Goal: Task Accomplishment & Management: Use online tool/utility

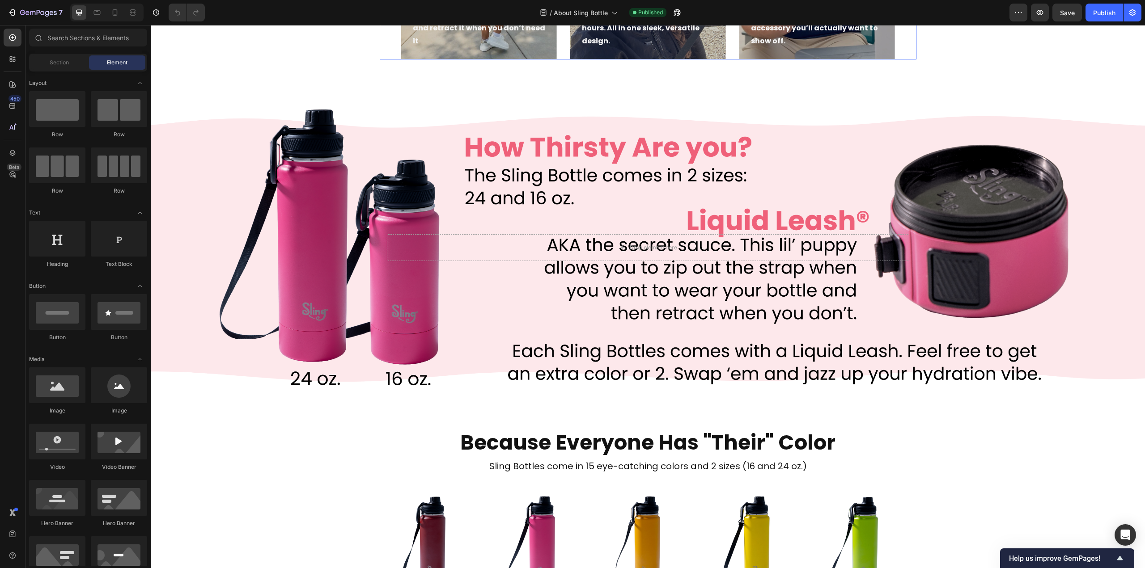
scroll to position [626, 0]
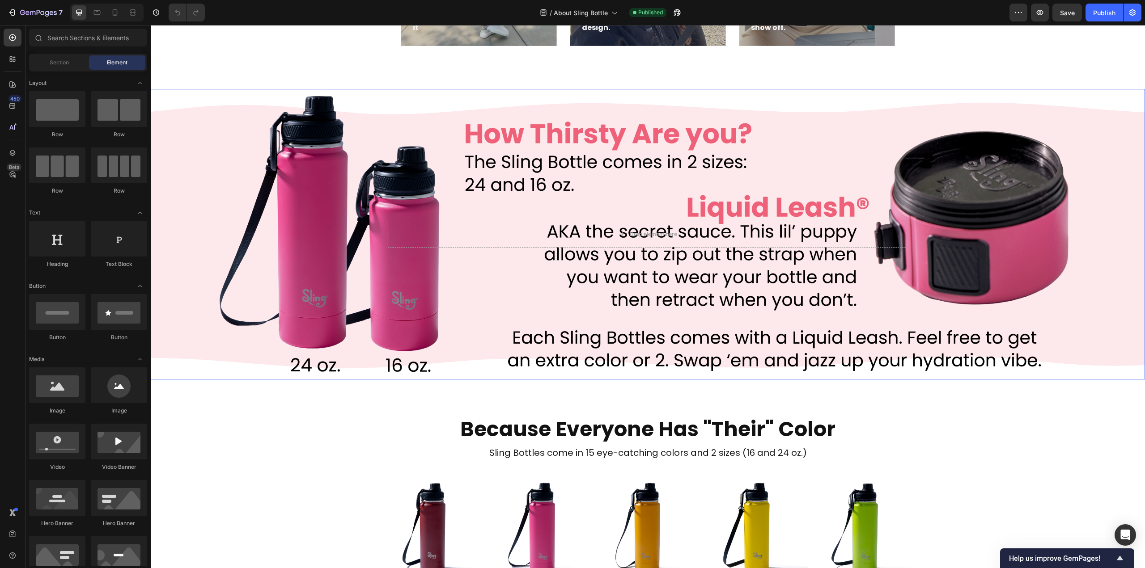
click at [470, 137] on div "Background Image" at bounding box center [648, 234] width 994 height 291
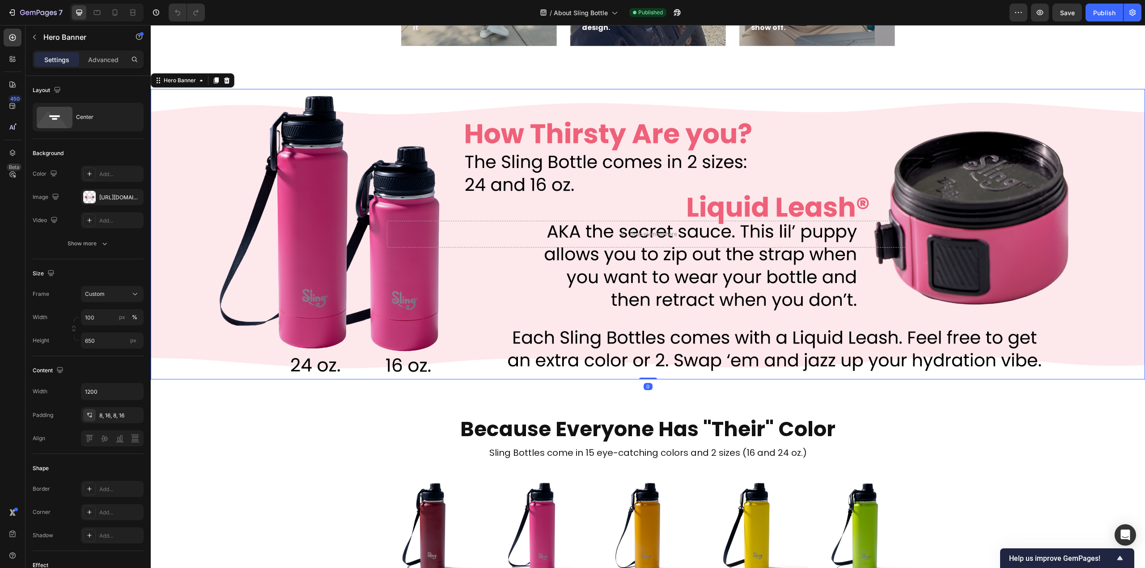
click at [567, 138] on div "Background Image" at bounding box center [648, 234] width 994 height 291
click at [117, 195] on div "[URL][DOMAIN_NAME]" at bounding box center [112, 198] width 26 height 8
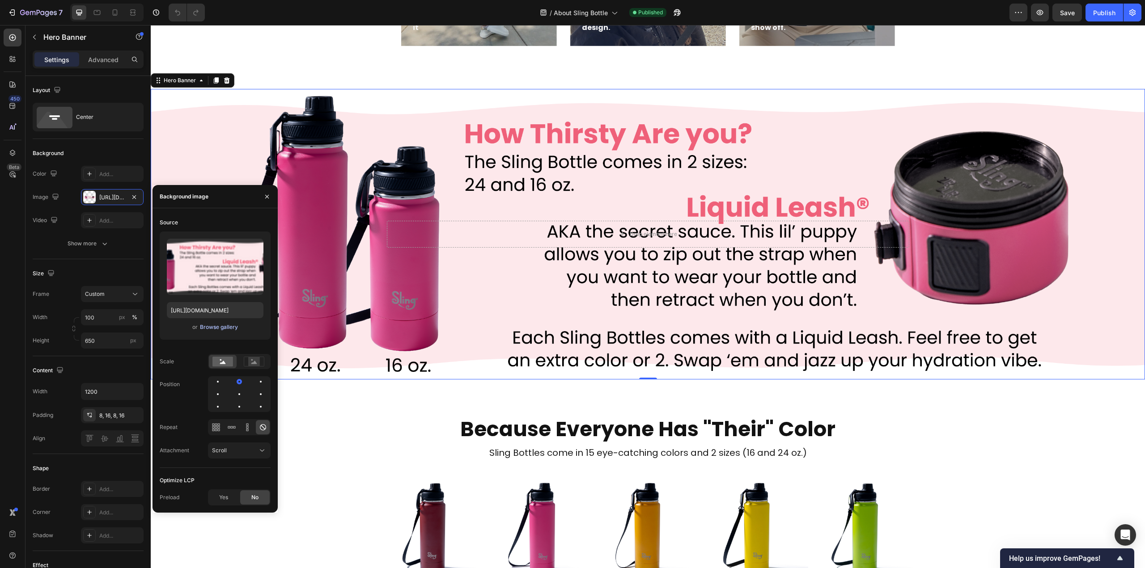
click at [211, 329] on div "Browse gallery" at bounding box center [219, 327] width 38 height 8
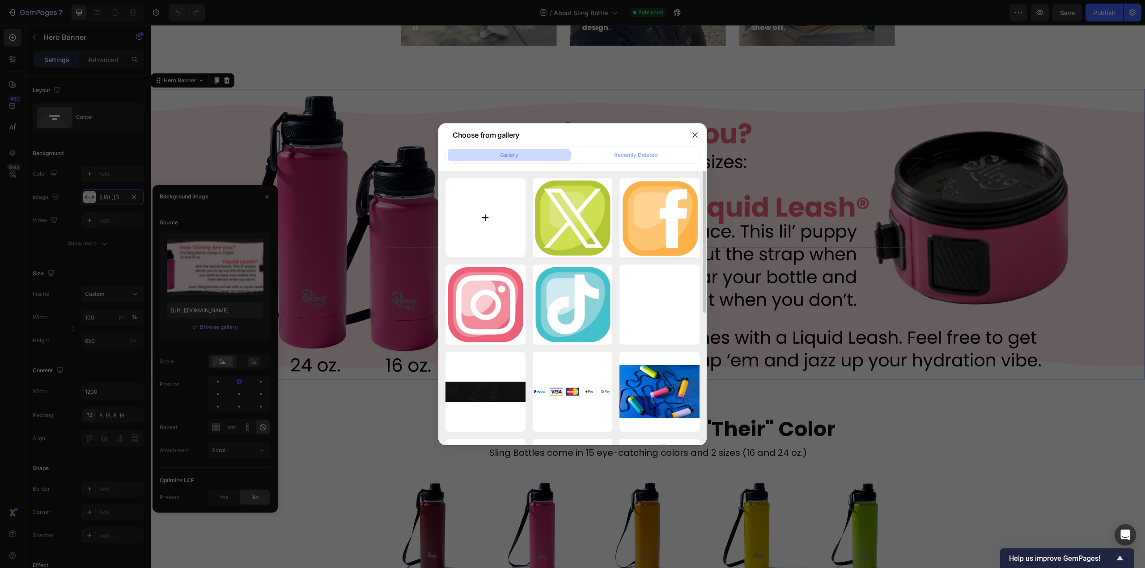
click at [493, 221] on input "file" at bounding box center [485, 218] width 80 height 80
type input "C:\fakepath\SlingBanner.png"
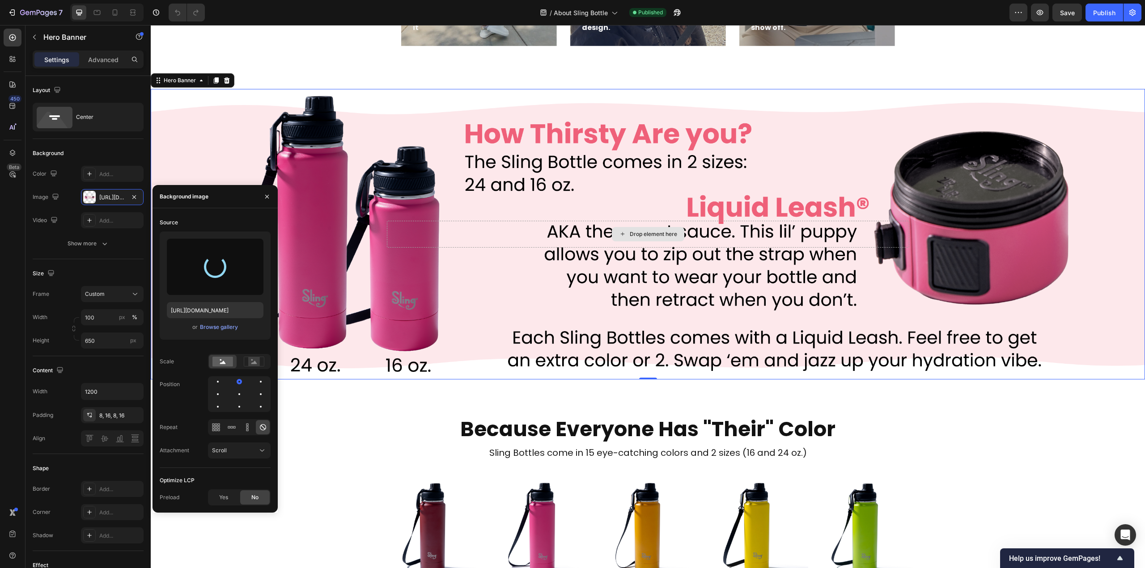
type input "[URL][DOMAIN_NAME]"
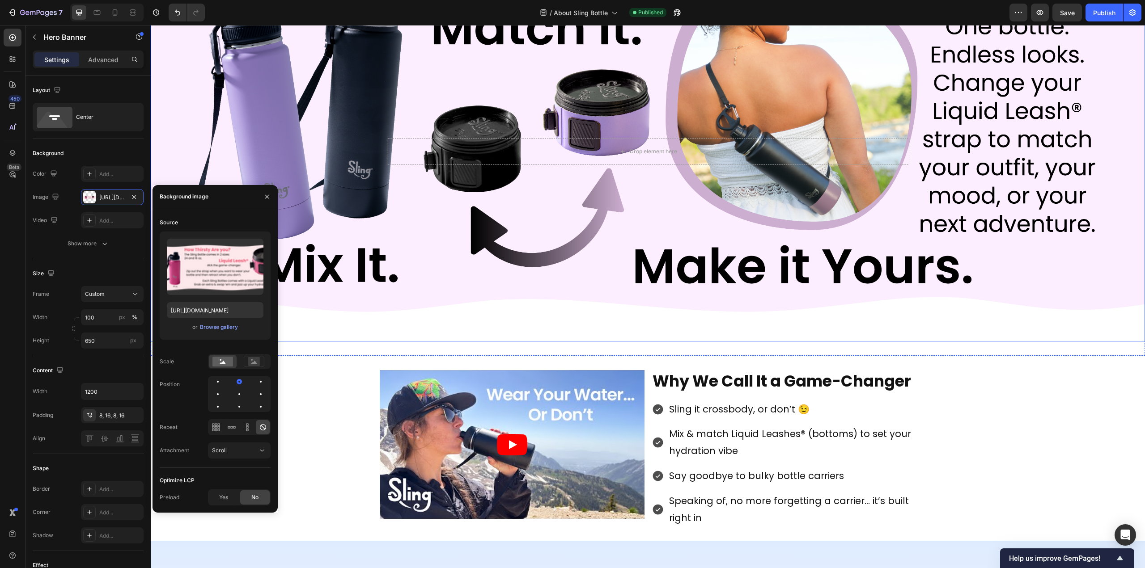
scroll to position [1476, 0]
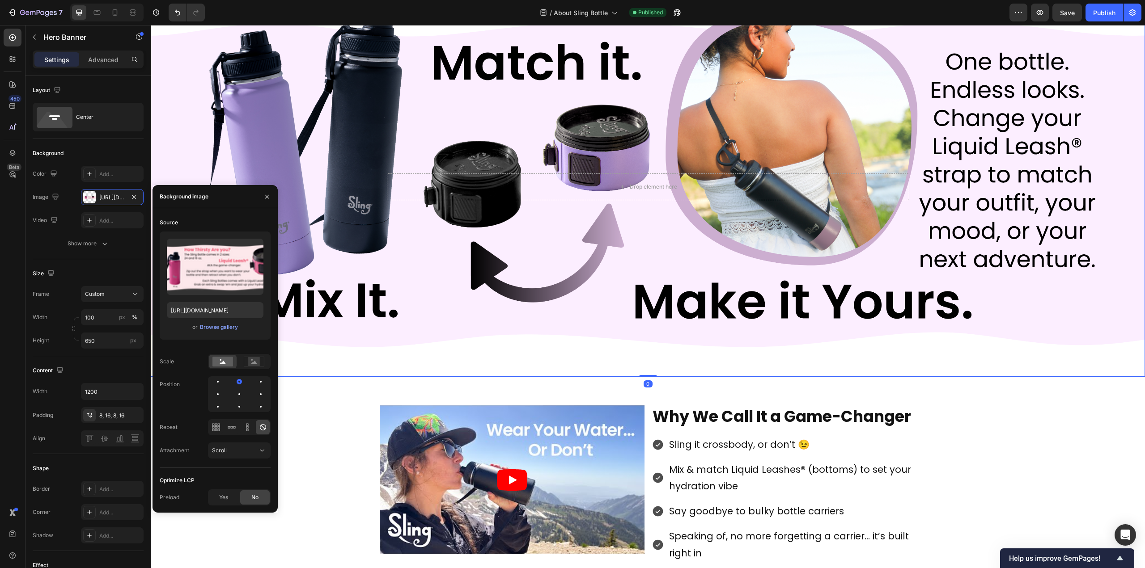
click at [483, 154] on div "Background Image" at bounding box center [648, 187] width 994 height 380
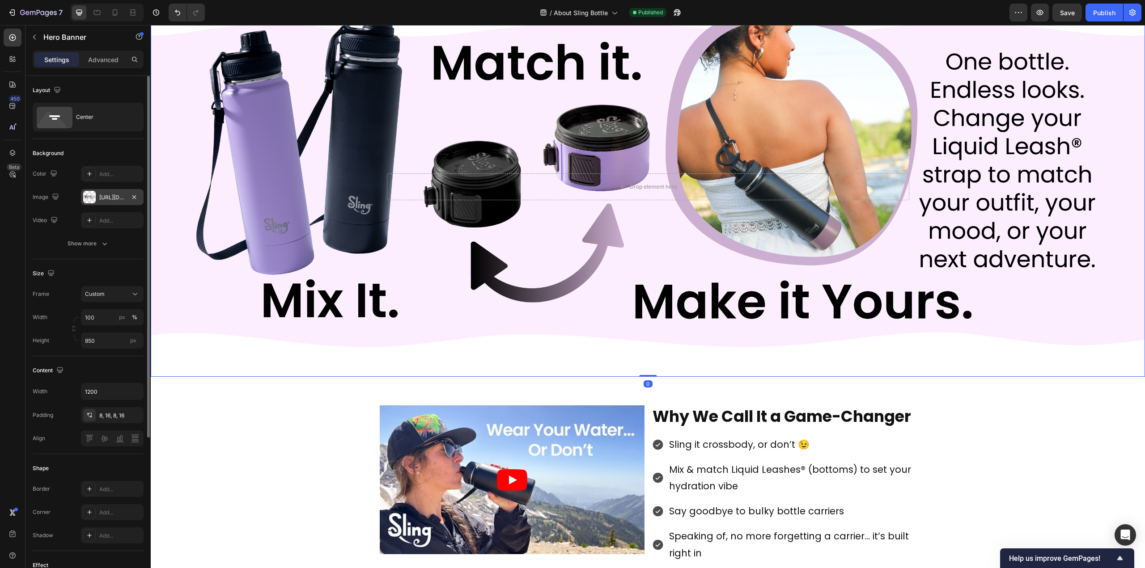
click at [107, 198] on div "[URL][DOMAIN_NAME]" at bounding box center [112, 198] width 26 height 8
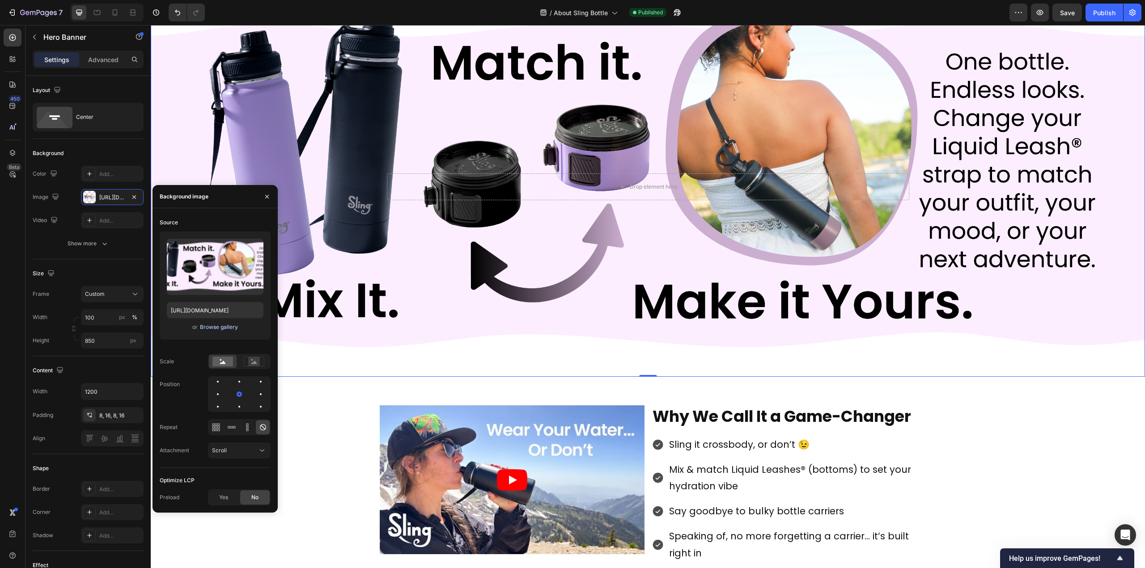
click at [217, 330] on div "Browse gallery" at bounding box center [219, 327] width 38 height 8
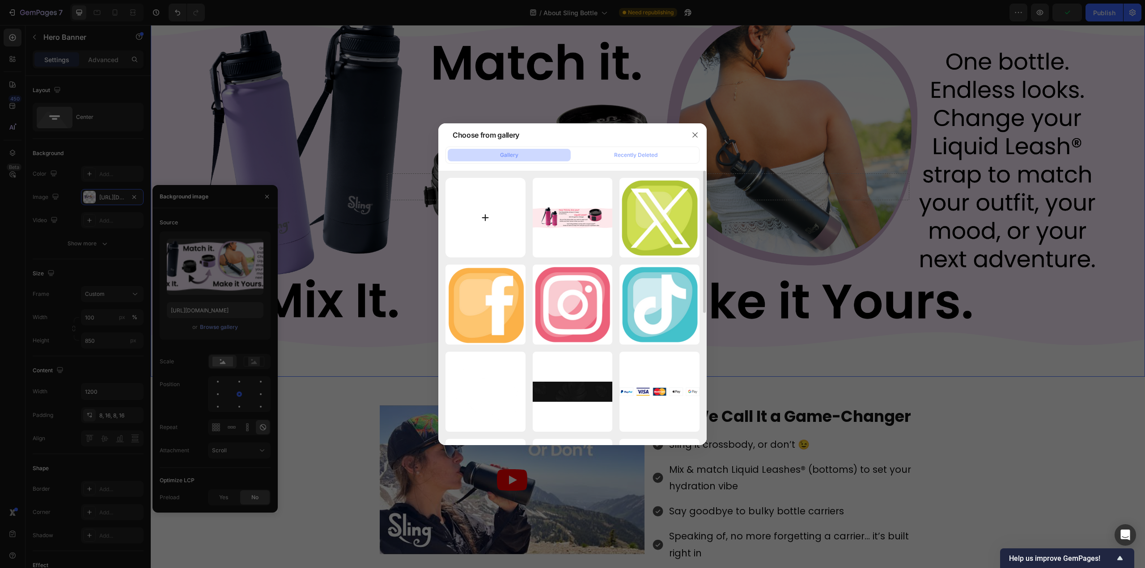
click at [487, 217] on input "file" at bounding box center [485, 218] width 80 height 80
type input "C:\fakepath\SlingBottle banner-02.png"
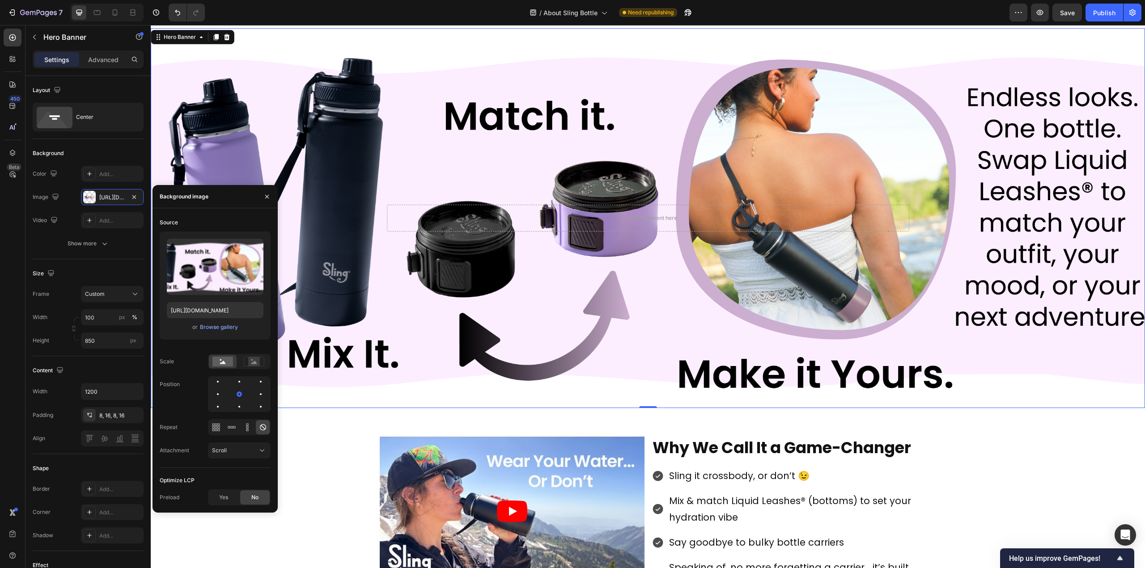
scroll to position [1431, 0]
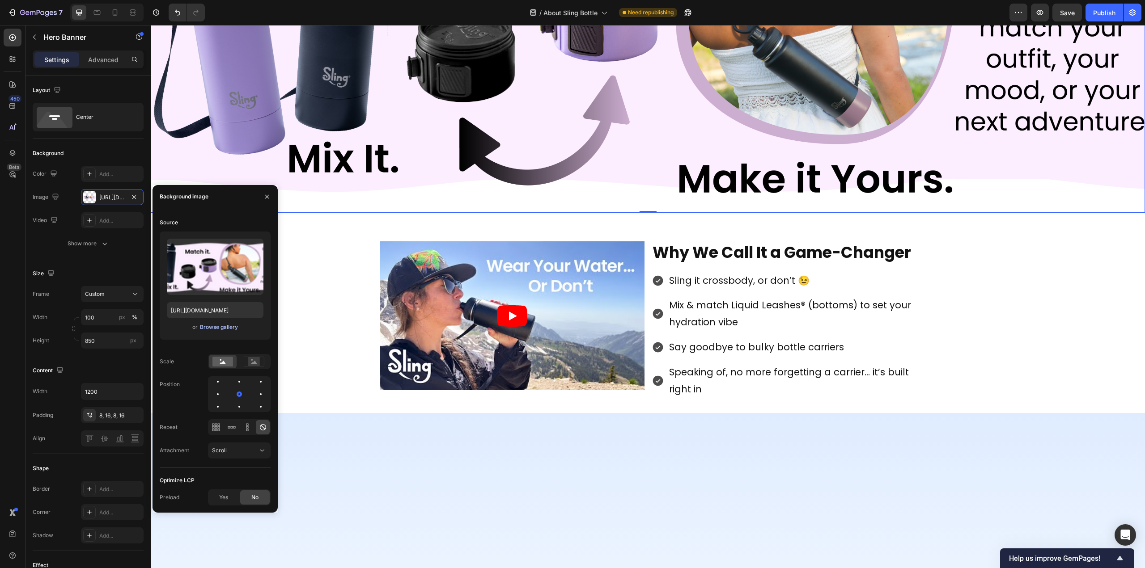
click at [220, 329] on div "Browse gallery" at bounding box center [219, 327] width 38 height 8
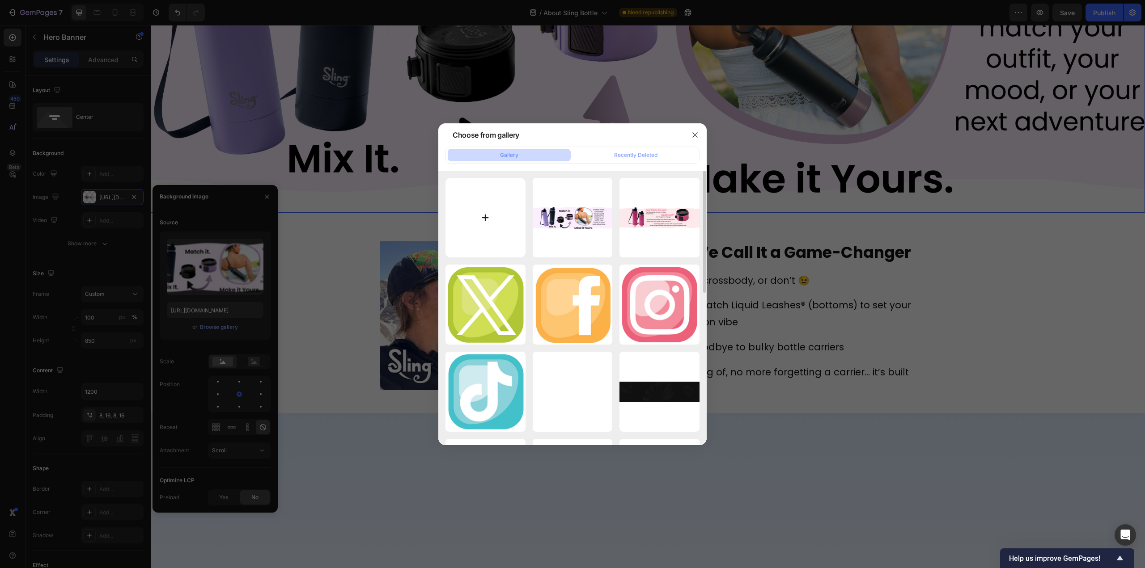
click at [483, 216] on input "file" at bounding box center [485, 218] width 80 height 80
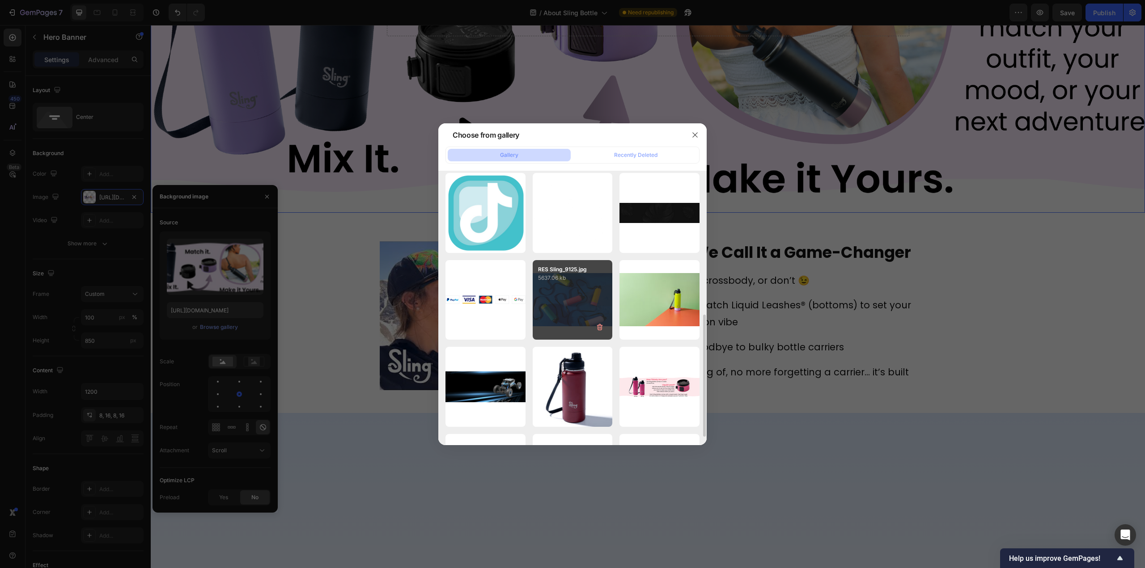
scroll to position [313, 0]
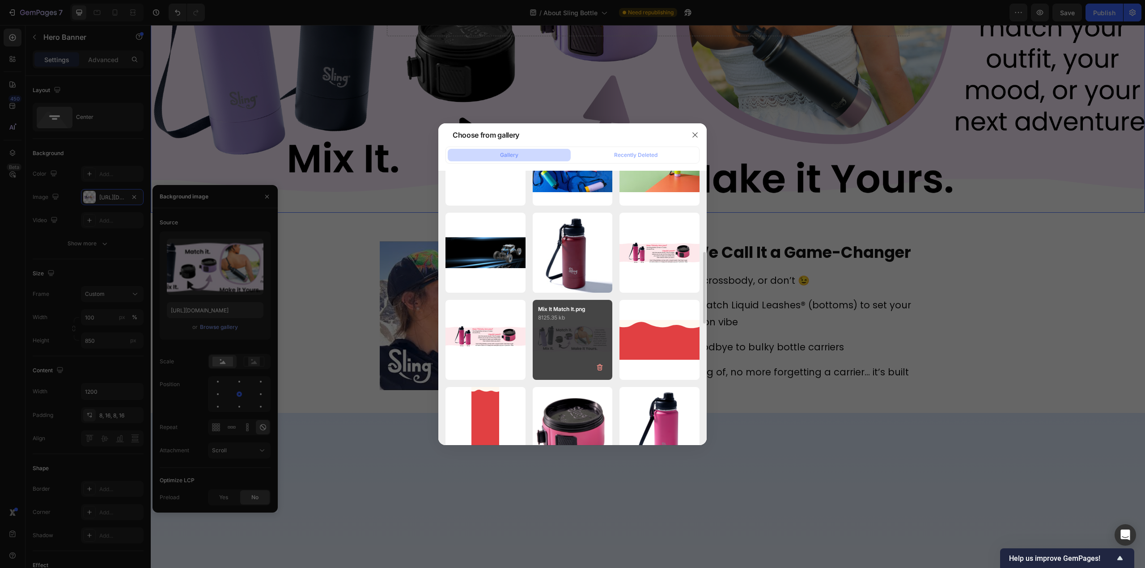
click at [578, 336] on div "Mix It Match It.png 8125.35 kb" at bounding box center [573, 340] width 80 height 80
type input "[URL][DOMAIN_NAME]"
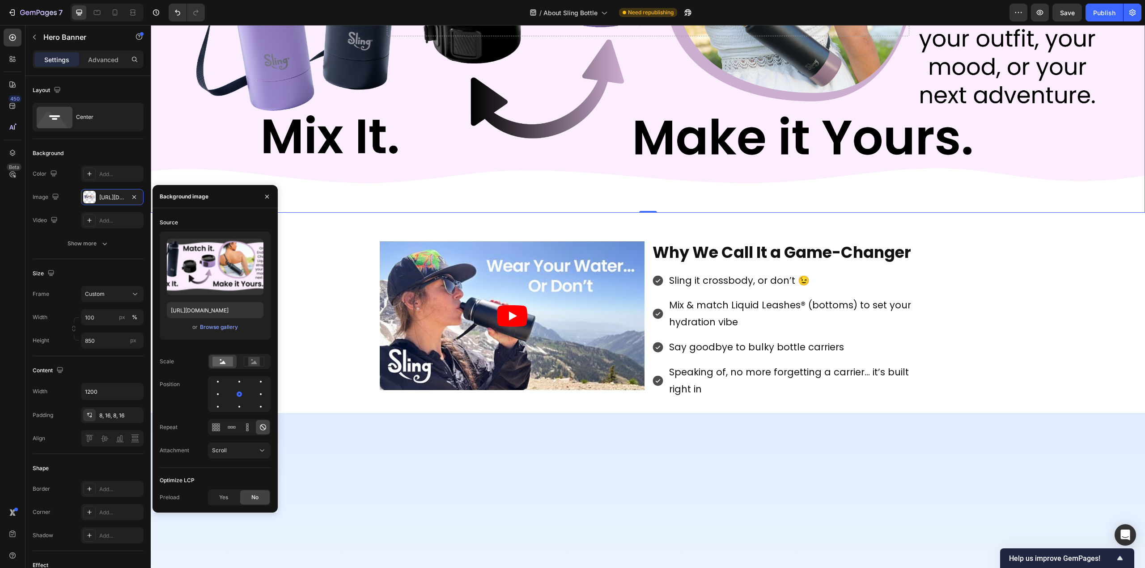
click at [348, 182] on div "Background Image" at bounding box center [648, 23] width 994 height 380
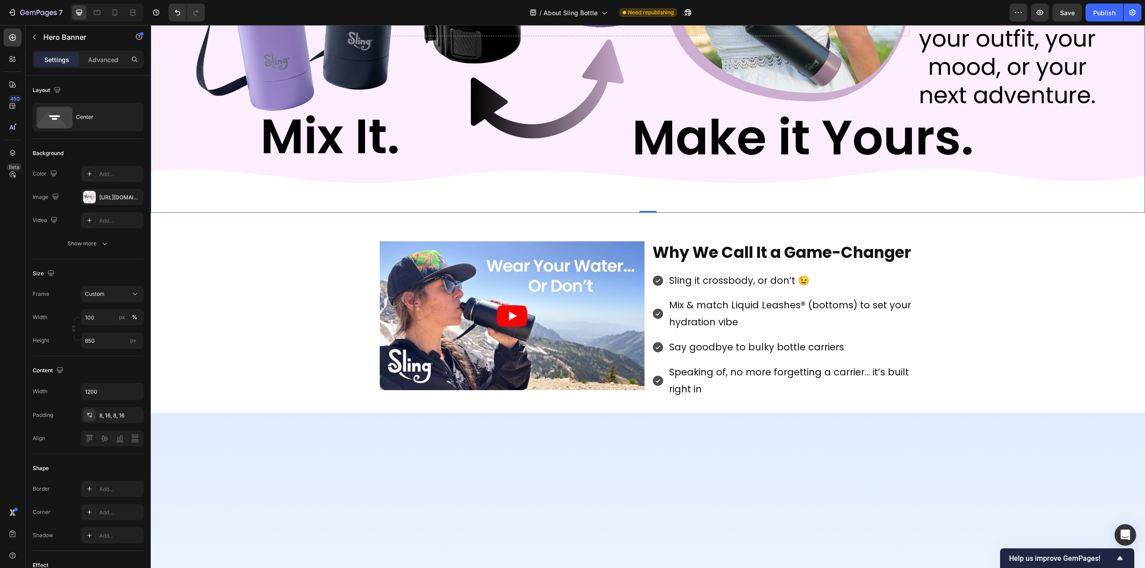
click at [201, 186] on div "Background Image" at bounding box center [648, 23] width 994 height 380
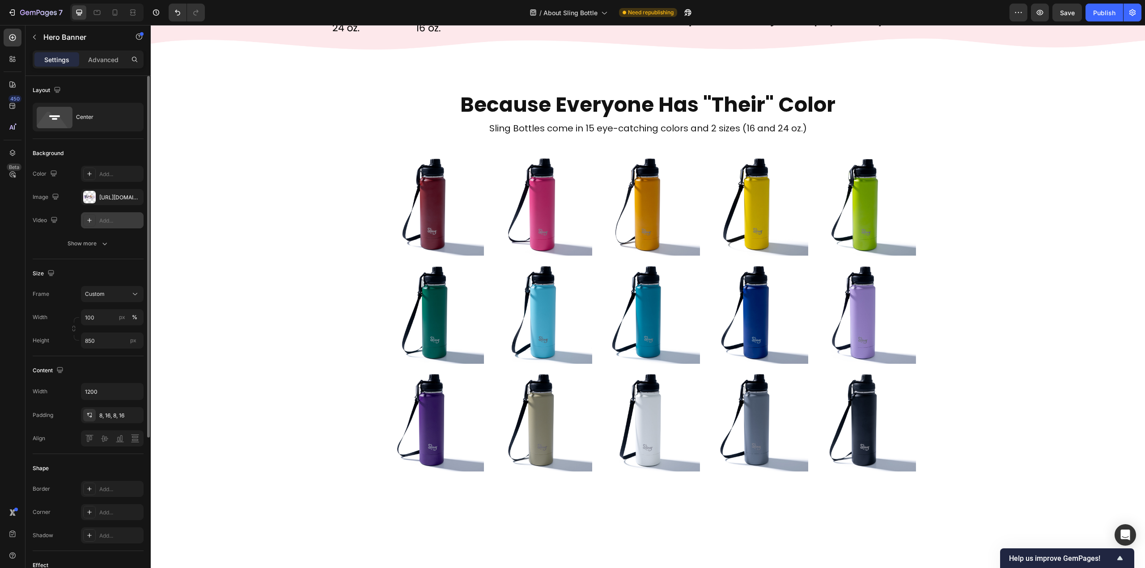
scroll to position [805, 0]
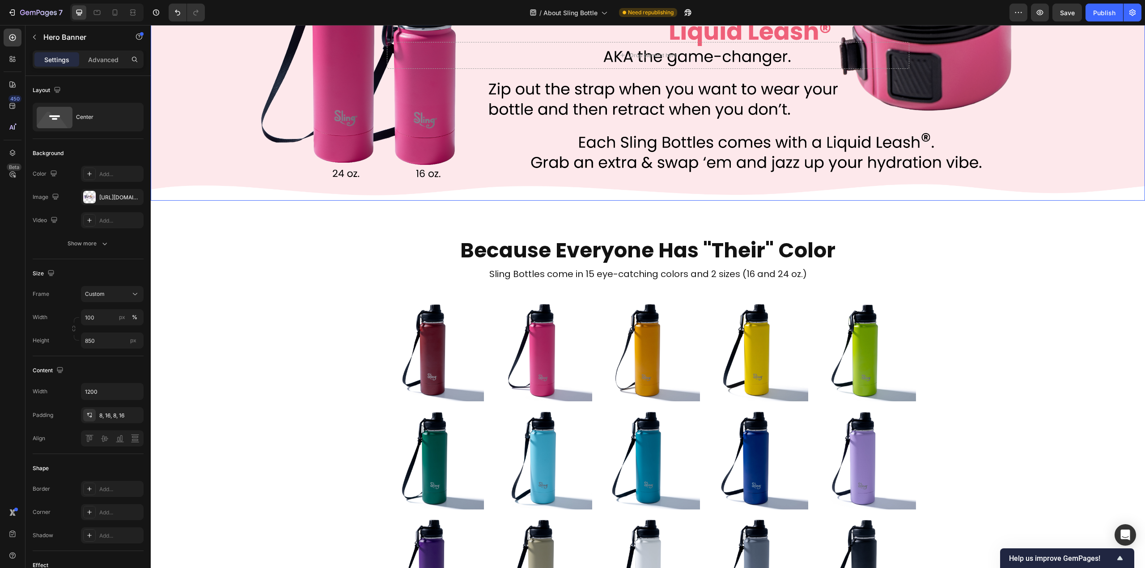
click at [251, 143] on div "Background Image" at bounding box center [648, 55] width 994 height 291
click at [294, 131] on div "Background Image" at bounding box center [648, 55] width 994 height 291
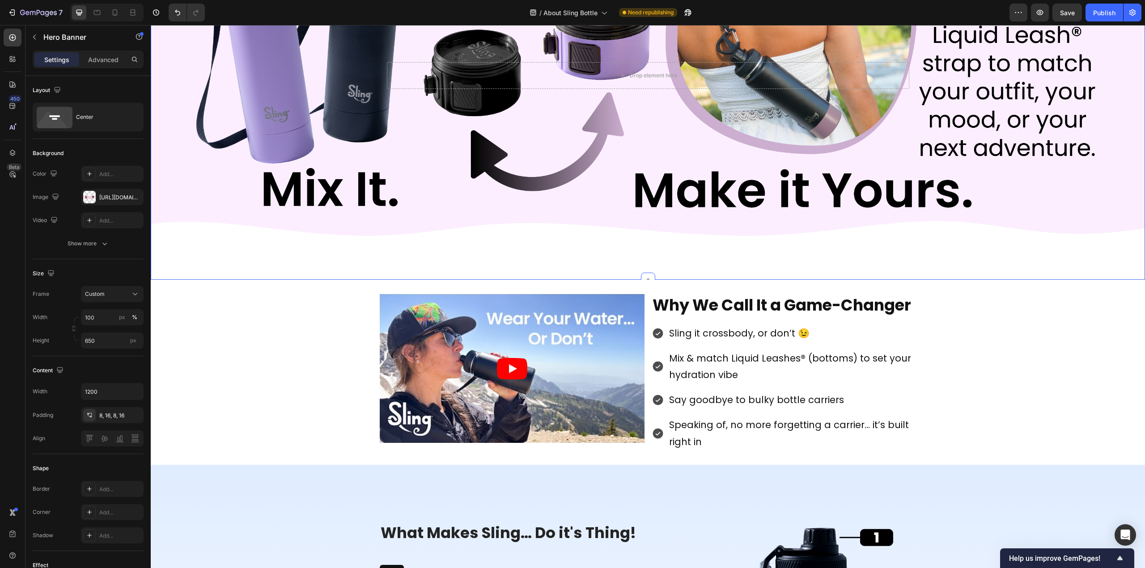
scroll to position [1521, 0]
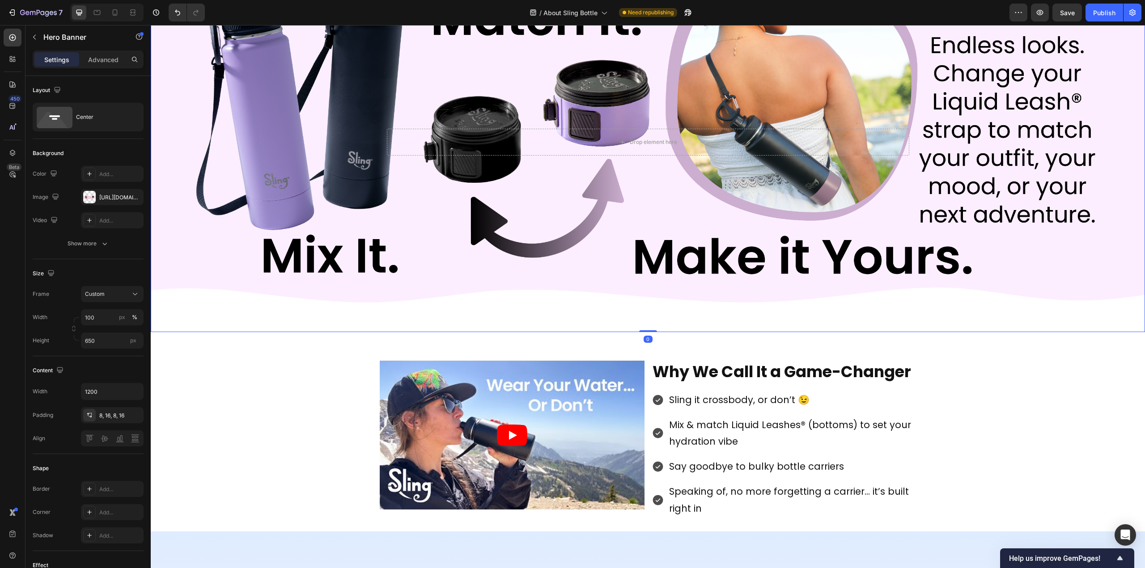
click at [337, 170] on div "Background Image" at bounding box center [648, 142] width 994 height 380
click at [116, 199] on div "[URL][DOMAIN_NAME]" at bounding box center [112, 198] width 26 height 8
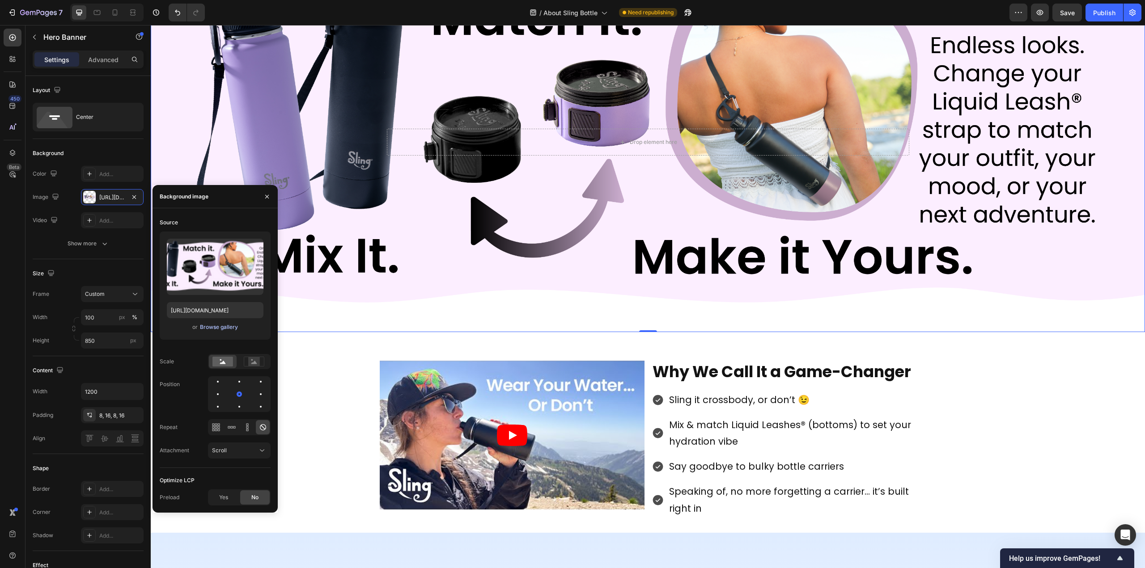
click at [210, 329] on div "Browse gallery" at bounding box center [219, 327] width 38 height 8
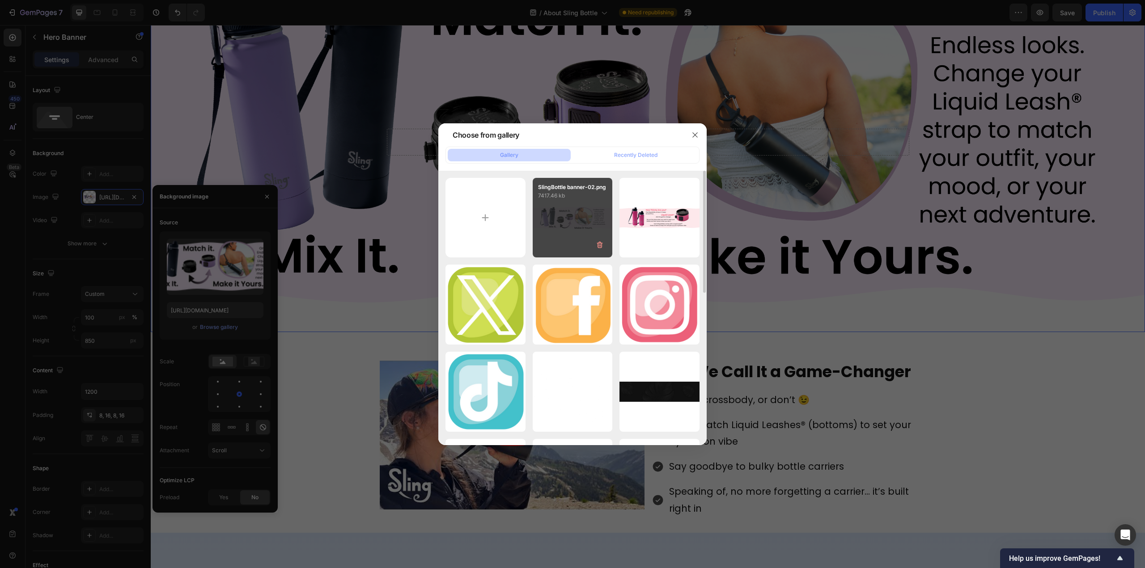
click at [566, 221] on div "SlingBottle banner-02.png 7417.46 kb" at bounding box center [573, 218] width 80 height 80
type input "[URL][DOMAIN_NAME]"
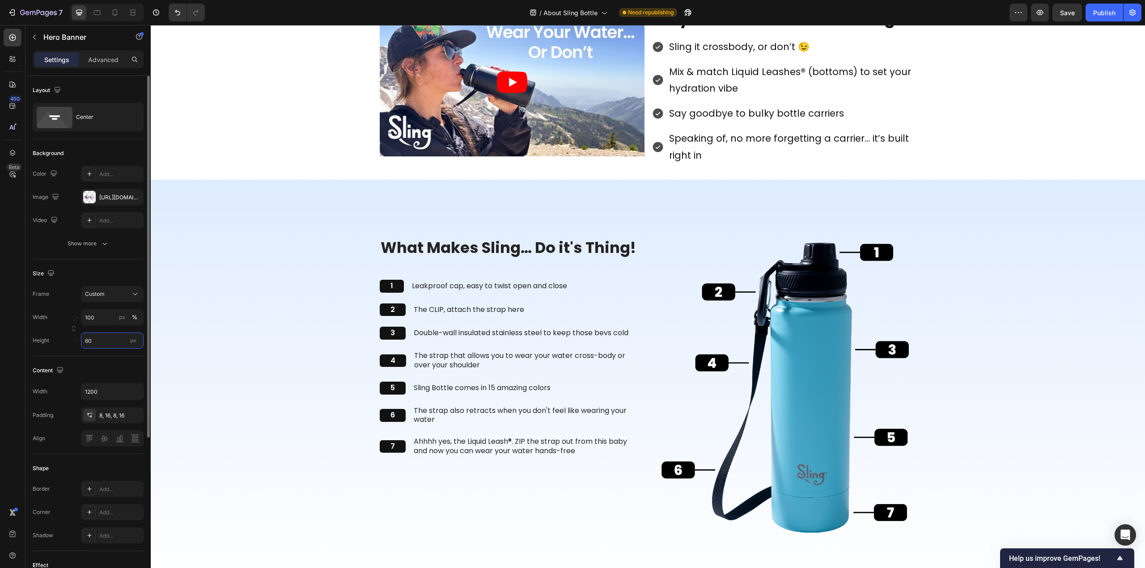
type input "600"
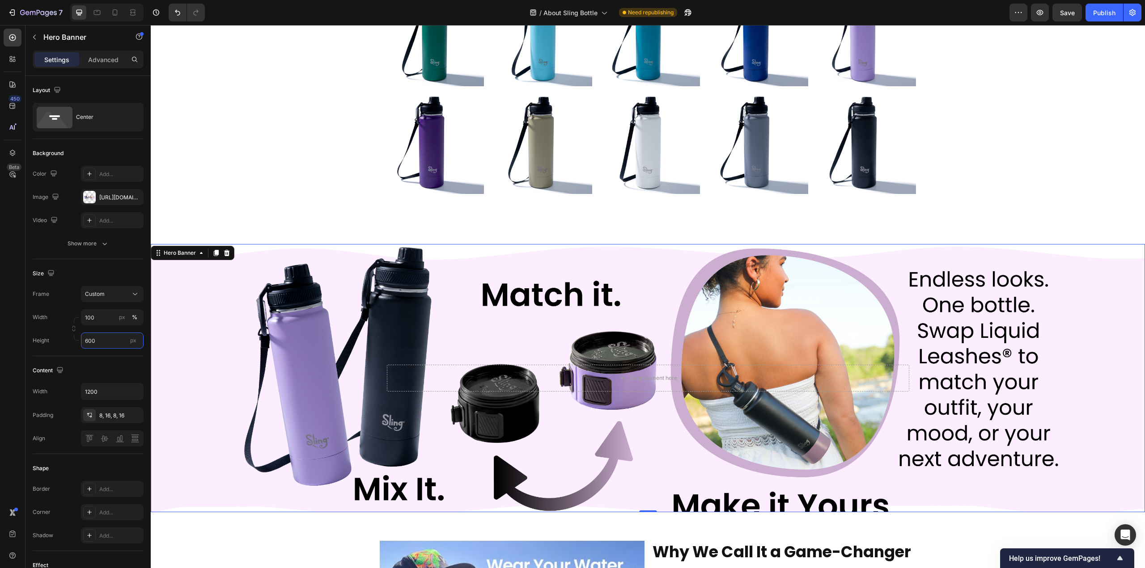
scroll to position [1163, 0]
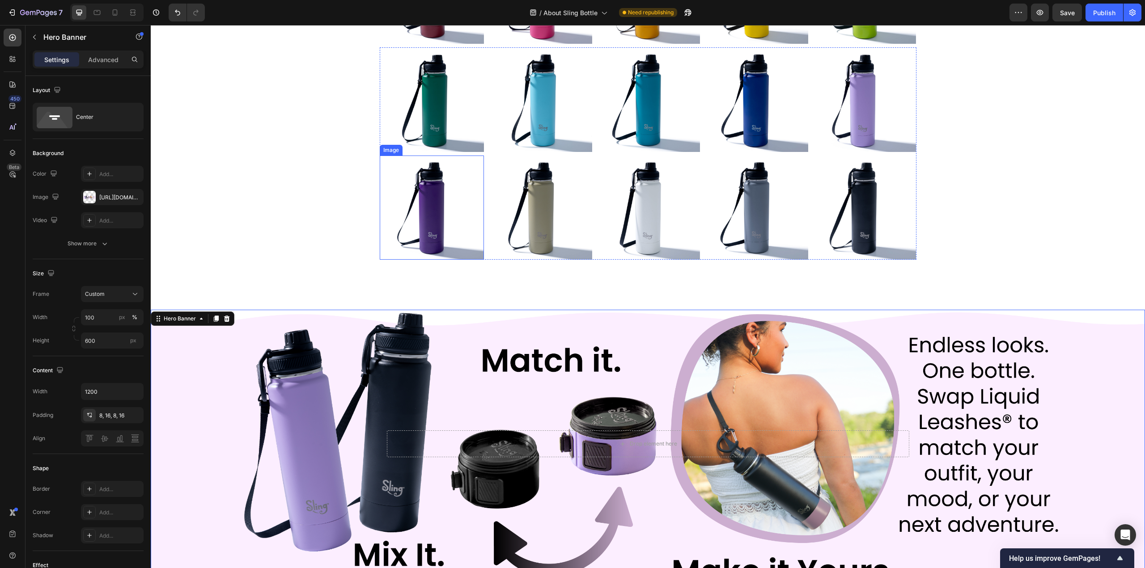
click at [417, 161] on img at bounding box center [432, 208] width 105 height 105
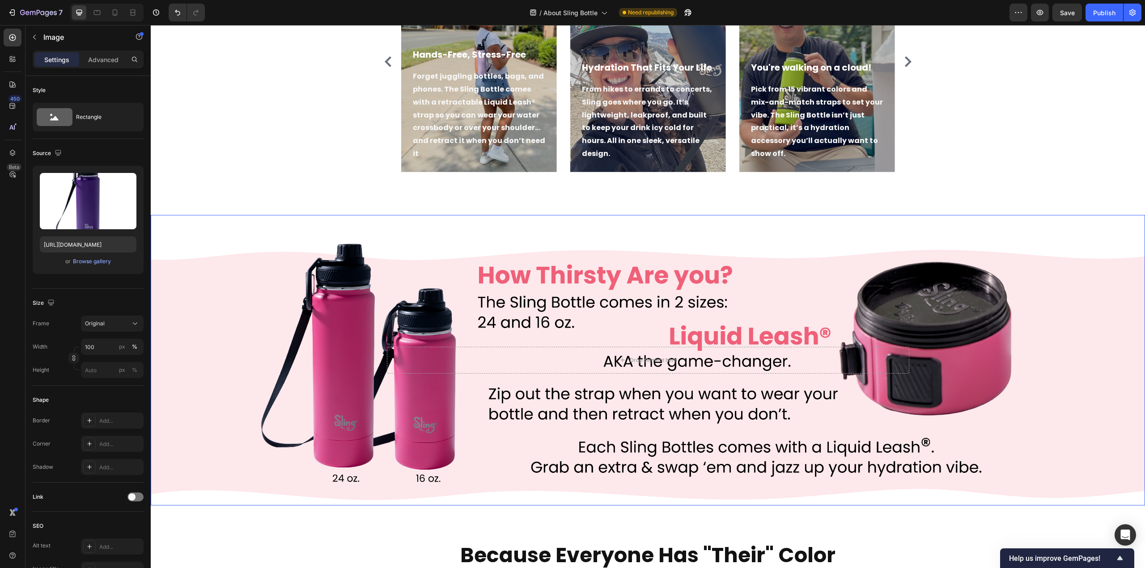
scroll to position [447, 0]
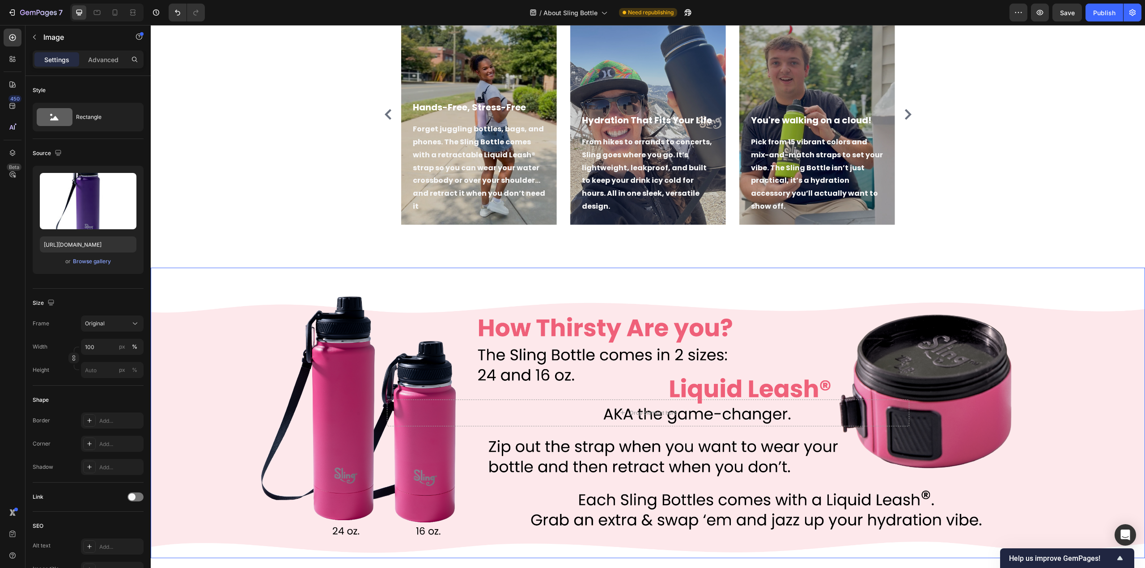
click at [327, 351] on div "Background Image" at bounding box center [648, 413] width 994 height 291
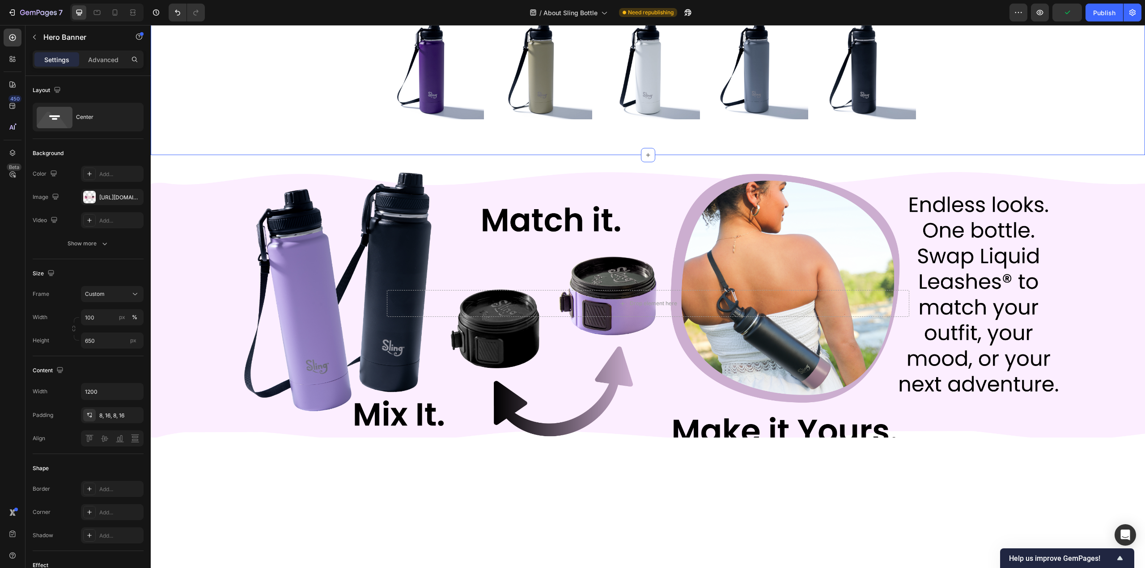
scroll to position [1342, 0]
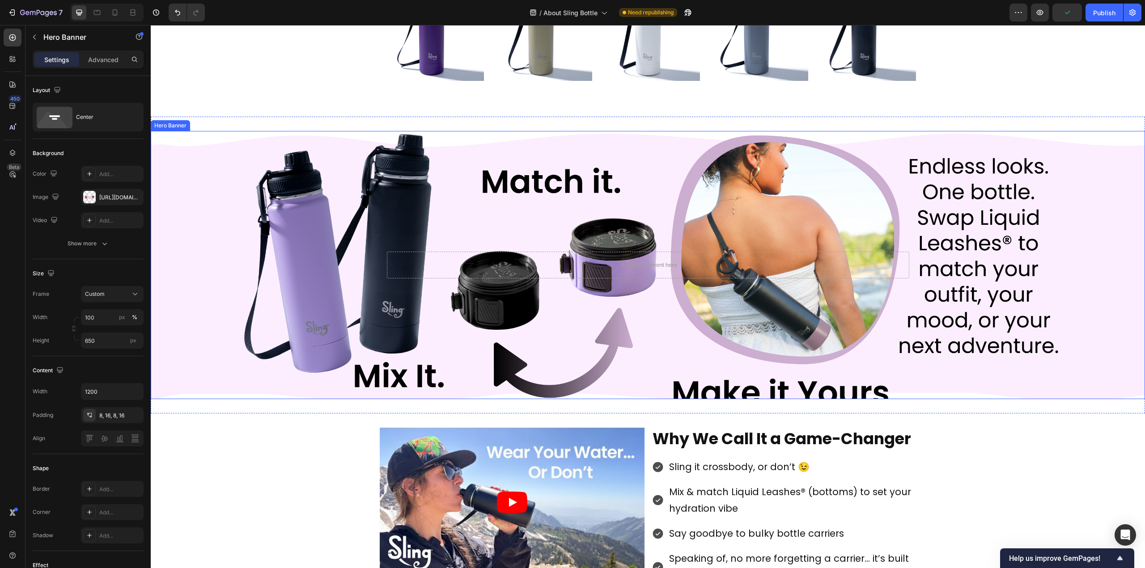
click at [235, 330] on div "Background Image" at bounding box center [648, 265] width 994 height 268
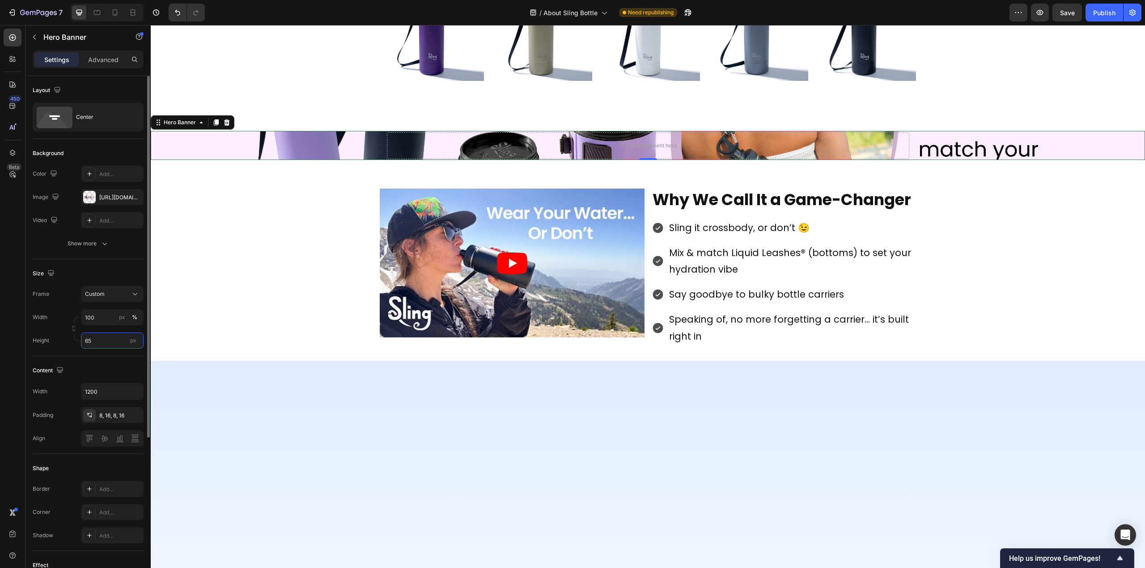
type input "650"
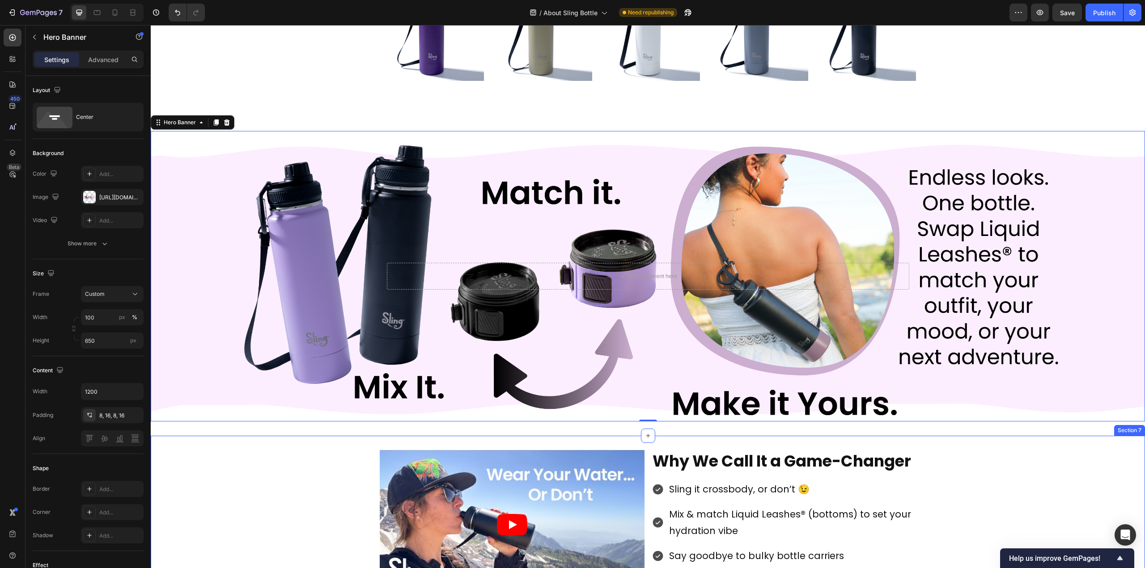
click at [304, 491] on div "Video Why We Call It a Game-Changer Heading Sling it crossbody, or don’t 😉 Mix …" at bounding box center [648, 528] width 994 height 157
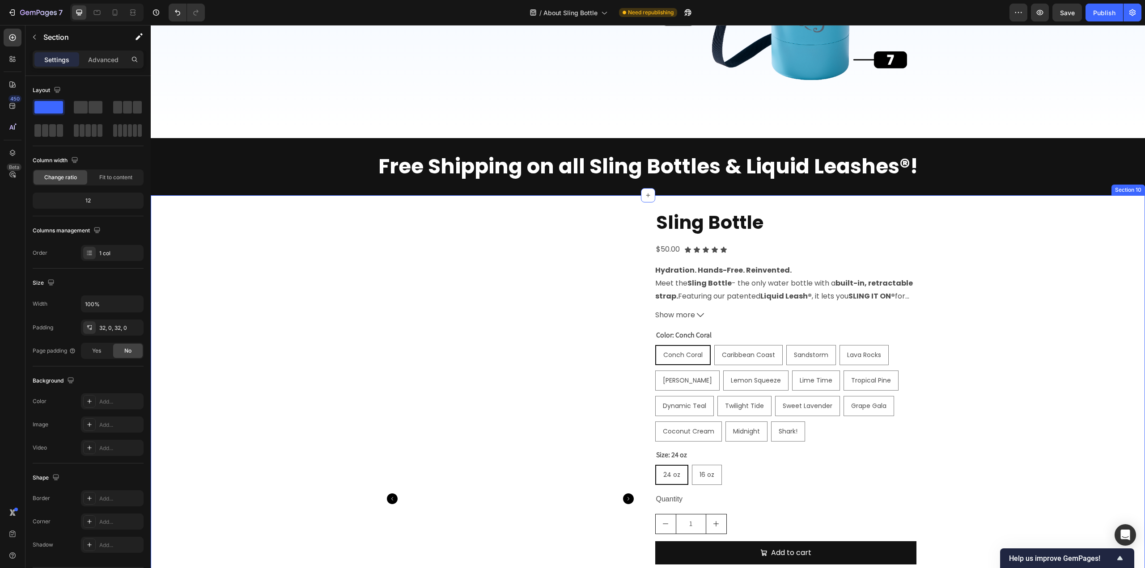
scroll to position [2102, 0]
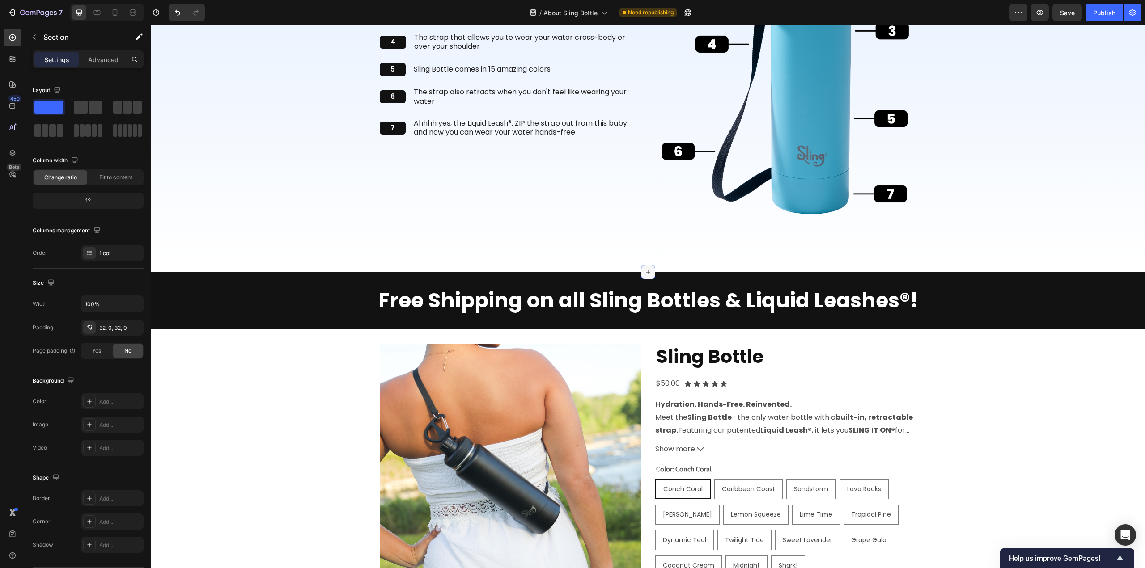
click at [644, 269] on icon at bounding box center [647, 272] width 7 height 7
click at [646, 250] on div "What Makes Sling… Do it's Thing! Heading 1 Text Block Leakproof cap, easy to tw…" at bounding box center [648, 66] width 994 height 411
click at [711, 302] on div "Add blank section" at bounding box center [736, 298] width 55 height 9
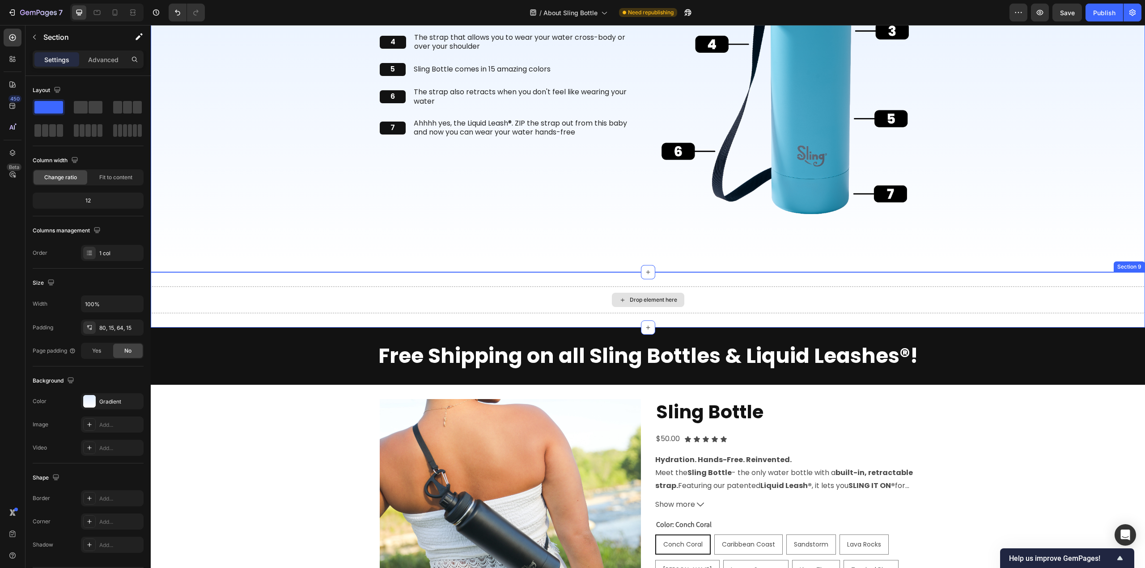
drag, startPoint x: 198, startPoint y: 134, endPoint x: 655, endPoint y: 302, distance: 486.8
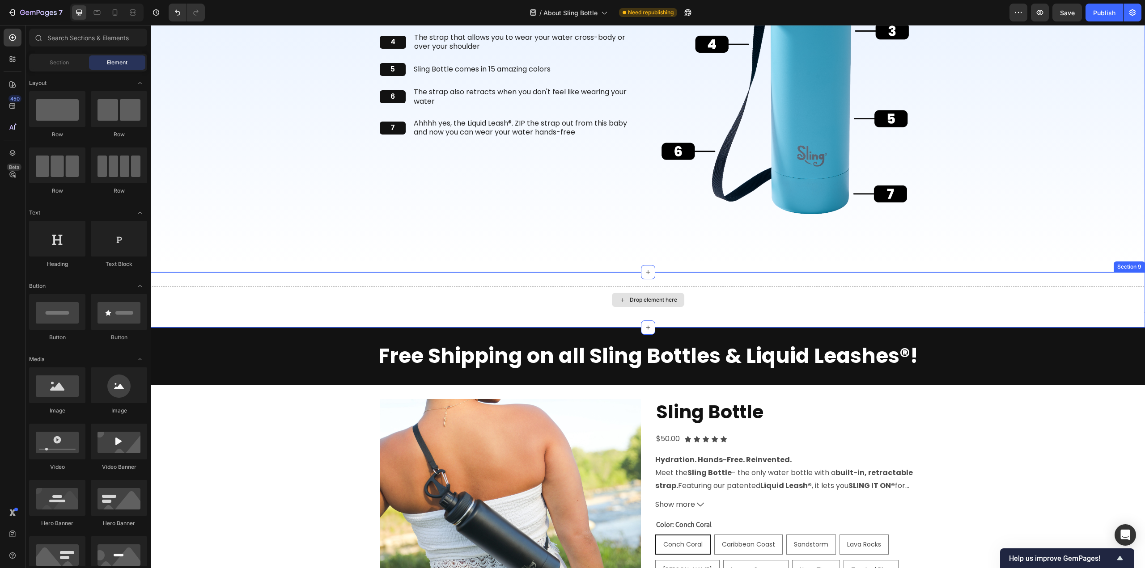
click at [656, 302] on div "Drop element here" at bounding box center [653, 300] width 47 height 7
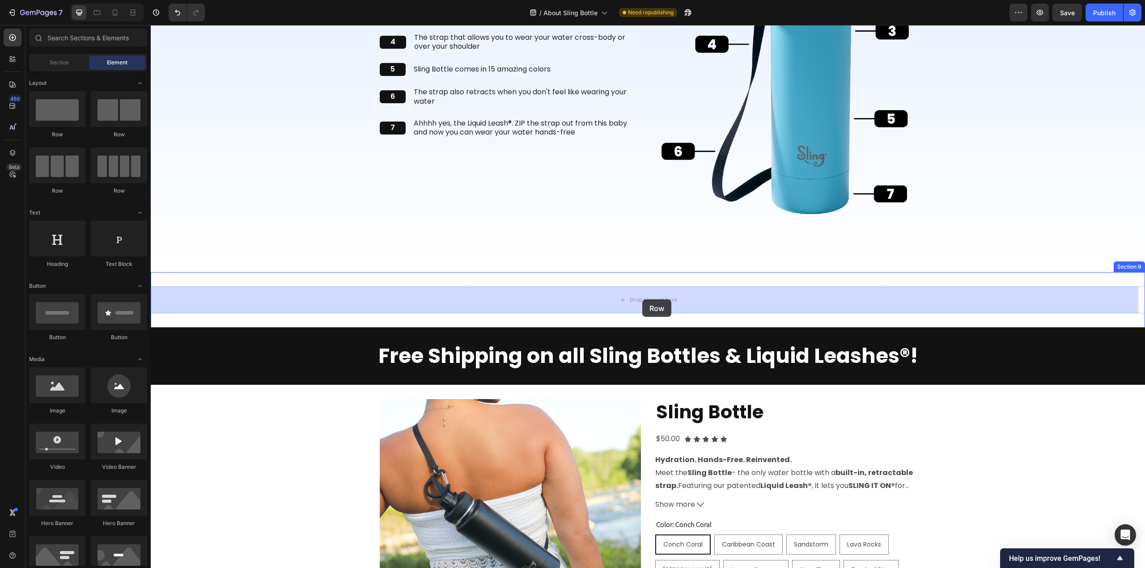
drag, startPoint x: 210, startPoint y: 132, endPoint x: 642, endPoint y: 300, distance: 463.7
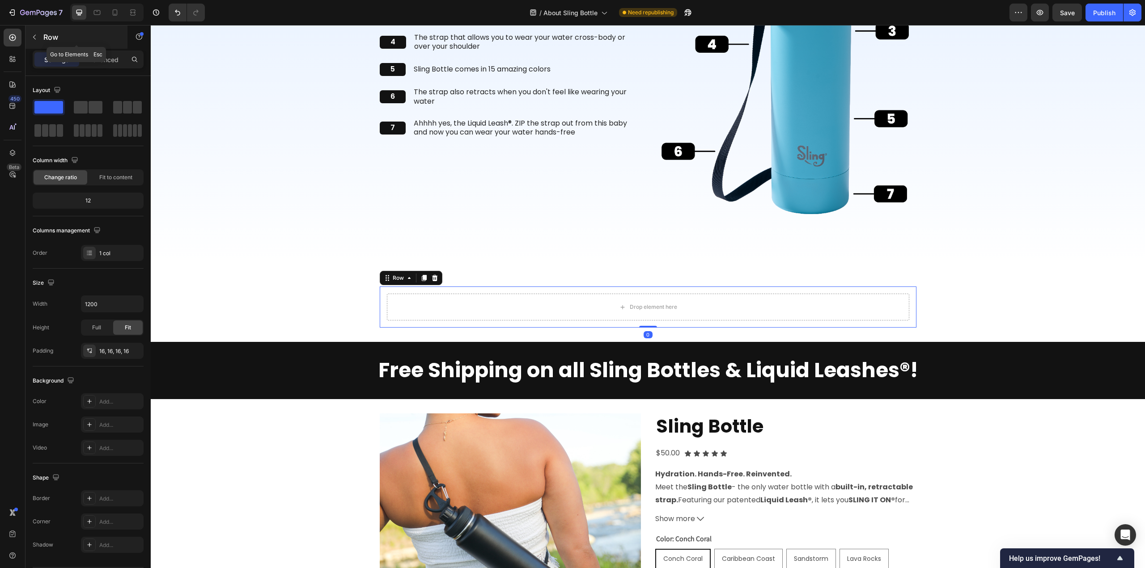
click at [31, 39] on icon "button" at bounding box center [34, 37] width 7 height 7
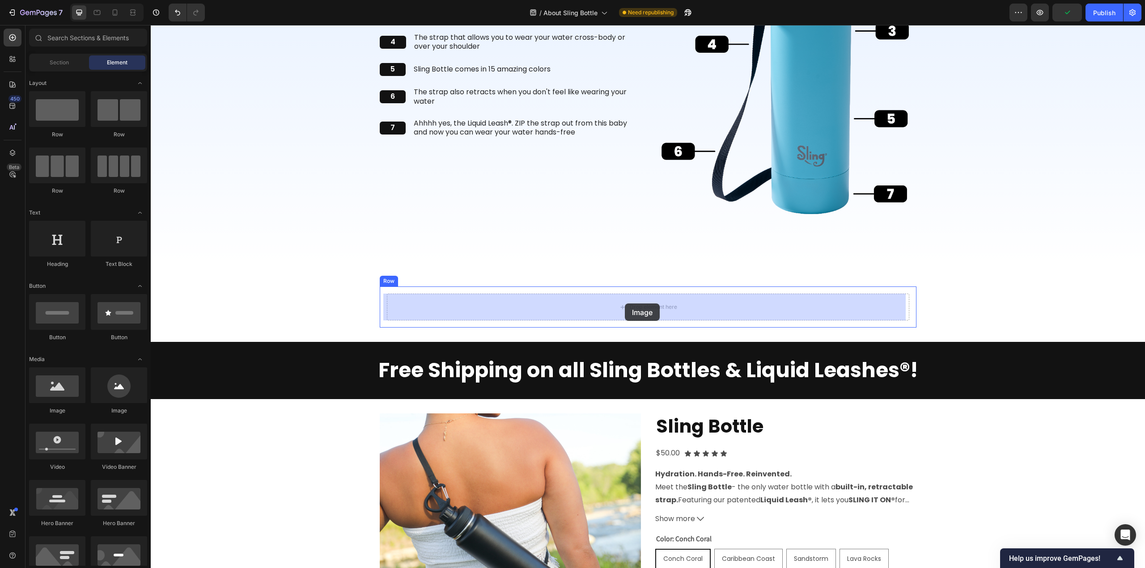
drag, startPoint x: 213, startPoint y: 419, endPoint x: 625, endPoint y: 304, distance: 427.8
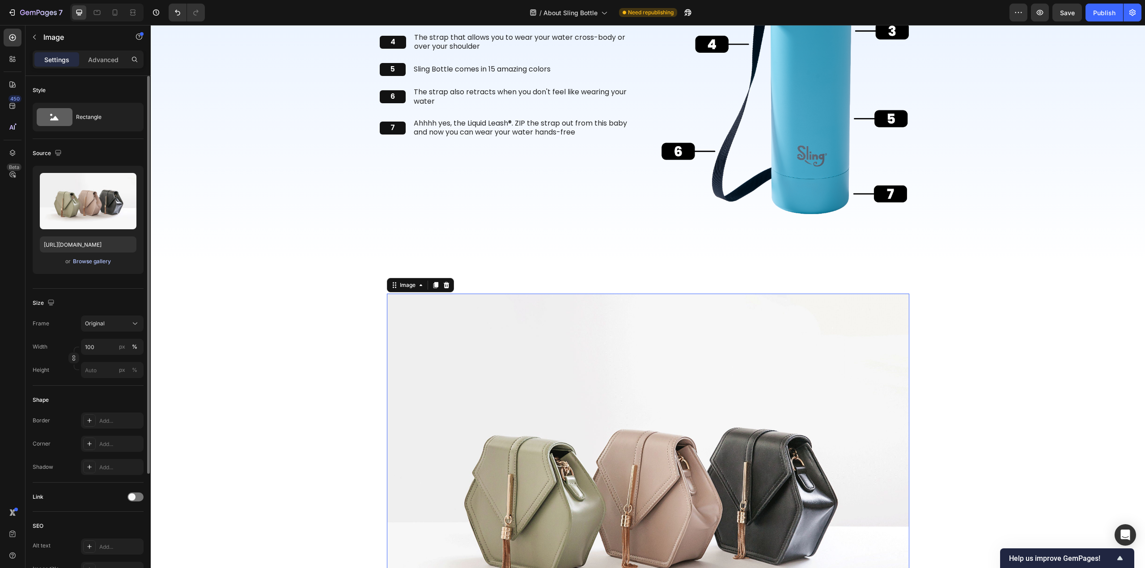
click at [87, 265] on button "Browse gallery" at bounding box center [91, 261] width 39 height 9
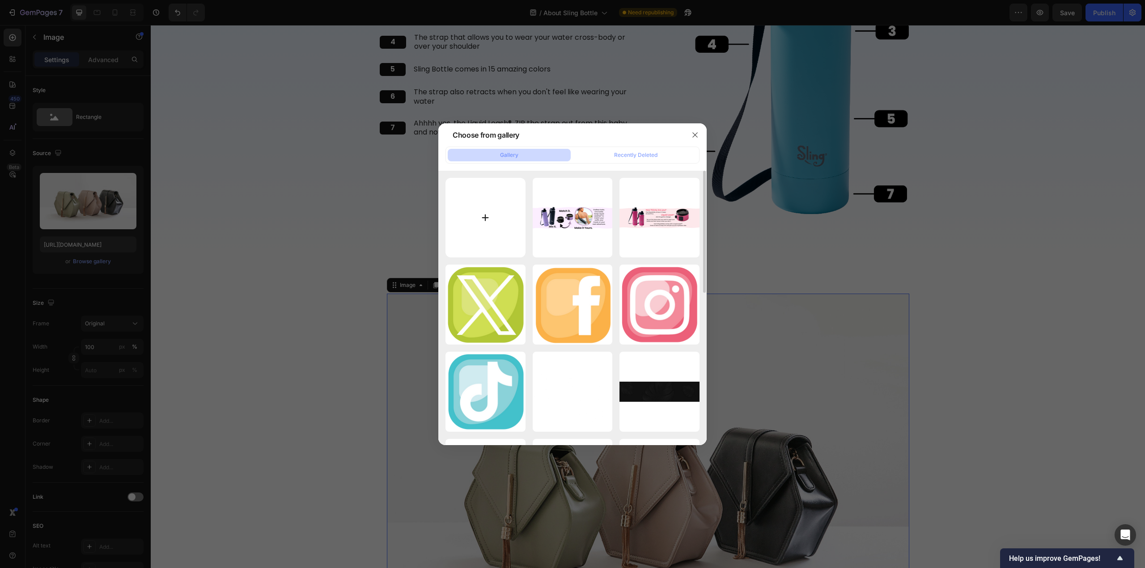
click at [499, 227] on input "file" at bounding box center [485, 218] width 80 height 80
type input "C:\fakepath\SlingBottle banner-04.png"
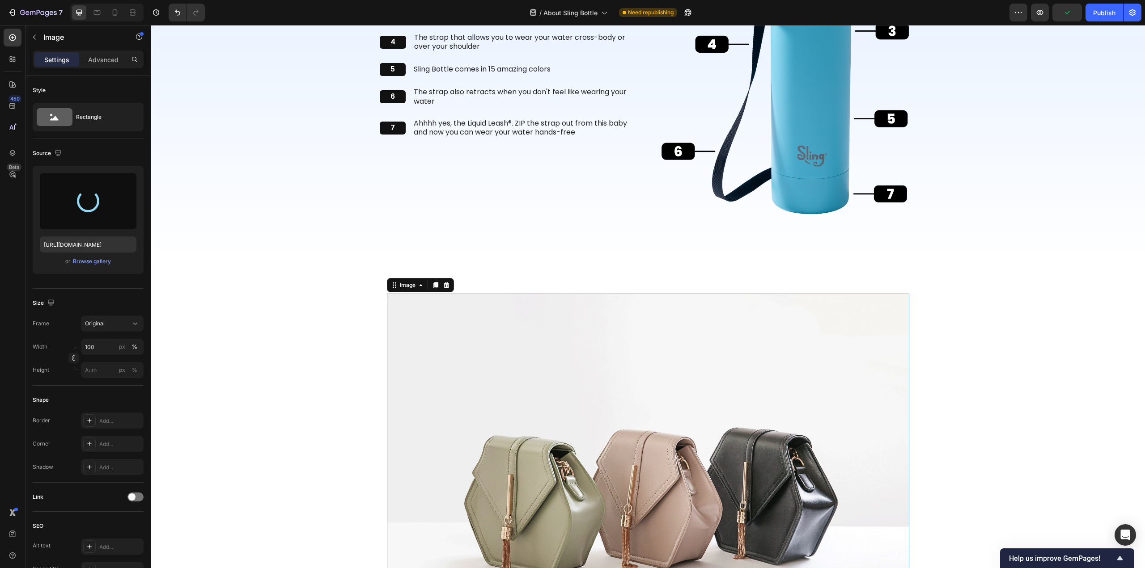
type input "[URL][DOMAIN_NAME]"
click at [305, 350] on div "Image 0 Row" at bounding box center [648, 490] width 994 height 406
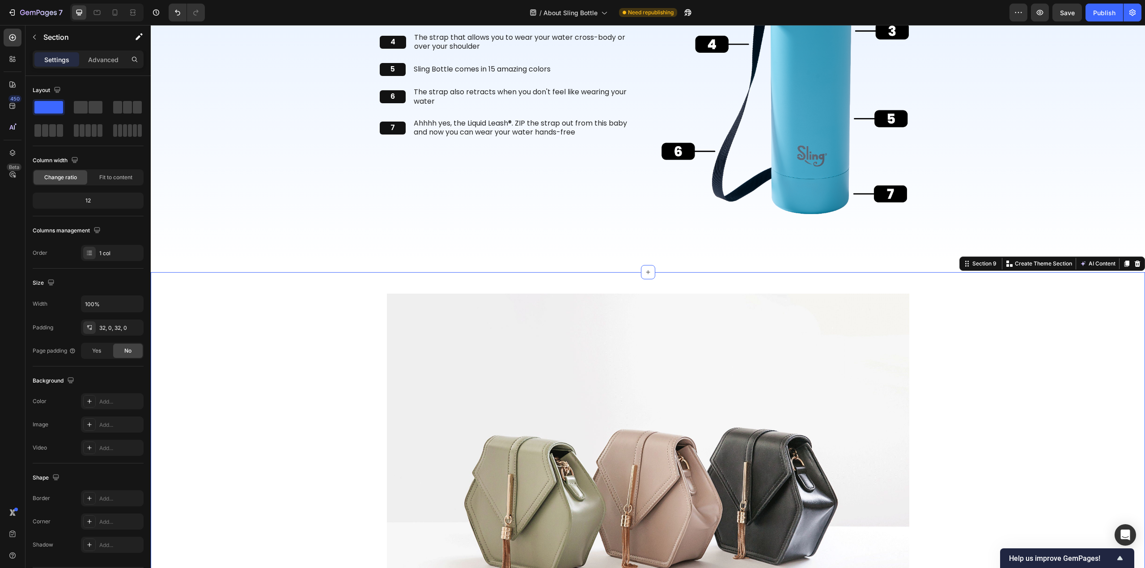
click at [997, 387] on div "Image Row" at bounding box center [648, 490] width 994 height 406
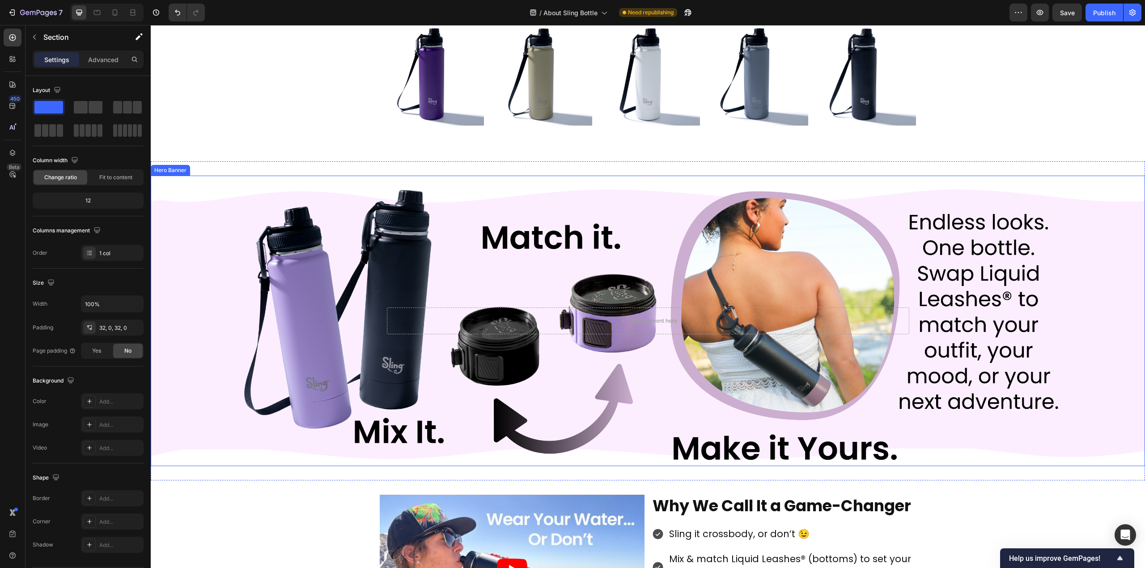
scroll to position [1252, 0]
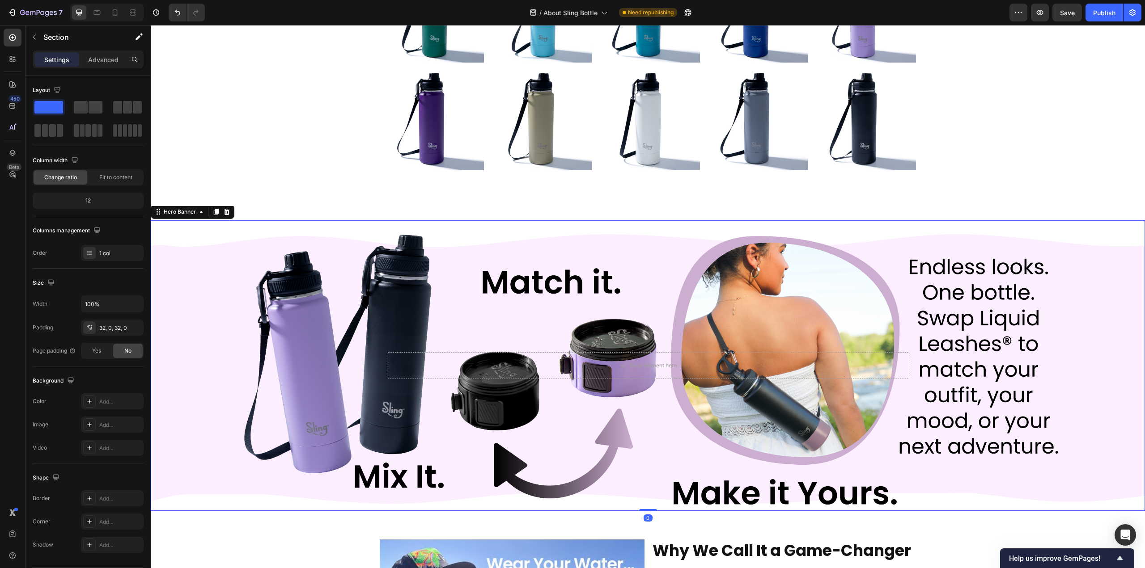
click at [444, 270] on div "Background Image" at bounding box center [648, 365] width 994 height 291
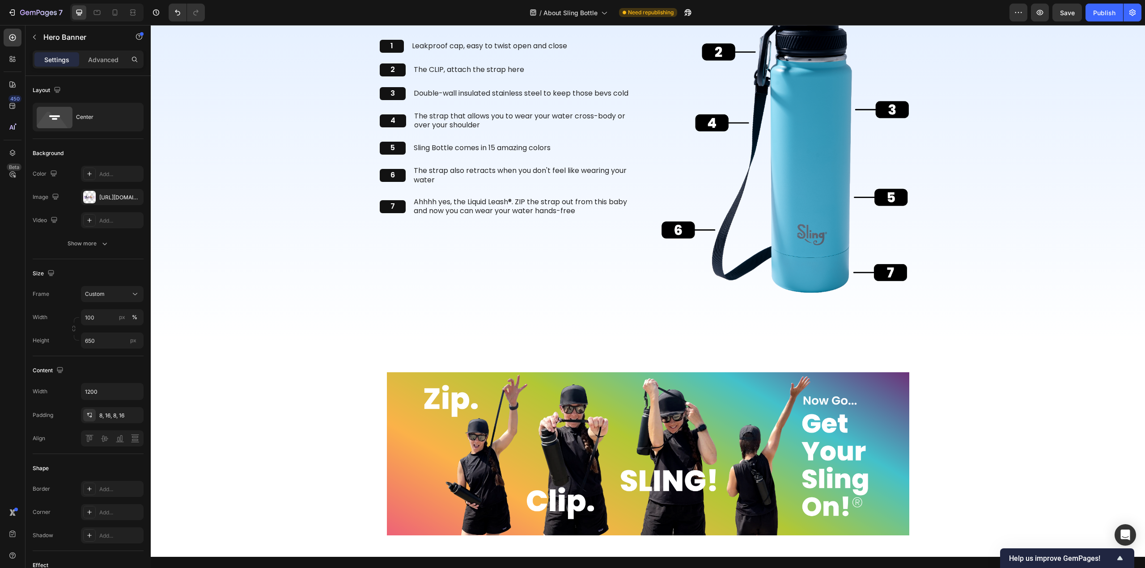
scroll to position [2102, 0]
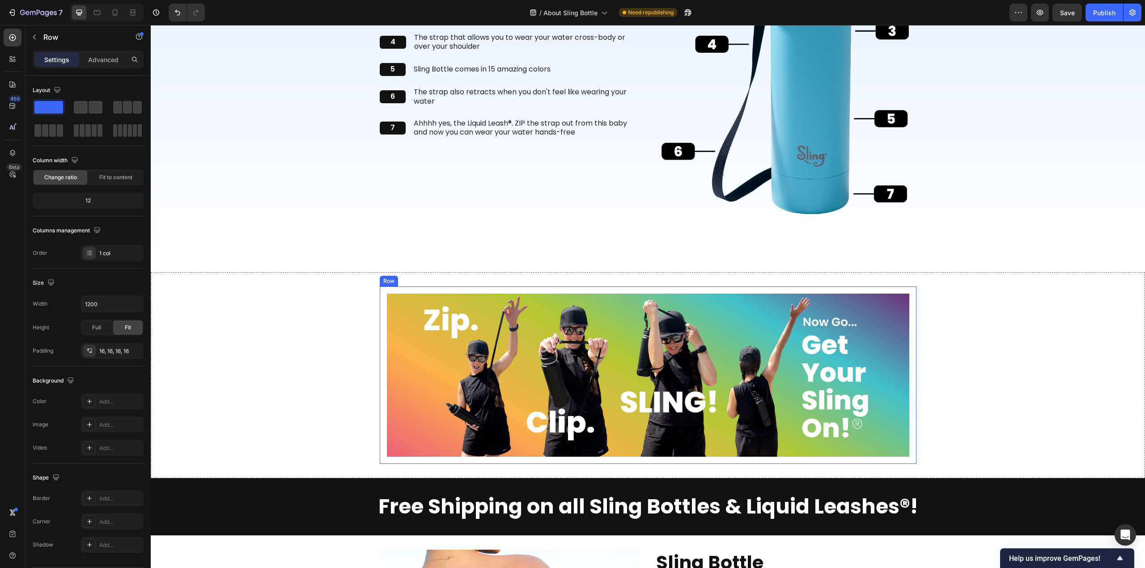
click at [419, 287] on div "Image Row" at bounding box center [648, 376] width 537 height 178
click at [492, 271] on div "What Makes Sling… Do it's Thing! Heading 1 Text Block Leakproof cap, easy to tw…" at bounding box center [648, 66] width 994 height 411
drag, startPoint x: 208, startPoint y: 132, endPoint x: 645, endPoint y: 283, distance: 462.4
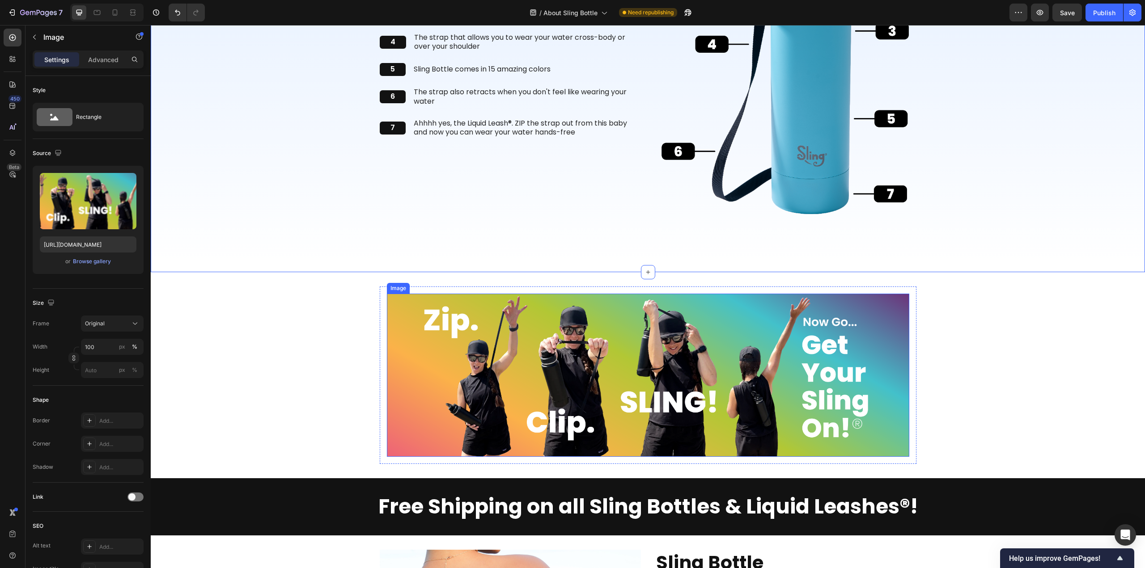
click at [690, 312] on img at bounding box center [648, 375] width 522 height 163
click at [444, 284] on icon at bounding box center [446, 285] width 6 height 6
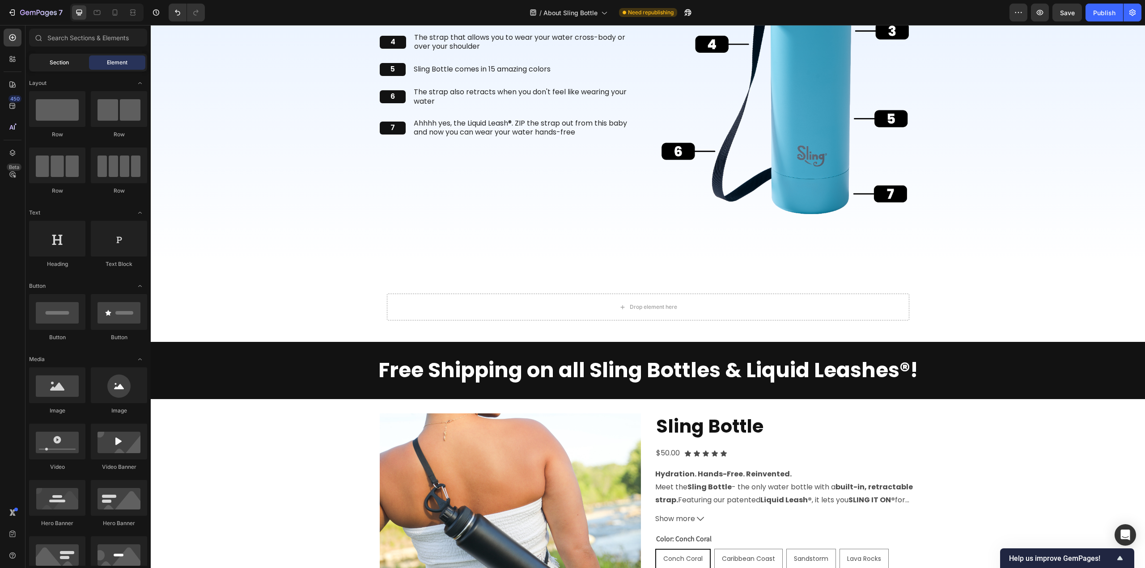
click at [63, 68] on div "Section" at bounding box center [59, 62] width 56 height 14
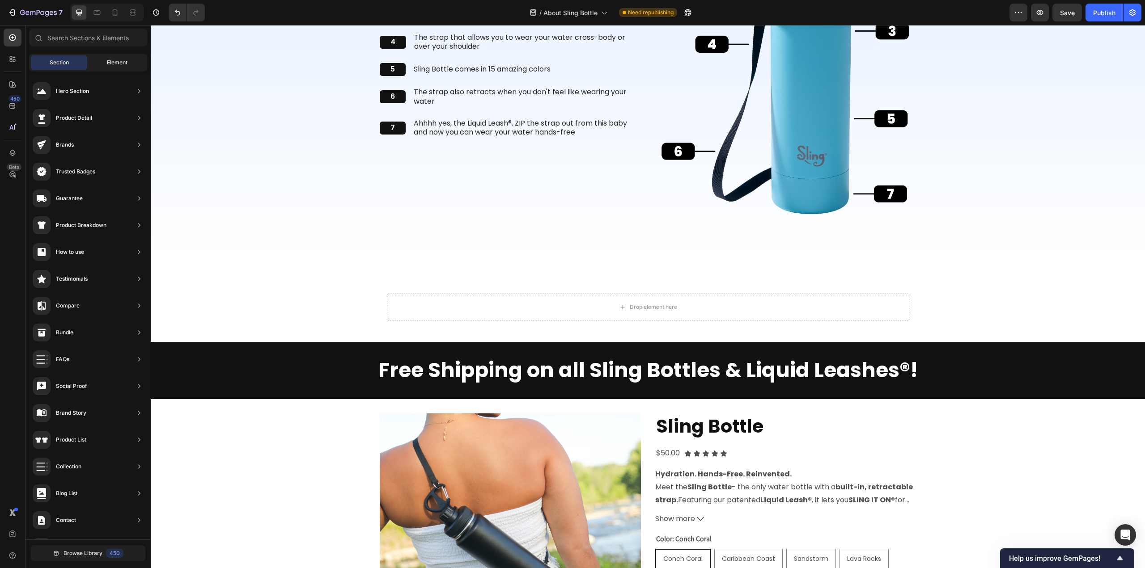
click at [118, 62] on span "Element" at bounding box center [117, 63] width 21 height 8
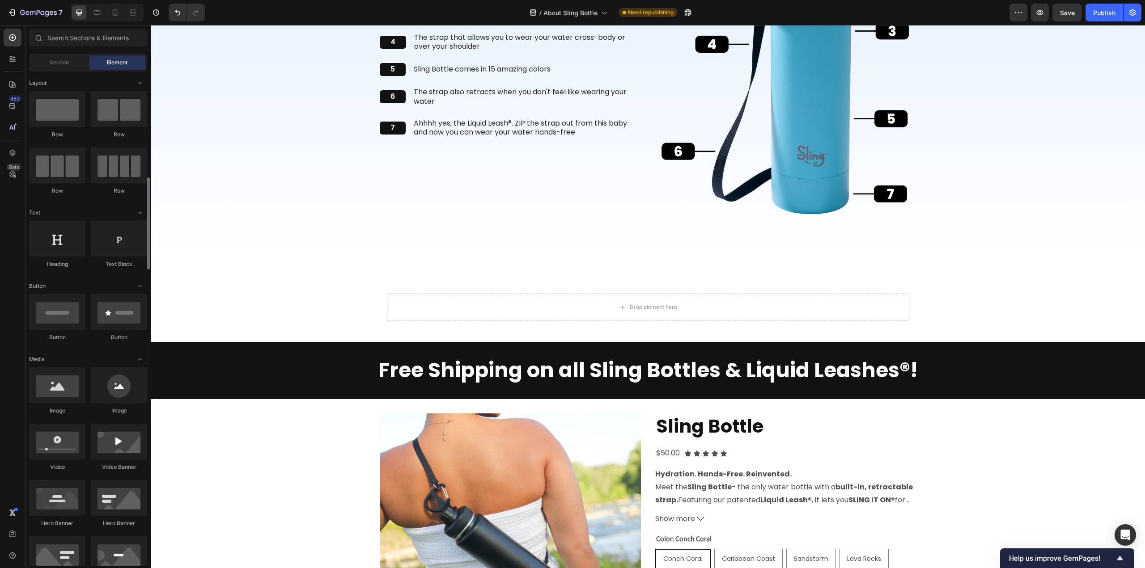
scroll to position [89, 0]
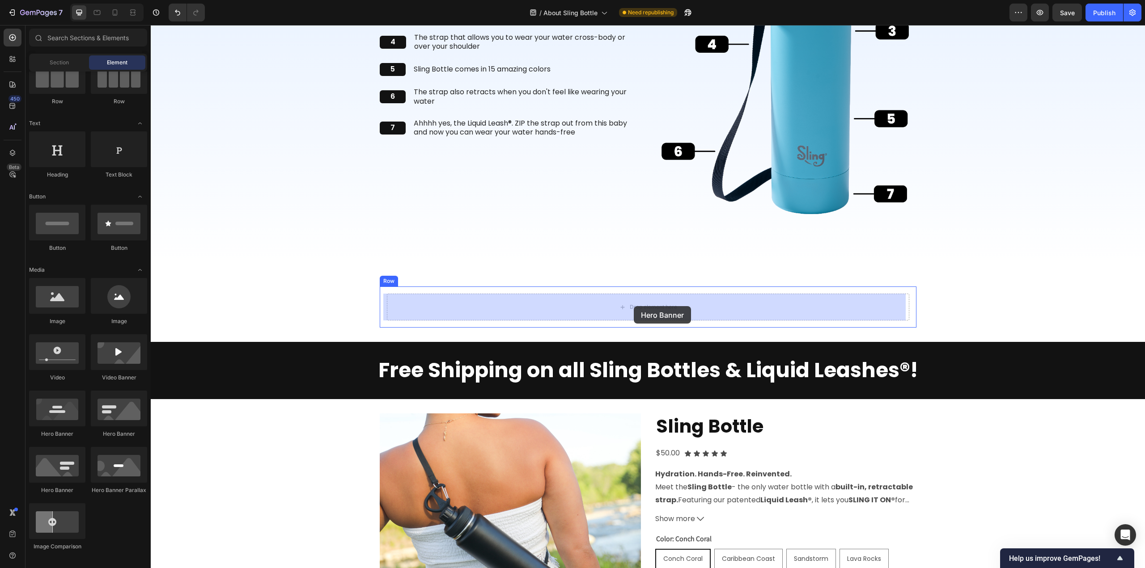
drag, startPoint x: 214, startPoint y: 438, endPoint x: 634, endPoint y: 306, distance: 439.8
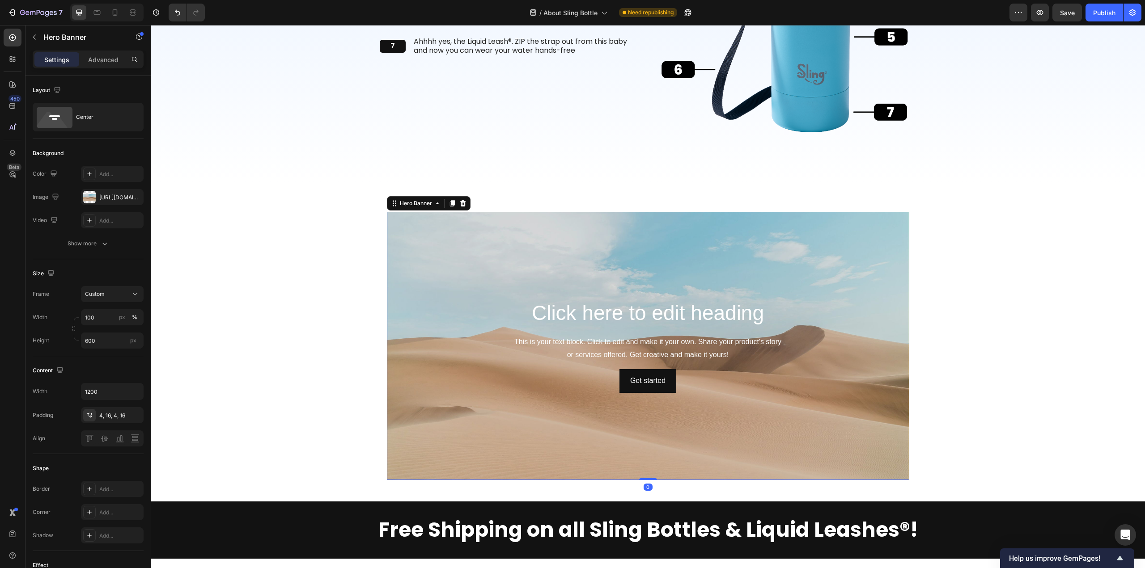
scroll to position [2281, 0]
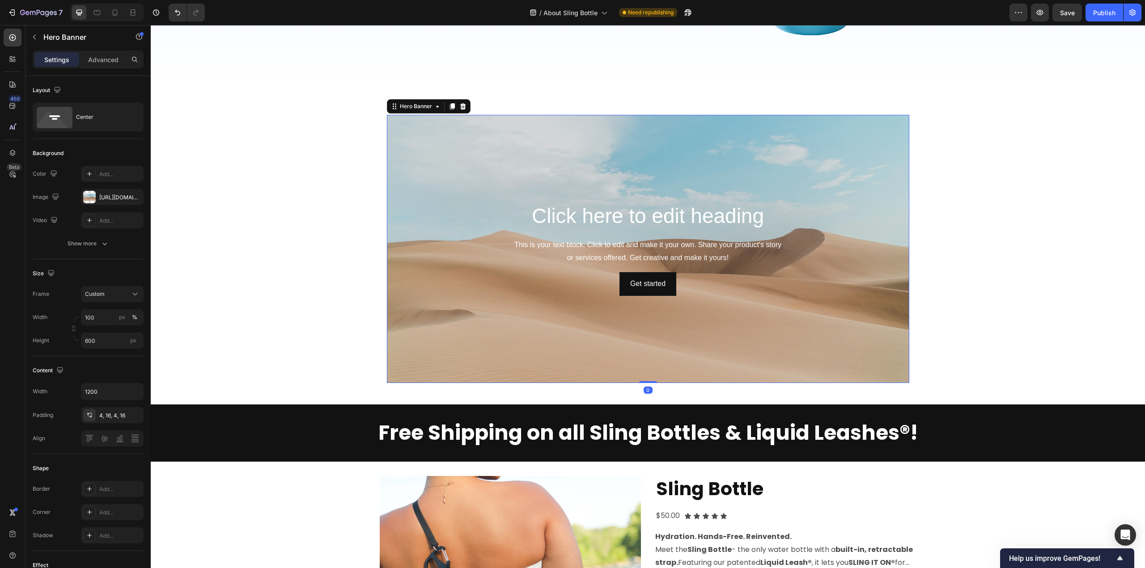
click at [441, 203] on h2 "Click here to edit heading" at bounding box center [648, 216] width 508 height 29
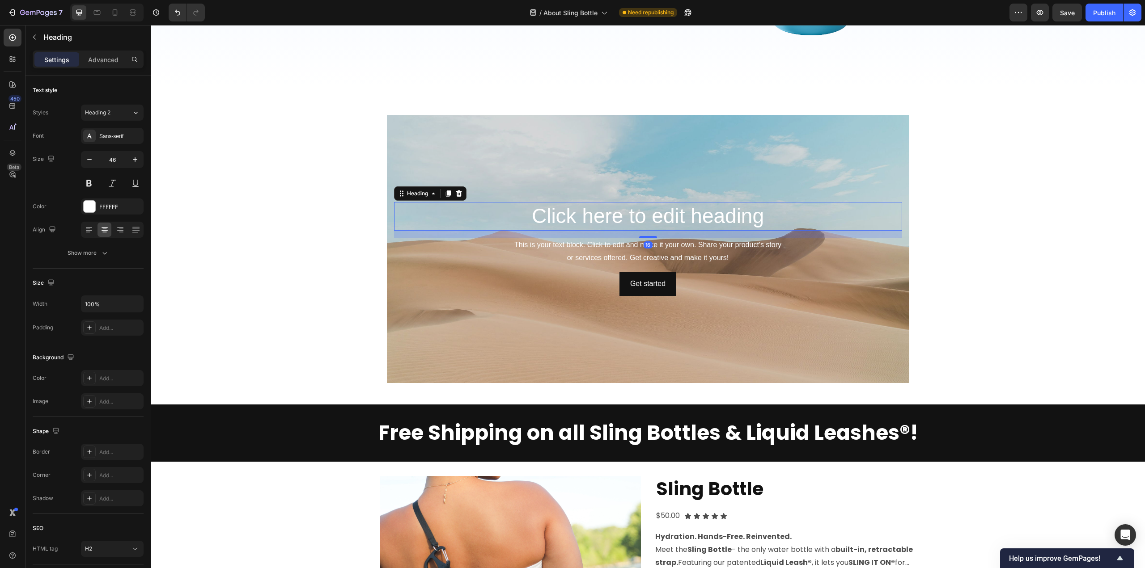
click at [439, 170] on div "Background Image" at bounding box center [648, 249] width 522 height 268
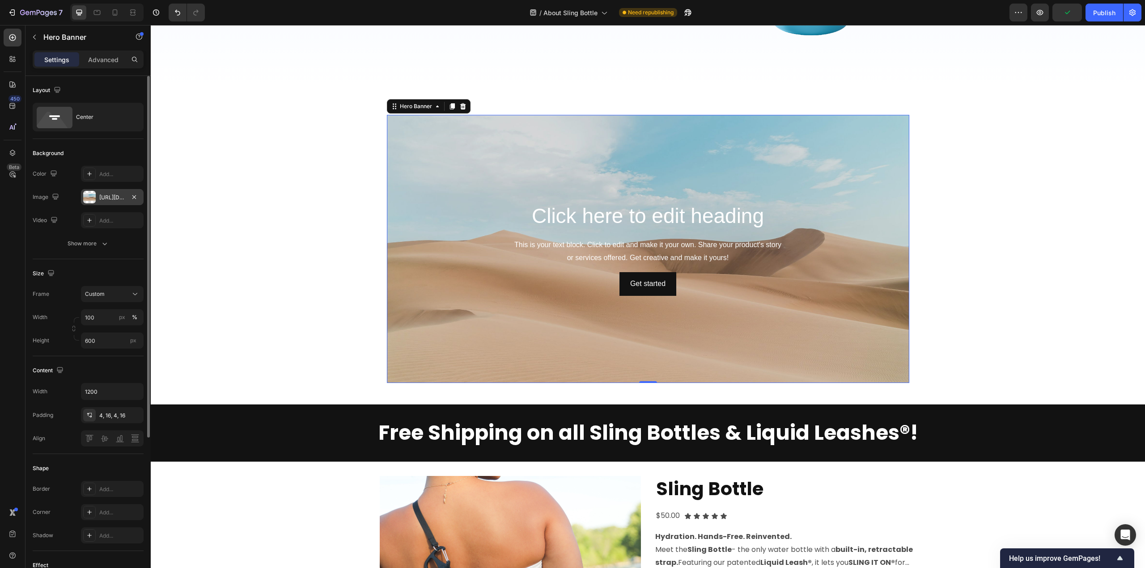
click at [120, 197] on div "[URL][DOMAIN_NAME]" at bounding box center [112, 198] width 26 height 8
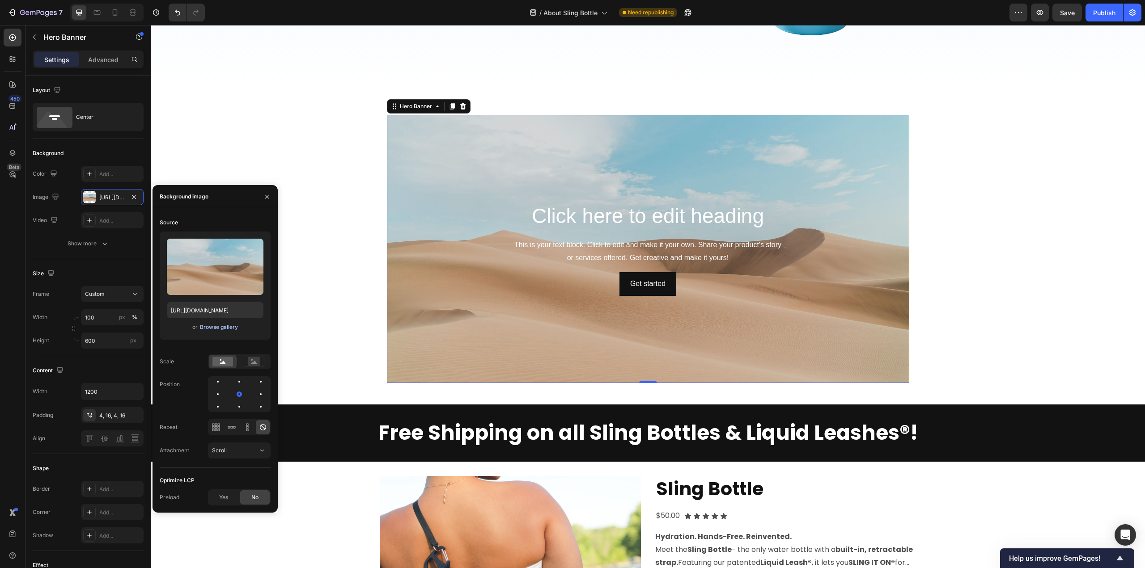
click at [221, 331] on div "Browse gallery" at bounding box center [219, 327] width 38 height 8
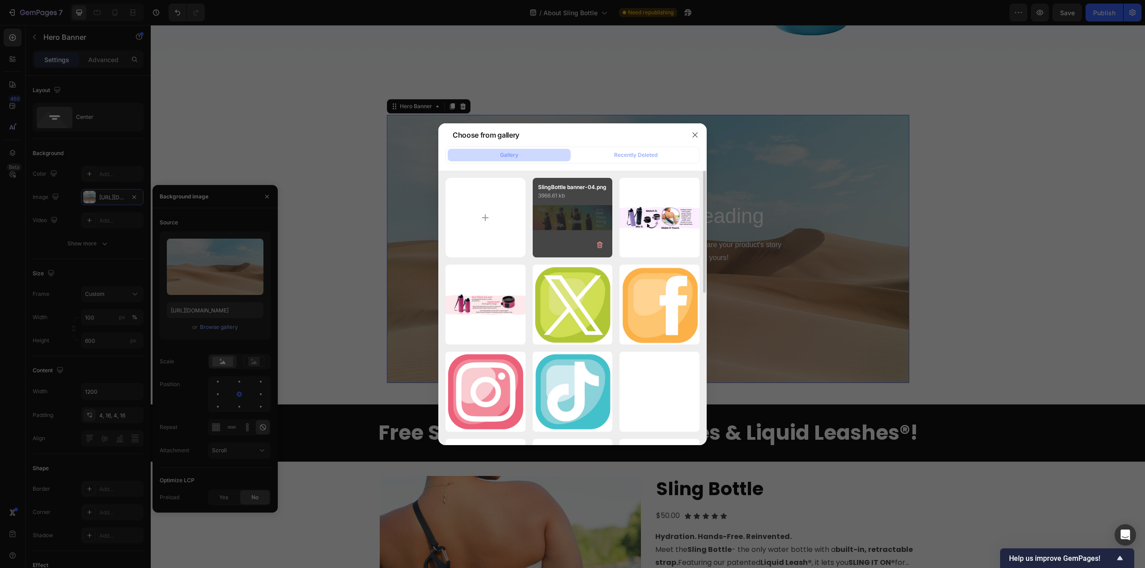
click at [556, 216] on div "SlingBottle banner-04.png 3966.61 kb" at bounding box center [573, 218] width 80 height 80
type input "[URL][DOMAIN_NAME]"
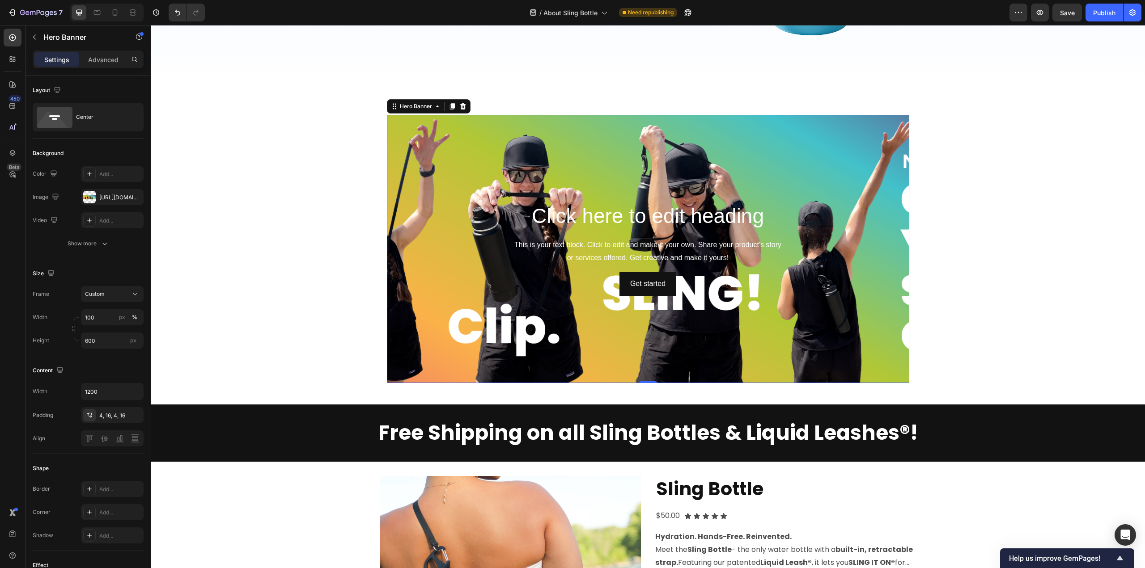
click at [446, 180] on div "Background Image" at bounding box center [648, 249] width 522 height 268
click at [114, 292] on div "Custom" at bounding box center [107, 294] width 44 height 8
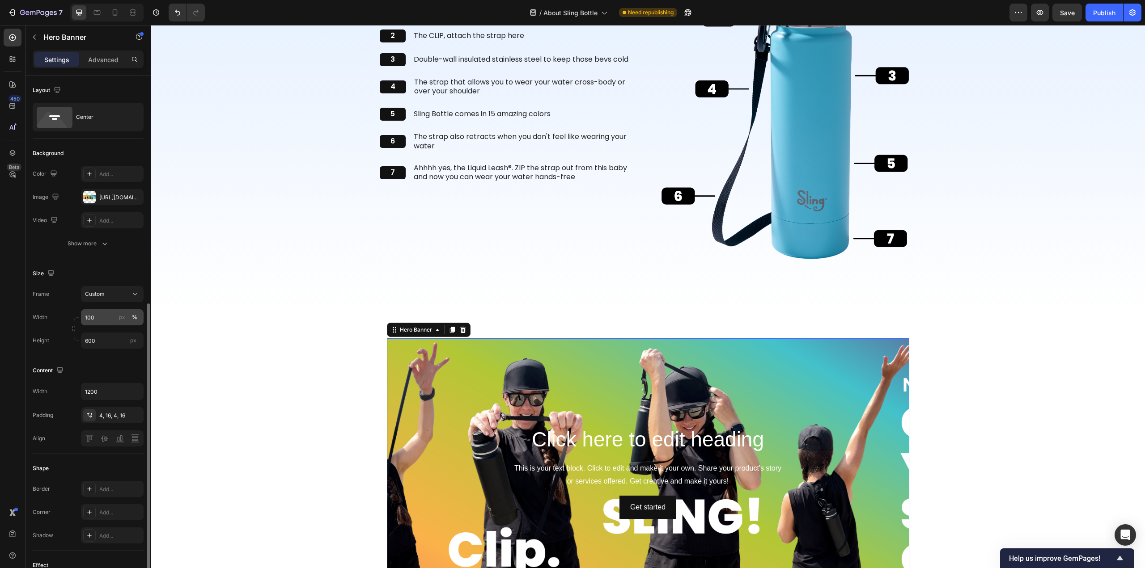
scroll to position [134, 0]
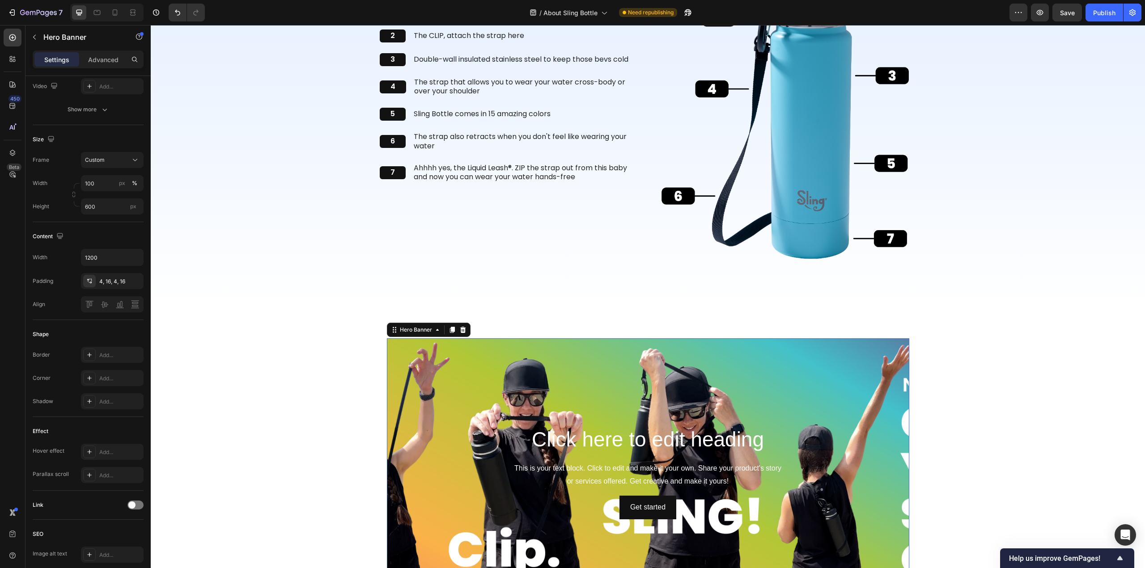
click at [480, 362] on div "Background Image" at bounding box center [648, 473] width 522 height 268
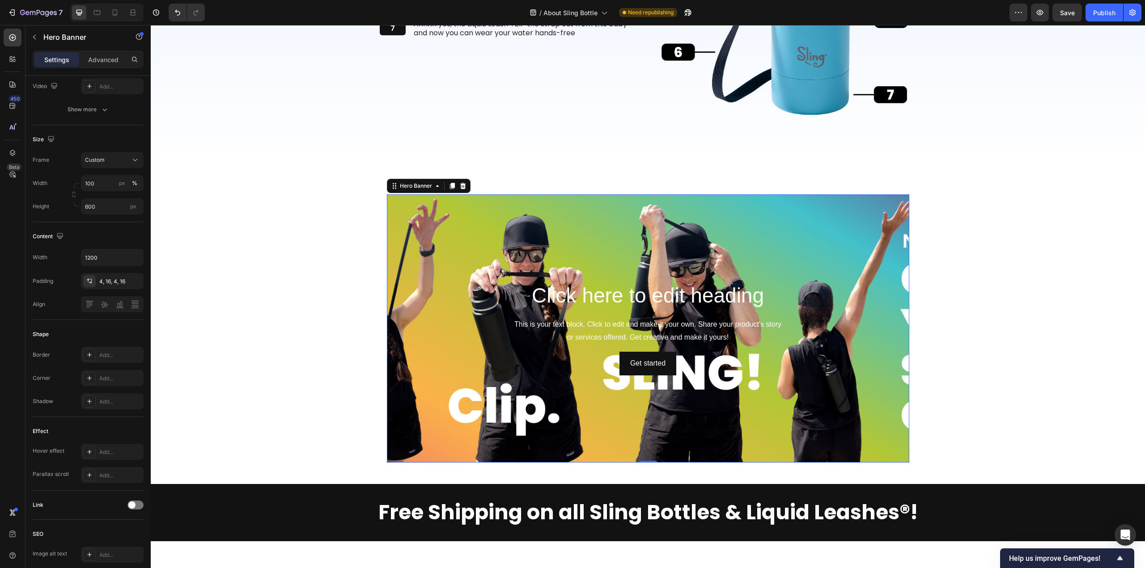
scroll to position [2236, 0]
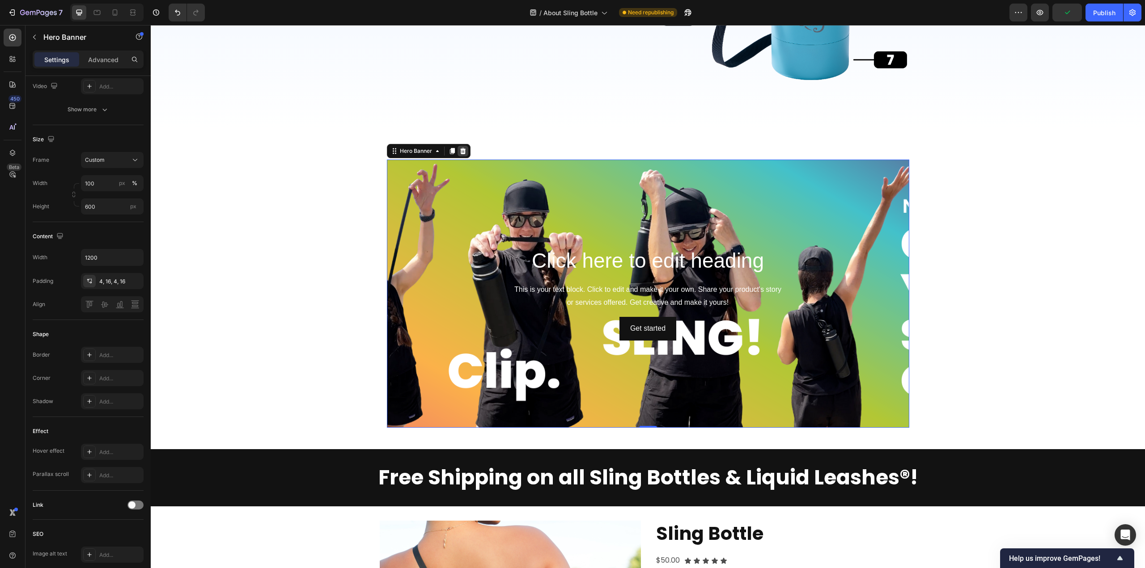
click at [459, 153] on icon at bounding box center [462, 151] width 7 height 7
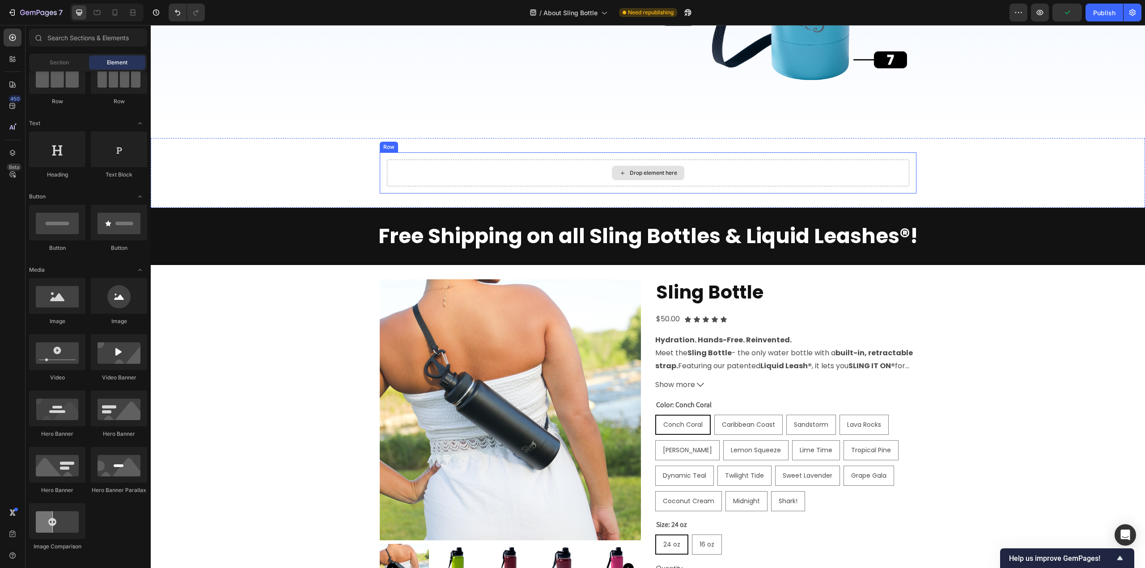
click at [605, 162] on div "Drop element here" at bounding box center [648, 173] width 522 height 27
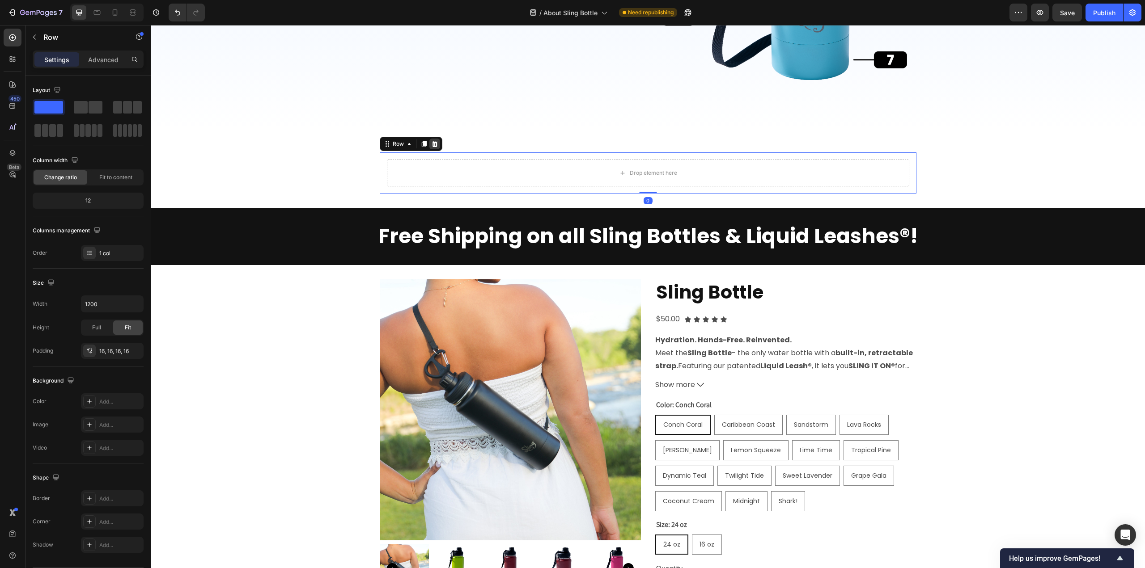
click at [431, 144] on icon at bounding box center [434, 143] width 7 height 7
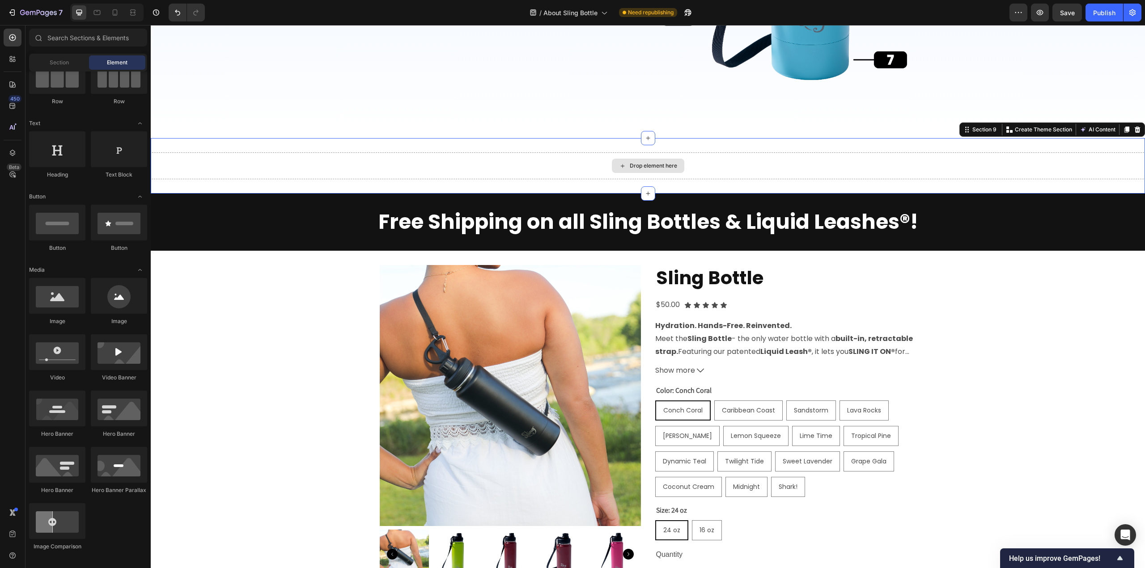
click at [1114, 164] on div "Drop element here" at bounding box center [648, 166] width 994 height 27
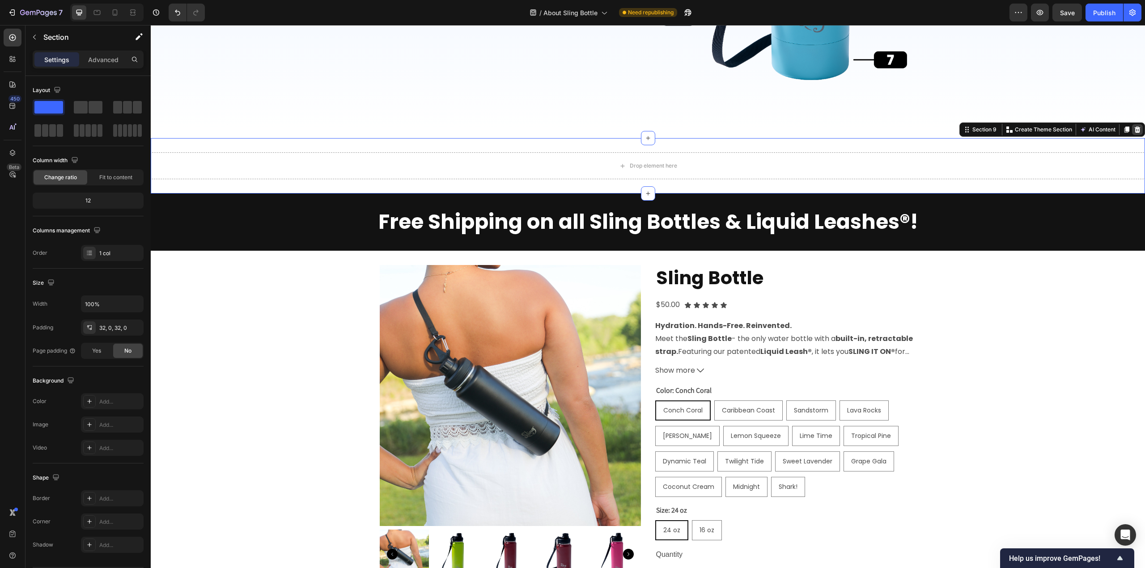
click at [1134, 130] on icon at bounding box center [1137, 129] width 7 height 7
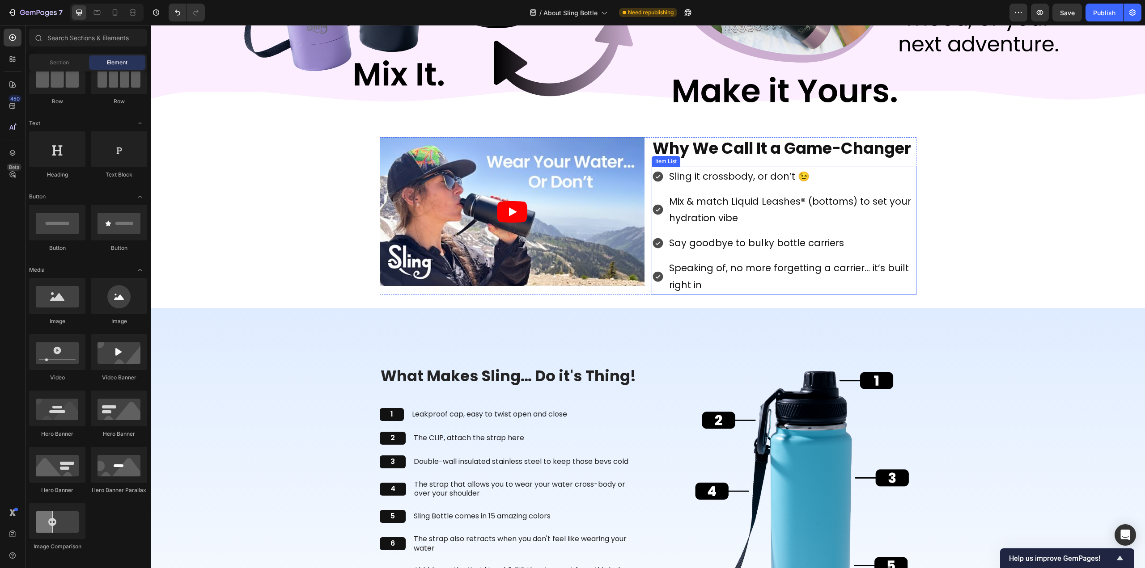
scroll to position [1386, 0]
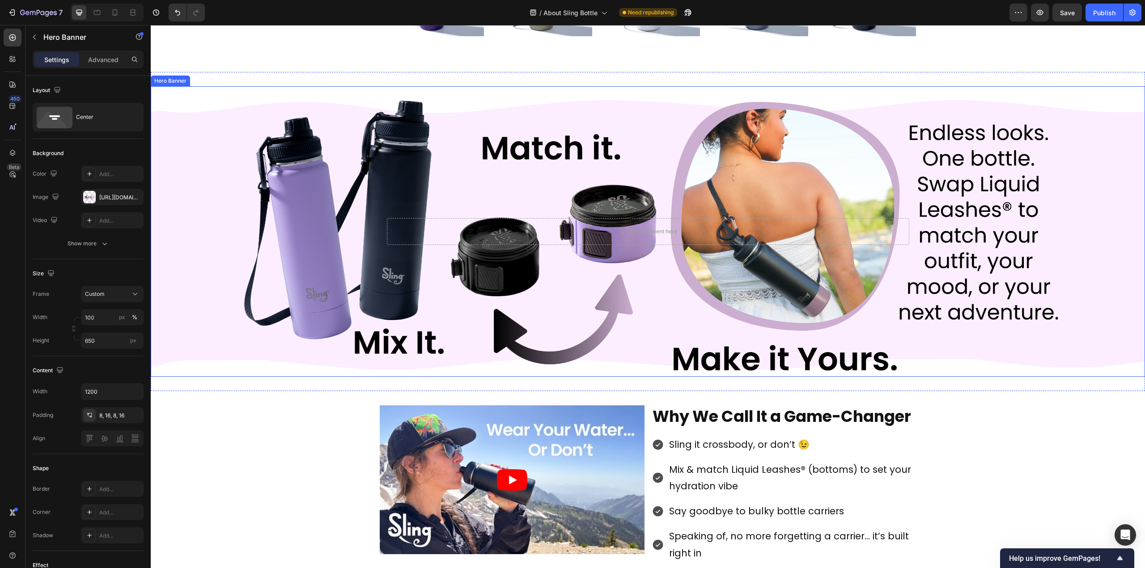
click at [893, 140] on div "Background Image" at bounding box center [648, 231] width 994 height 291
click at [1066, 114] on div "Background Image" at bounding box center [648, 231] width 994 height 291
click at [214, 76] on icon at bounding box center [215, 77] width 7 height 7
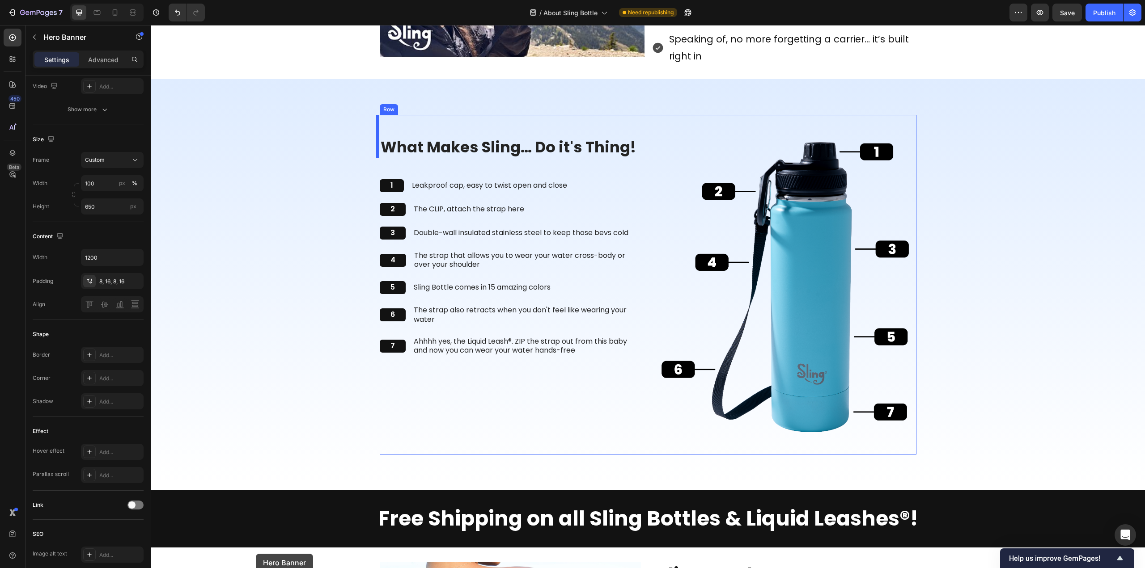
scroll to position [2264, 0]
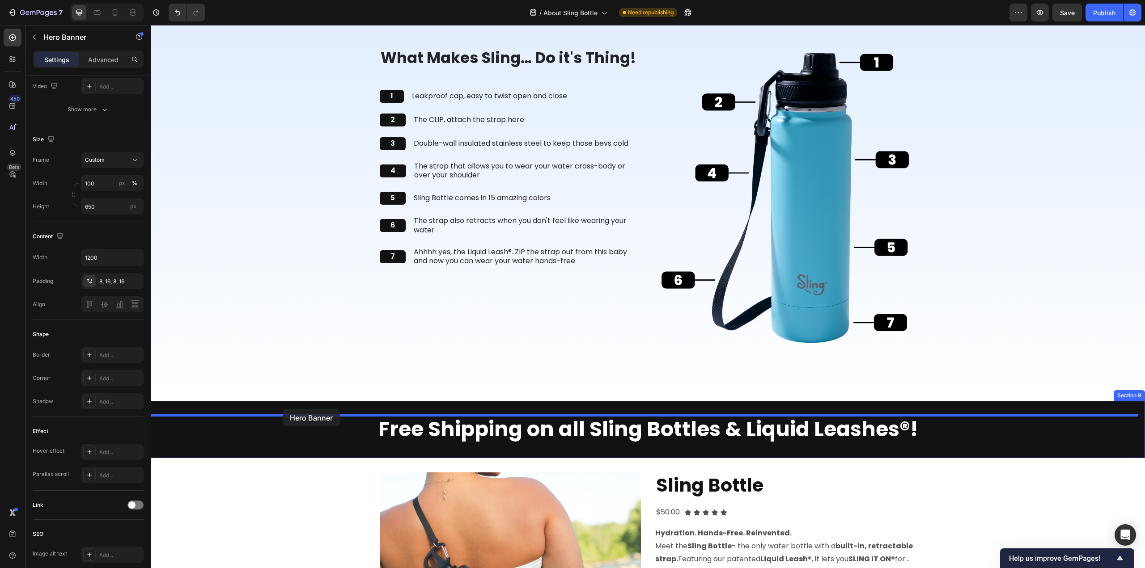
drag, startPoint x: 156, startPoint y: 49, endPoint x: 283, endPoint y: 409, distance: 382.0
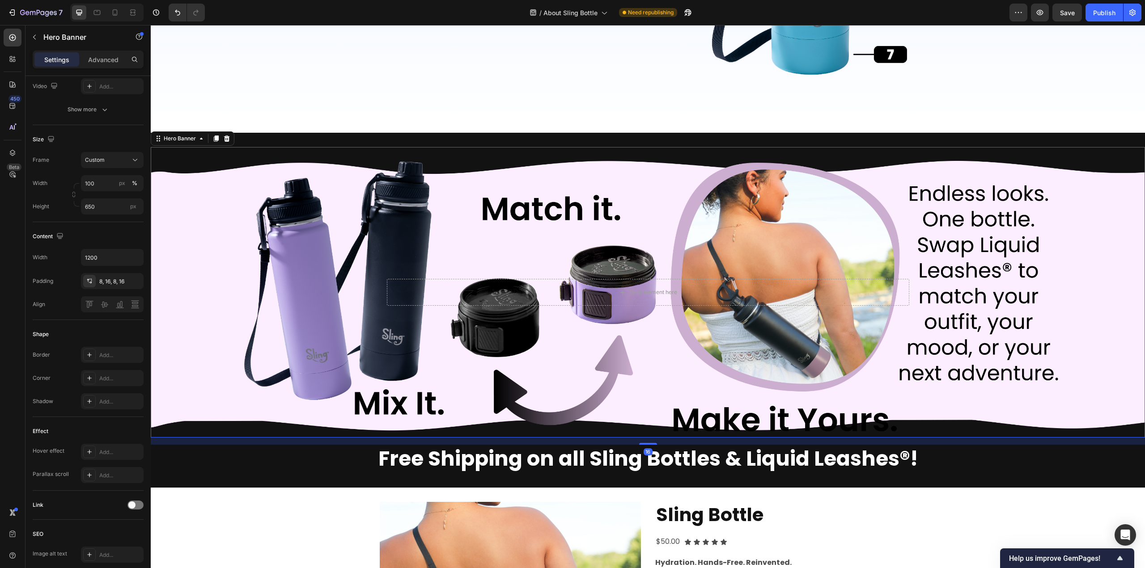
scroll to position [2622, 0]
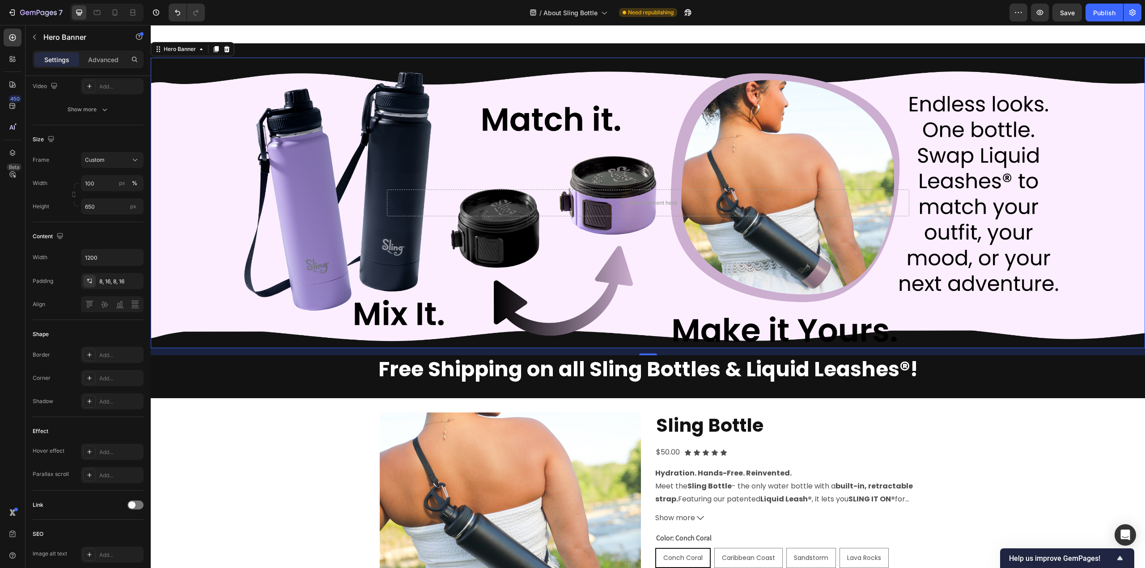
click at [270, 130] on div "Background Image" at bounding box center [648, 203] width 994 height 291
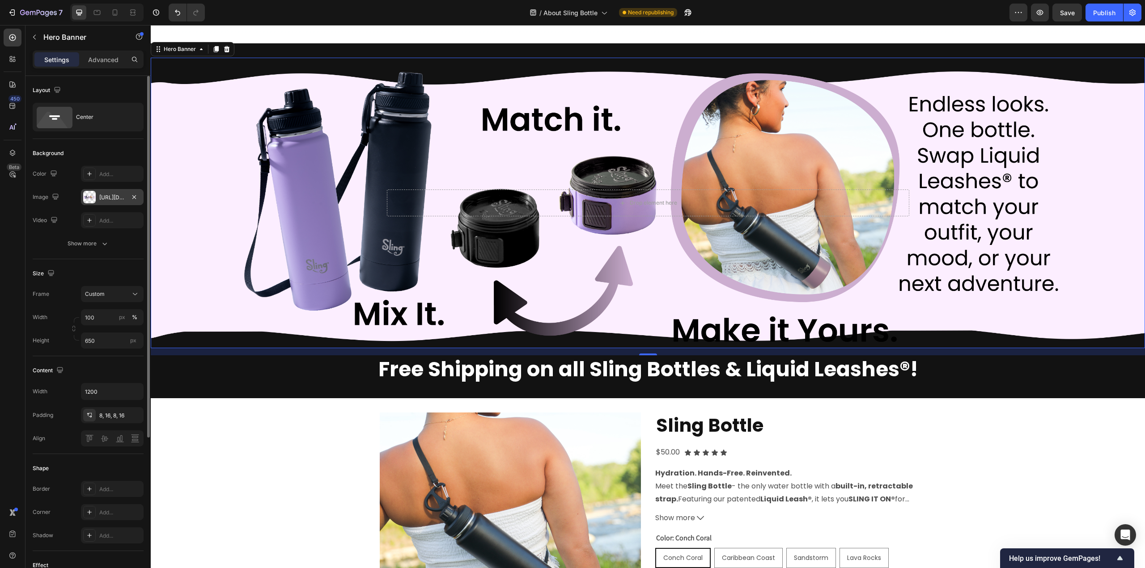
click at [112, 195] on div "[URL][DOMAIN_NAME]" at bounding box center [112, 198] width 26 height 8
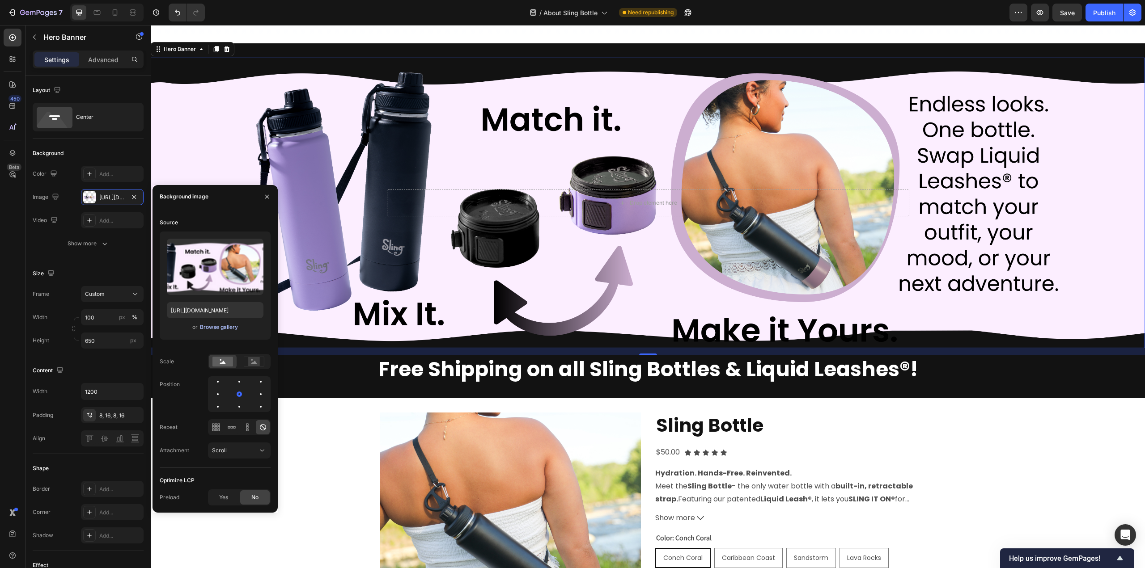
click at [214, 327] on div "Browse gallery" at bounding box center [219, 327] width 38 height 8
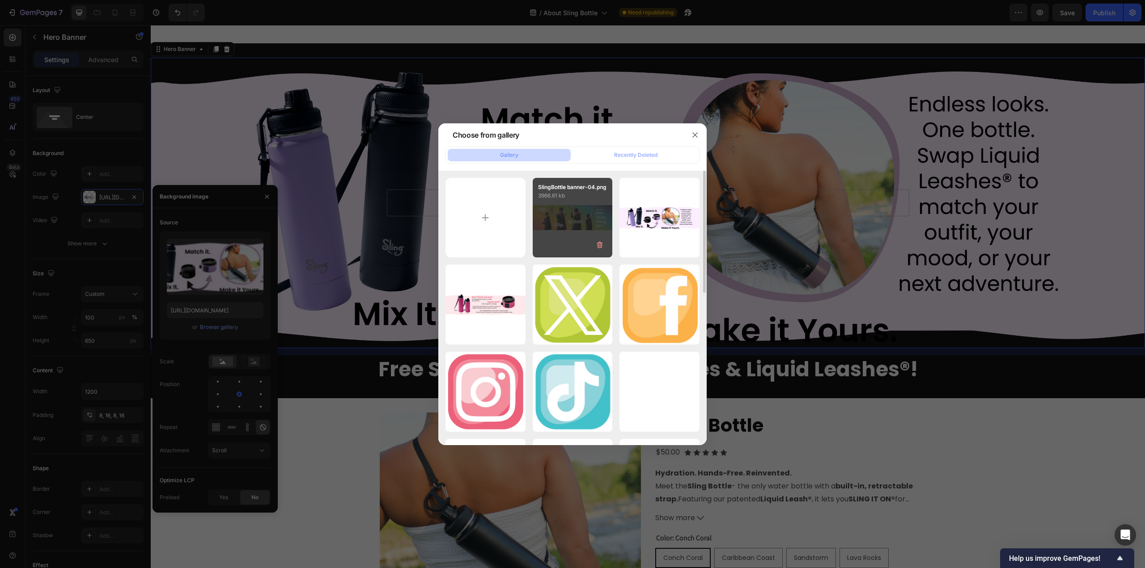
click at [582, 217] on div "SlingBottle banner-04.png 3966.61 kb" at bounding box center [573, 218] width 80 height 80
type input "[URL][DOMAIN_NAME]"
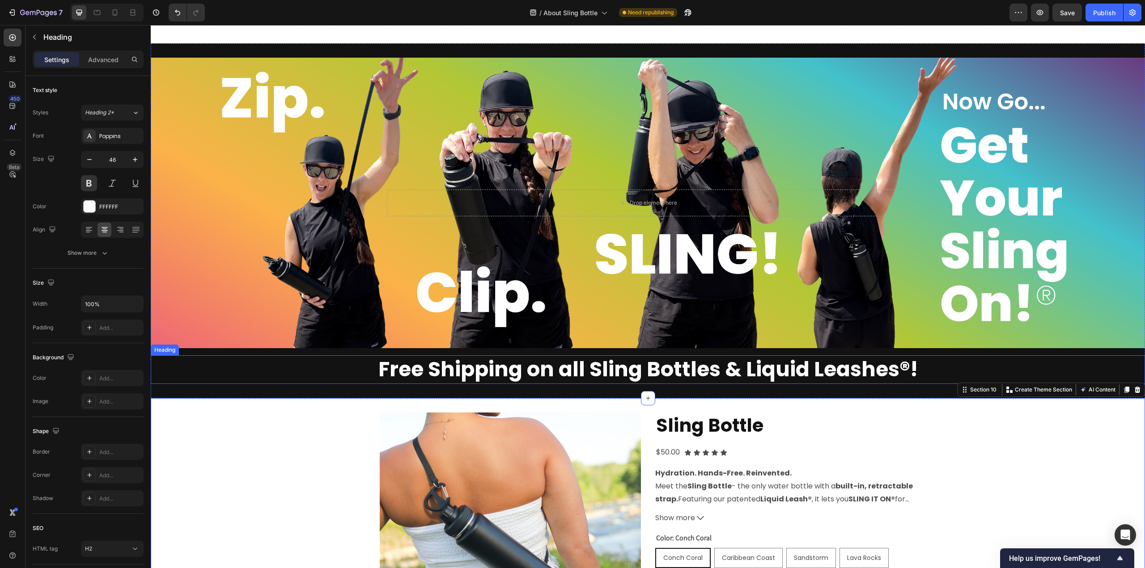
click at [834, 368] on h2 "Free Shipping on all Sling Bottles & Liquid Leashes®!" at bounding box center [648, 370] width 994 height 29
click at [672, 45] on div "Drop element here Hero Banner Free Shipping on all Sling Bottles & Liquid Leash…" at bounding box center [648, 220] width 994 height 355
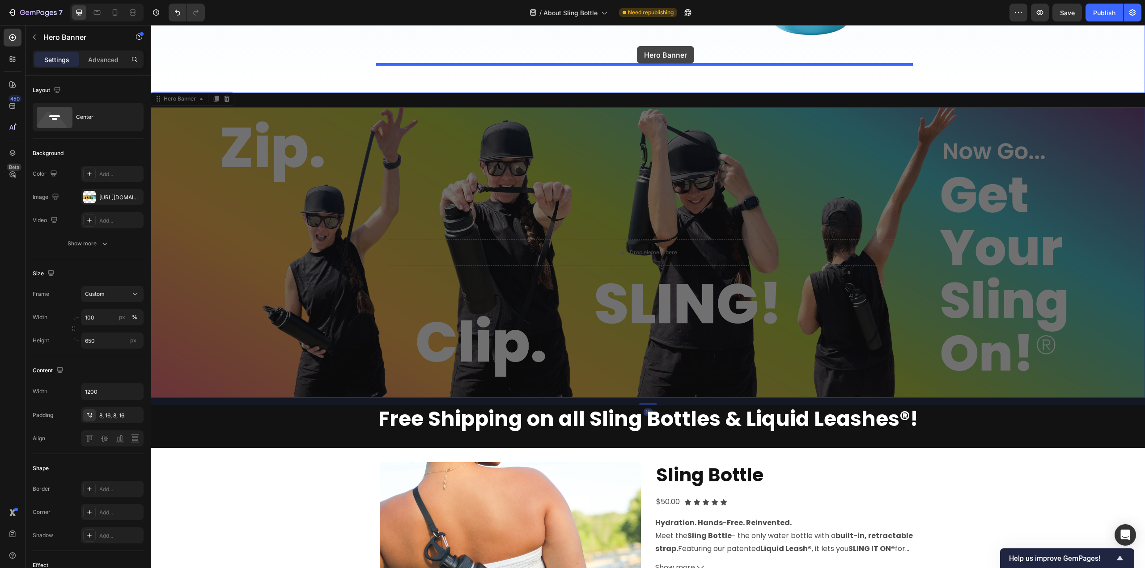
scroll to position [2531, 0]
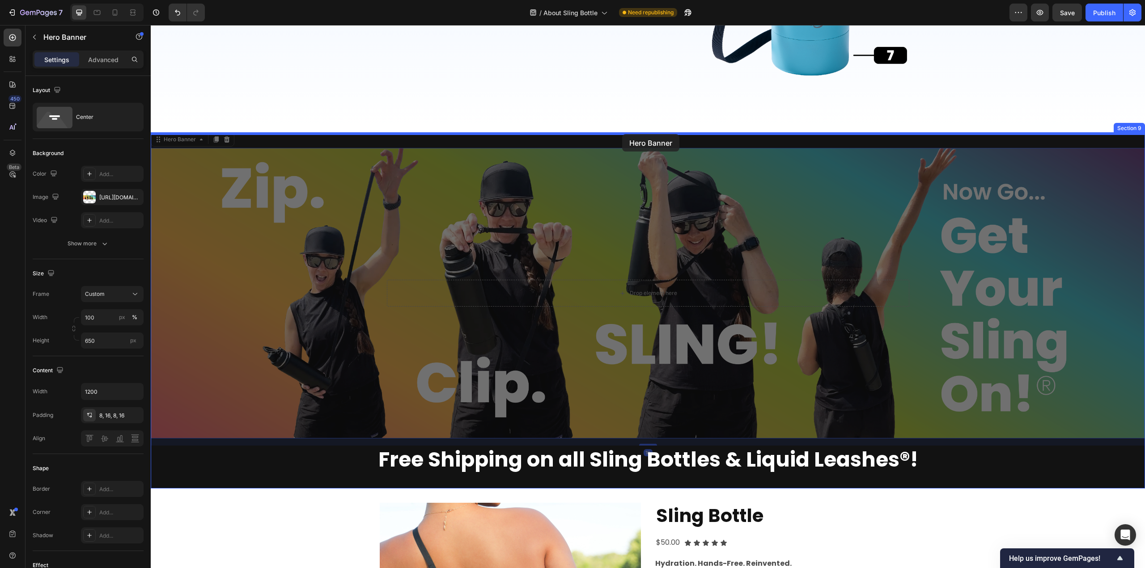
drag, startPoint x: 638, startPoint y: 79, endPoint x: 622, endPoint y: 135, distance: 57.7
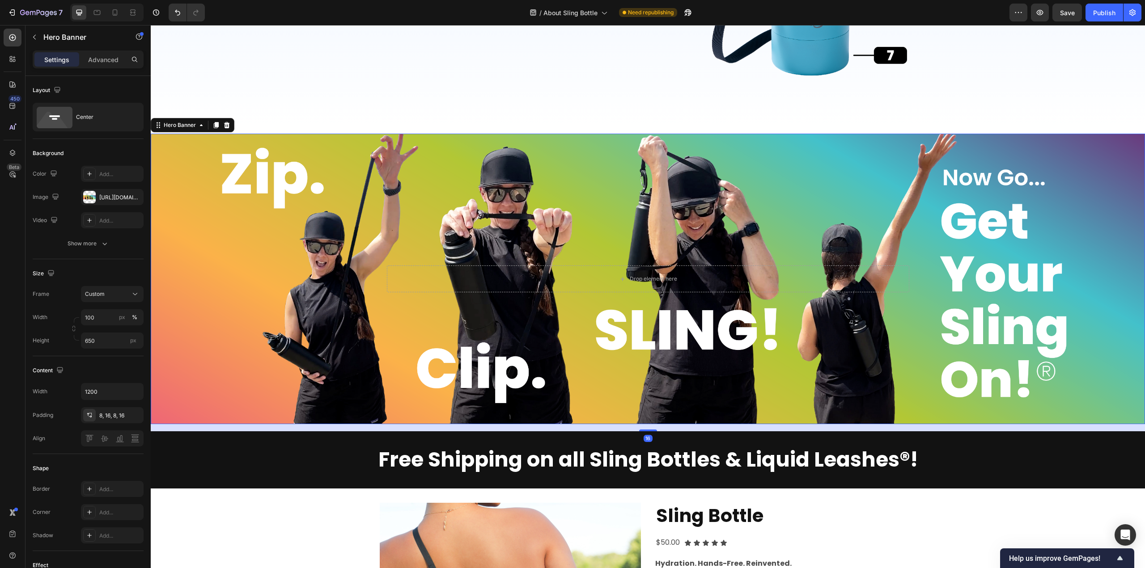
click at [685, 430] on div "16" at bounding box center [648, 427] width 994 height 7
click at [661, 390] on div "Background Image" at bounding box center [648, 279] width 994 height 291
click at [237, 188] on div "Background Image" at bounding box center [648, 279] width 994 height 291
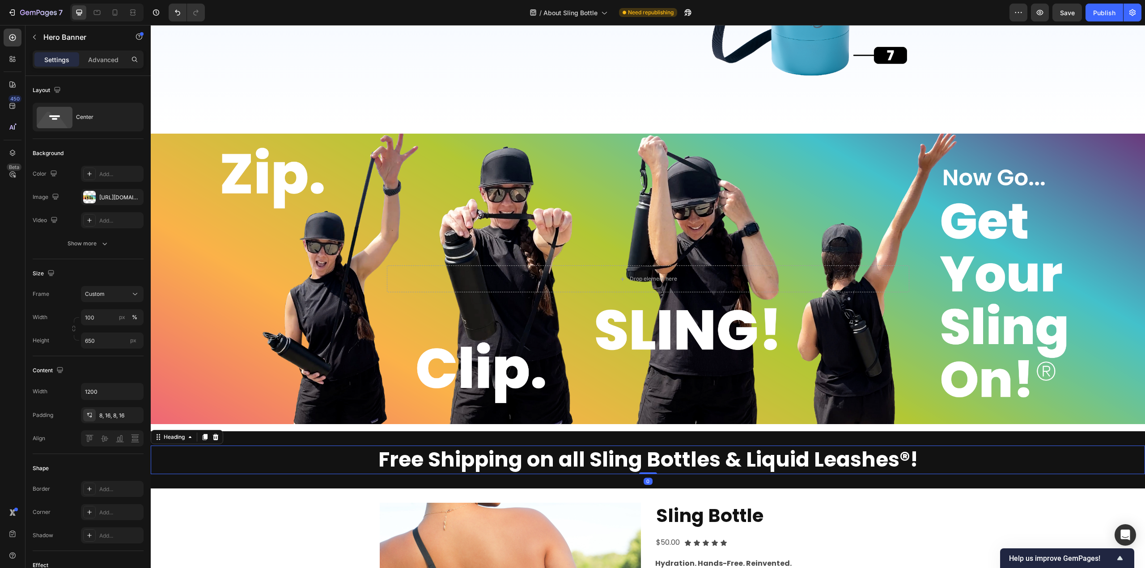
click at [356, 447] on h2 "Free Shipping on all Sling Bottles & Liquid Leashes®!" at bounding box center [648, 460] width 994 height 29
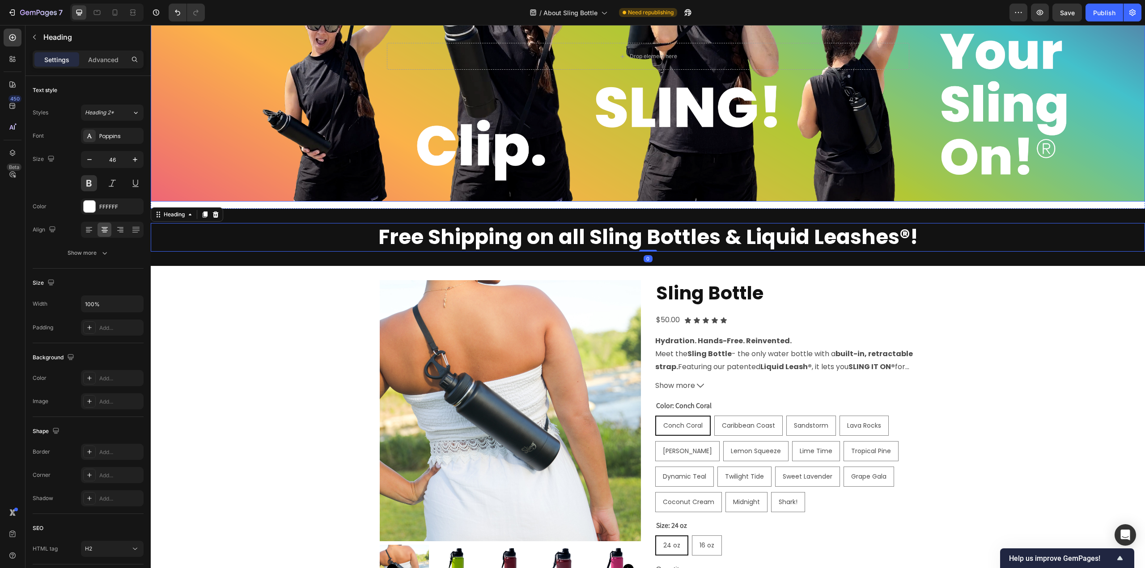
scroll to position [2755, 0]
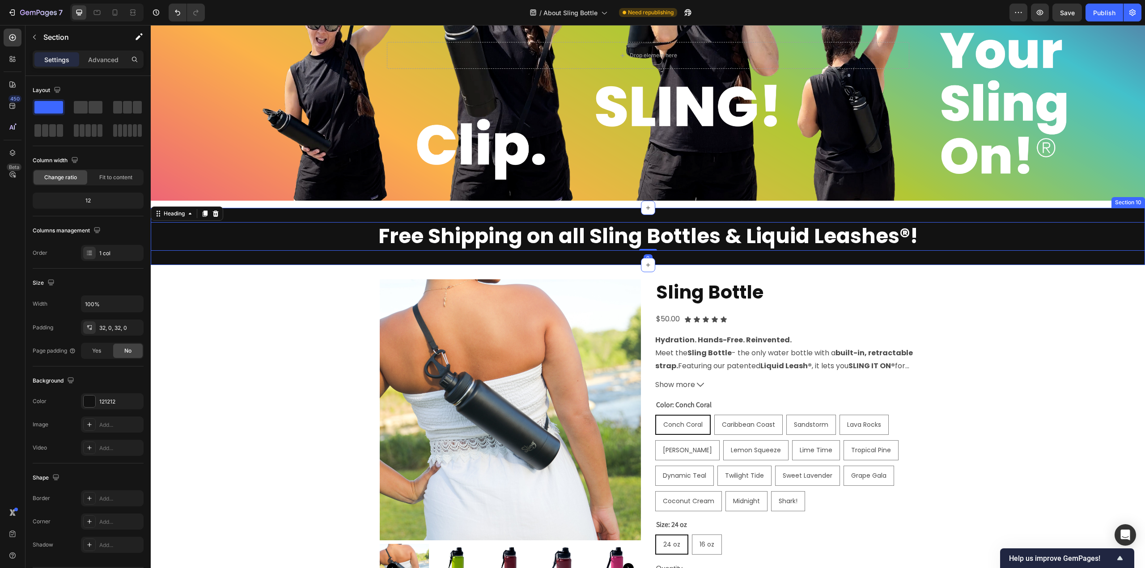
click at [430, 213] on div "Free Shipping on all Sling Bottles & Liquid Leashes®! Heading 0 Section 10" at bounding box center [648, 236] width 994 height 57
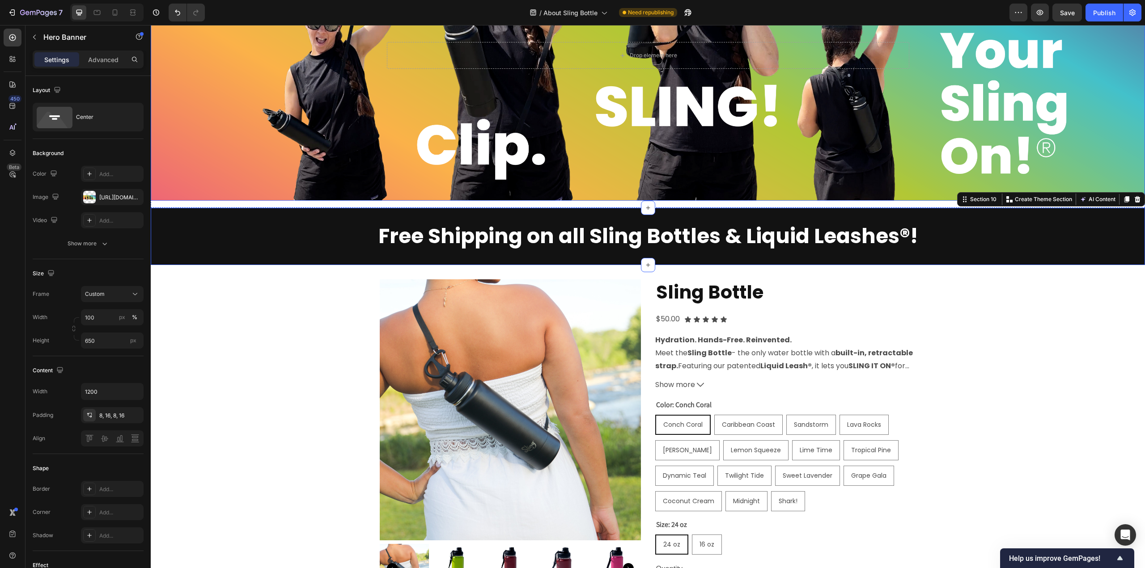
click at [439, 162] on div "Background Image" at bounding box center [648, 55] width 994 height 291
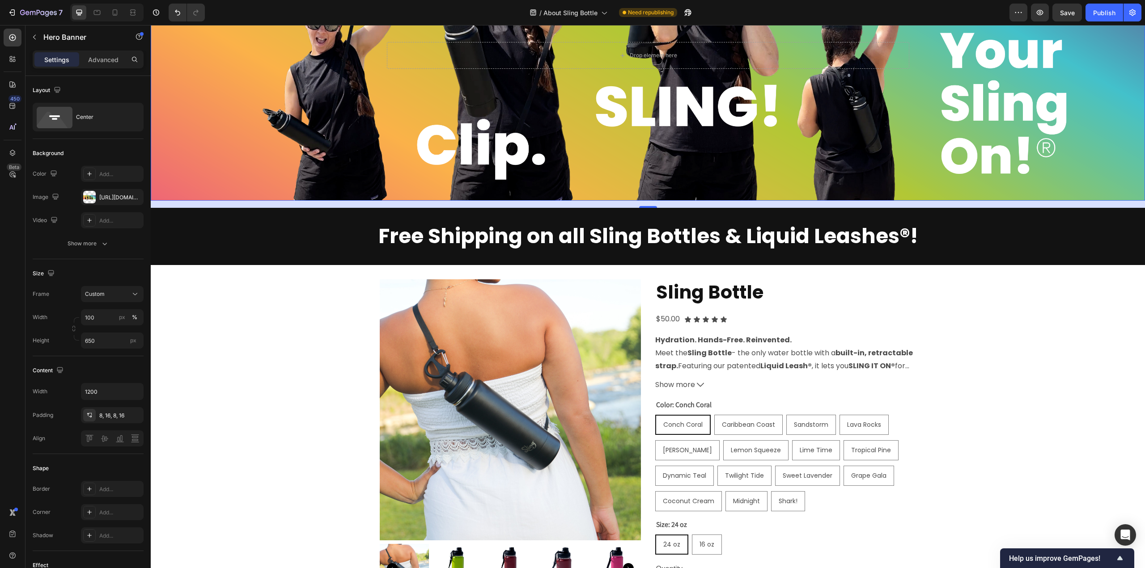
click at [252, 147] on div "Background Image" at bounding box center [648, 55] width 994 height 291
click at [117, 199] on div "[URL][DOMAIN_NAME]" at bounding box center [112, 198] width 26 height 8
click at [360, 161] on div "Background Image" at bounding box center [648, 55] width 994 height 291
click at [384, 161] on div "Background Image" at bounding box center [648, 55] width 994 height 291
click at [307, 205] on div "16" at bounding box center [648, 204] width 994 height 7
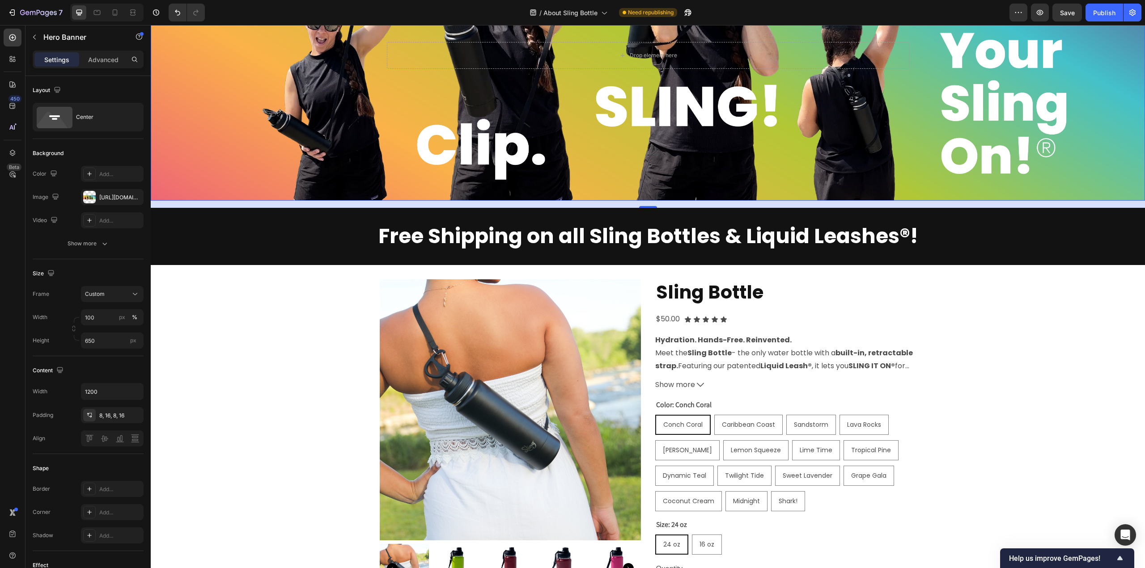
click at [345, 177] on div "Background Image" at bounding box center [648, 55] width 994 height 291
click at [114, 420] on div "8, 16, 8, 16" at bounding box center [112, 415] width 63 height 16
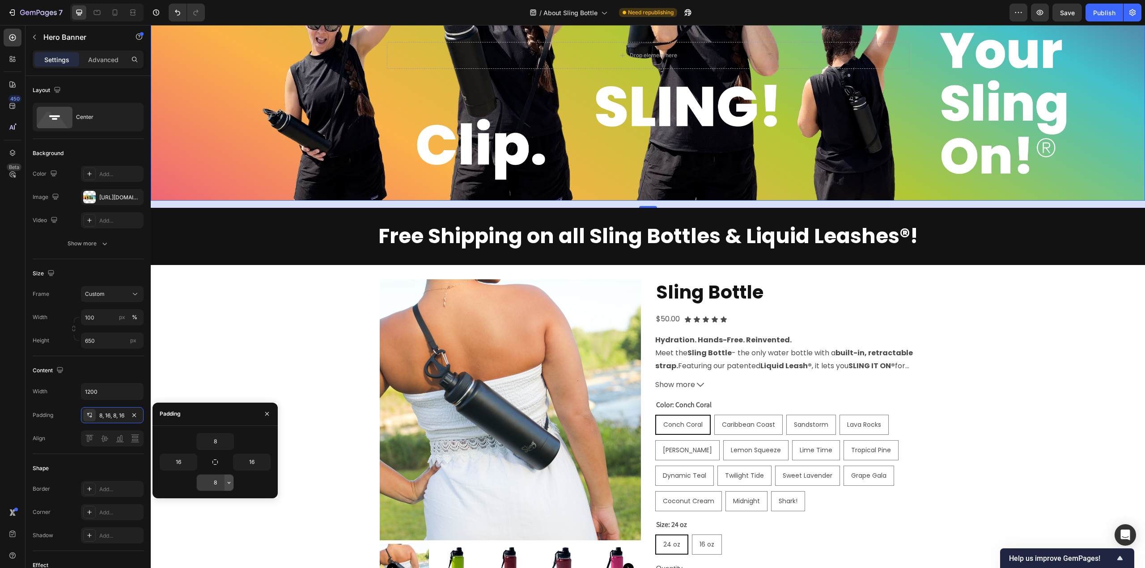
click at [231, 484] on icon "button" at bounding box center [228, 482] width 7 height 7
type input "0"
click at [281, 356] on div "Product Images Sling Bottle Product Title $50.00 Product Price Product Price Ic…" at bounding box center [648, 457] width 994 height 355
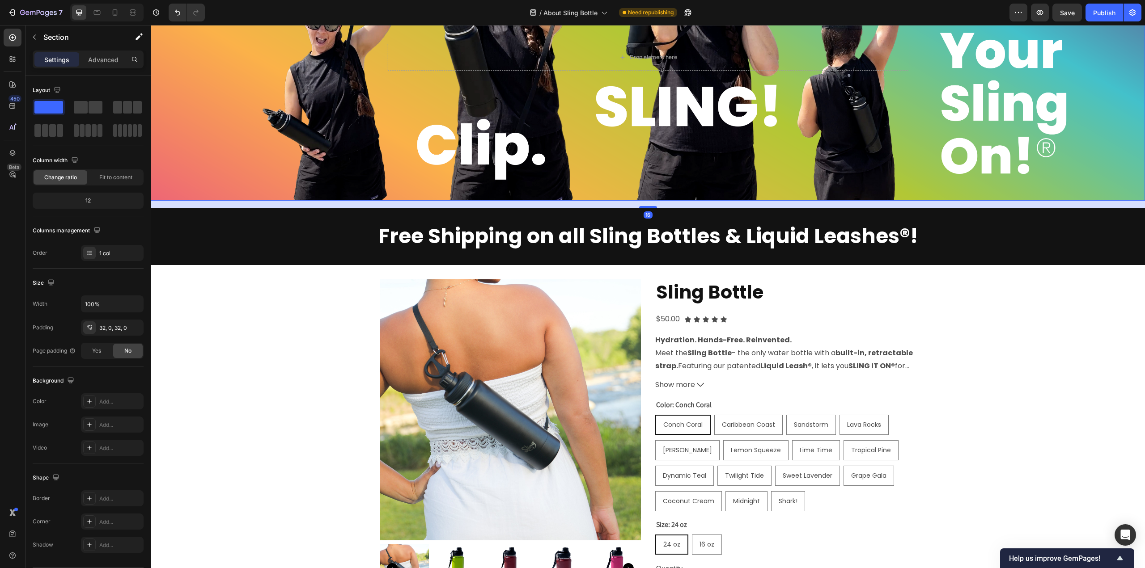
click at [369, 171] on div "Background Image" at bounding box center [648, 55] width 994 height 291
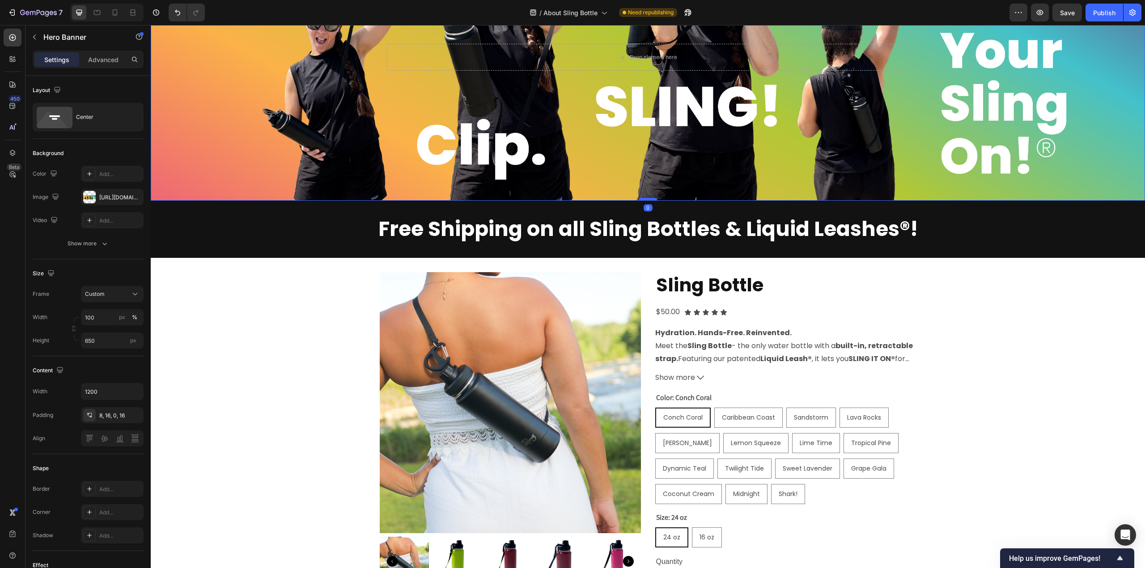
drag, startPoint x: 651, startPoint y: 207, endPoint x: 650, endPoint y: 198, distance: 9.0
click at [650, 198] on div at bounding box center [648, 199] width 18 height 3
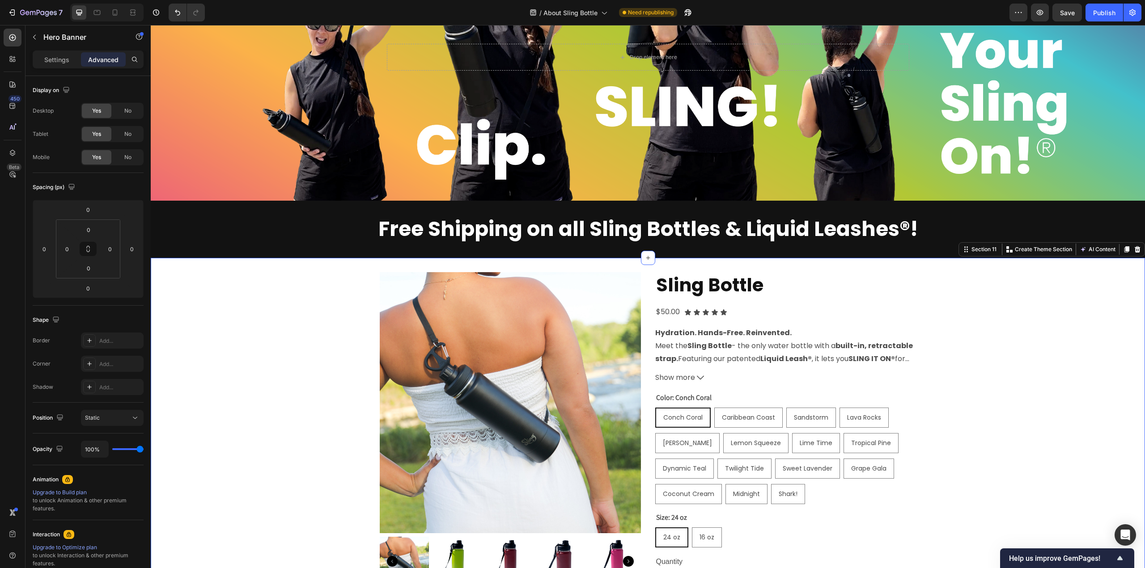
click at [1004, 295] on div "Product Images Sling Bottle Product Title $50.00 Product Price Product Price Ic…" at bounding box center [648, 449] width 994 height 355
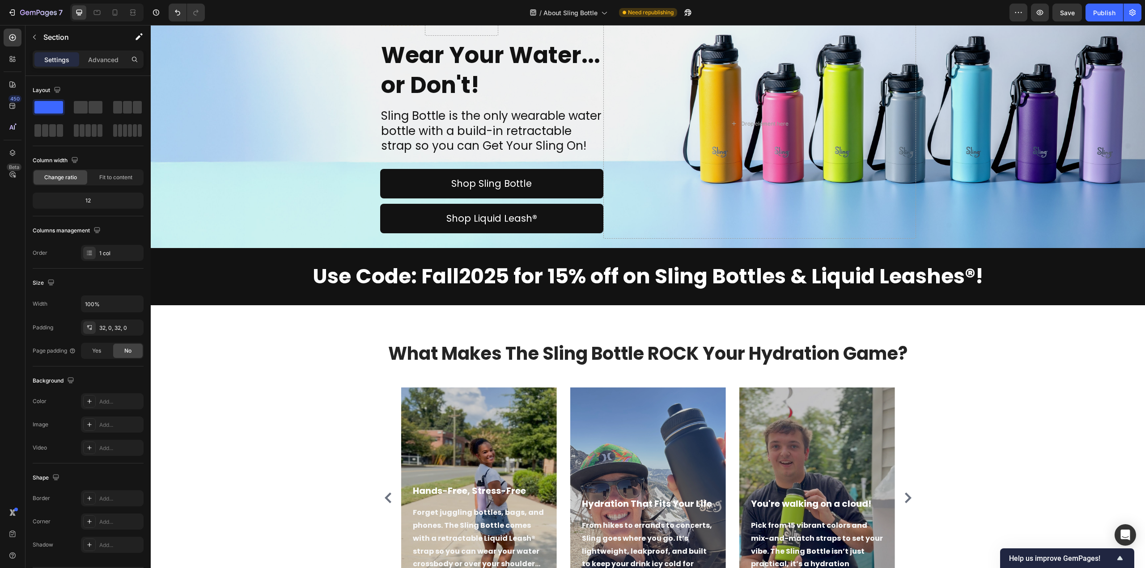
scroll to position [0, 0]
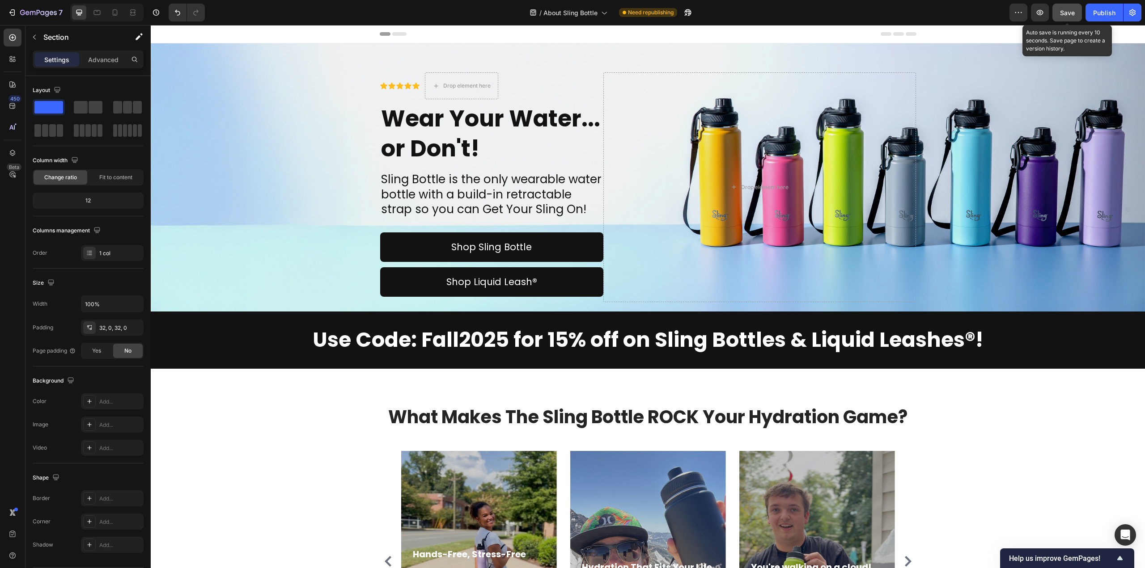
click at [1070, 13] on span "Save" at bounding box center [1067, 13] width 15 height 8
click at [1099, 13] on div "Publish" at bounding box center [1104, 12] width 22 height 9
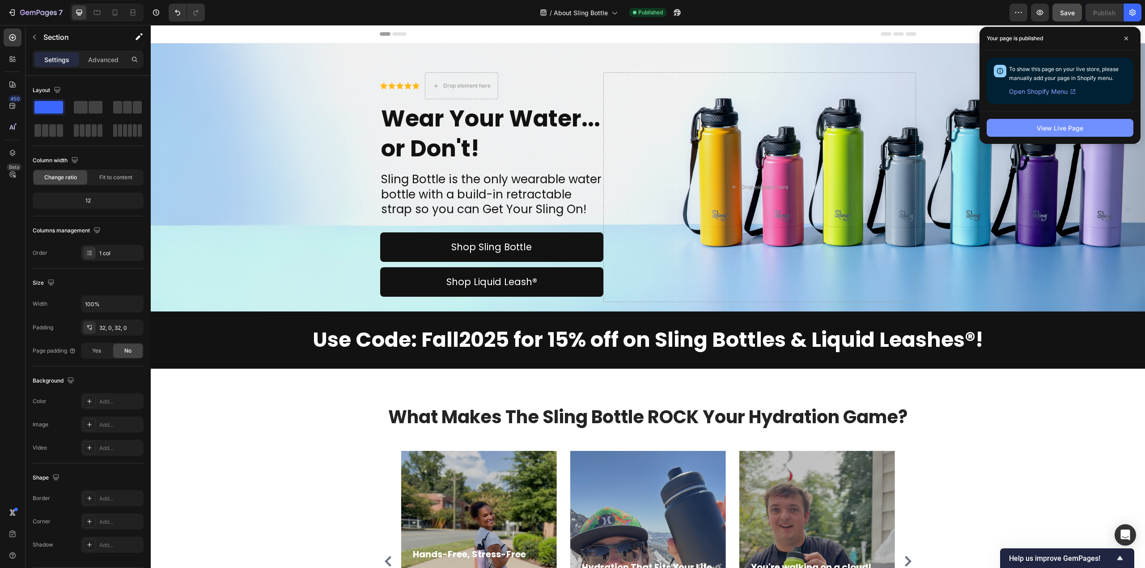
click at [1085, 127] on button "View Live Page" at bounding box center [1060, 128] width 147 height 18
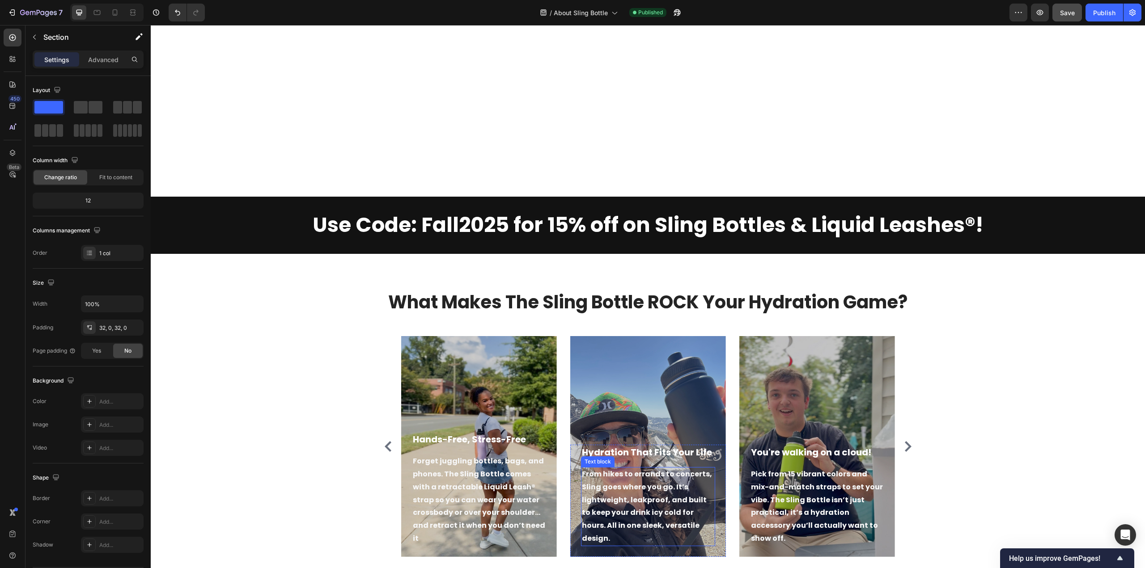
scroll to position [671, 0]
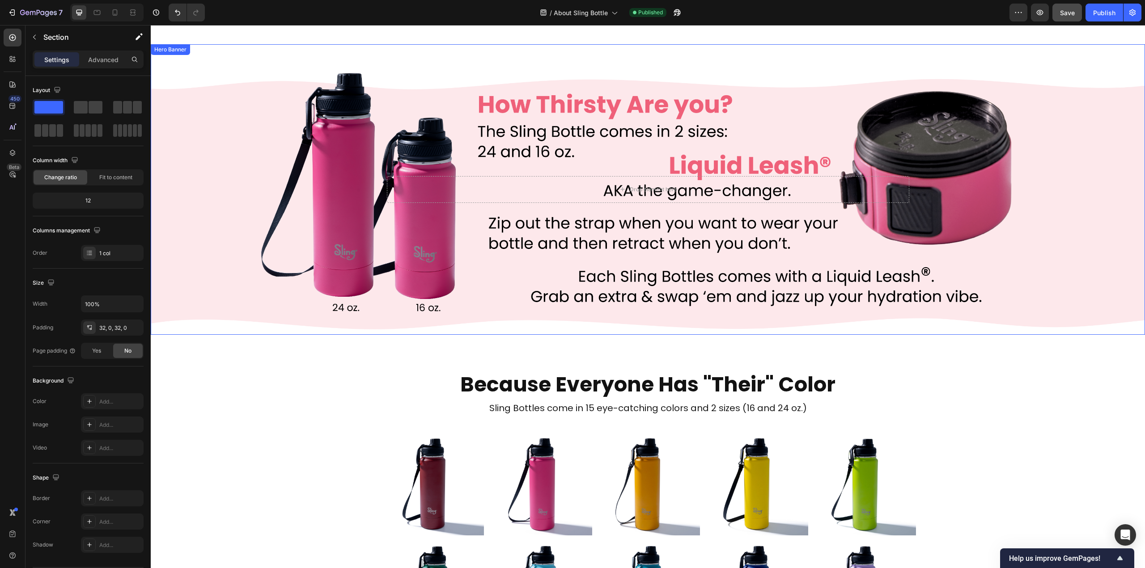
click at [576, 127] on div "Background Image" at bounding box center [648, 189] width 994 height 291
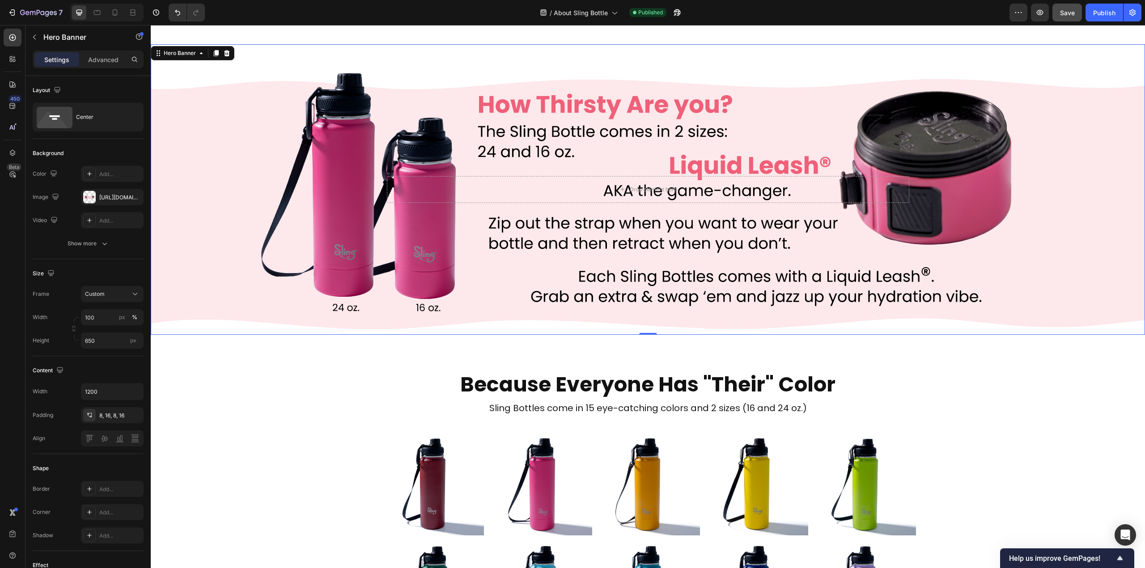
click at [753, 106] on div "Background Image" at bounding box center [648, 189] width 994 height 291
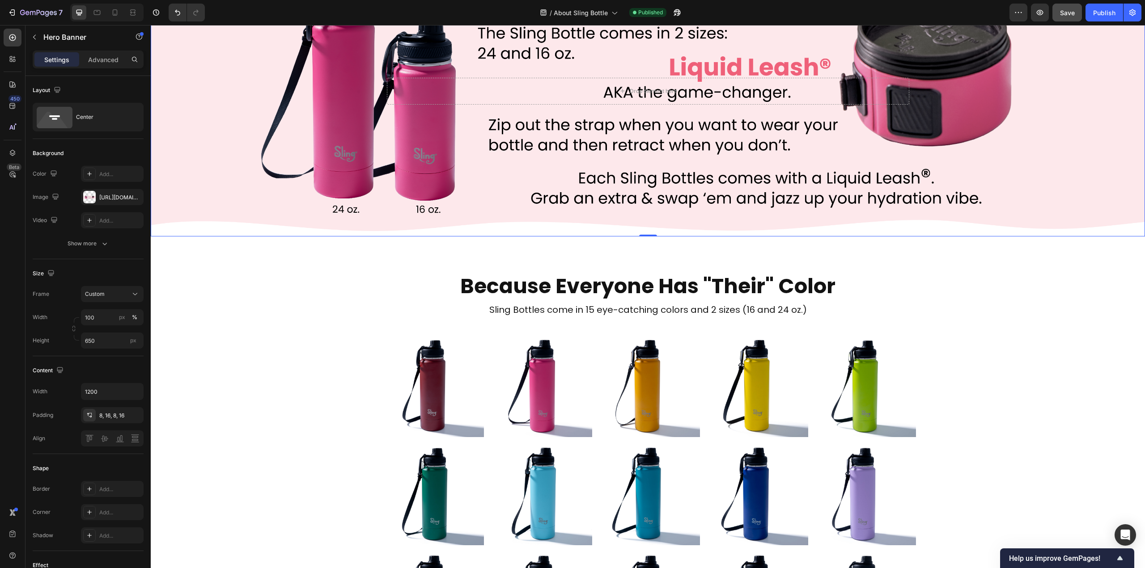
scroll to position [626, 0]
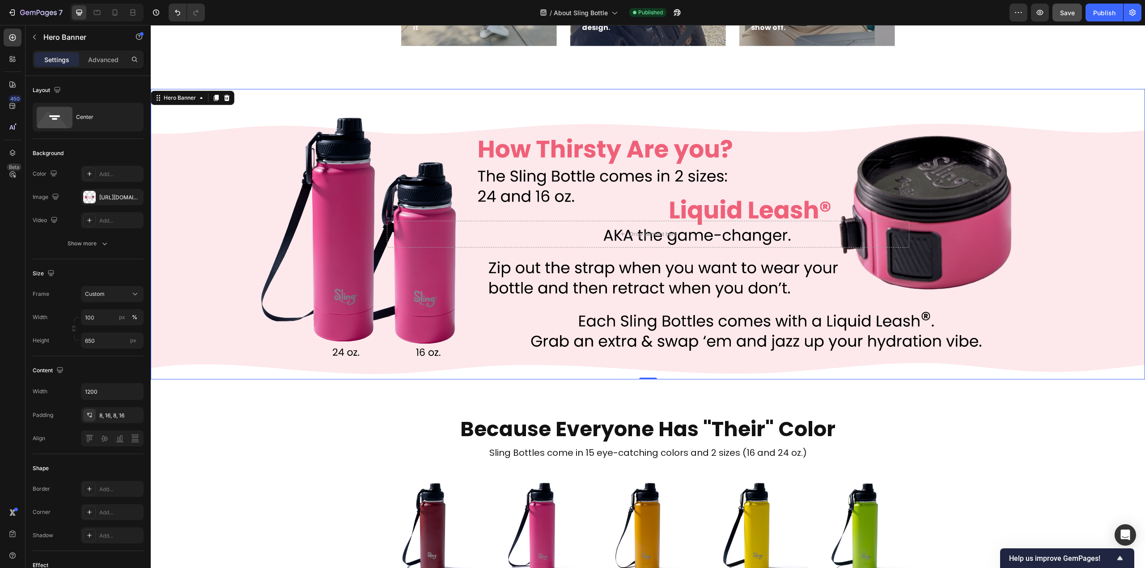
click at [234, 166] on div "Background Image" at bounding box center [648, 234] width 994 height 291
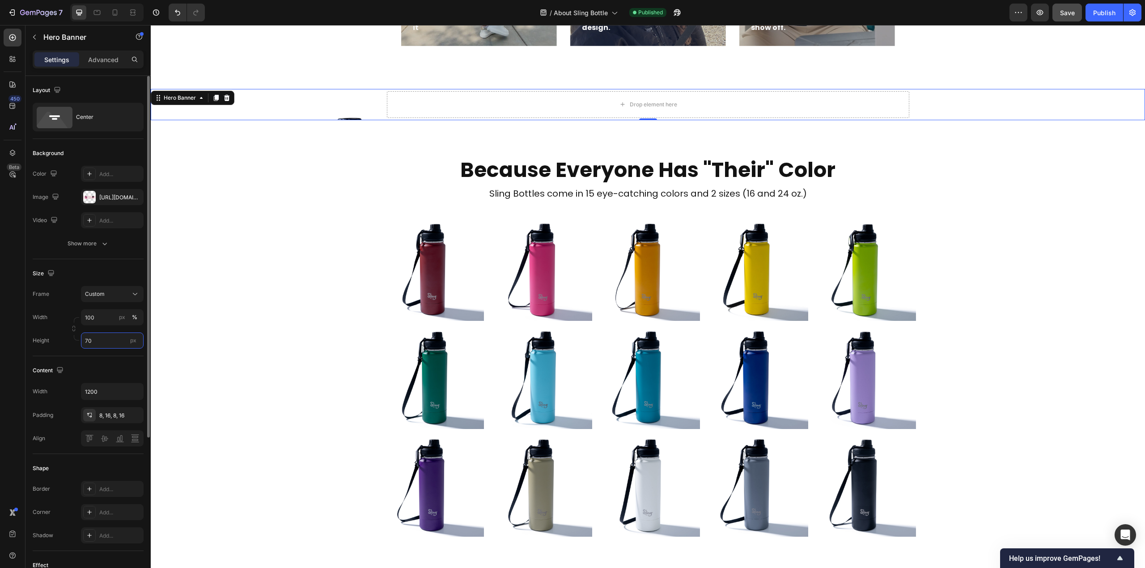
type input "700"
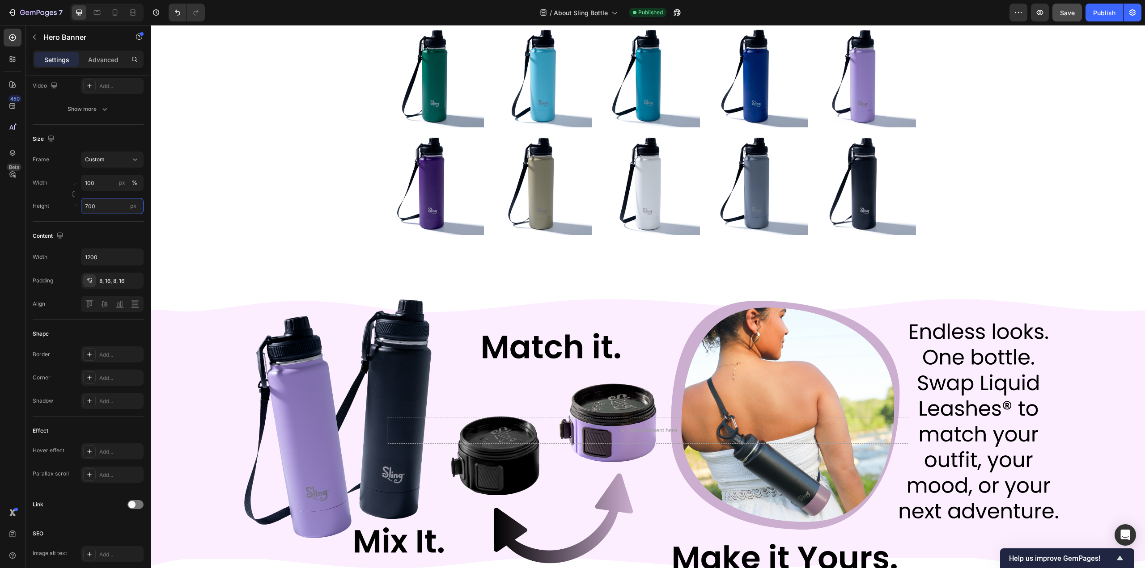
scroll to position [1297, 0]
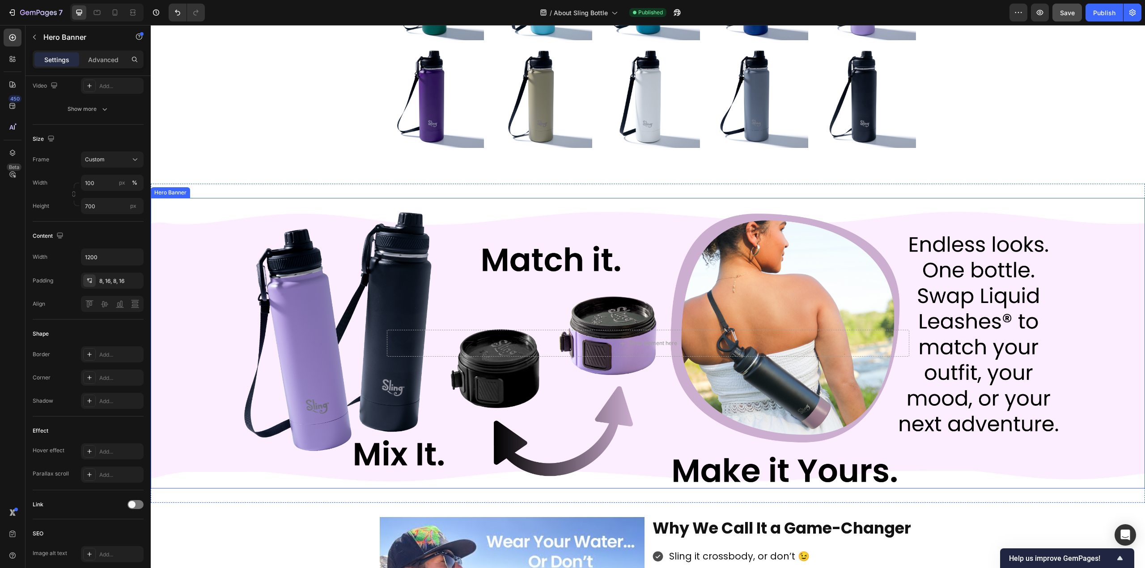
click at [242, 317] on div "Background Image" at bounding box center [648, 343] width 994 height 291
click at [183, 334] on div "Background Image" at bounding box center [648, 343] width 994 height 291
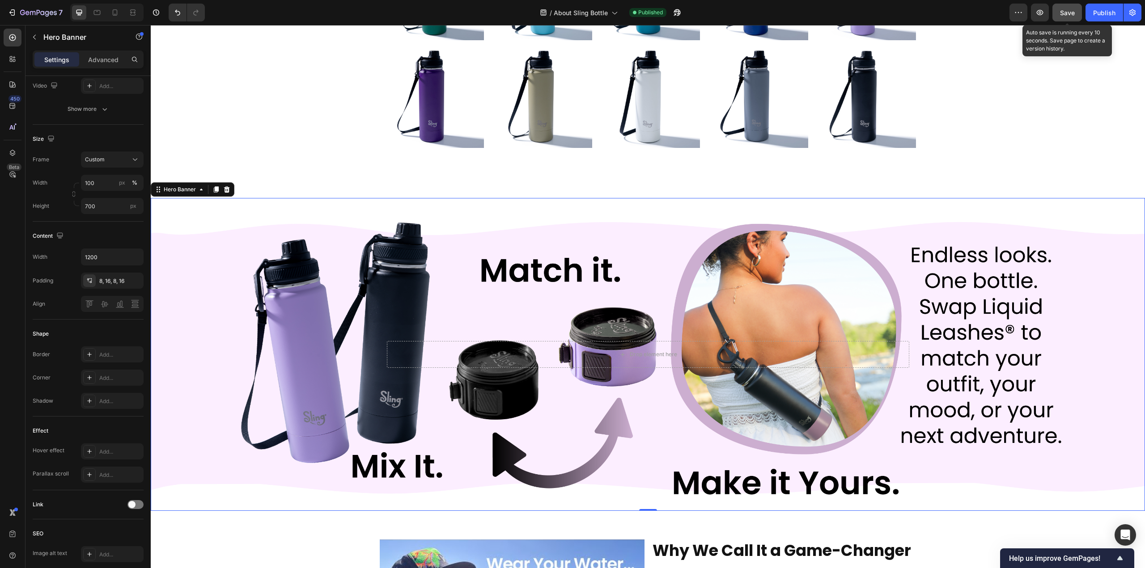
click at [1060, 19] on button "Save" at bounding box center [1067, 13] width 30 height 18
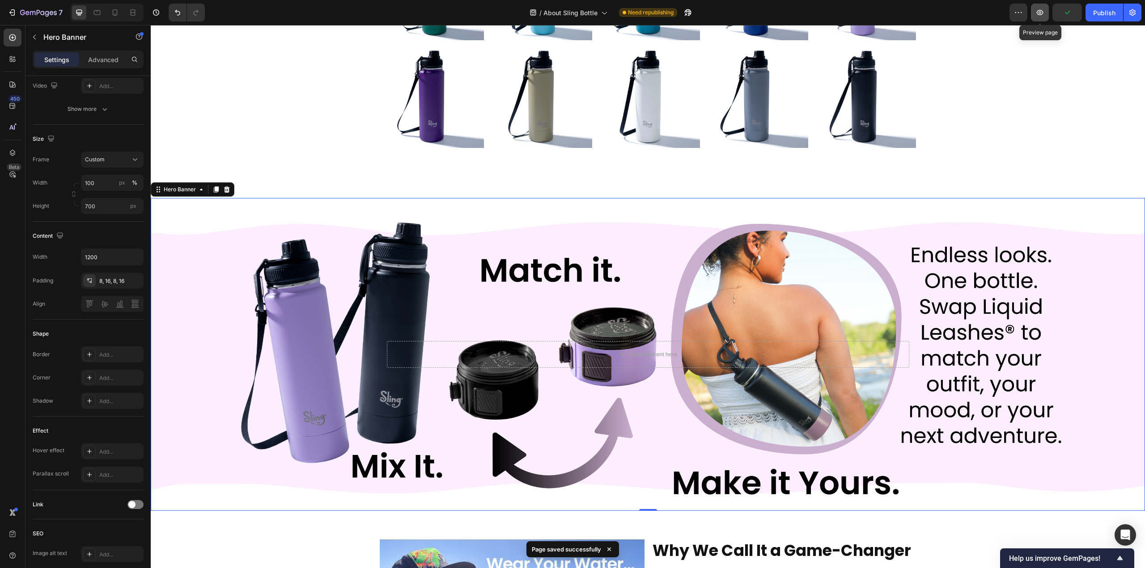
click at [1038, 13] on icon "button" at bounding box center [1040, 12] width 7 height 5
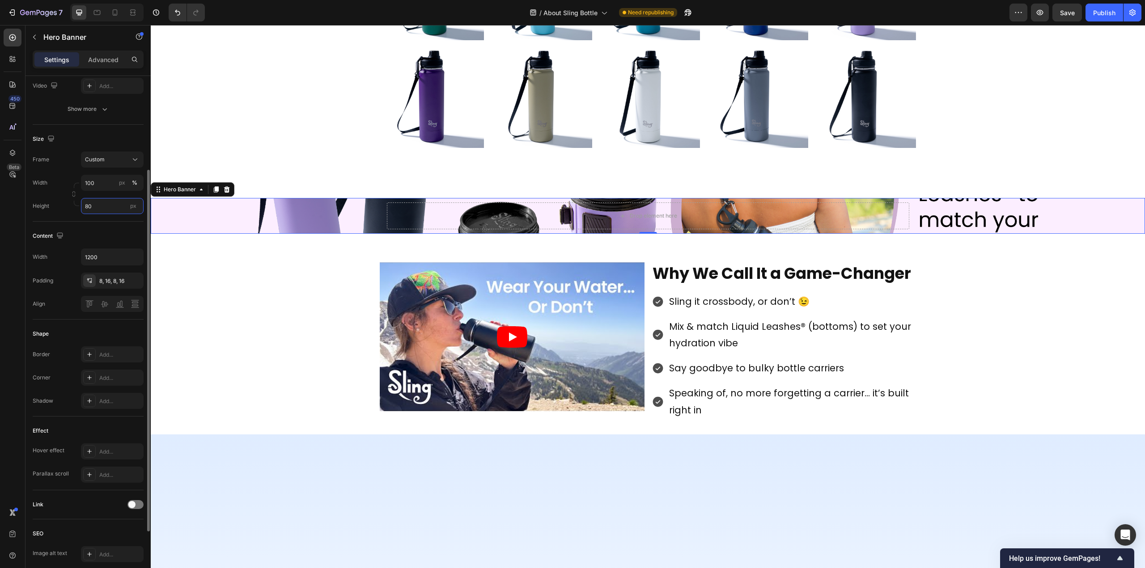
type input "800"
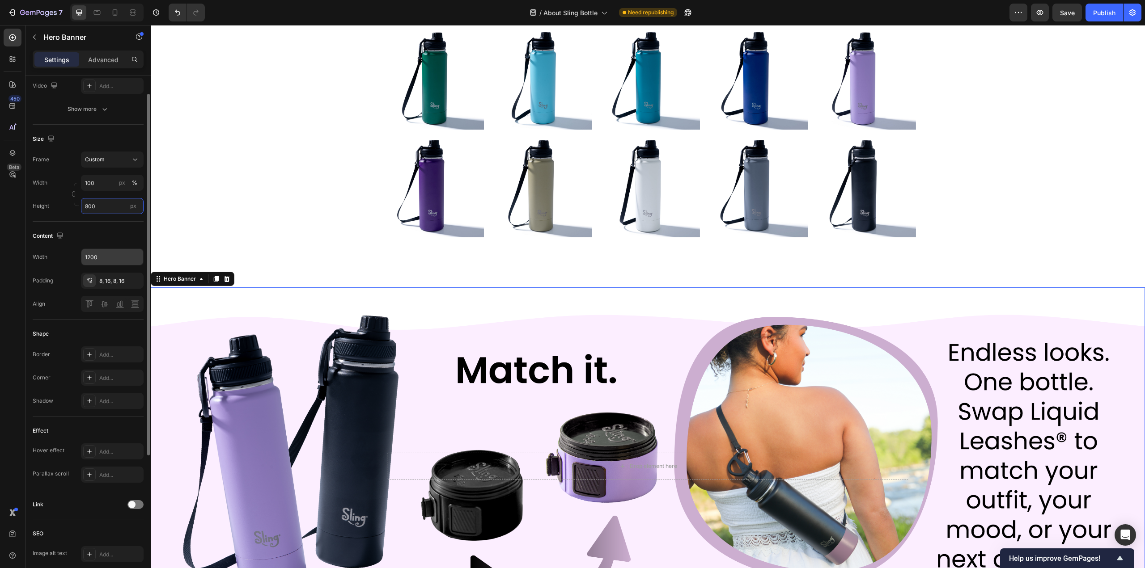
scroll to position [0, 0]
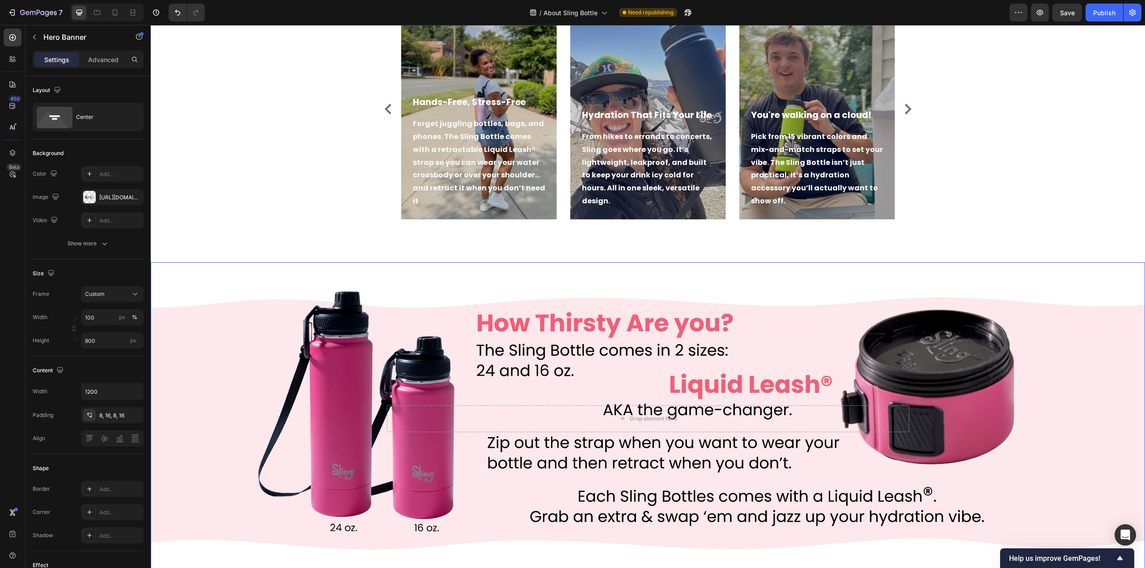
click at [362, 383] on div "Background Image" at bounding box center [648, 419] width 994 height 313
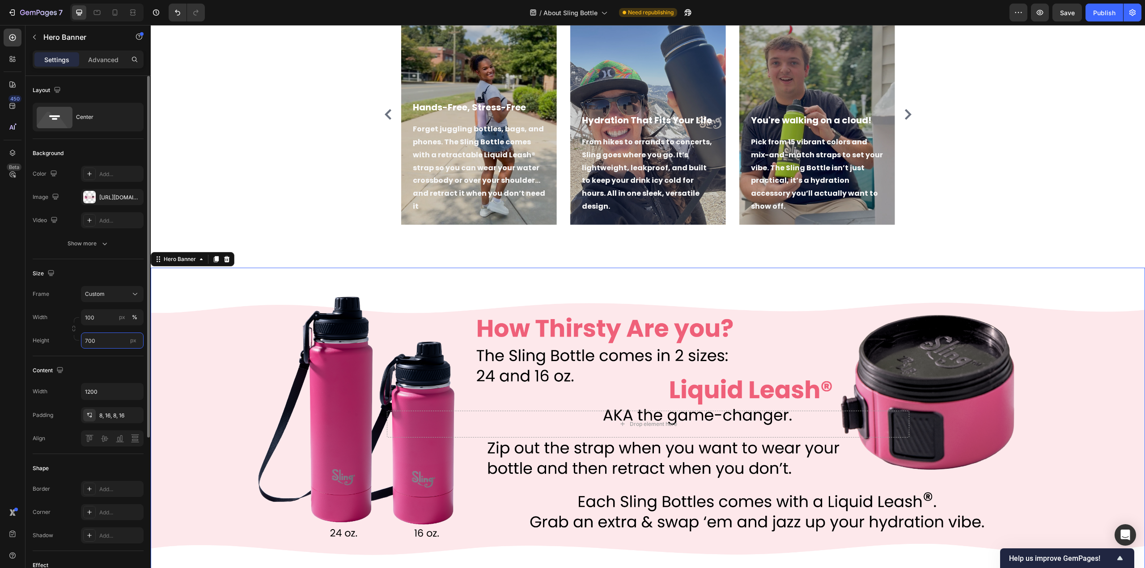
click at [102, 338] on input "700" at bounding box center [112, 341] width 63 height 16
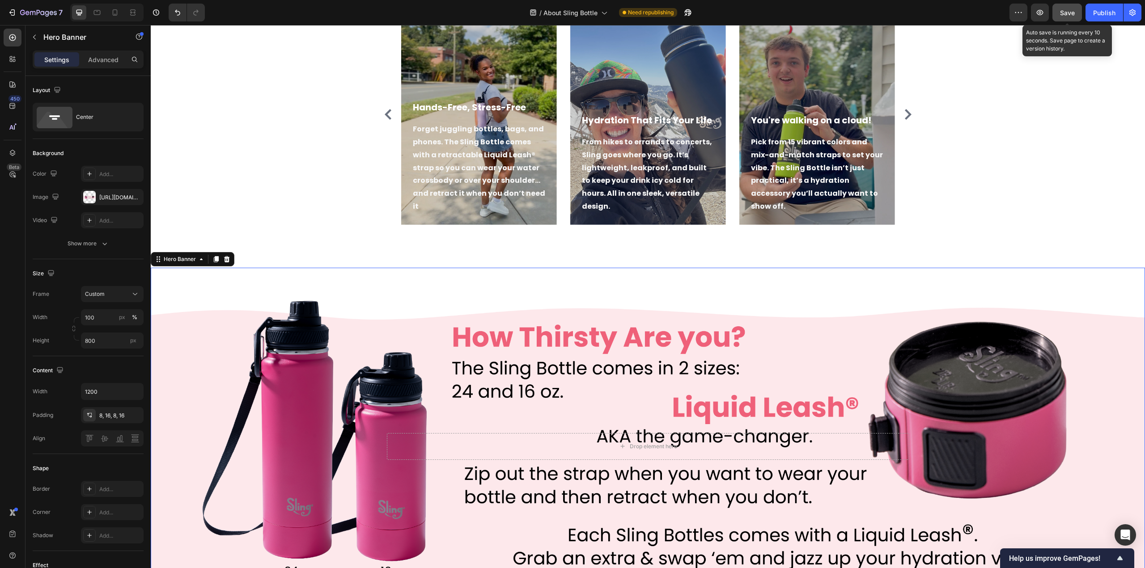
click at [1076, 15] on button "Save" at bounding box center [1067, 13] width 30 height 18
click at [1063, 12] on span "Save" at bounding box center [1067, 13] width 15 height 8
click at [1038, 13] on icon "button" at bounding box center [1039, 12] width 9 height 9
click at [1014, 15] on icon "button" at bounding box center [1018, 12] width 9 height 9
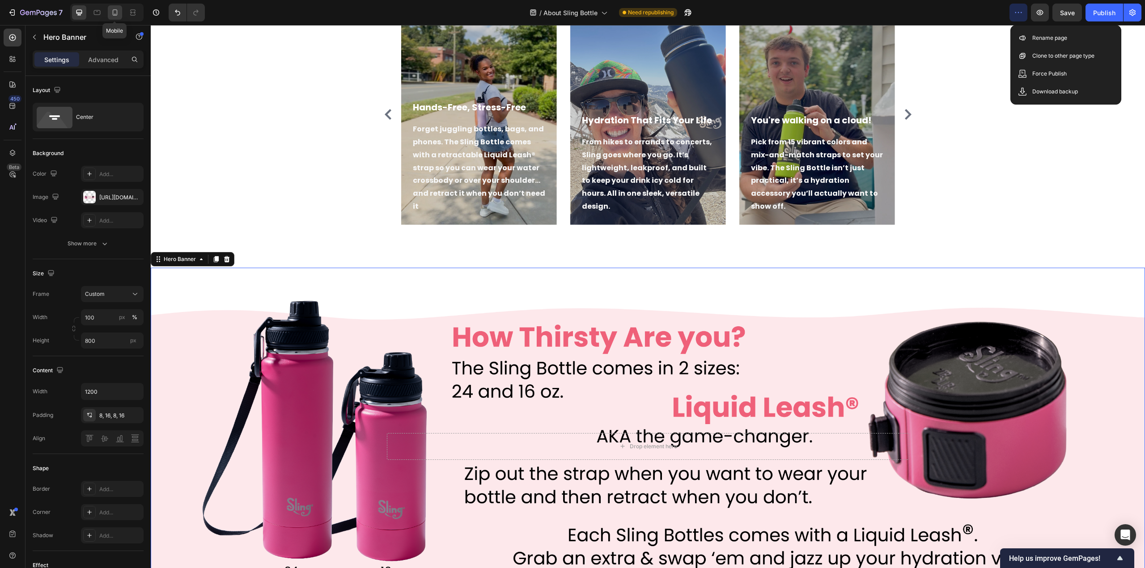
click at [113, 14] on icon at bounding box center [115, 12] width 5 height 6
type input "600"
type input "100%"
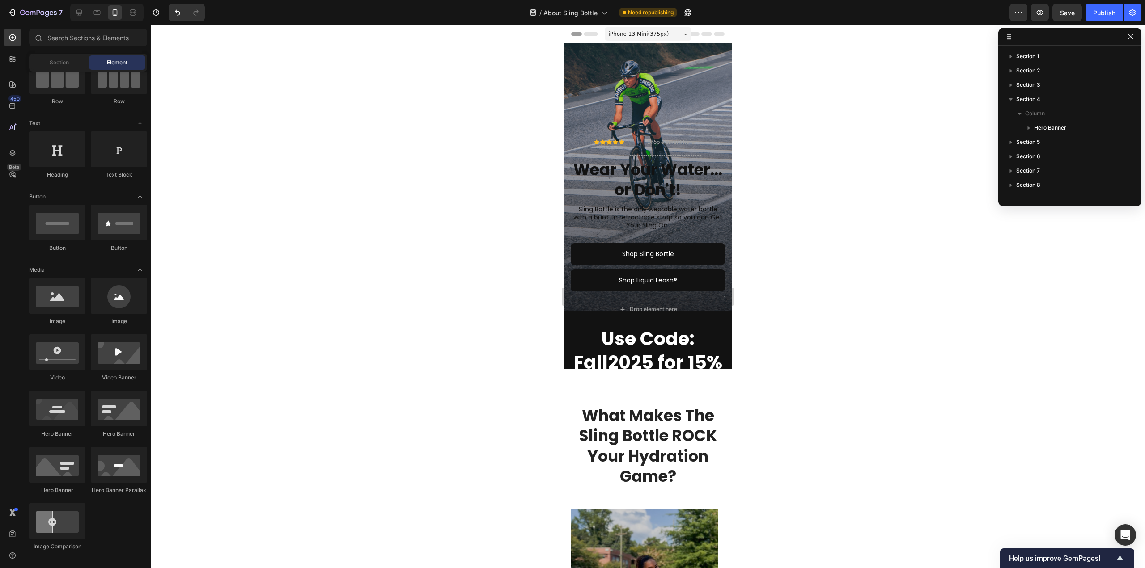
drag, startPoint x: 729, startPoint y: 184, endPoint x: 1296, endPoint y: 83, distance: 575.7
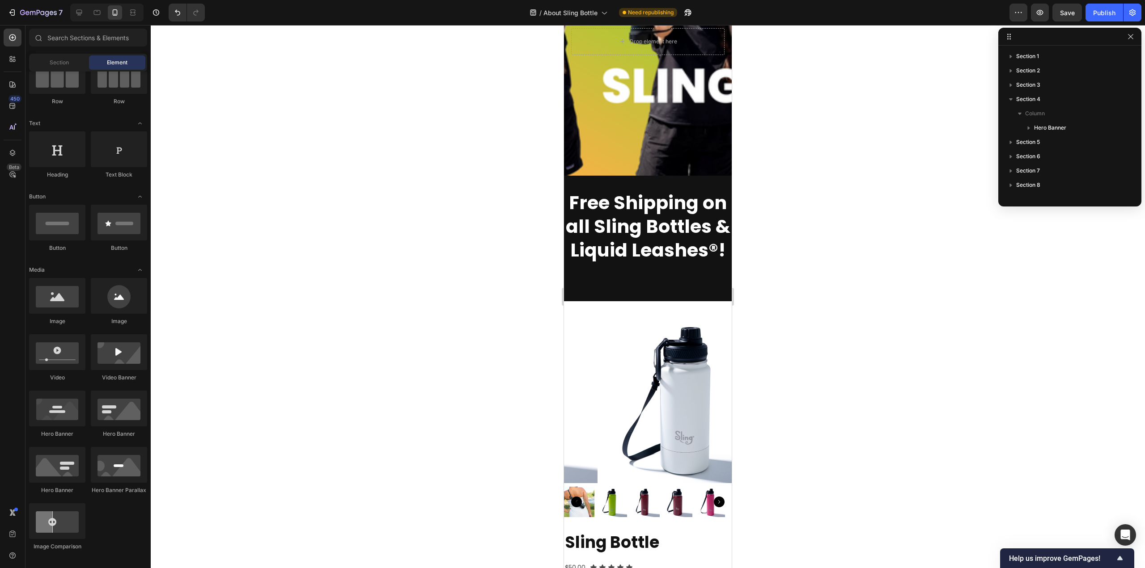
scroll to position [2613, 0]
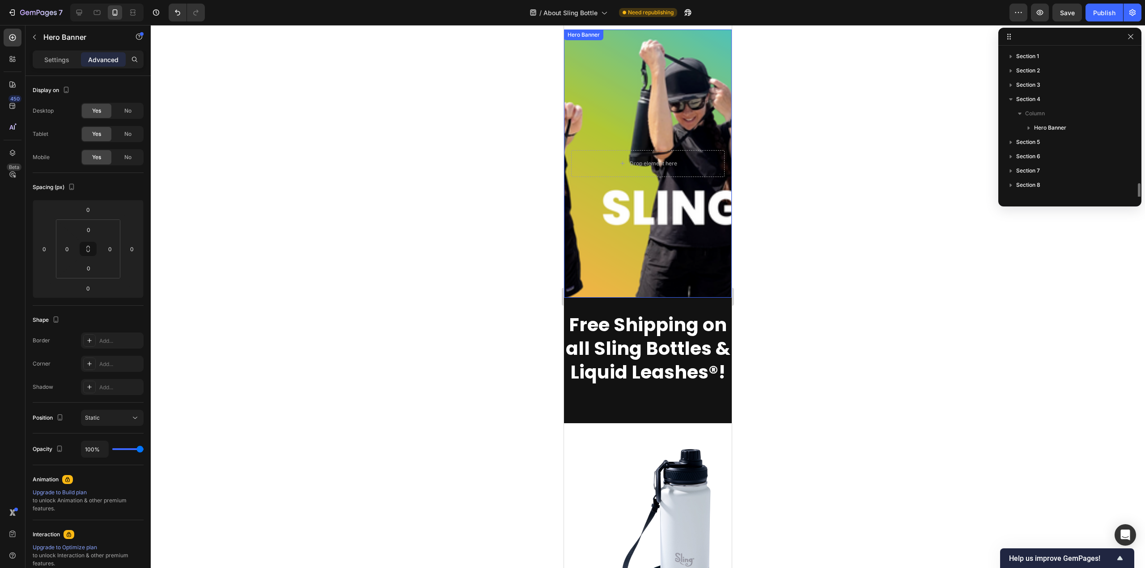
click at [644, 232] on div "Background Image" at bounding box center [648, 164] width 168 height 268
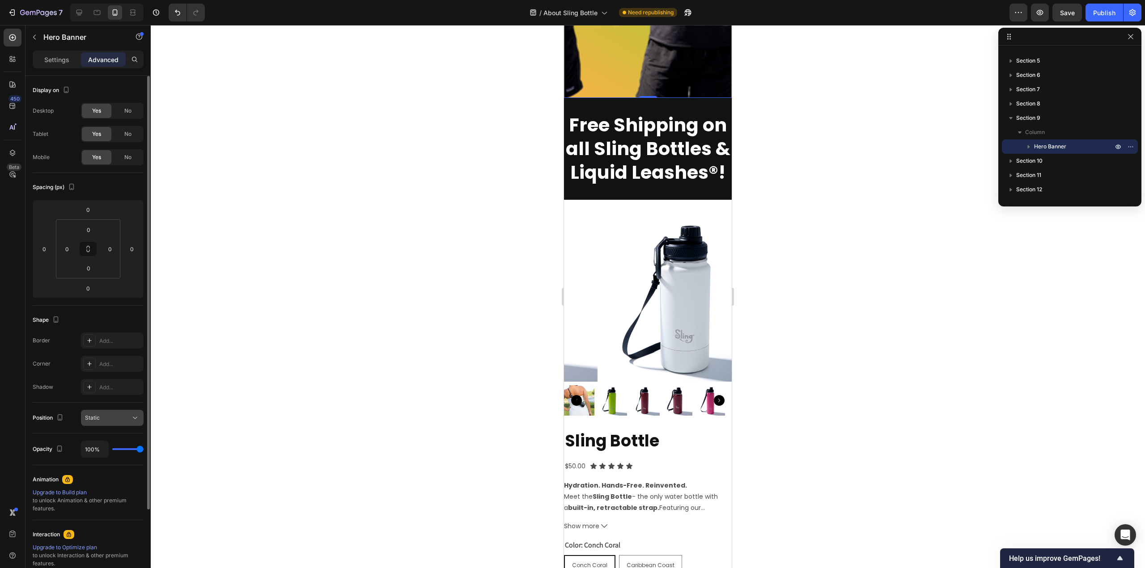
click at [139, 414] on icon at bounding box center [135, 418] width 9 height 9
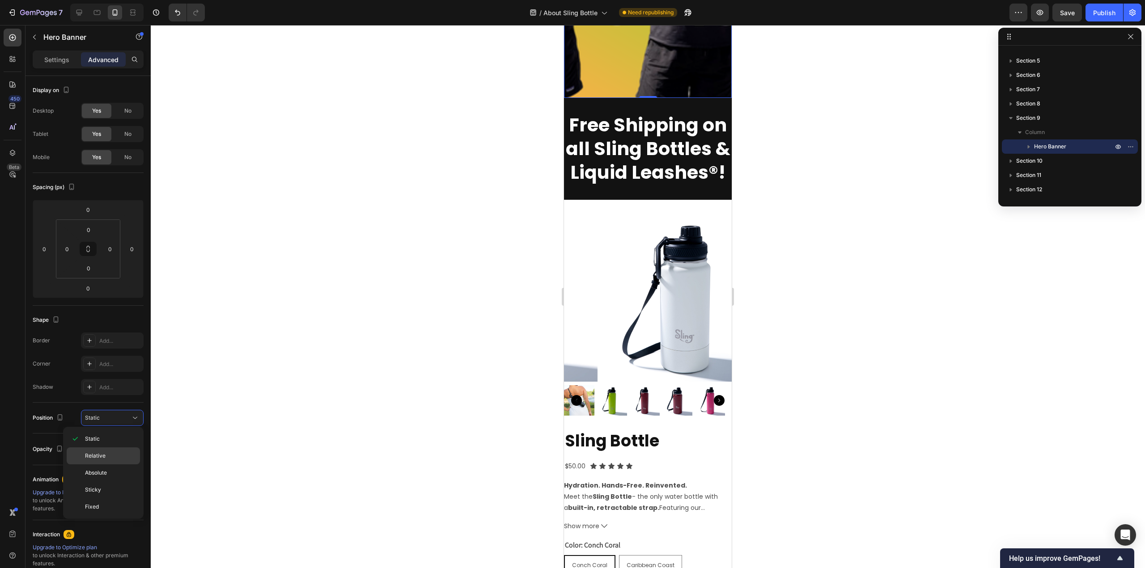
click at [110, 452] on p "Relative" at bounding box center [110, 456] width 51 height 8
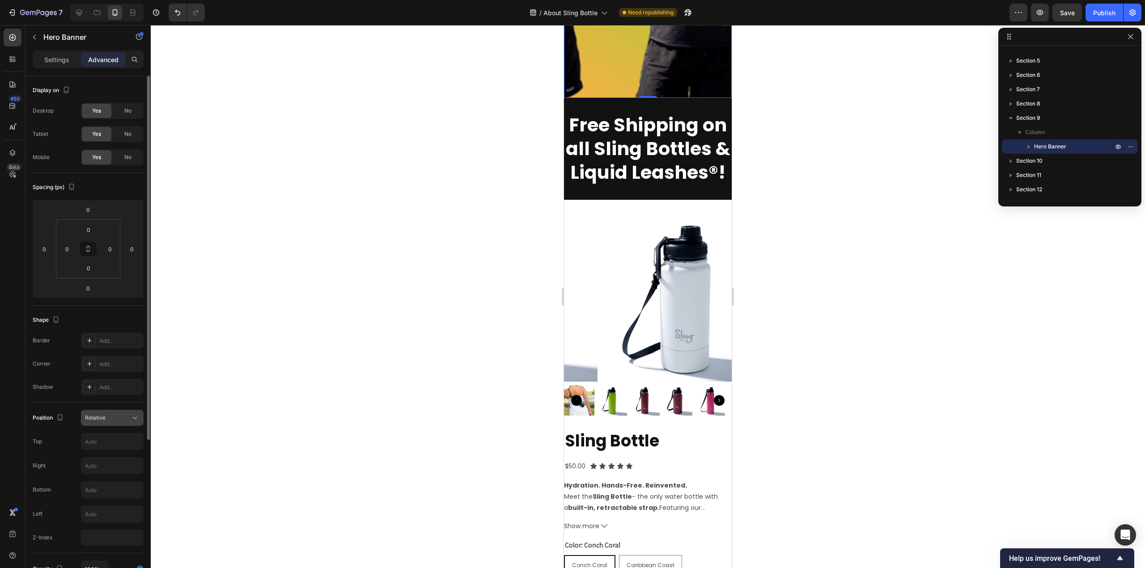
click at [136, 418] on icon at bounding box center [135, 418] width 4 height 2
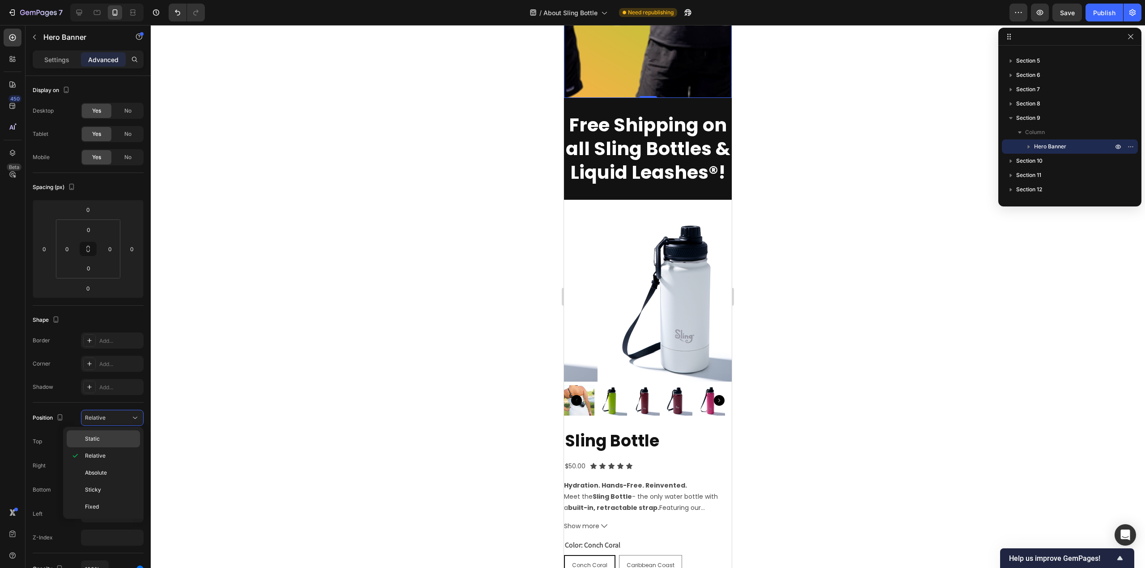
click at [114, 436] on p "Static" at bounding box center [110, 439] width 51 height 8
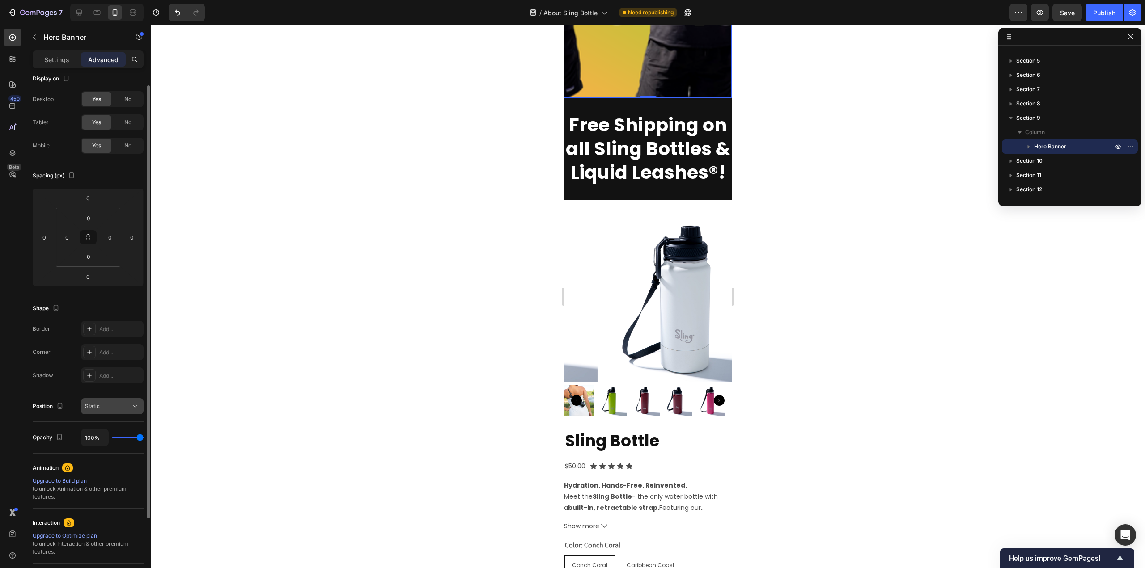
scroll to position [0, 0]
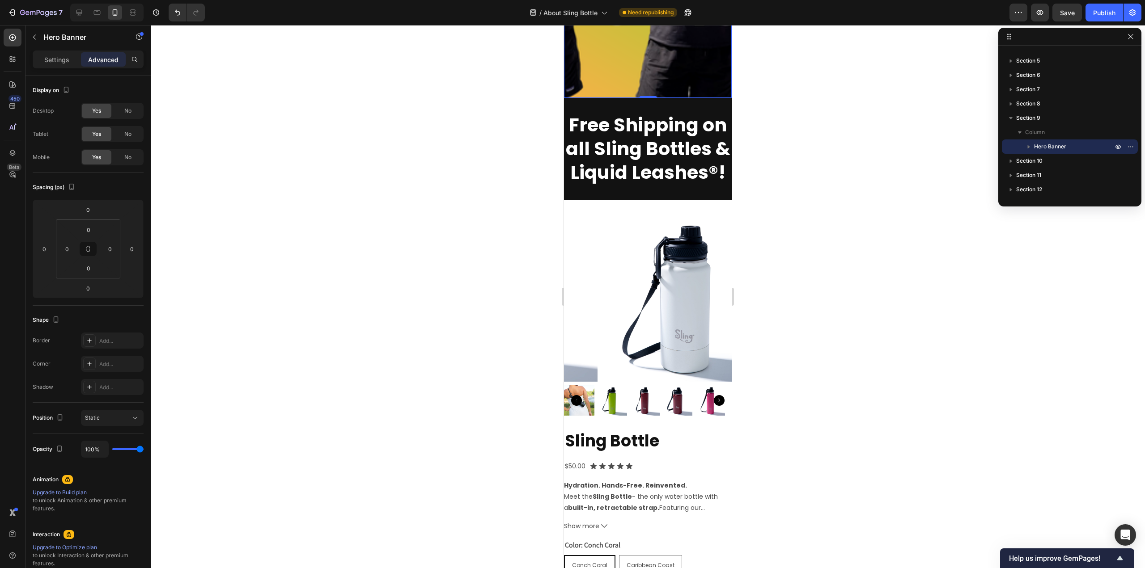
click at [366, 269] on div at bounding box center [648, 296] width 994 height 543
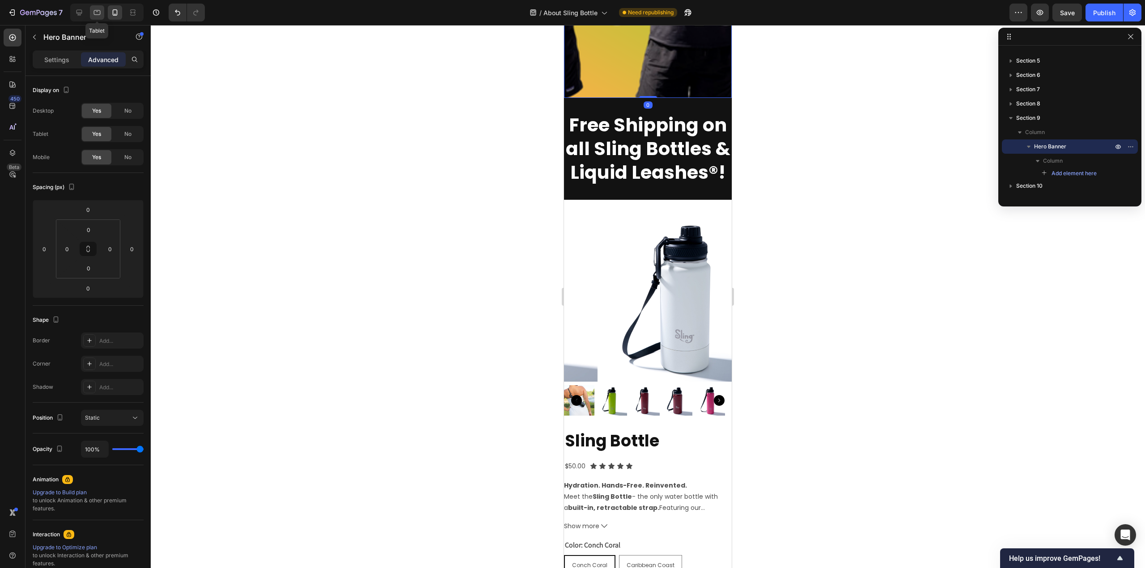
click at [98, 15] on icon at bounding box center [97, 12] width 7 height 5
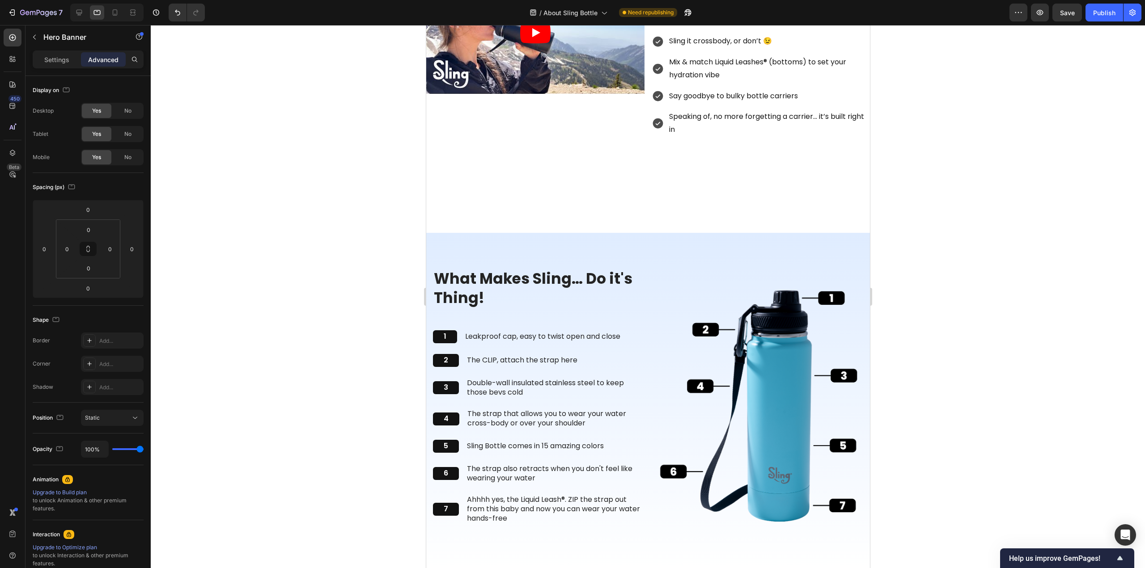
scroll to position [1841, 0]
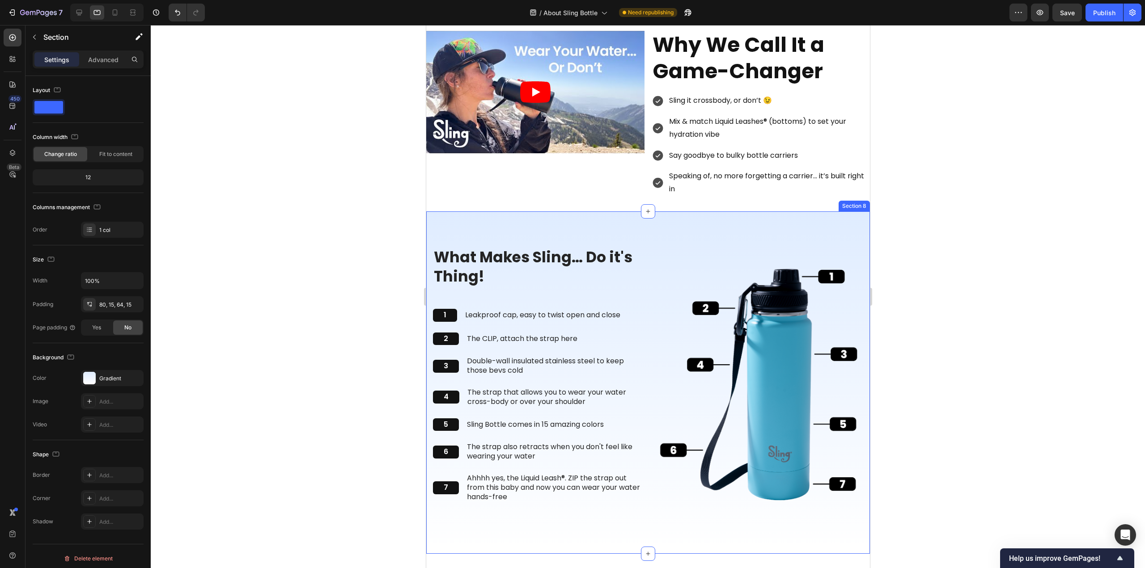
click at [587, 218] on div "What Makes Sling… Do it's Thing! Heading 1 Text Block Leakproof cap, easy to tw…" at bounding box center [648, 383] width 444 height 343
click at [587, 229] on div "What Makes Sling… Do it's Thing! Heading 1 Text Block Leakproof cap, easy to tw…" at bounding box center [648, 383] width 444 height 343
click at [544, 255] on h2 "What Makes Sling… Do it's Thing!" at bounding box center [536, 267] width 208 height 40
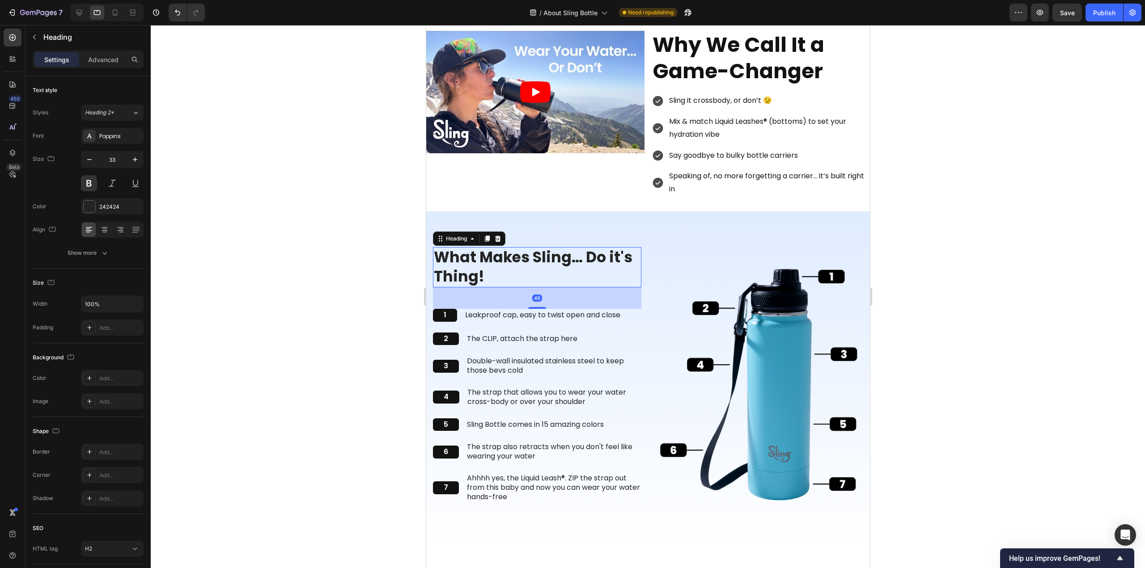
click at [314, 312] on div at bounding box center [648, 296] width 994 height 543
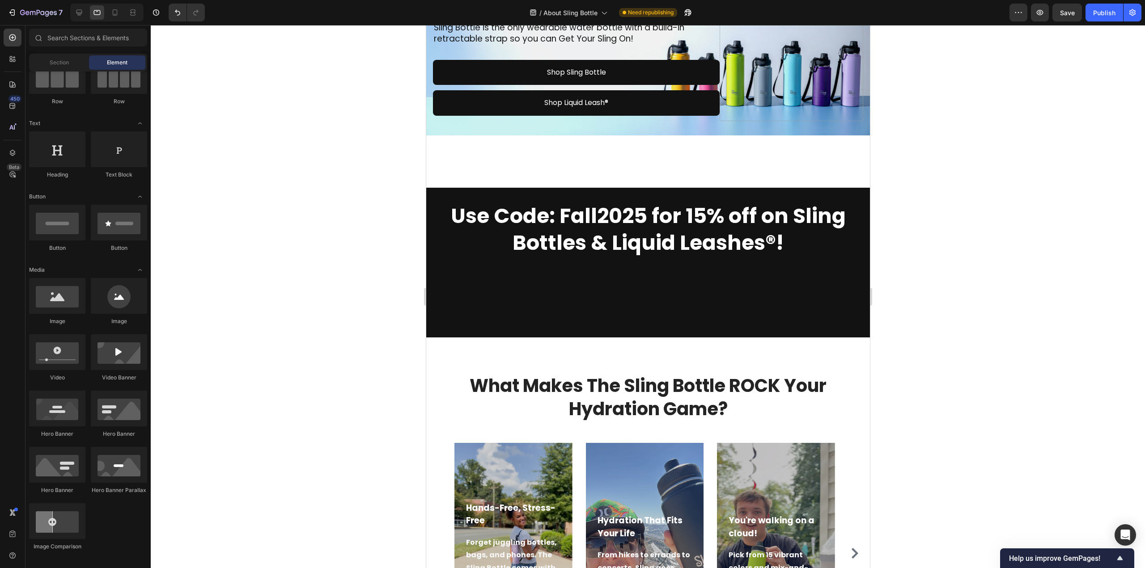
scroll to position [0, 0]
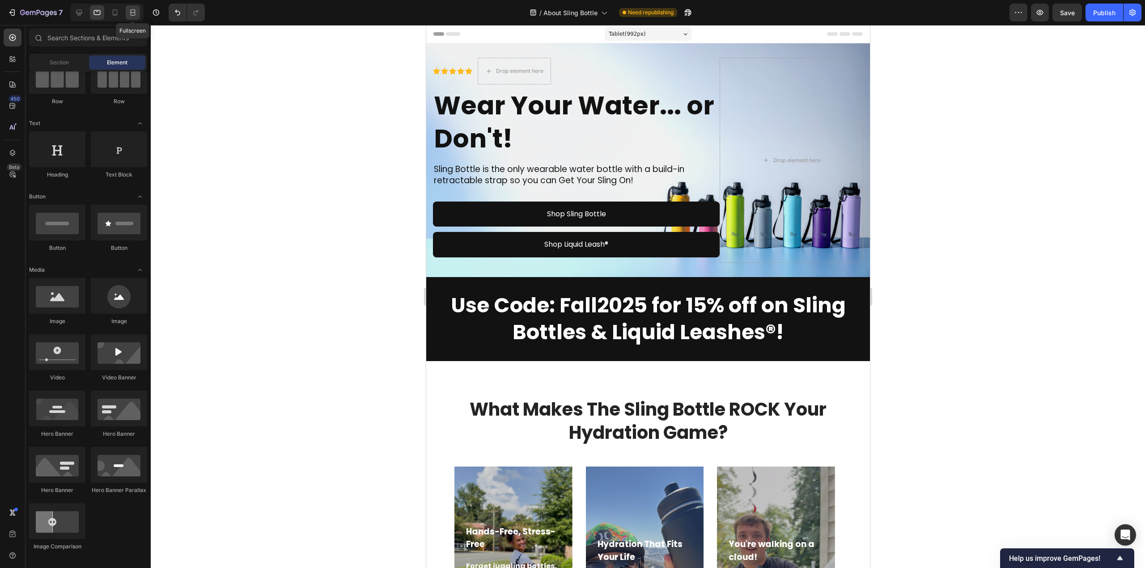
click at [130, 10] on icon at bounding box center [132, 12] width 9 height 9
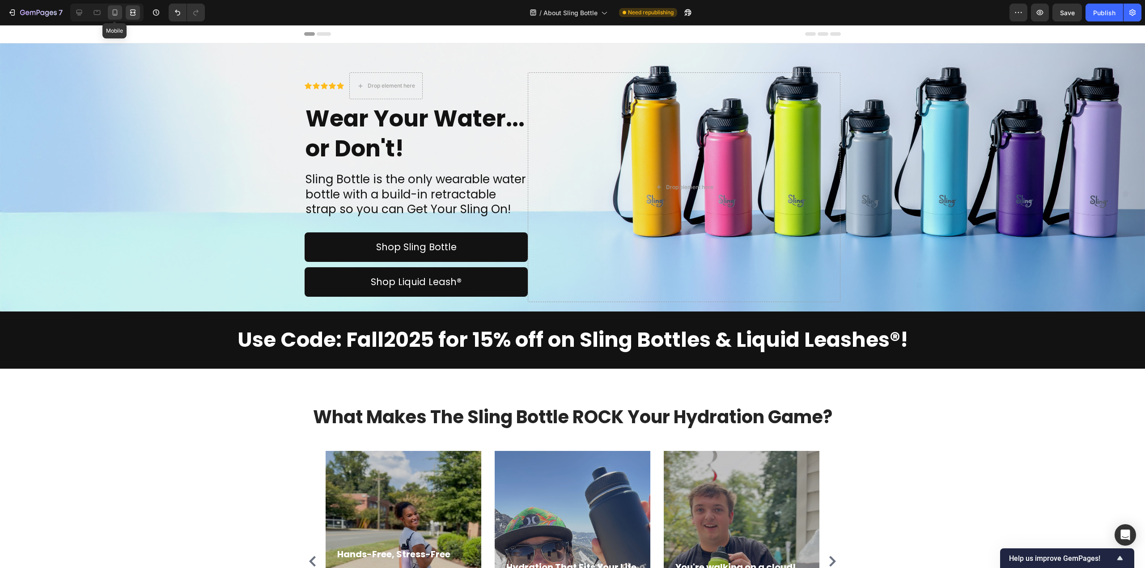
click at [118, 15] on icon at bounding box center [114, 12] width 9 height 9
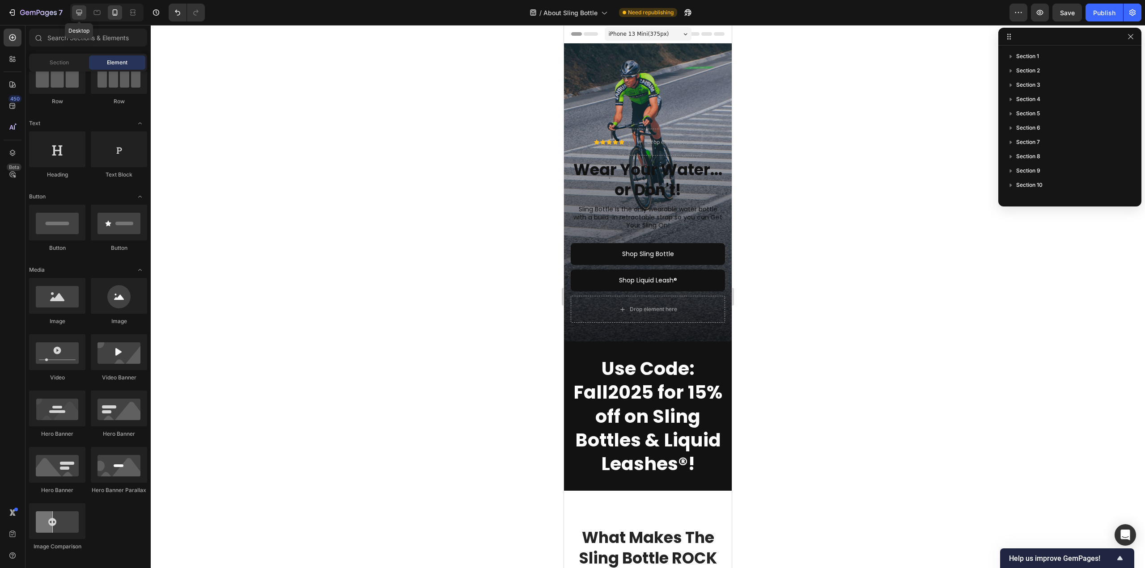
click at [76, 13] on icon at bounding box center [79, 12] width 9 height 9
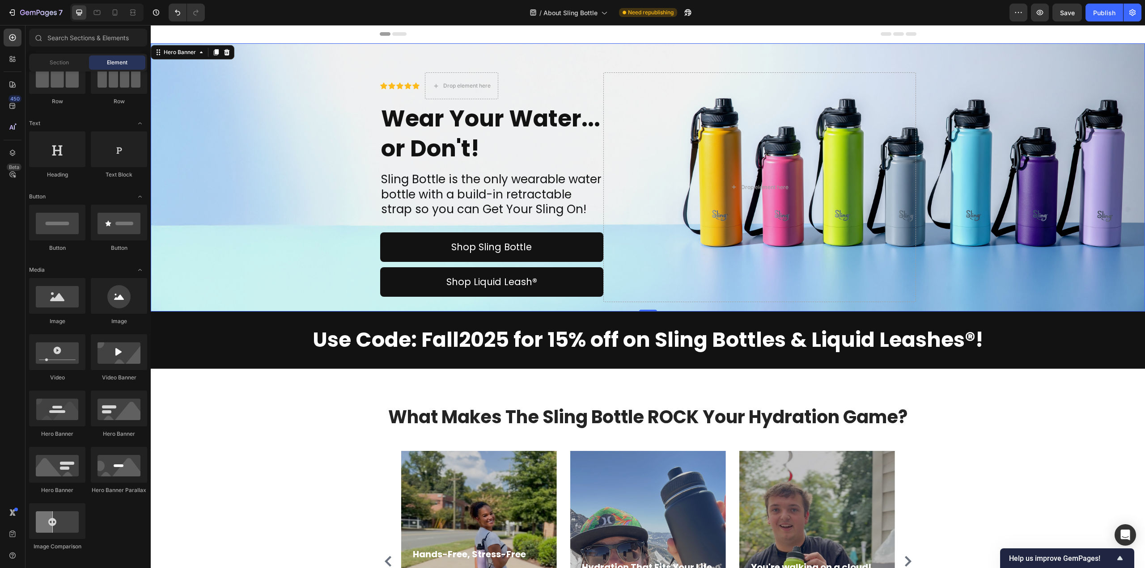
click at [302, 122] on div "Overlay" at bounding box center [648, 177] width 994 height 268
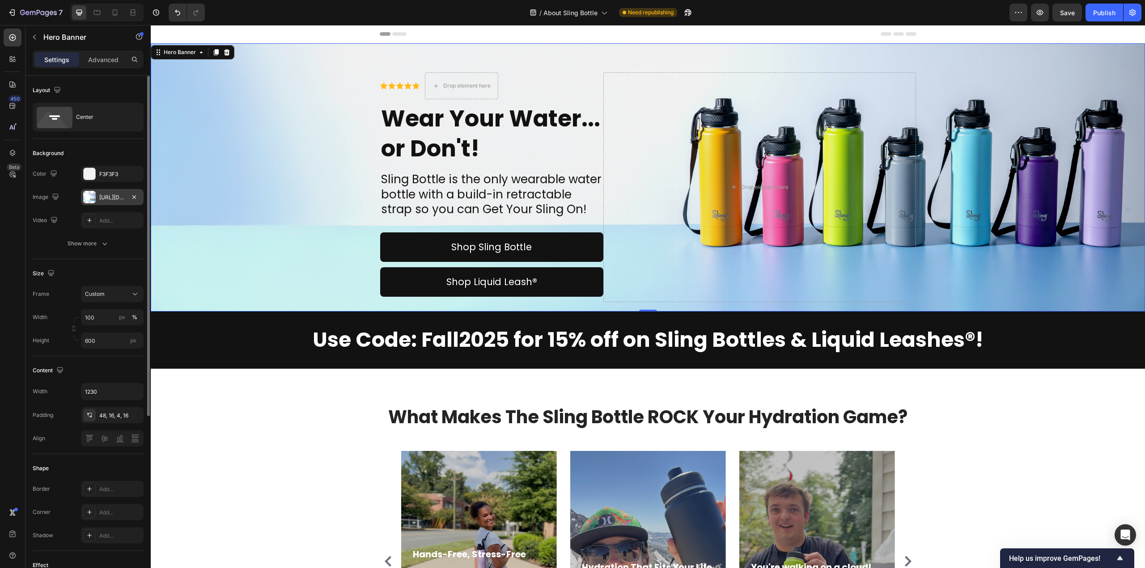
click at [119, 197] on div "[URL][DOMAIN_NAME]" at bounding box center [112, 198] width 26 height 8
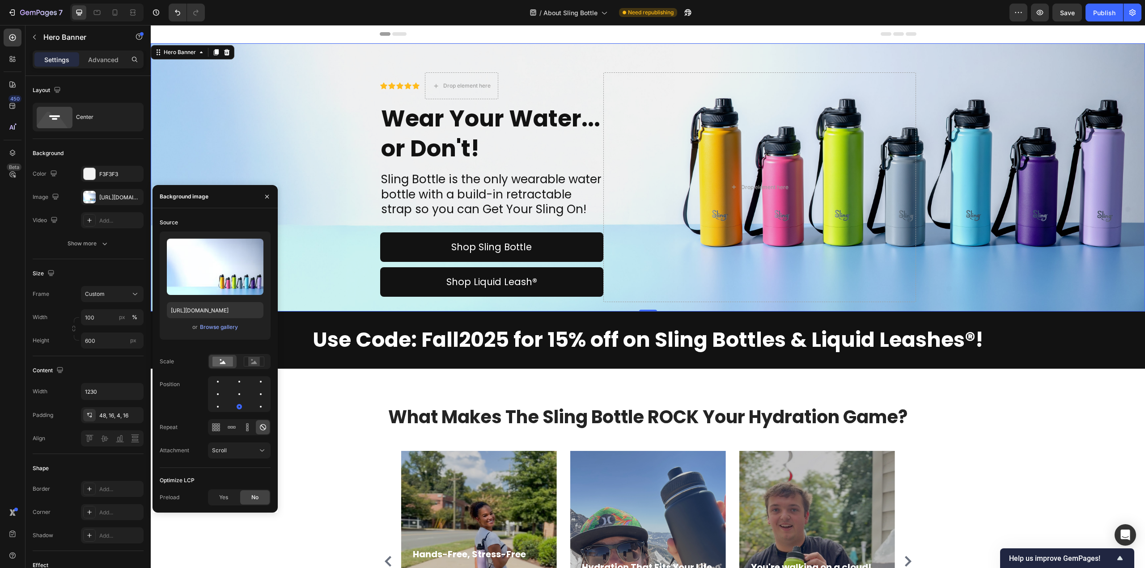
click at [313, 138] on div "Overlay" at bounding box center [648, 177] width 994 height 268
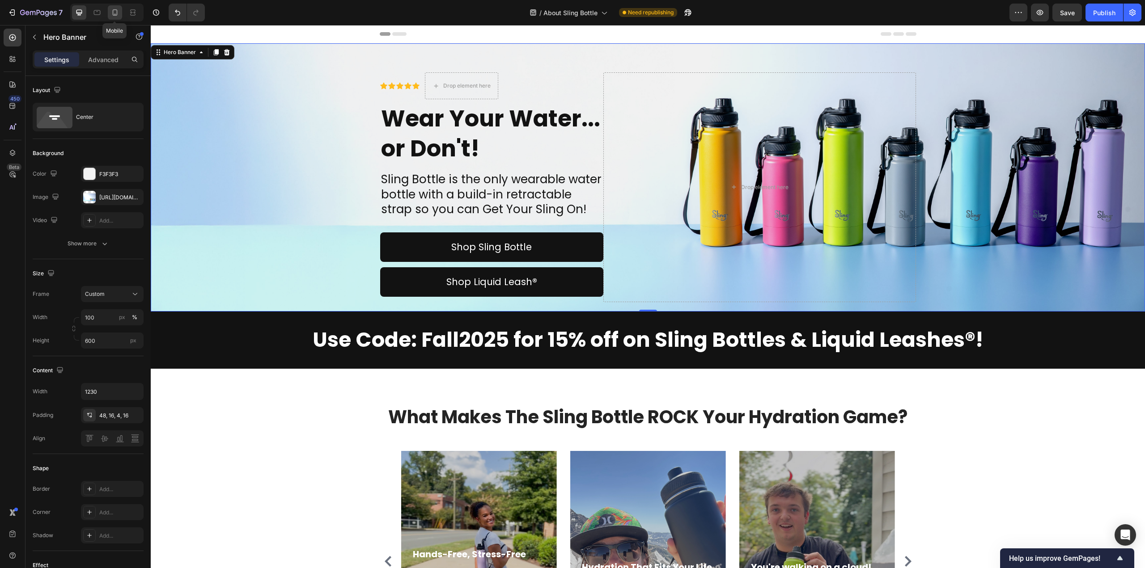
click at [119, 13] on div at bounding box center [115, 12] width 14 height 14
type input "100%"
type input "[URL][DOMAIN_NAME]"
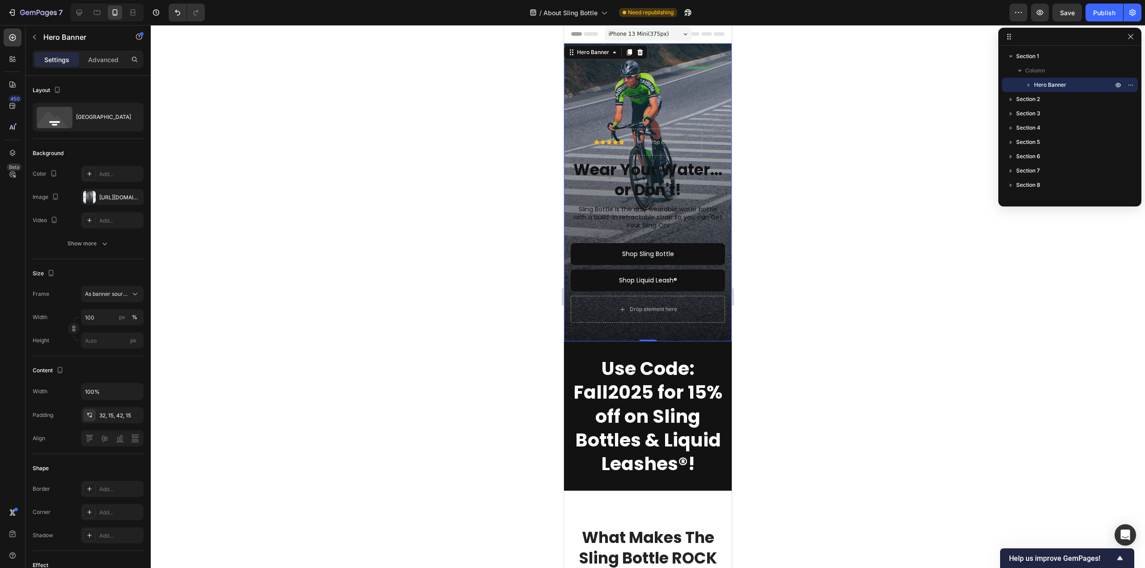
click at [681, 75] on div "Overlay" at bounding box center [648, 192] width 168 height 298
click at [594, 92] on div "Overlay" at bounding box center [648, 192] width 168 height 298
click at [113, 195] on div "[URL][DOMAIN_NAME]" at bounding box center [112, 198] width 26 height 8
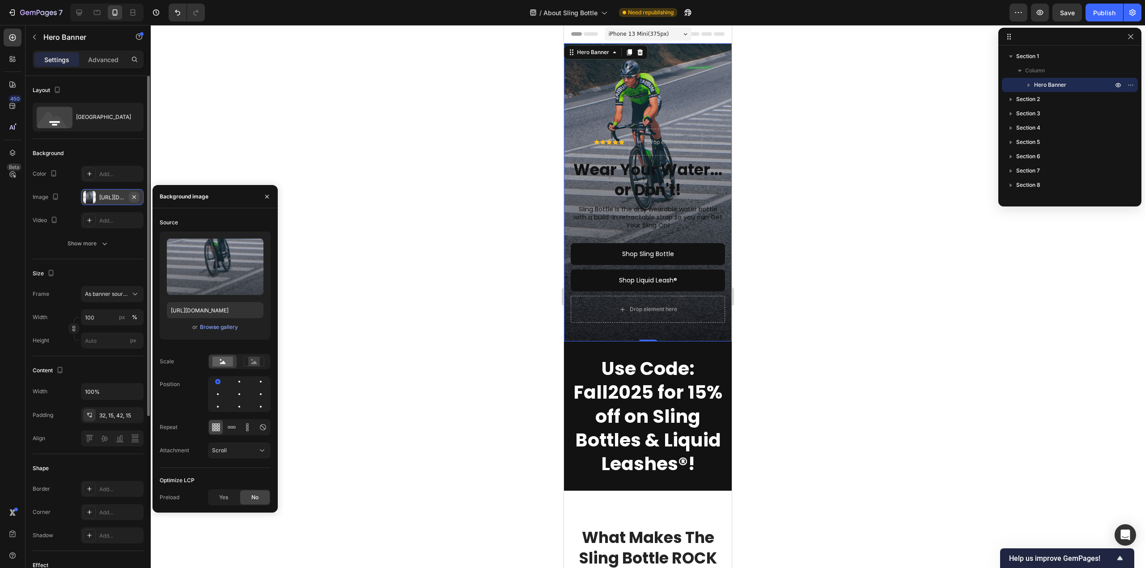
click at [135, 195] on icon "button" at bounding box center [134, 197] width 7 height 7
type input "Auto"
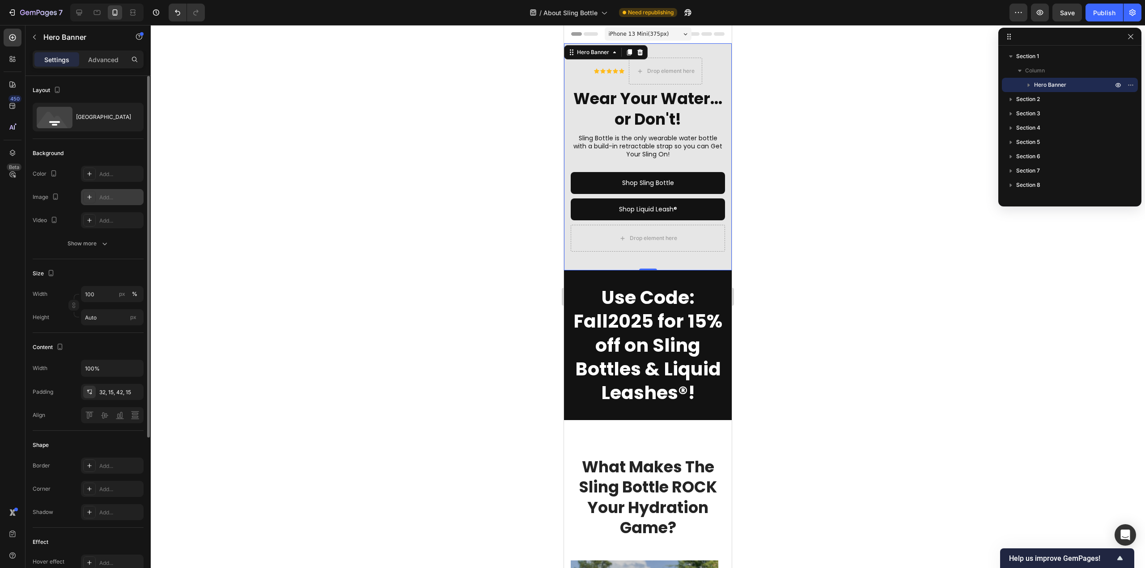
click at [293, 223] on div at bounding box center [648, 296] width 994 height 543
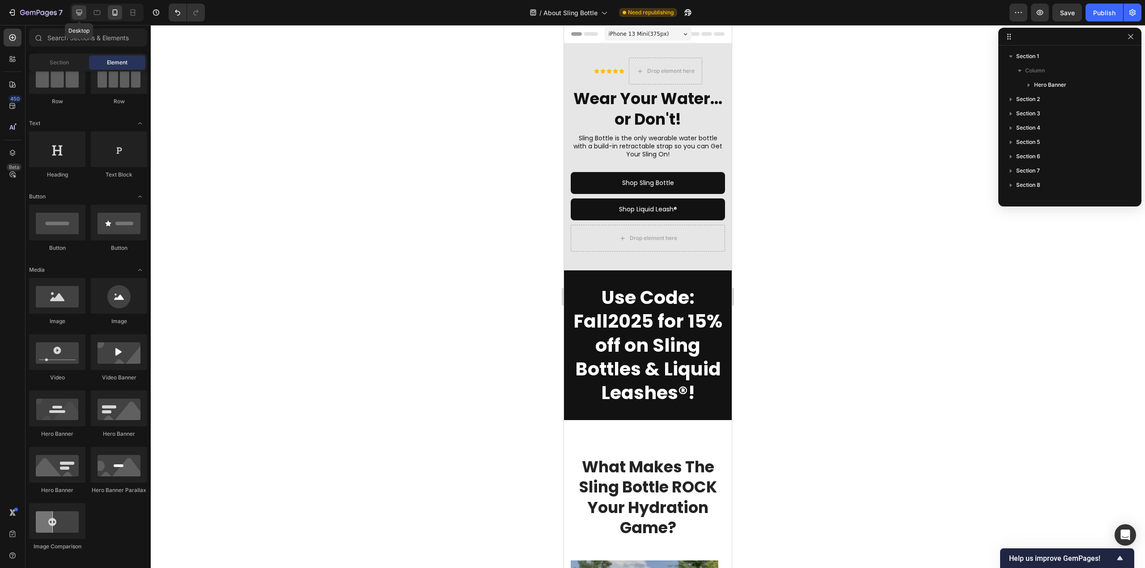
click at [82, 16] on icon at bounding box center [79, 12] width 9 height 9
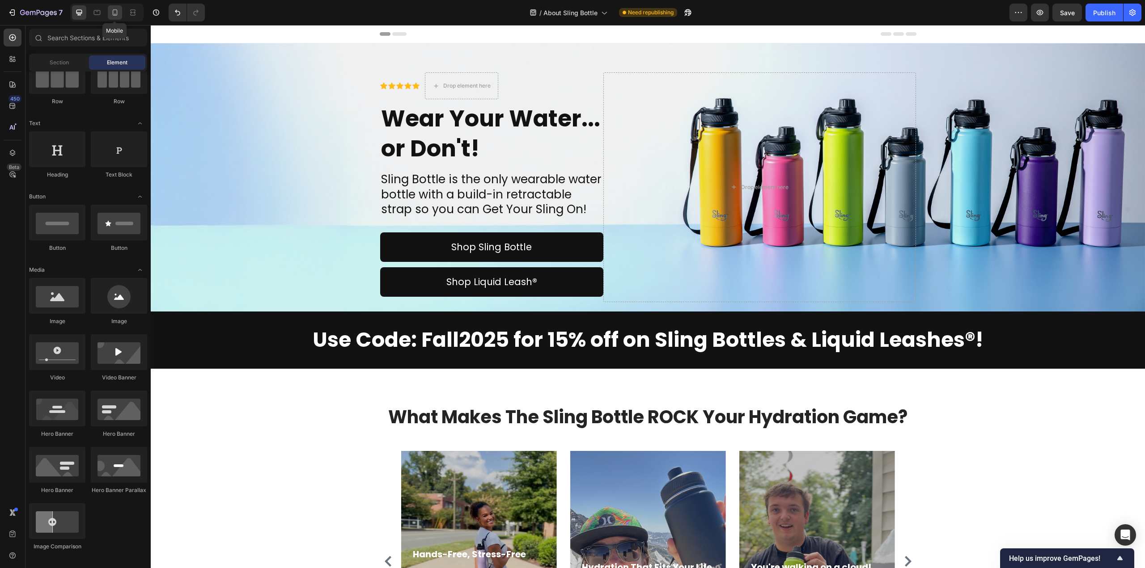
click at [114, 16] on icon at bounding box center [114, 12] width 9 height 9
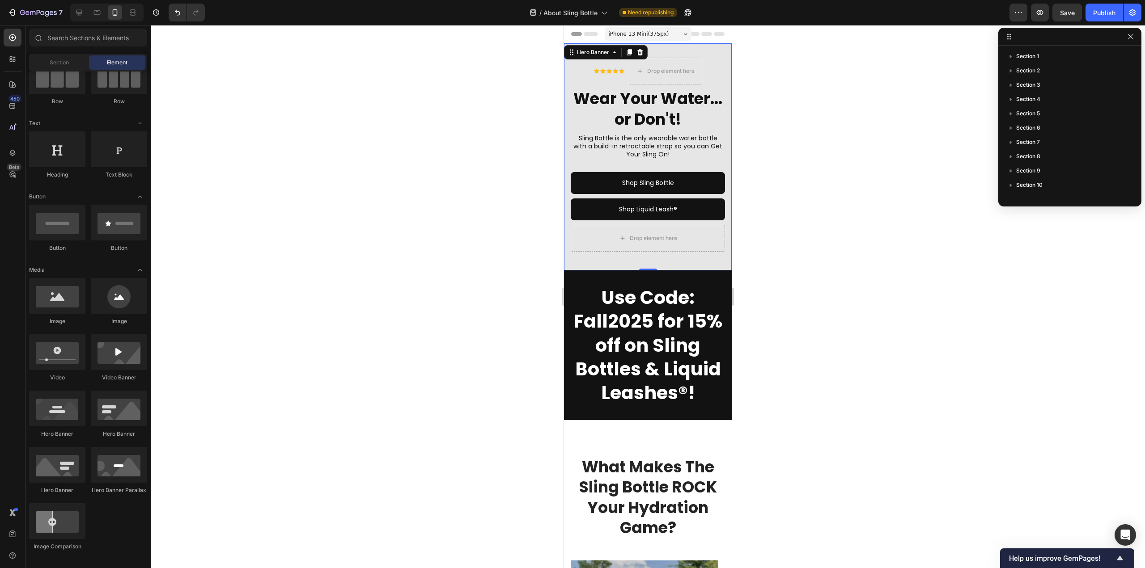
click at [572, 53] on div "Hero Banner" at bounding box center [606, 52] width 84 height 14
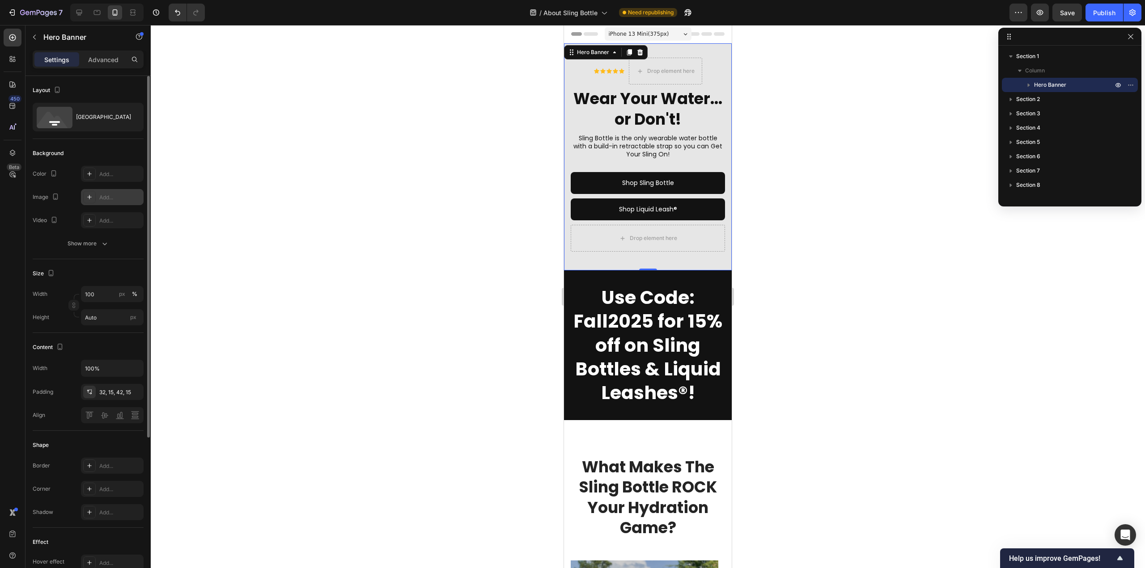
click at [107, 197] on div "Add..." at bounding box center [120, 198] width 42 height 8
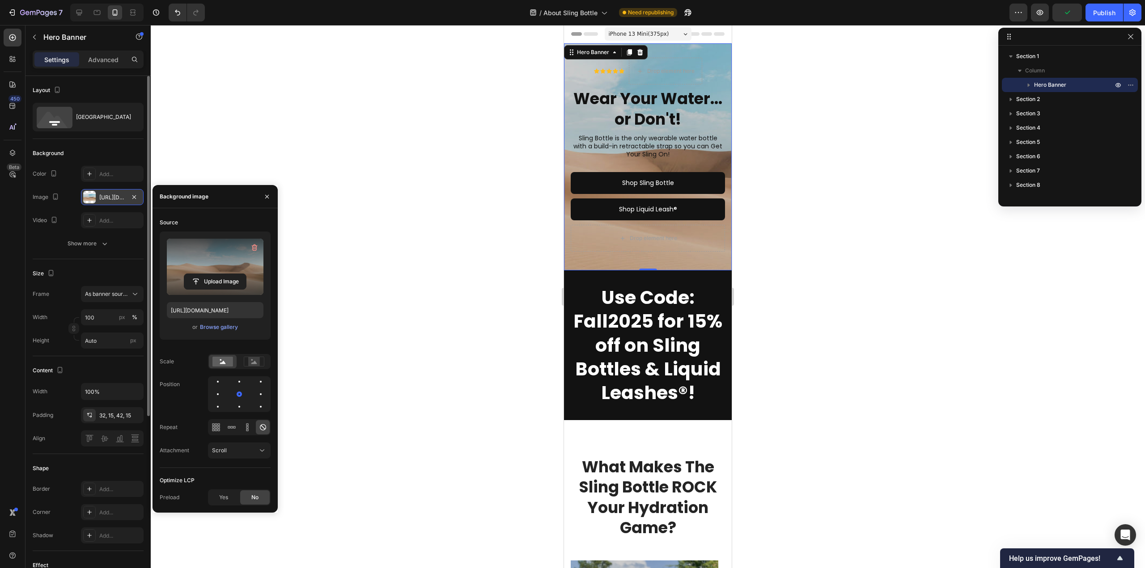
click at [199, 259] on label at bounding box center [215, 267] width 97 height 56
click at [199, 274] on input "file" at bounding box center [215, 281] width 62 height 15
type input "[URL][DOMAIN_NAME]"
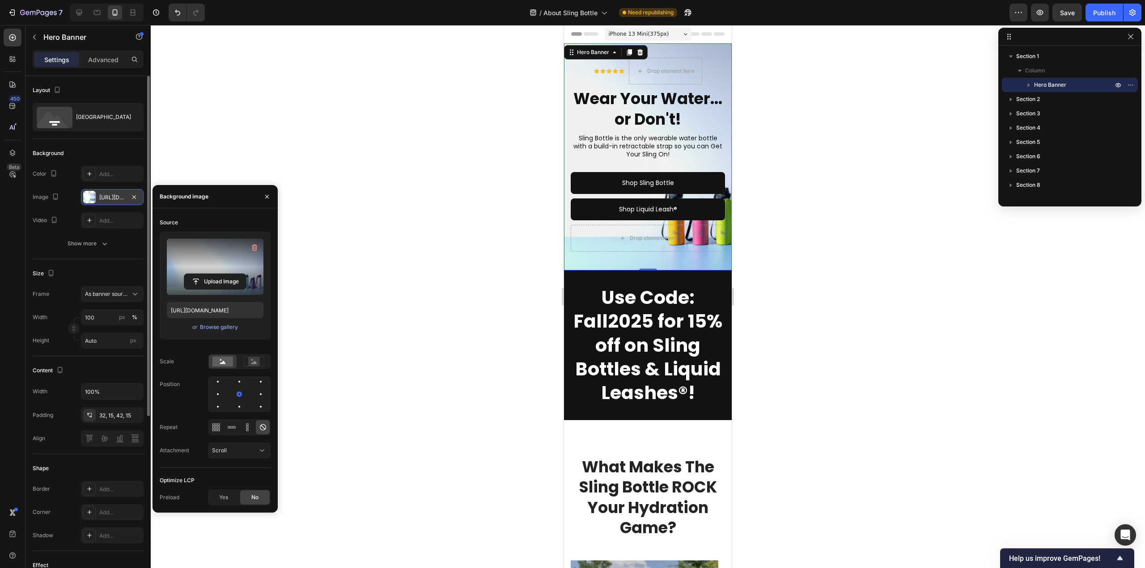
click at [794, 211] on div at bounding box center [648, 296] width 994 height 543
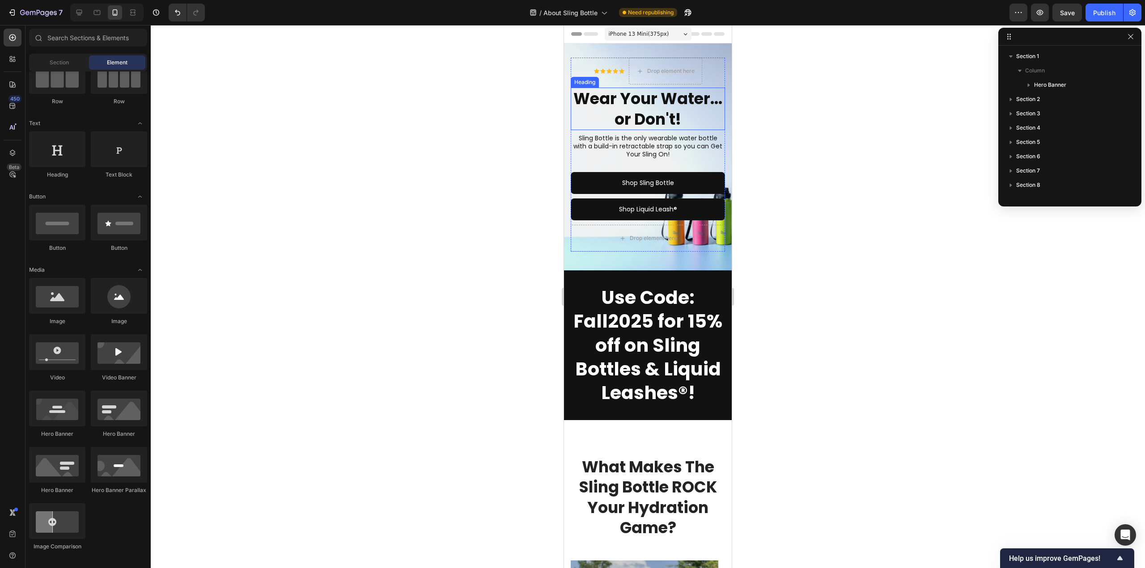
click at [581, 94] on h2 "Wear Your Water... or Don't!" at bounding box center [648, 109] width 154 height 42
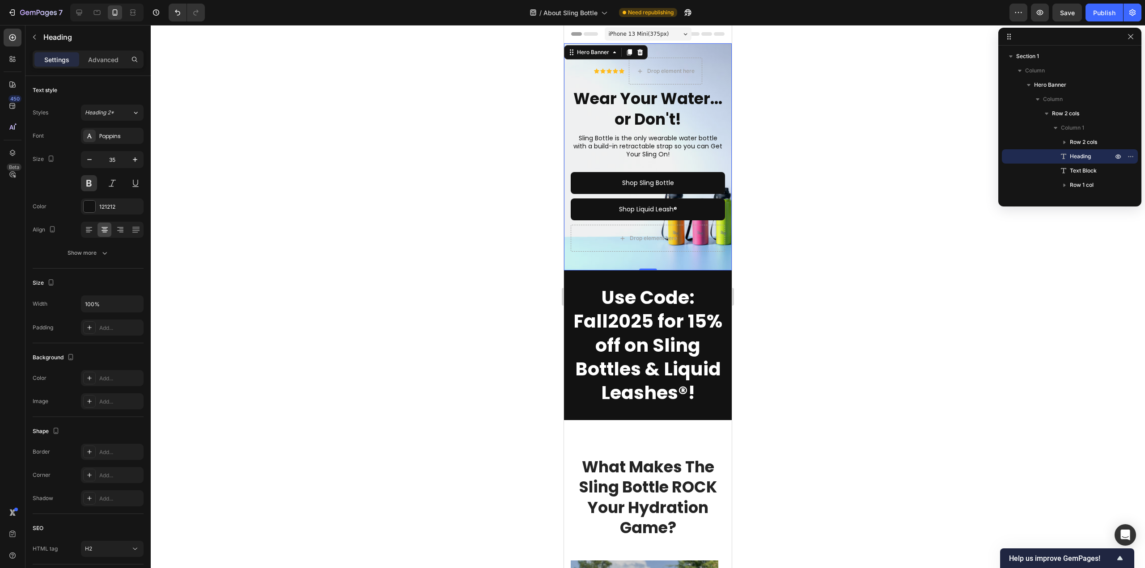
click at [567, 257] on div "Icon Icon Icon Icon Icon Icon List Drop element here Row Wear Your Water... or …" at bounding box center [648, 156] width 168 height 227
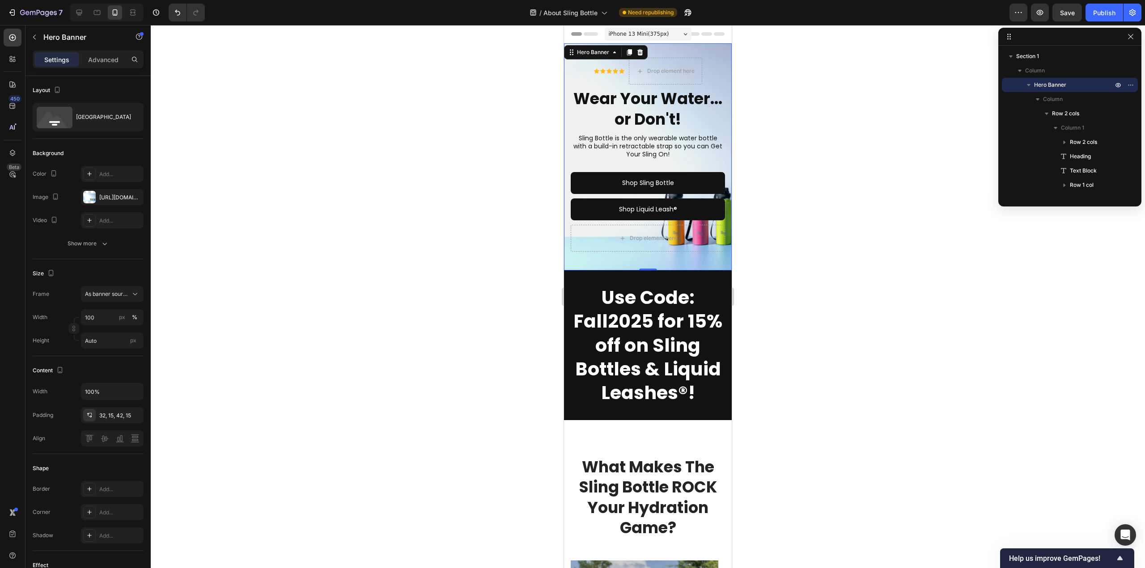
click at [568, 259] on div "Icon Icon Icon Icon Icon Icon List Drop element here Row Wear Your Water... or …" at bounding box center [648, 156] width 168 height 227
click at [114, 198] on div "[URL][DOMAIN_NAME]" at bounding box center [112, 198] width 26 height 8
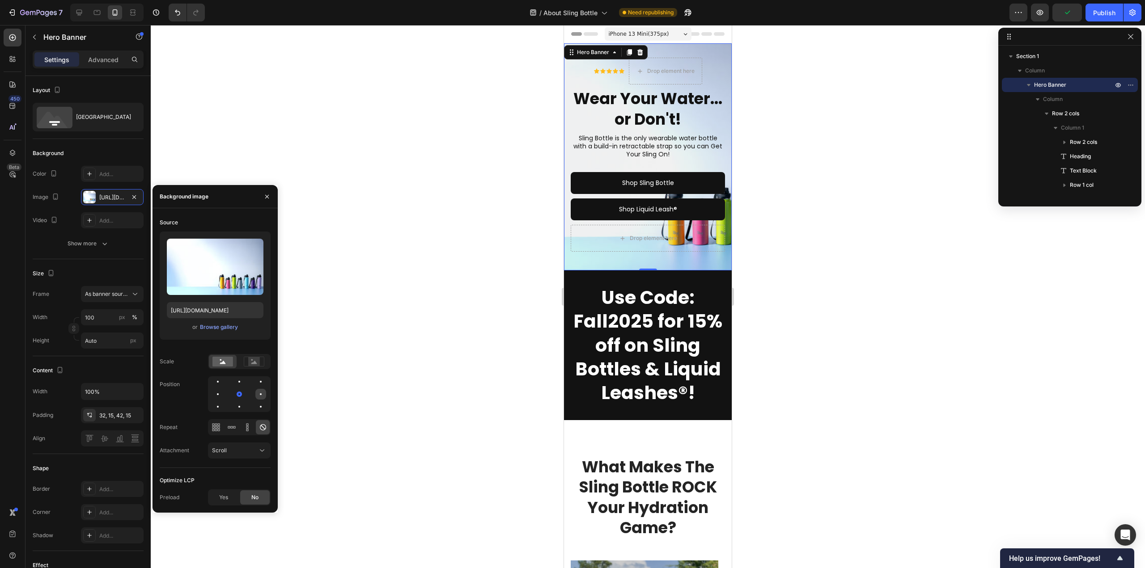
click at [263, 395] on div at bounding box center [260, 394] width 11 height 11
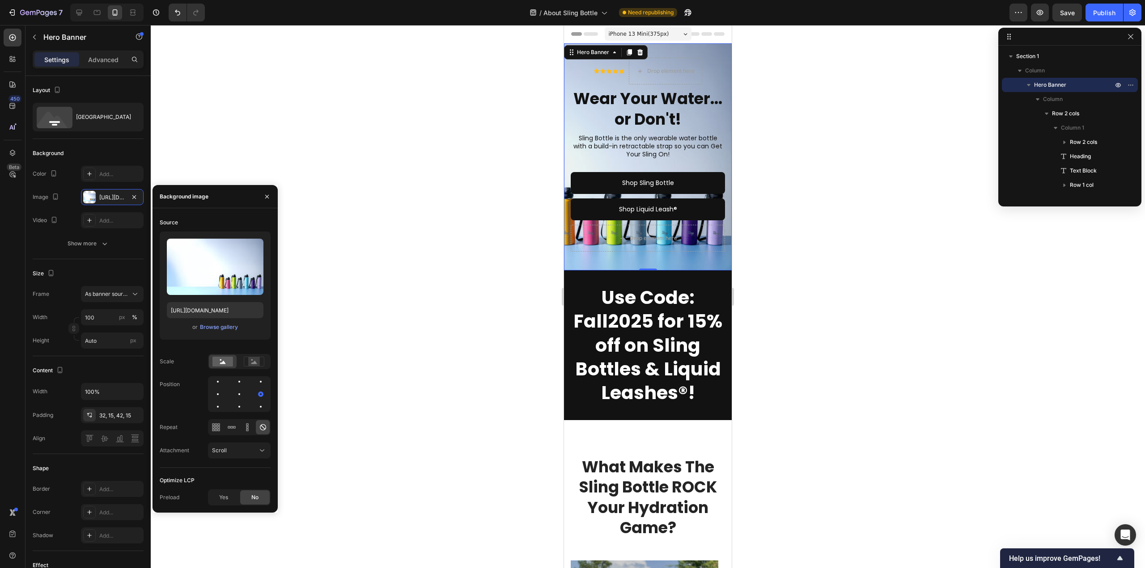
click at [833, 350] on div at bounding box center [648, 296] width 994 height 543
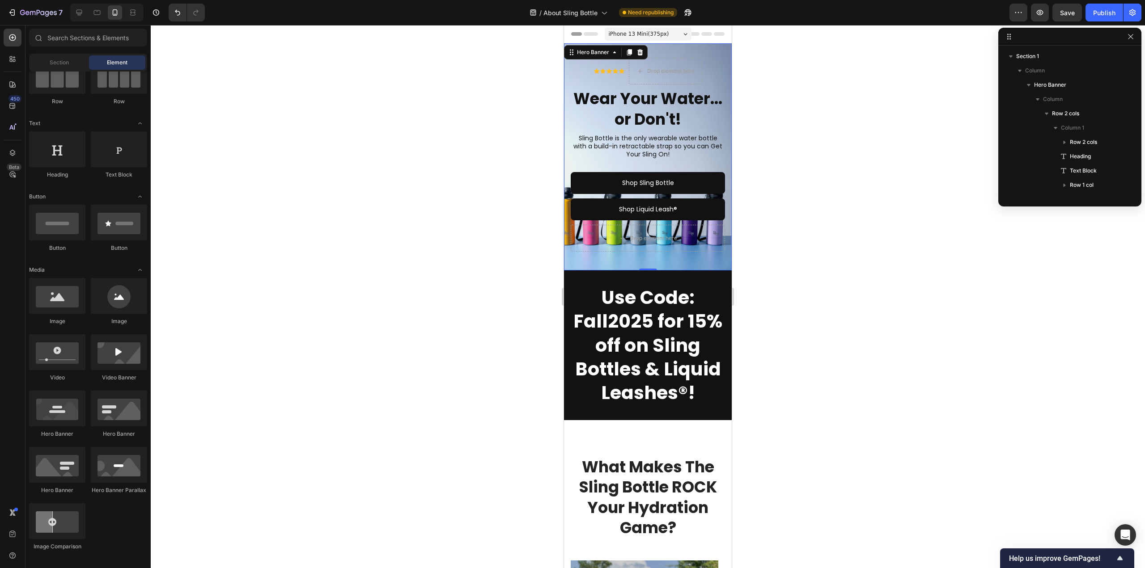
click at [650, 259] on div "Icon Icon Icon Icon Icon Icon List Drop element here Row Wear Your Water... or …" at bounding box center [648, 156] width 168 height 227
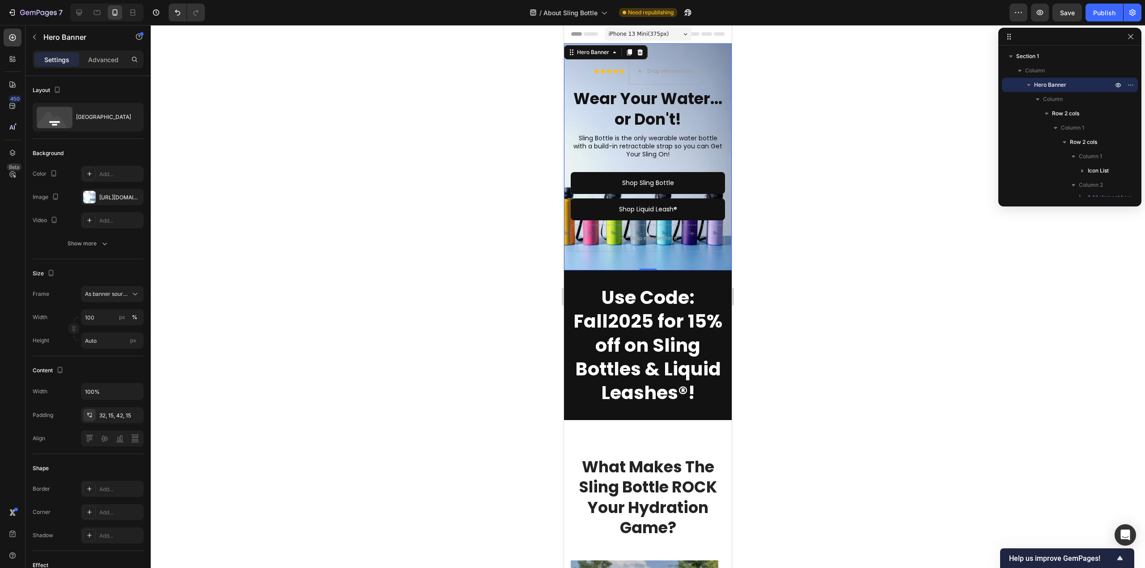
click at [568, 112] on div "Icon Icon Icon Icon Icon Icon List Drop element here Row Wear Your Water... or …" at bounding box center [648, 156] width 168 height 227
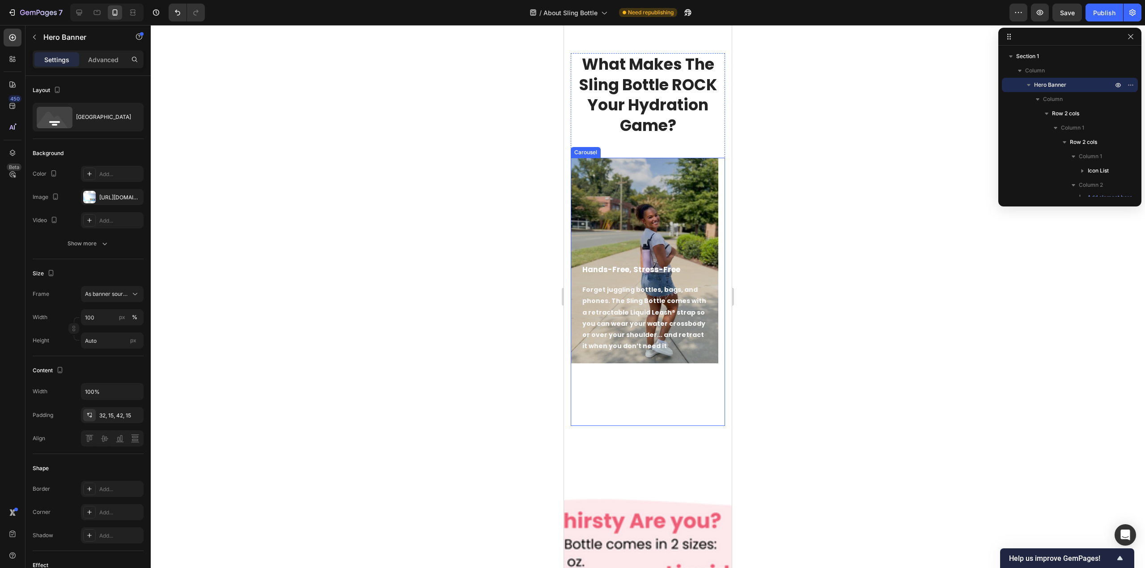
scroll to position [581, 0]
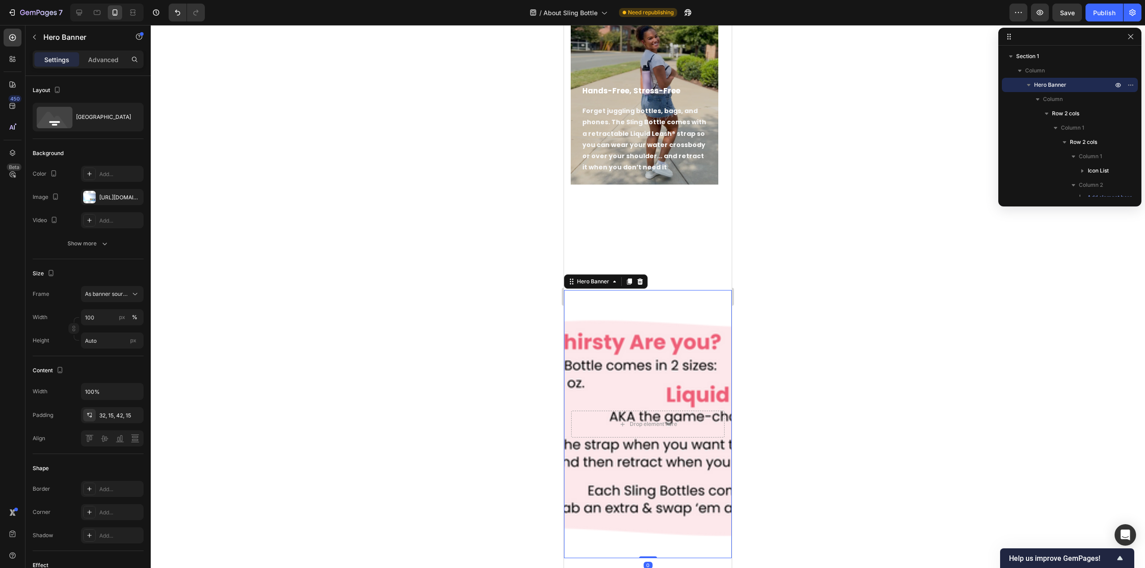
click at [659, 339] on div "Background Image" at bounding box center [648, 424] width 168 height 268
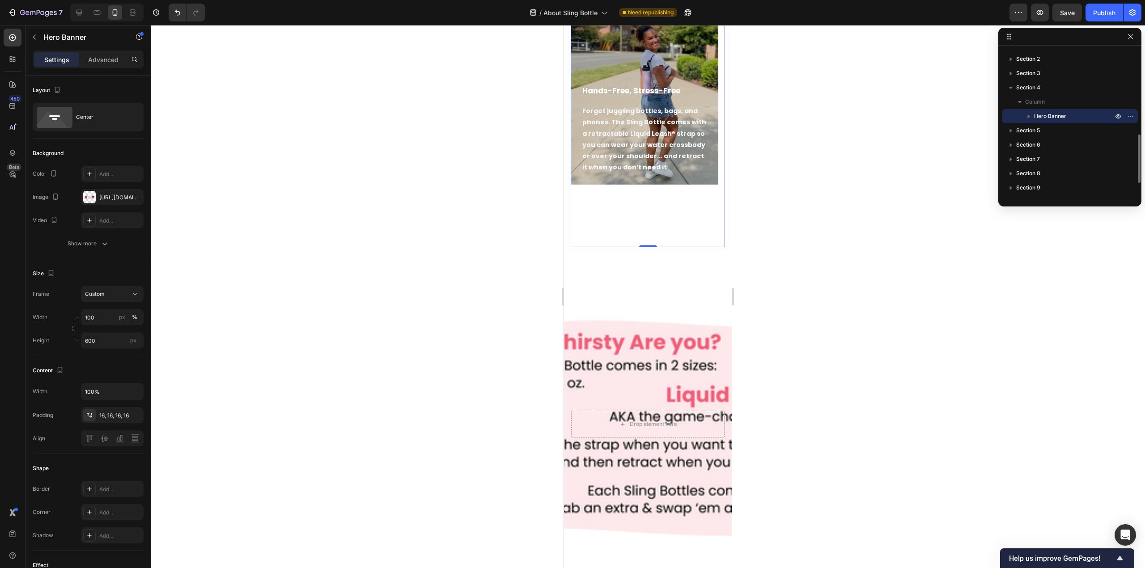
click at [637, 215] on div "Hands-Free, Stress-Free Text block Forget juggling bottles, bags, and phones. T…" at bounding box center [645, 113] width 148 height 268
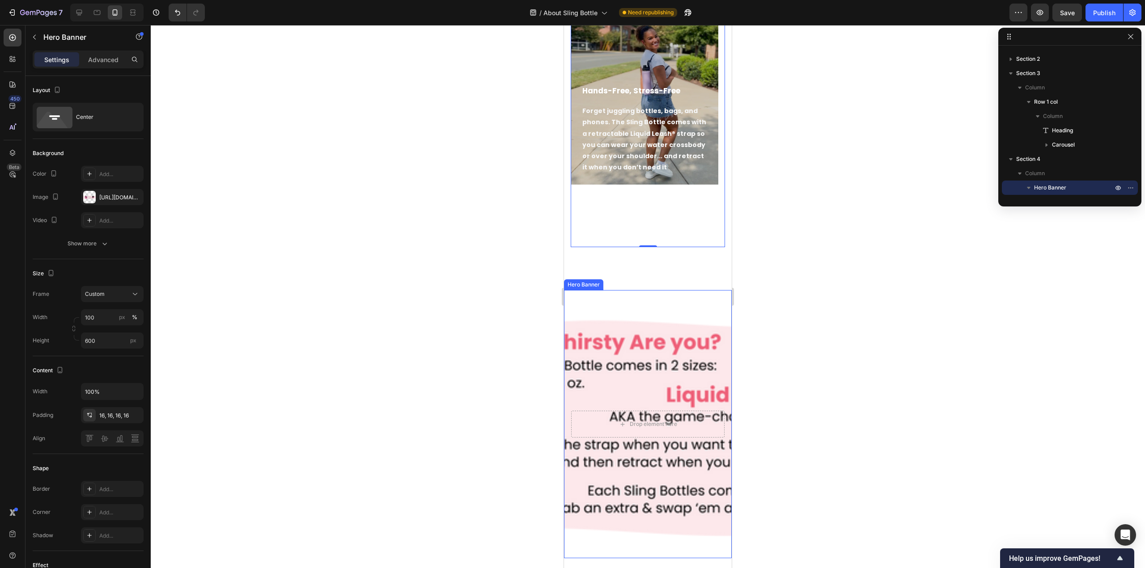
click at [643, 358] on div "Background Image" at bounding box center [648, 424] width 168 height 268
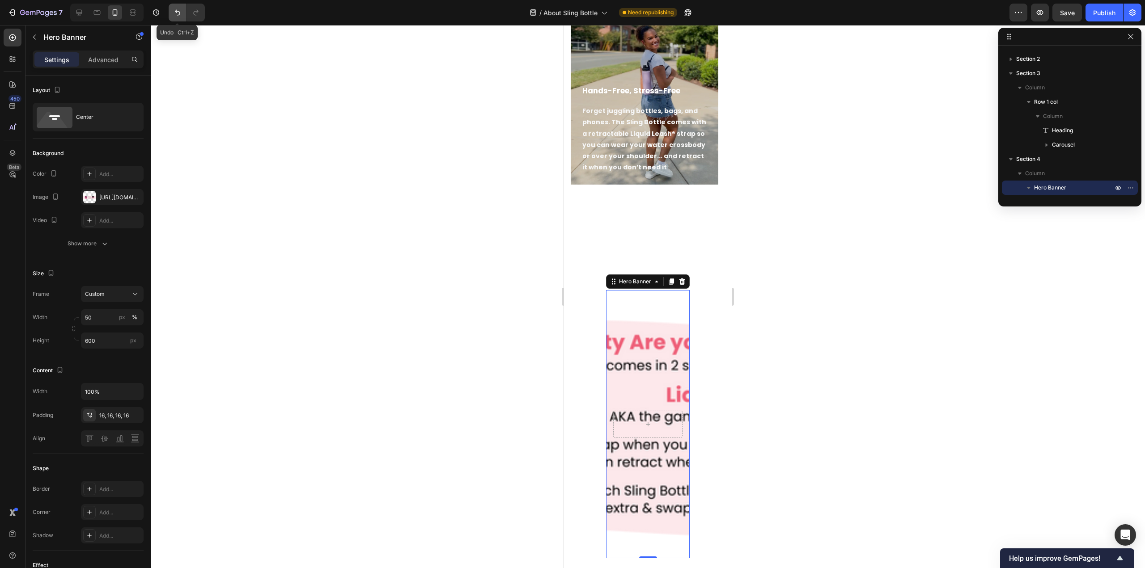
click at [176, 13] on icon "Undo/Redo" at bounding box center [177, 12] width 9 height 9
type input "100"
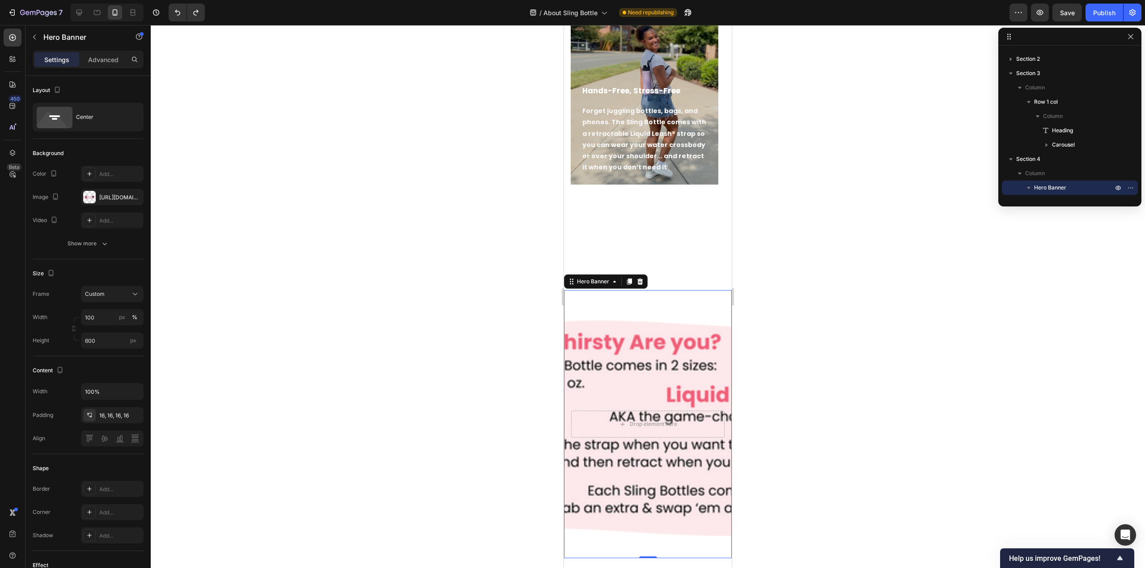
click at [635, 382] on div "Background Image" at bounding box center [648, 424] width 168 height 268
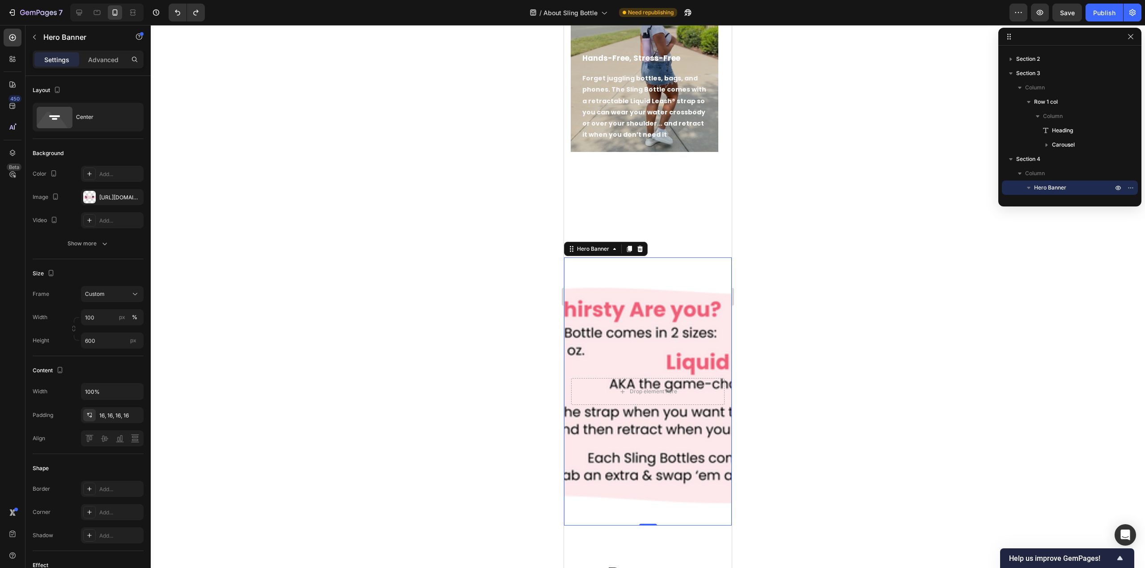
scroll to position [671, 0]
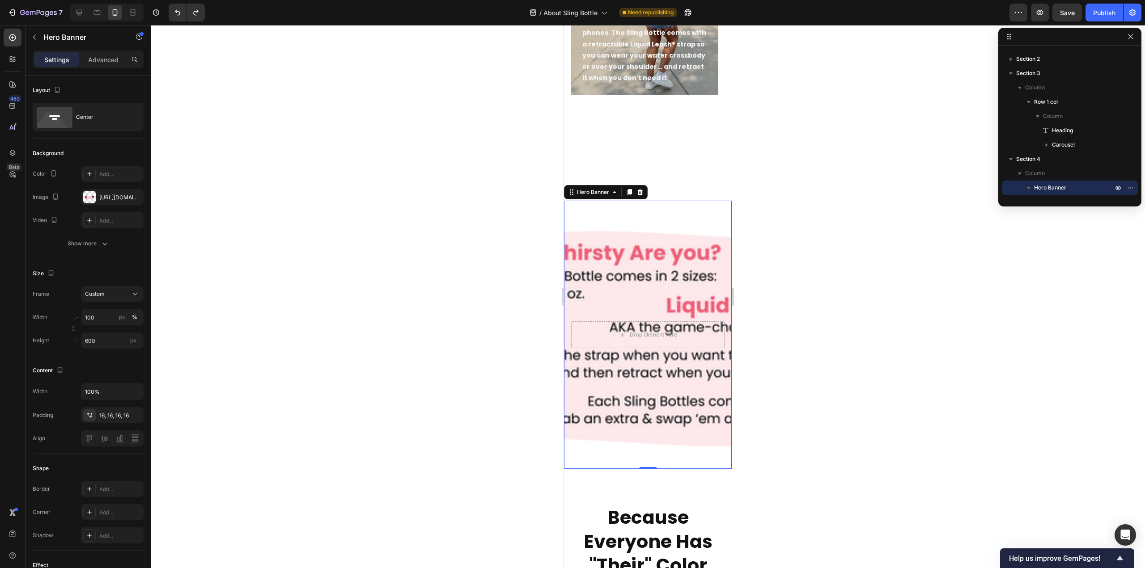
click at [868, 415] on div at bounding box center [648, 296] width 994 height 543
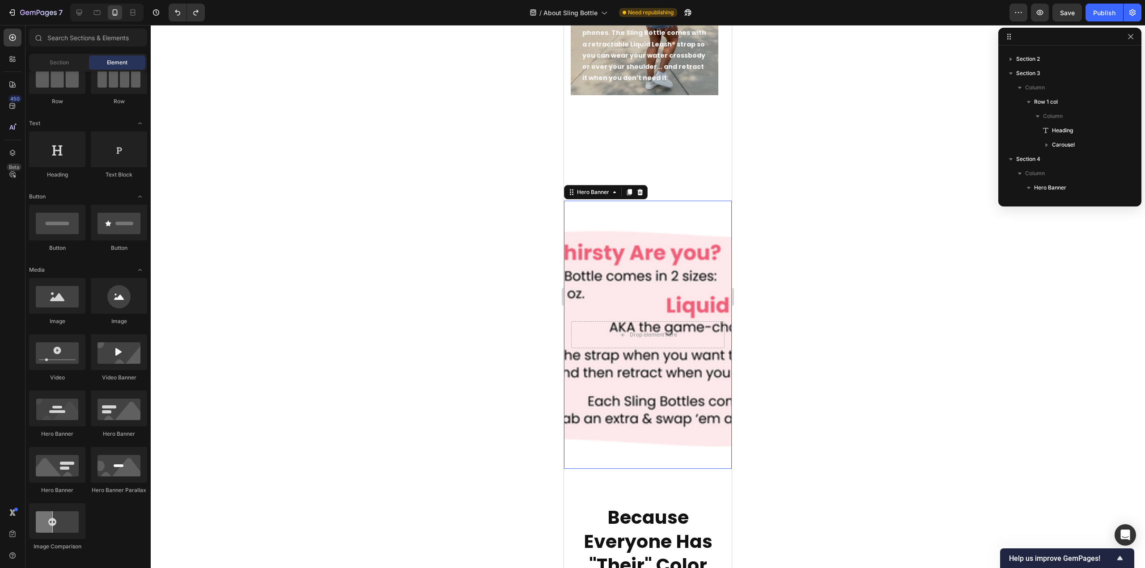
click at [691, 406] on div "Background Image" at bounding box center [648, 335] width 168 height 268
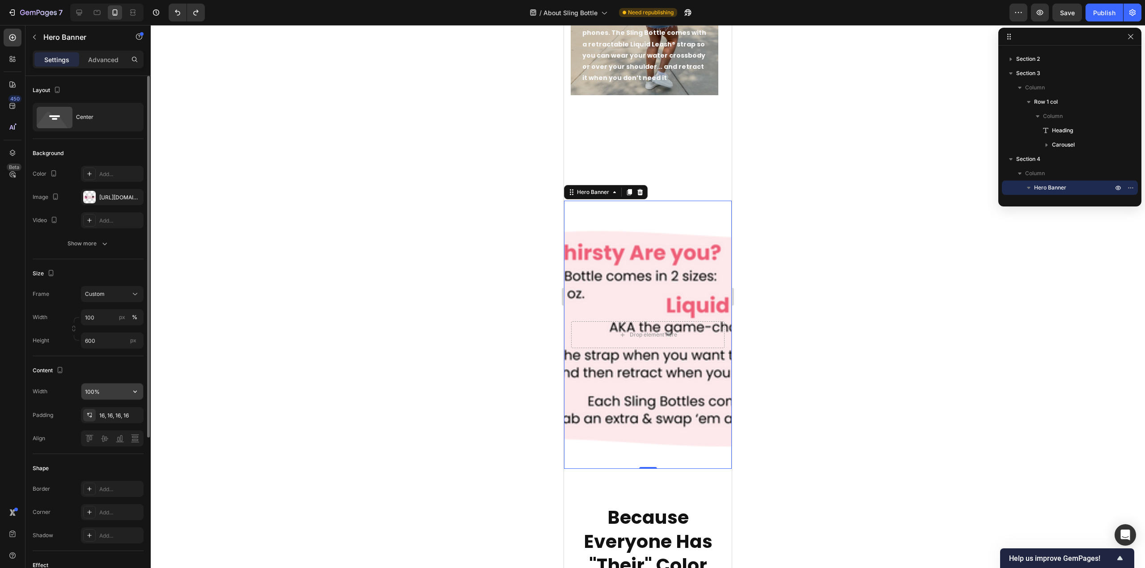
click at [115, 389] on input "100%" at bounding box center [112, 392] width 62 height 16
click at [566, 245] on div "Background Image" at bounding box center [648, 335] width 168 height 268
click at [640, 195] on icon at bounding box center [640, 192] width 6 height 6
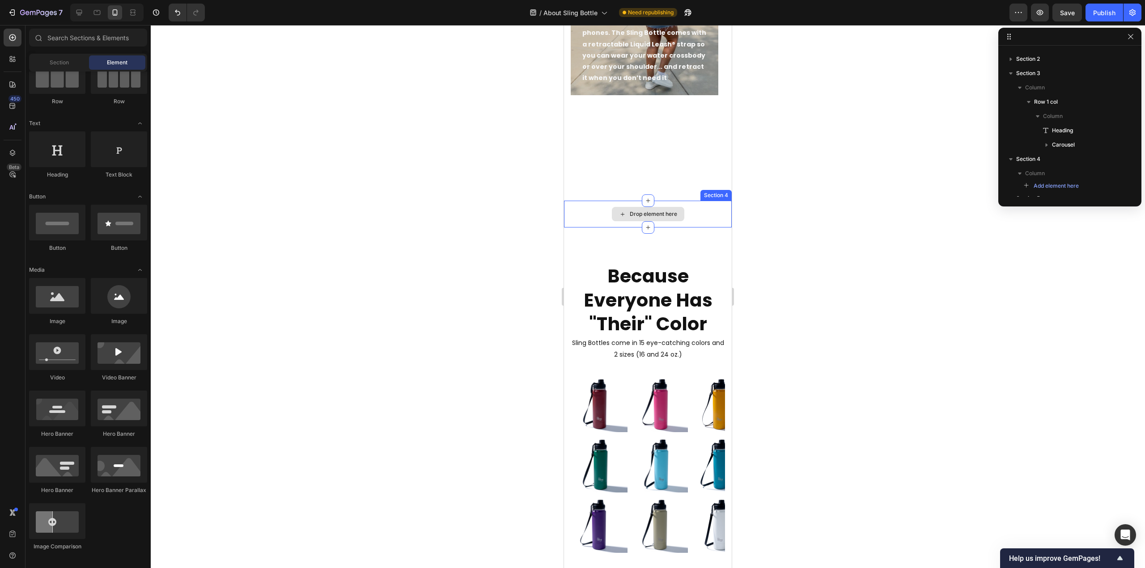
click at [640, 214] on div "Drop element here" at bounding box center [653, 214] width 47 height 7
click at [689, 208] on div "Drop element here" at bounding box center [648, 214] width 168 height 27
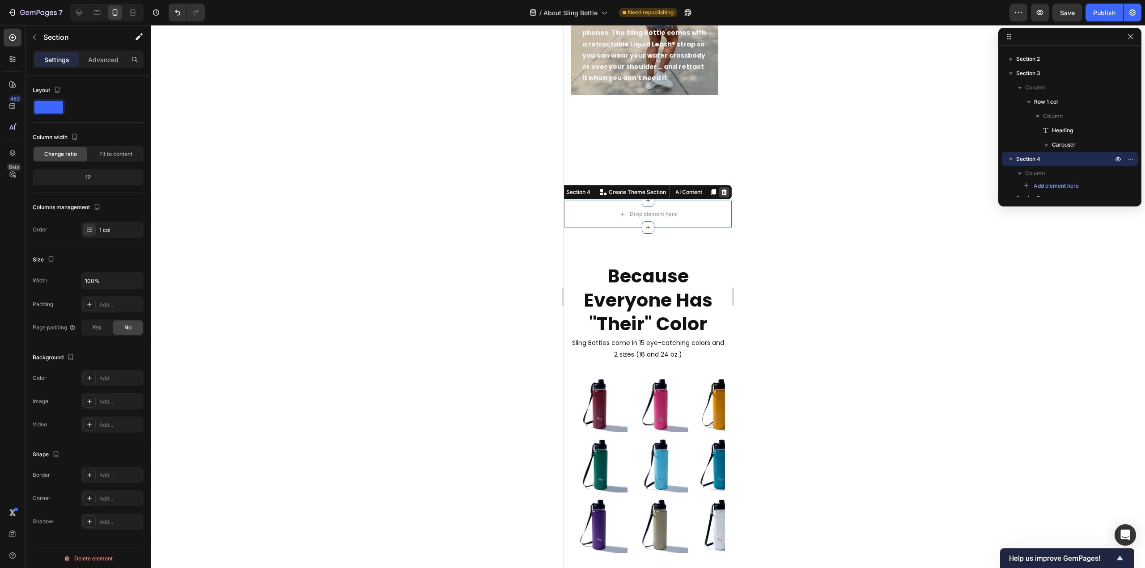
click at [721, 191] on icon at bounding box center [724, 192] width 6 height 6
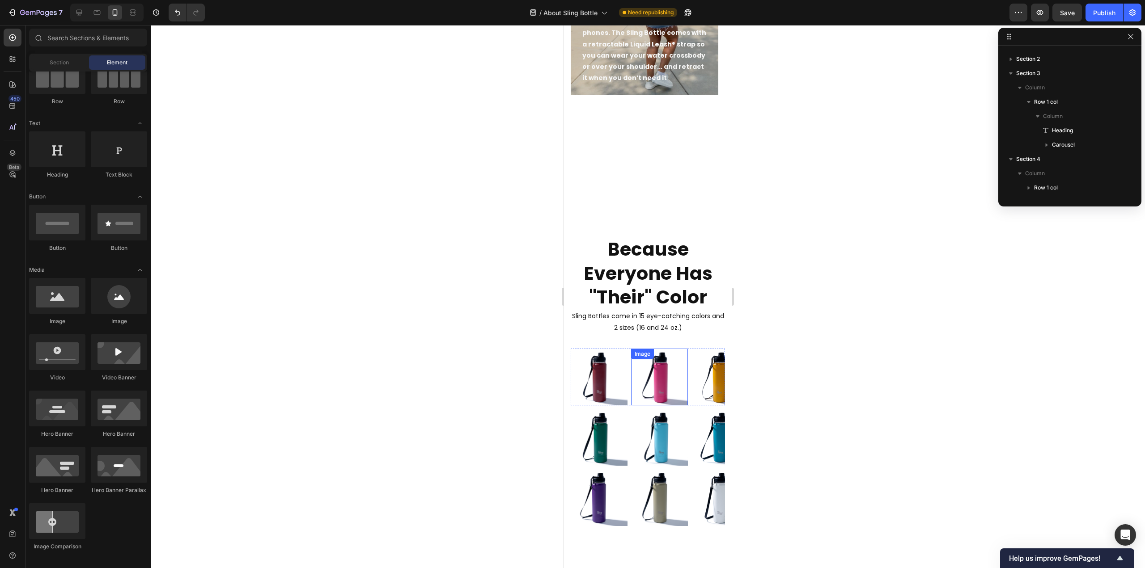
click at [643, 386] on img at bounding box center [659, 377] width 57 height 57
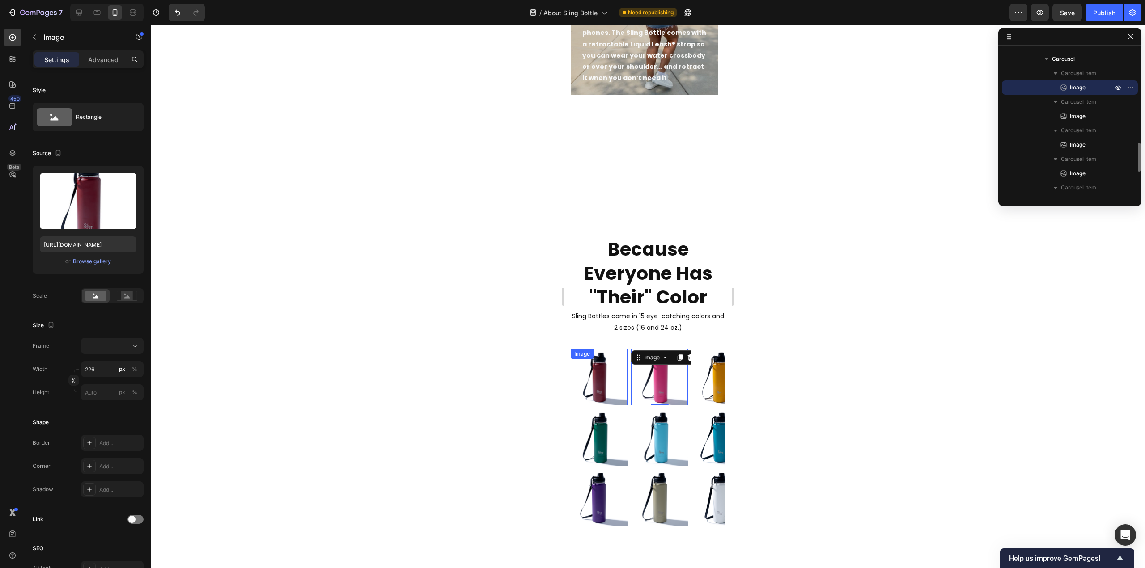
click at [581, 381] on img at bounding box center [599, 377] width 57 height 57
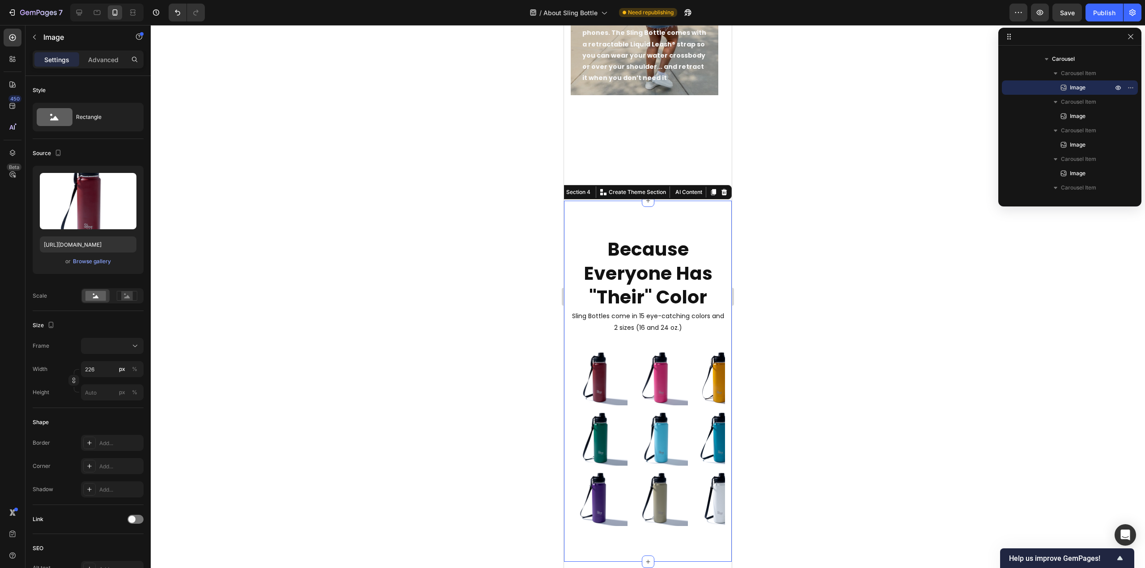
click at [569, 339] on div "Because Everyone Has "Their" Color Heading Sling Bottles come in 15 eye-catchin…" at bounding box center [648, 381] width 168 height 361
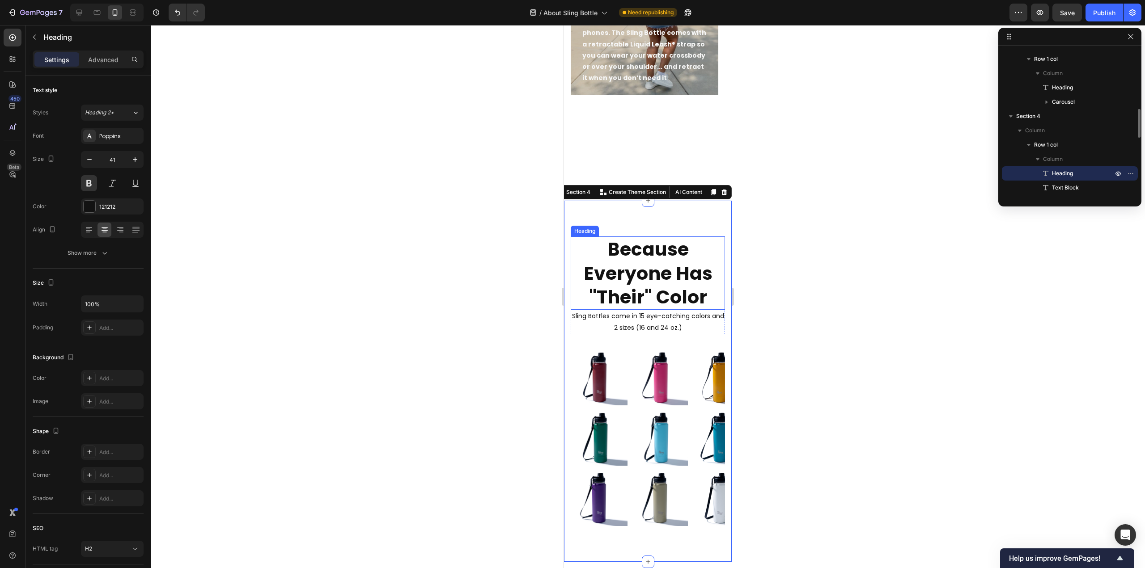
click at [643, 278] on h2 "Because Everyone Has "Their" Color" at bounding box center [648, 273] width 154 height 73
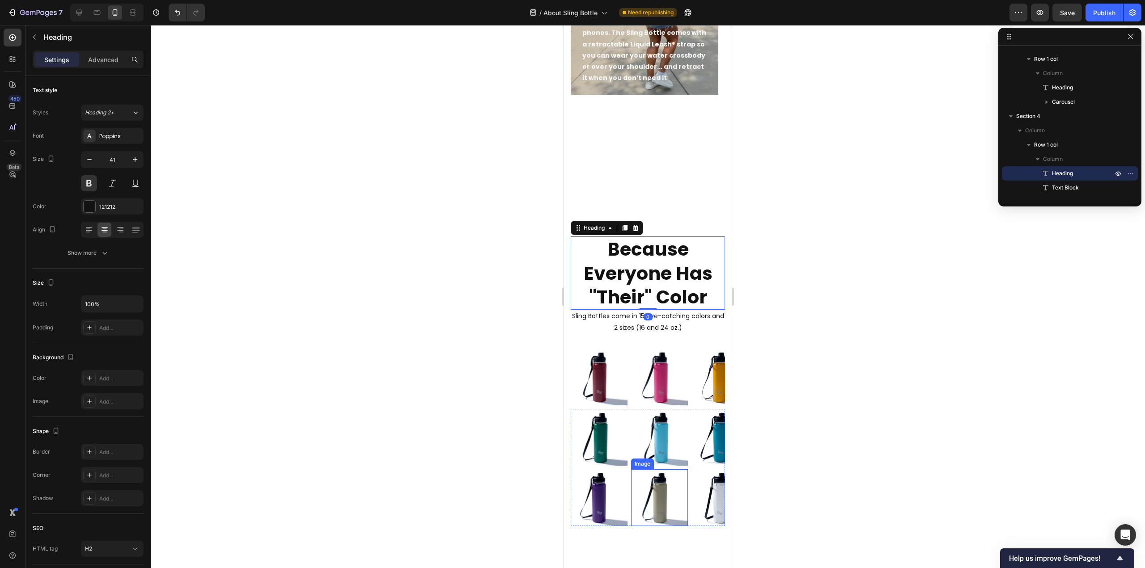
scroll to position [984, 0]
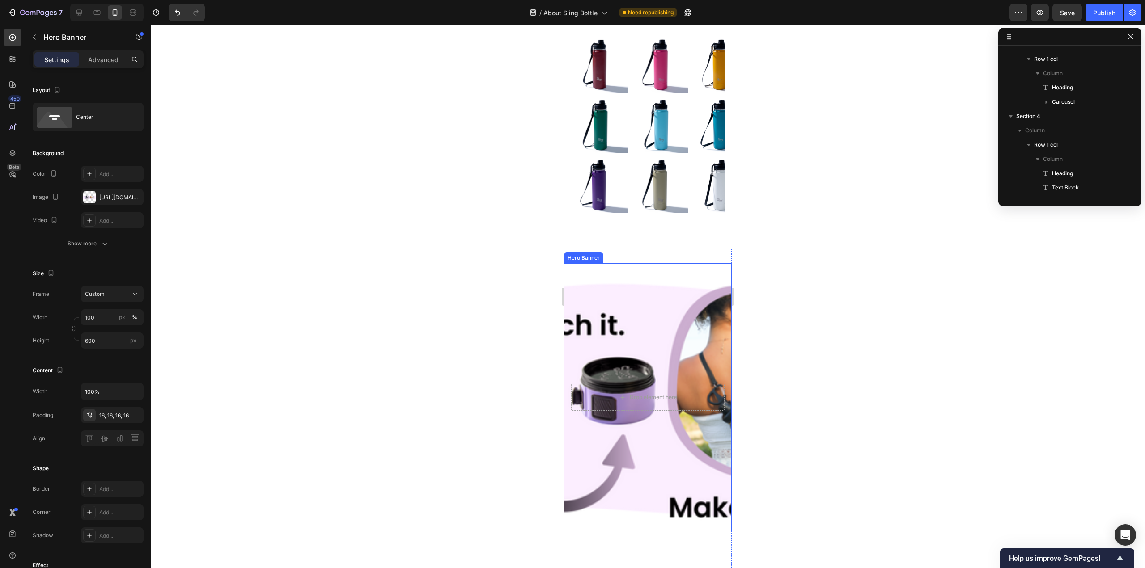
click at [647, 347] on div "Background Image" at bounding box center [648, 397] width 168 height 268
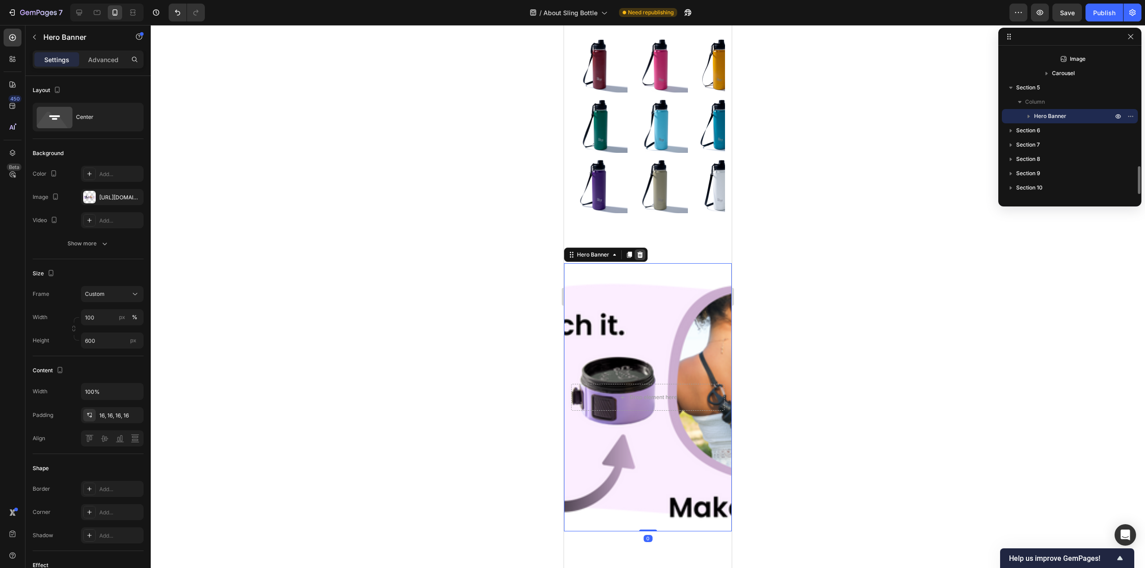
click at [640, 258] on icon at bounding box center [639, 254] width 7 height 7
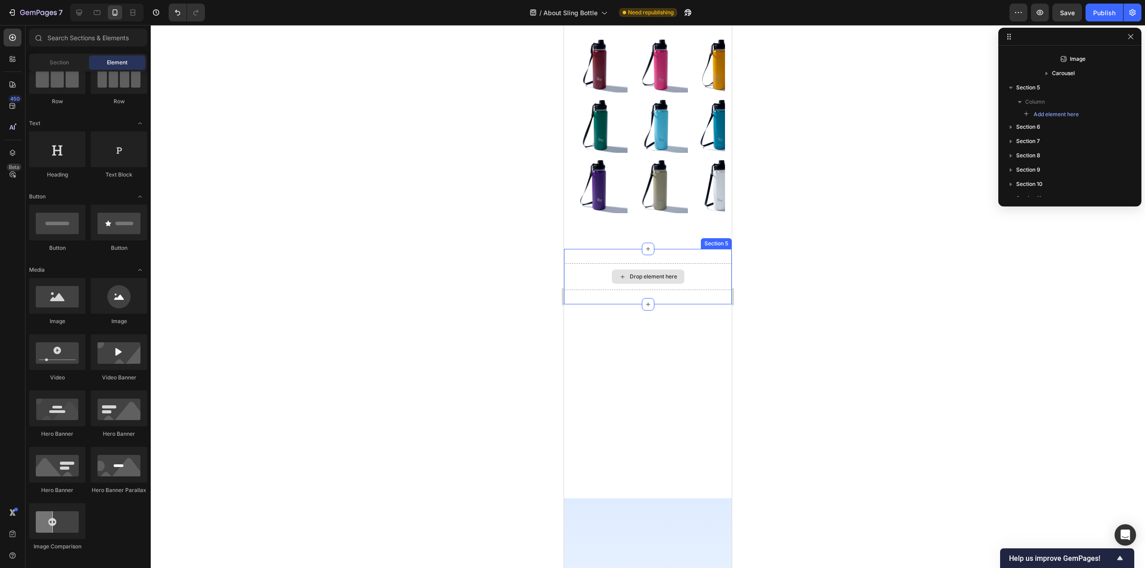
click at [652, 272] on div "Drop element here" at bounding box center [648, 277] width 72 height 14
click at [657, 271] on div "Drop element here" at bounding box center [648, 277] width 72 height 14
click at [657, 279] on div "Drop element here" at bounding box center [653, 276] width 47 height 7
click at [807, 322] on div at bounding box center [648, 296] width 994 height 543
click at [654, 275] on div "Drop element here" at bounding box center [653, 276] width 47 height 7
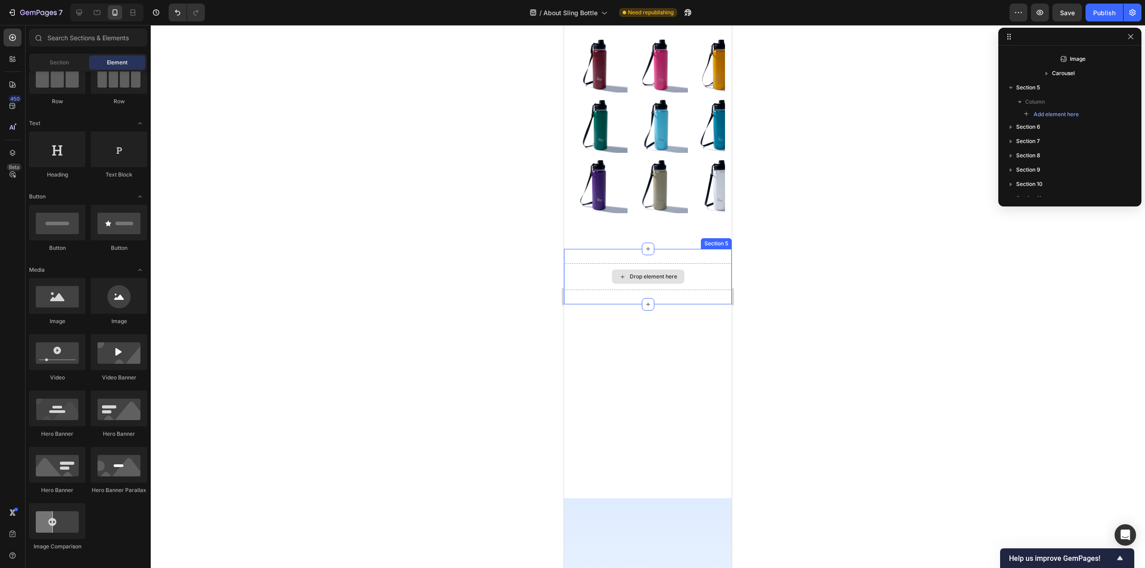
click at [640, 273] on div "Drop element here" at bounding box center [653, 276] width 47 height 7
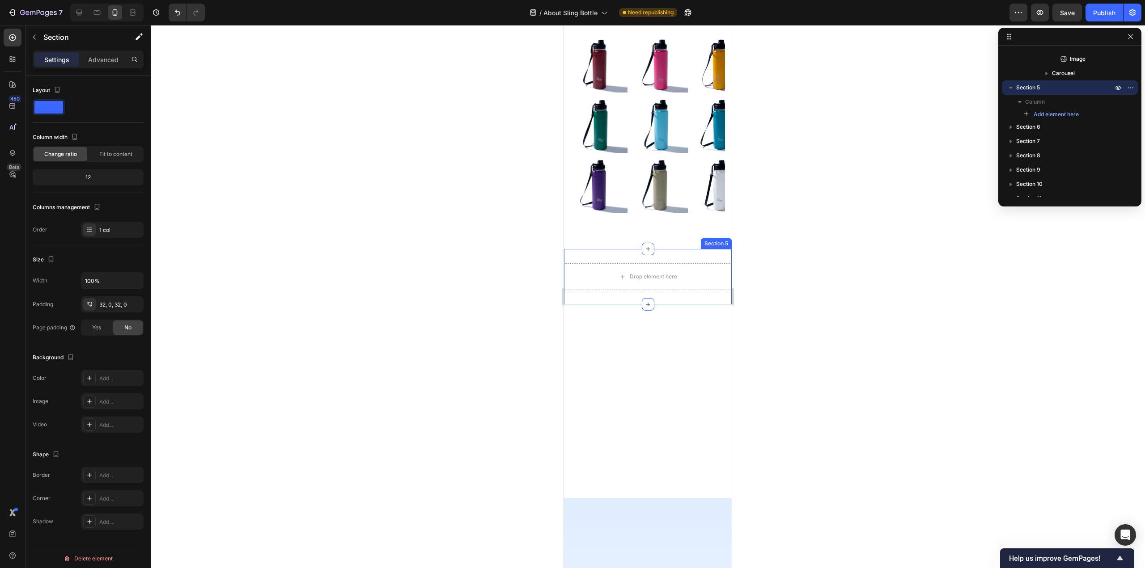
click at [710, 244] on div "Section 5" at bounding box center [716, 243] width 31 height 11
click at [720, 240] on icon at bounding box center [723, 240] width 7 height 7
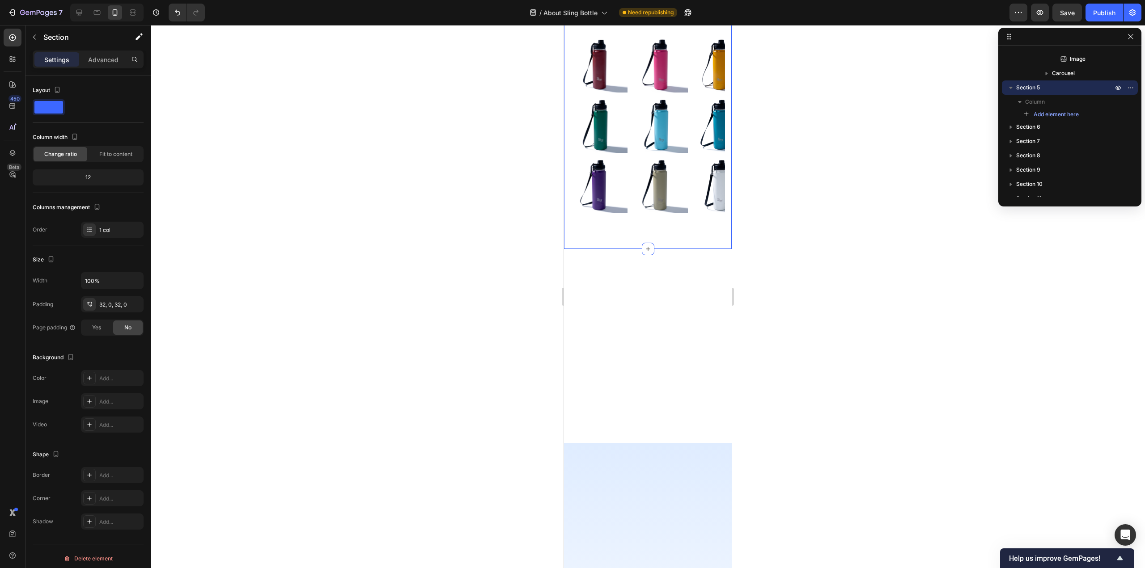
scroll to position [618, 0]
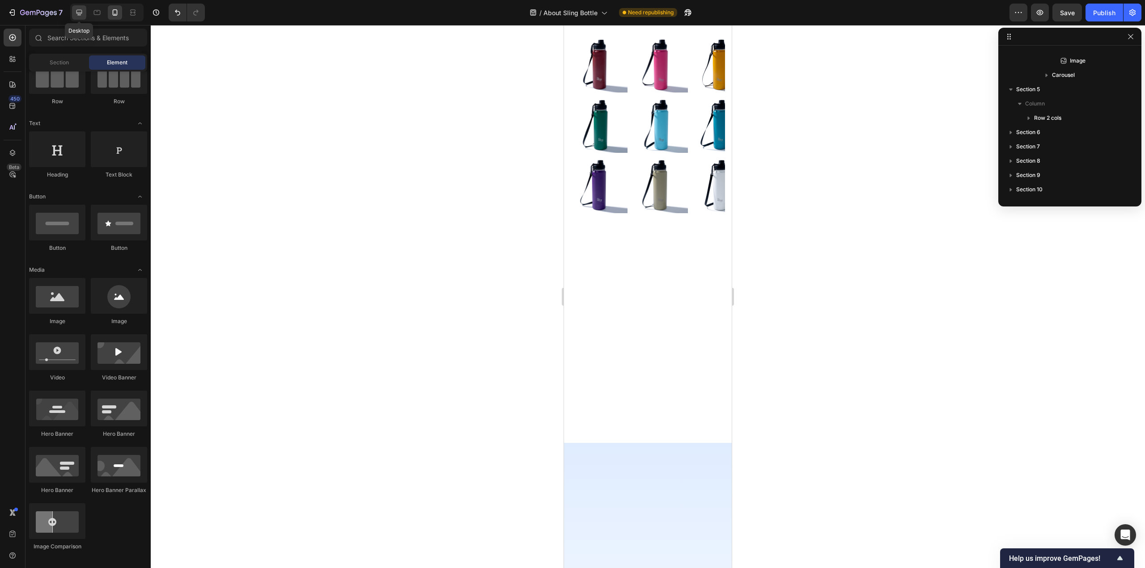
click at [77, 10] on icon at bounding box center [79, 13] width 6 height 6
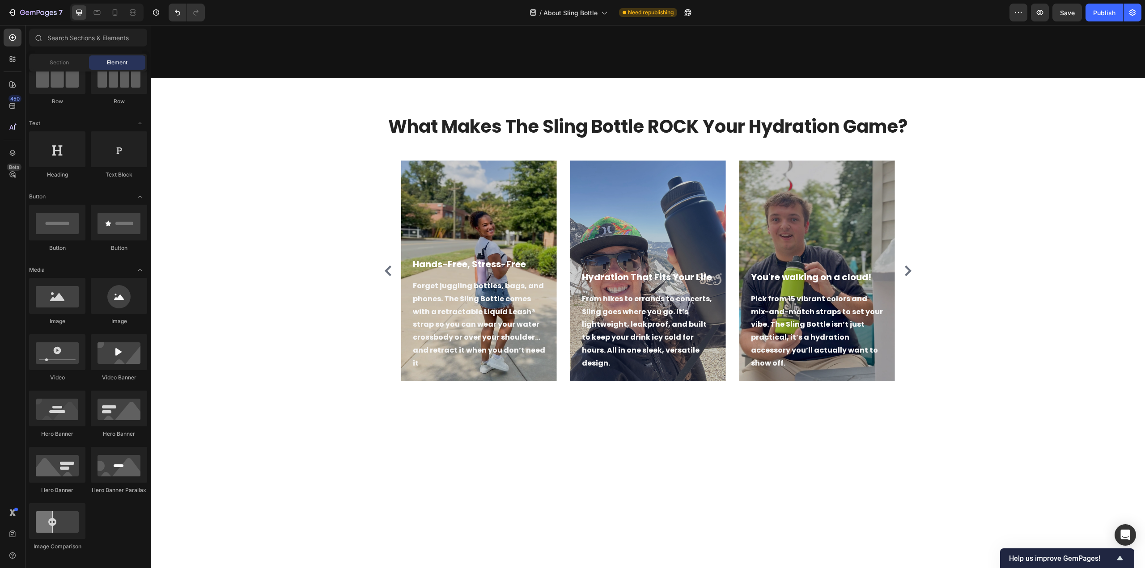
scroll to position [244, 0]
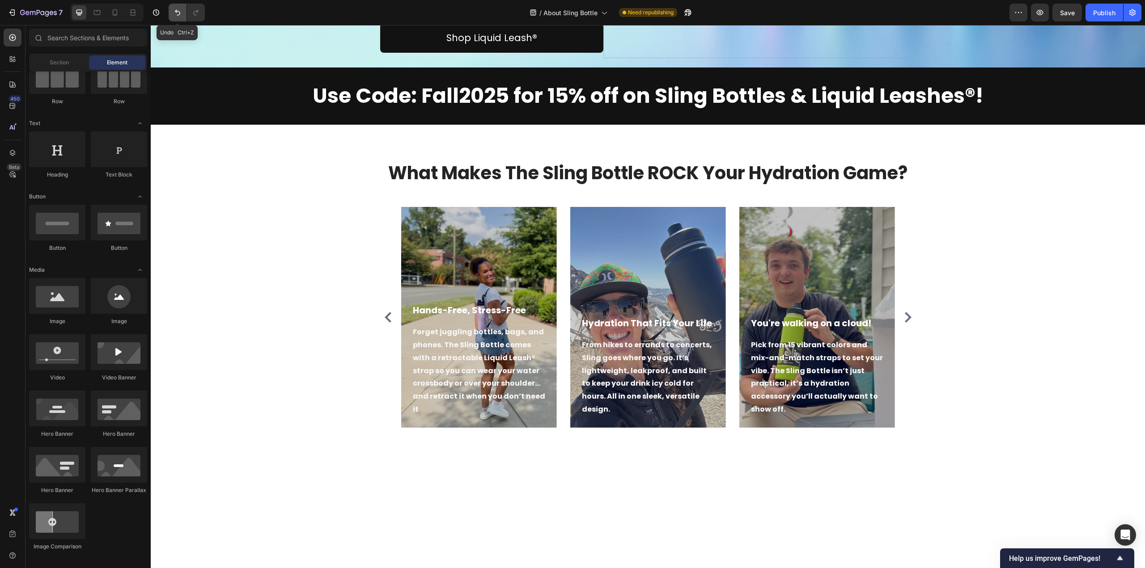
click at [176, 11] on icon "Undo/Redo" at bounding box center [177, 13] width 5 height 6
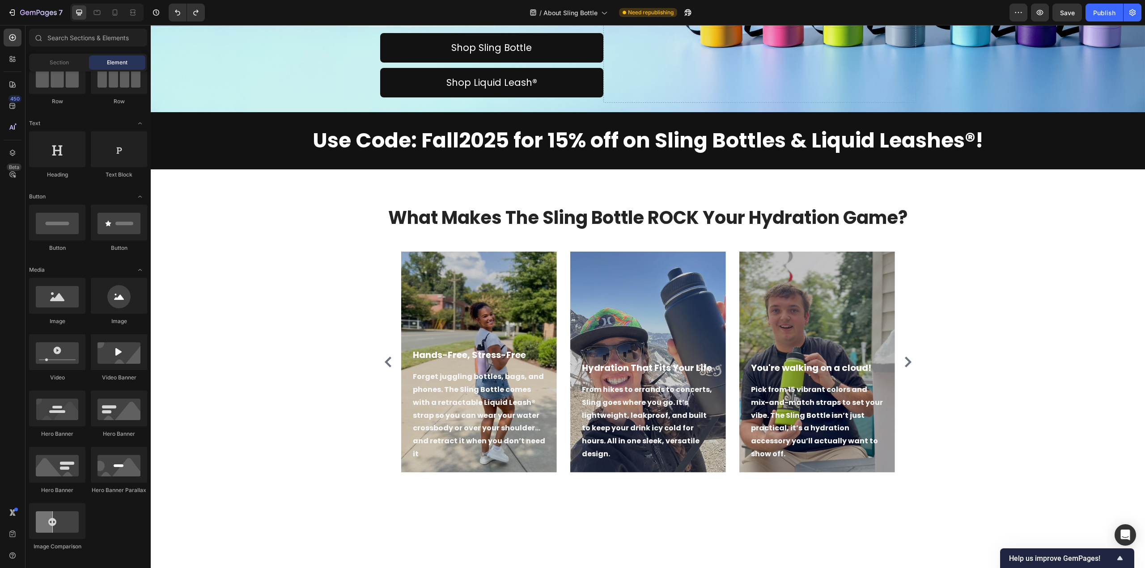
scroll to position [110, 0]
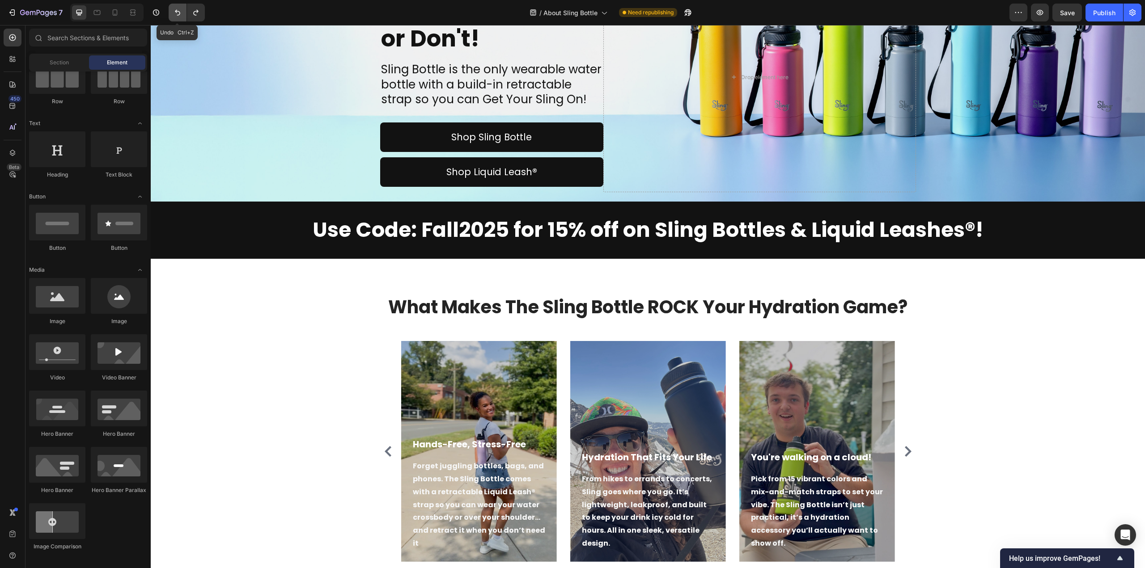
click at [173, 15] on icon "Undo/Redo" at bounding box center [177, 12] width 9 height 9
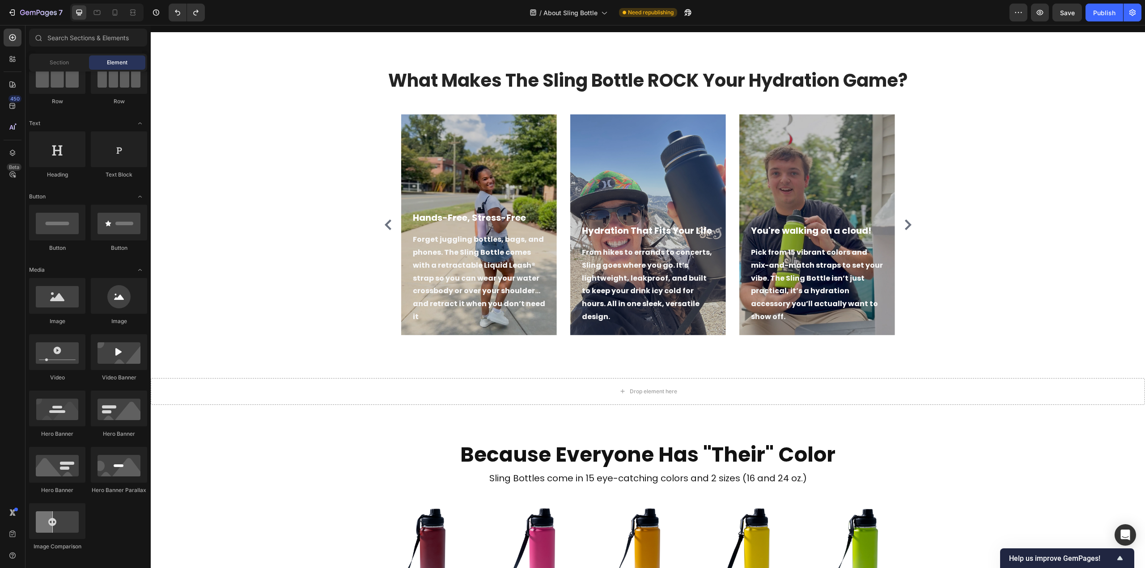
scroll to position [334, 0]
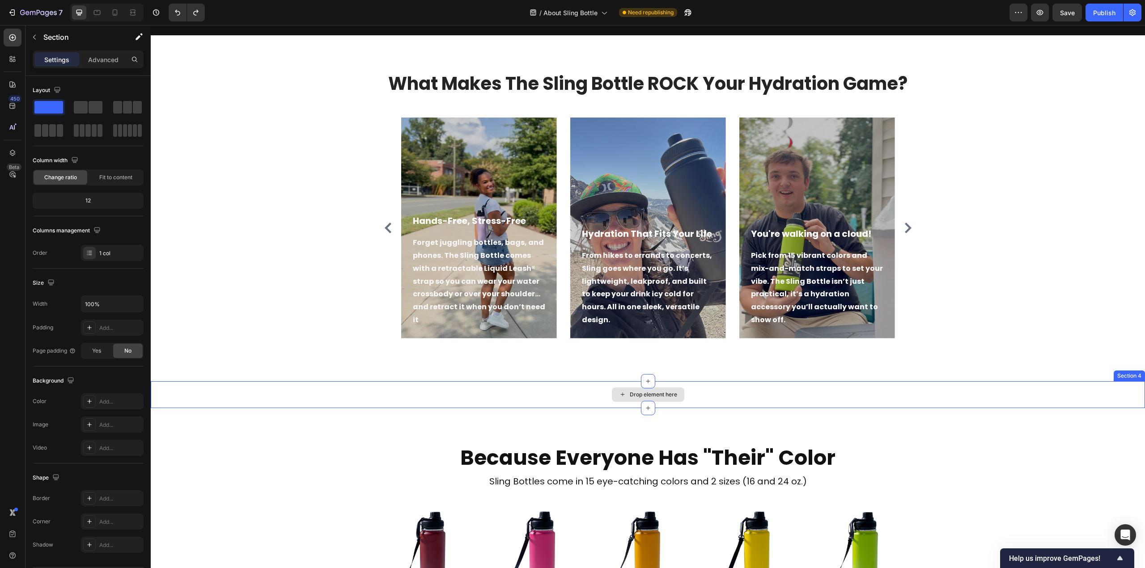
click at [691, 394] on div "Drop element here" at bounding box center [648, 394] width 994 height 27
click at [1135, 374] on icon at bounding box center [1138, 373] width 6 height 6
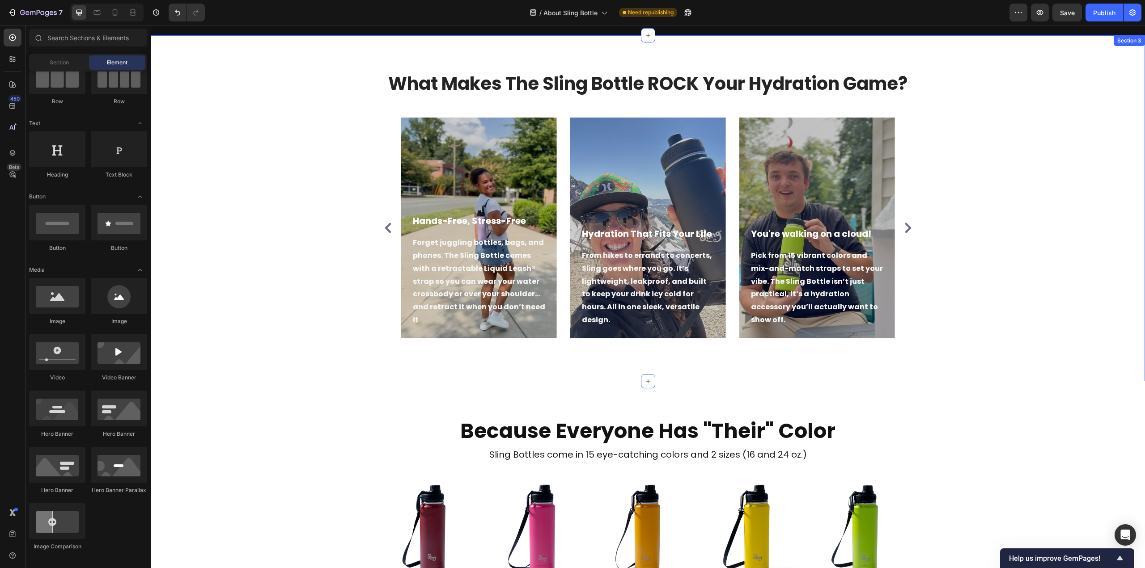
click at [807, 359] on div "What Makes The Sling Bottle ROCK Your Hydration Game? Heading Hands-Free, Stres…" at bounding box center [648, 208] width 994 height 346
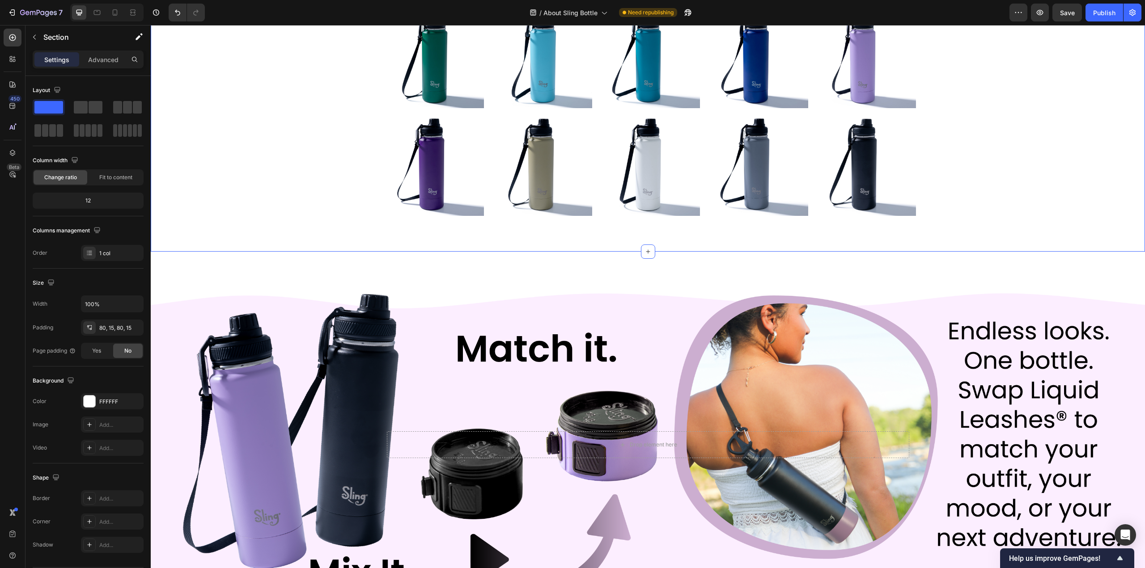
scroll to position [960, 0]
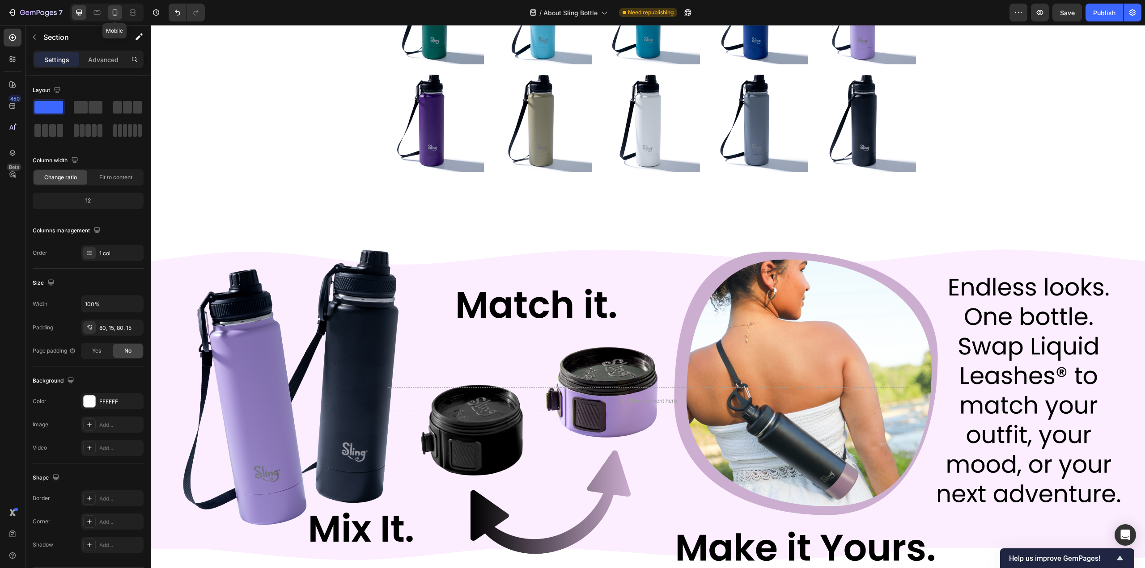
click at [114, 11] on icon at bounding box center [114, 12] width 9 height 9
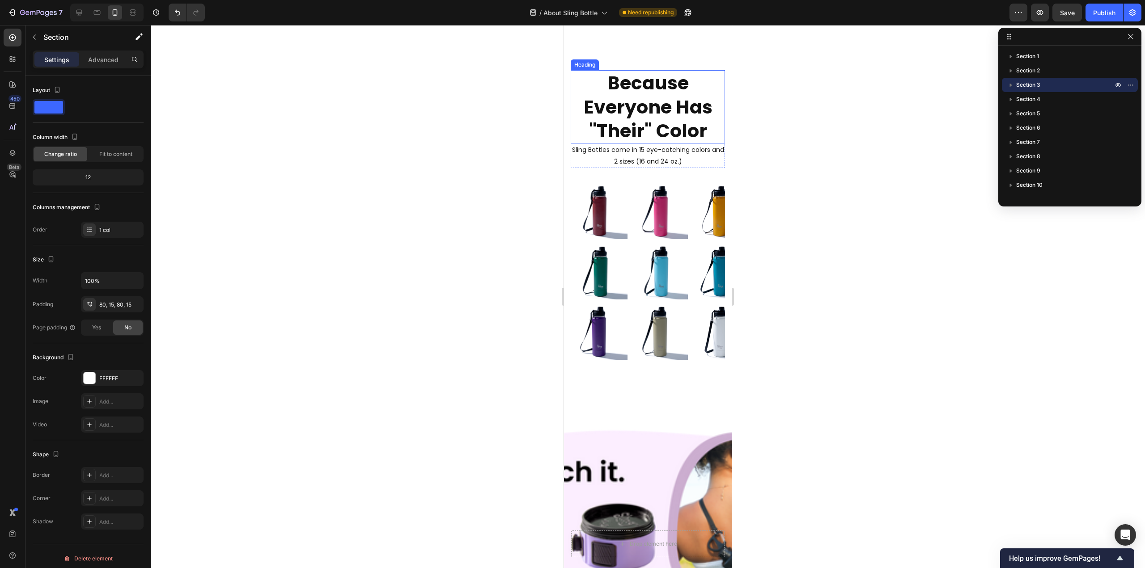
scroll to position [849, 0]
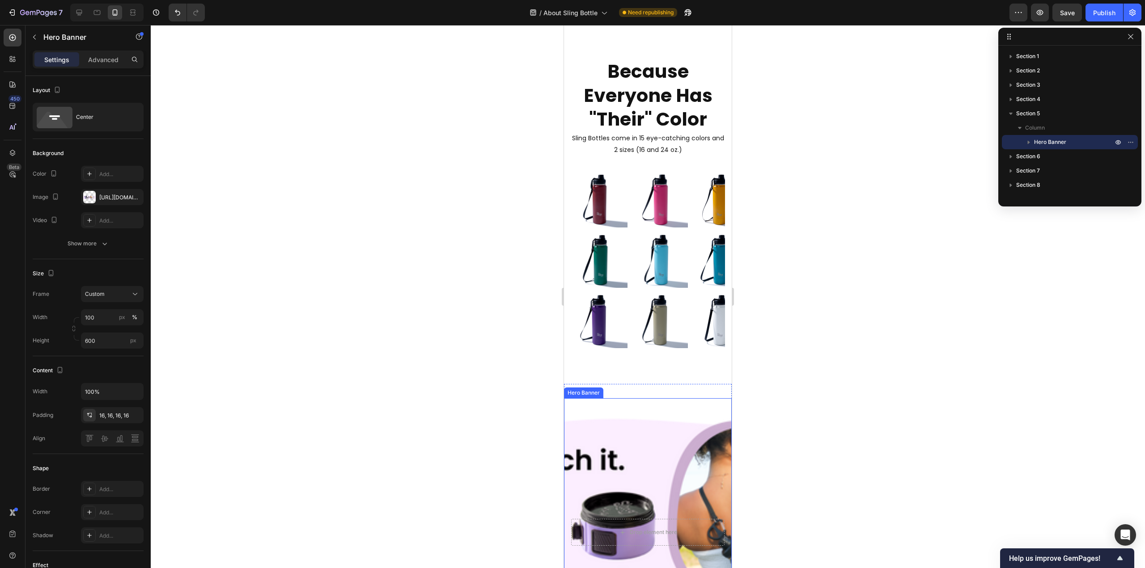
click at [614, 453] on div "Background Image" at bounding box center [648, 532] width 168 height 268
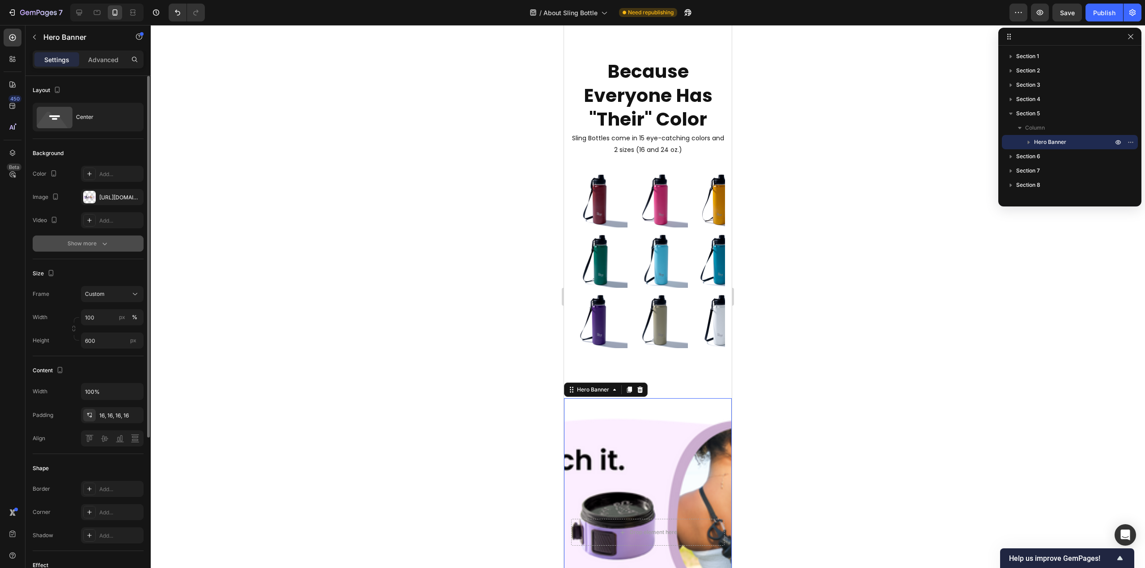
click at [102, 242] on icon "button" at bounding box center [104, 243] width 9 height 9
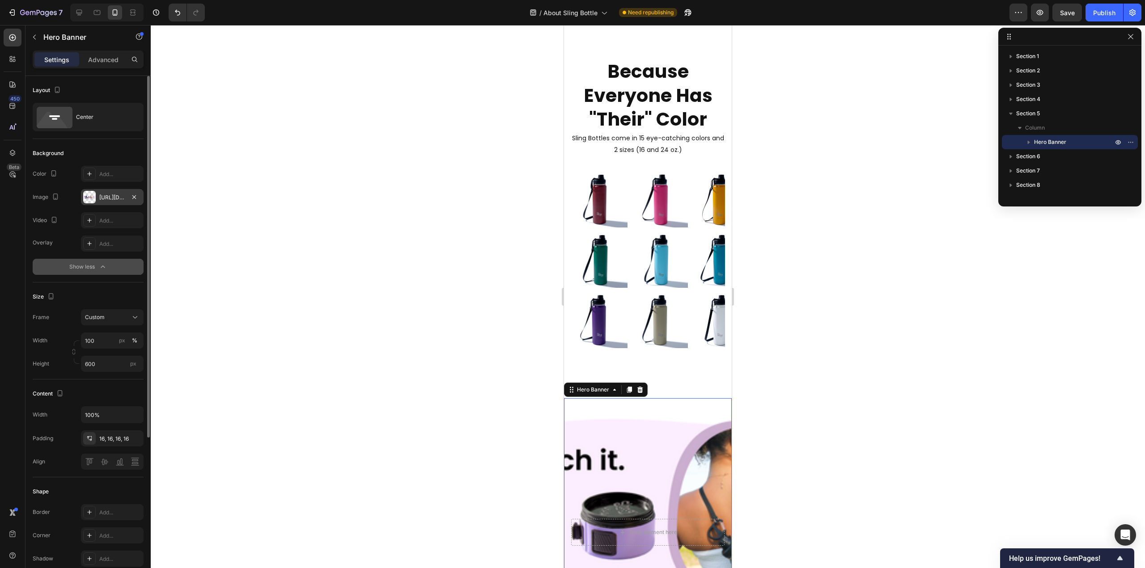
click at [123, 194] on div "[URL][DOMAIN_NAME]" at bounding box center [112, 198] width 26 height 8
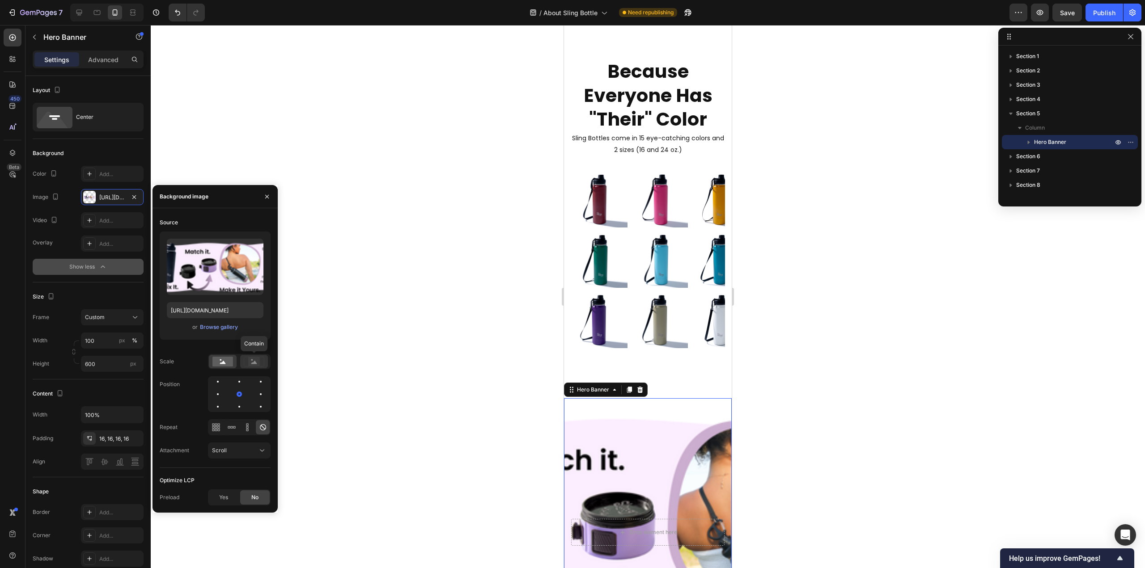
click at [254, 360] on rect at bounding box center [254, 361] width 12 height 9
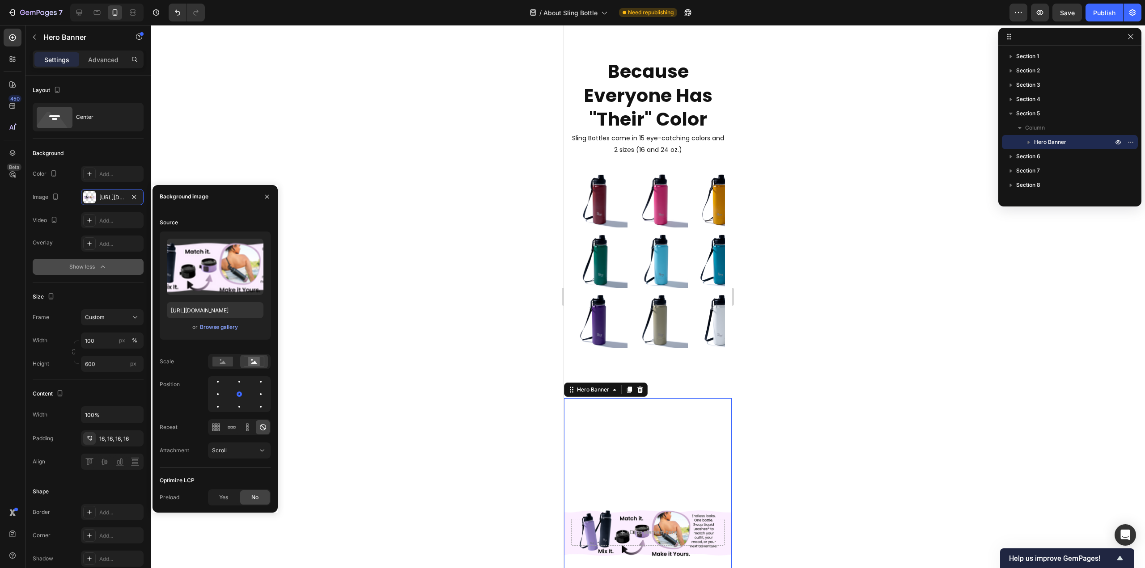
click at [769, 472] on div at bounding box center [648, 296] width 994 height 543
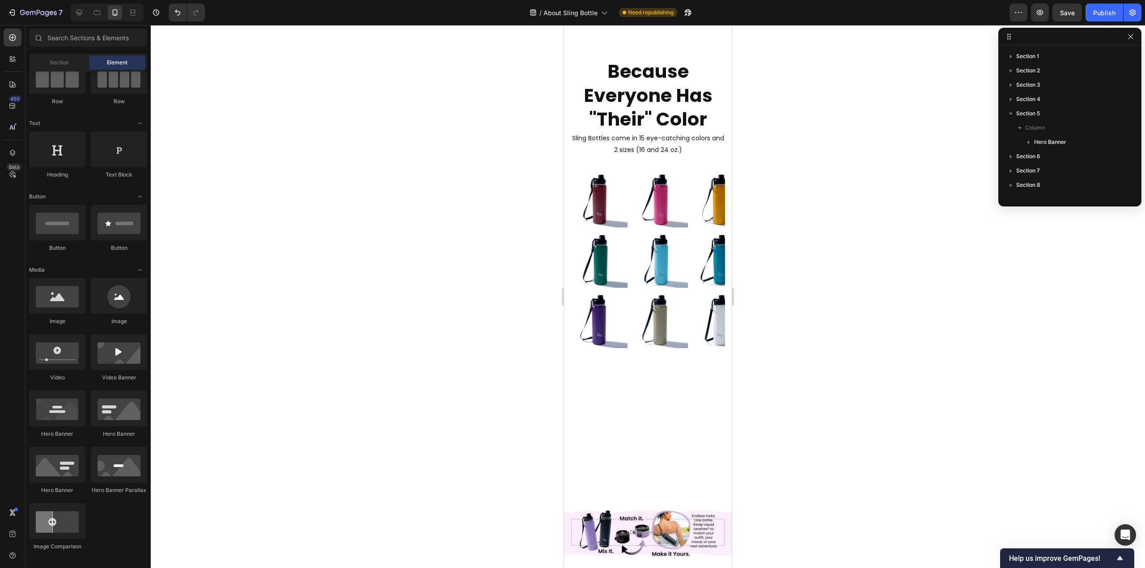
click at [763, 495] on div at bounding box center [648, 296] width 994 height 543
click at [646, 533] on div "Drop element here" at bounding box center [653, 532] width 47 height 7
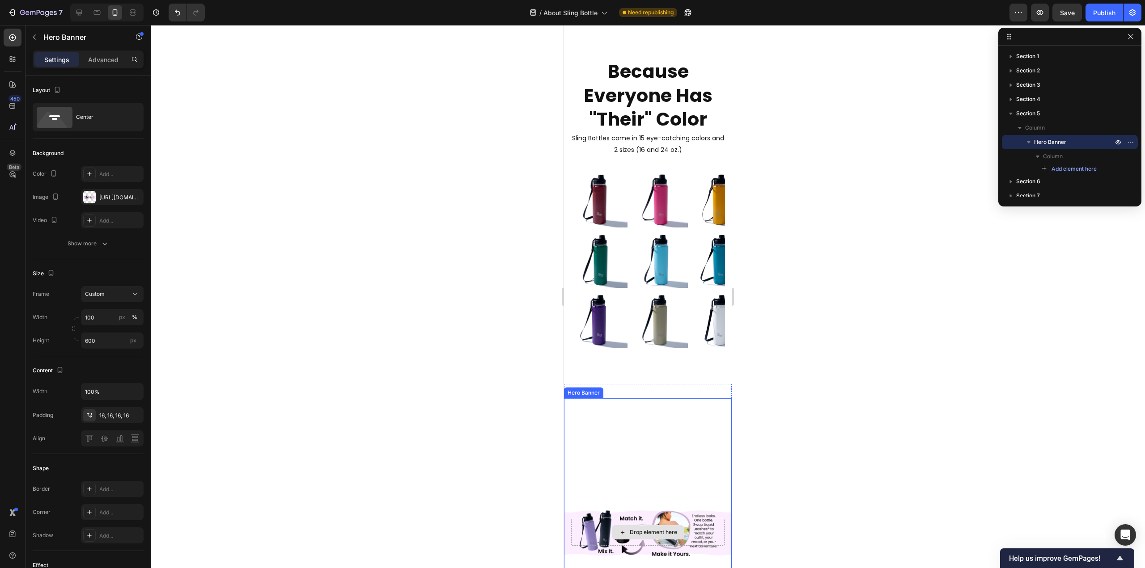
click at [593, 527] on div "Drop element here" at bounding box center [647, 532] width 153 height 27
click at [580, 515] on div "Drop element here" at bounding box center [648, 532] width 168 height 41
click at [569, 524] on div "Drop element here" at bounding box center [648, 532] width 168 height 41
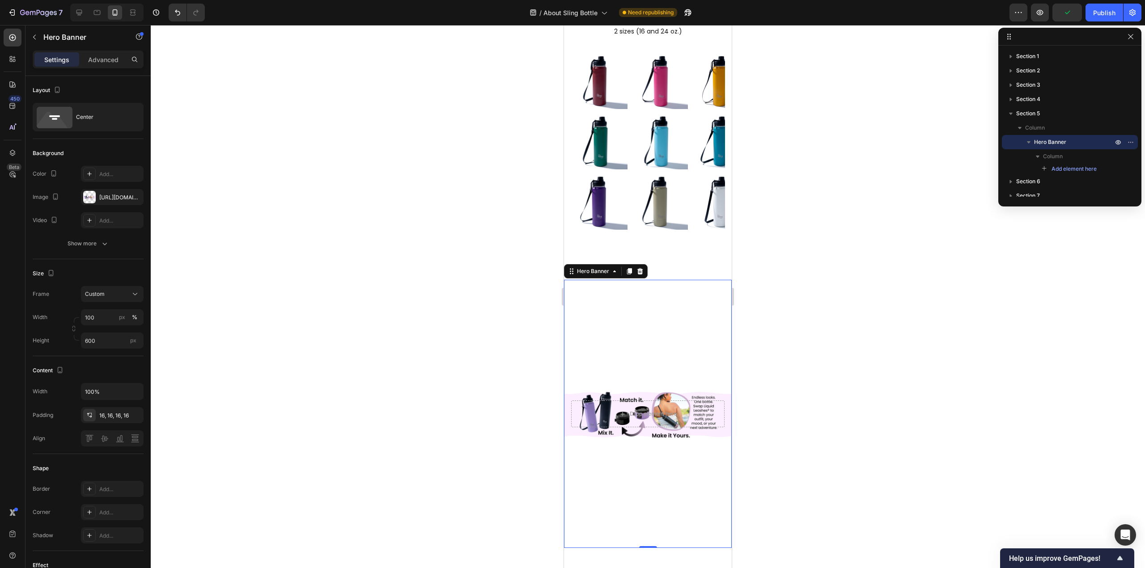
scroll to position [1072, 0]
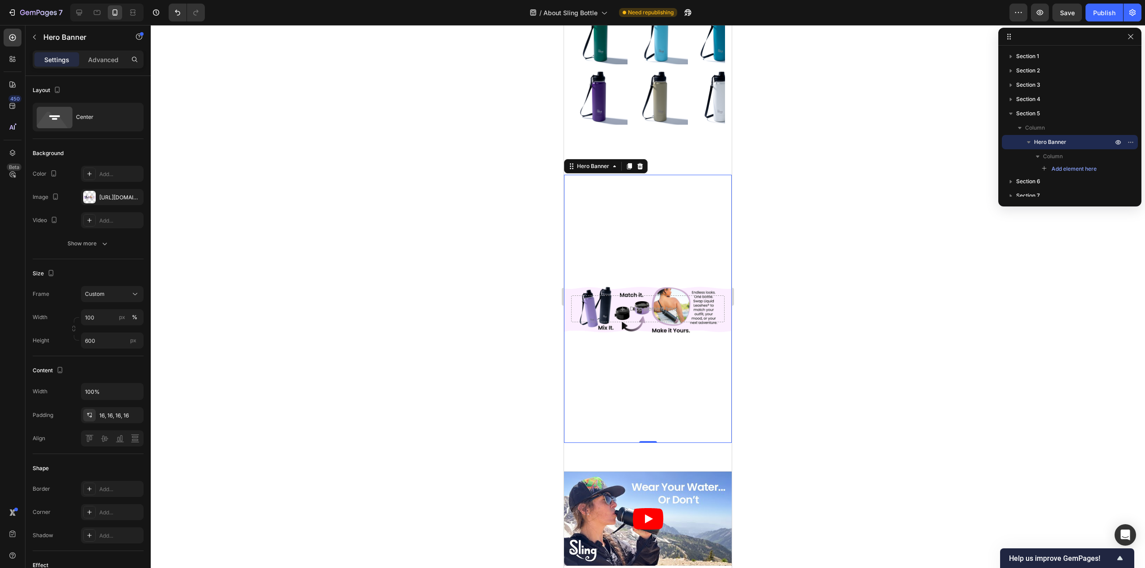
click at [810, 375] on div at bounding box center [648, 296] width 994 height 543
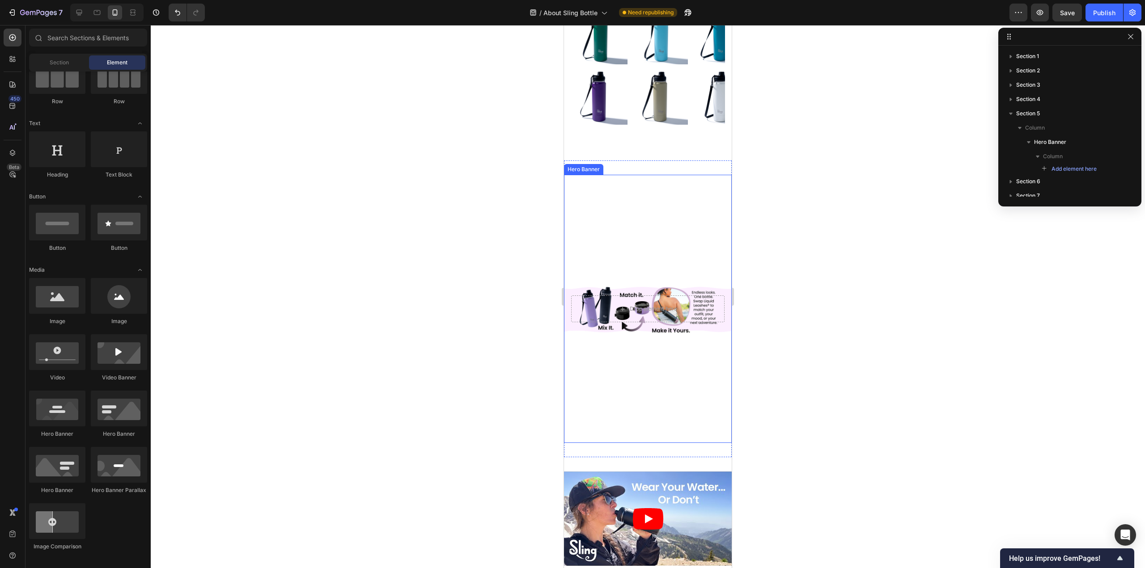
click at [716, 328] on div "Drop element here" at bounding box center [648, 308] width 168 height 41
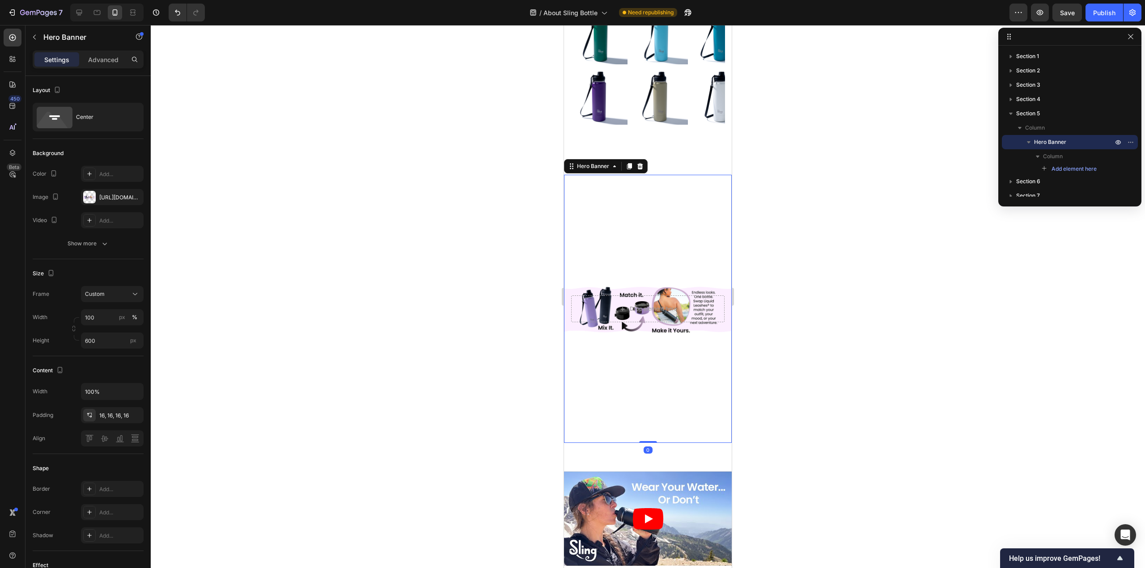
click at [711, 326] on div "Drop element here" at bounding box center [648, 308] width 168 height 41
click at [581, 290] on div "Drop element here" at bounding box center [648, 308] width 168 height 41
click at [135, 390] on icon "button" at bounding box center [135, 391] width 9 height 9
click at [103, 444] on span "Fit content" at bounding box center [98, 448] width 27 height 8
type input "Auto"
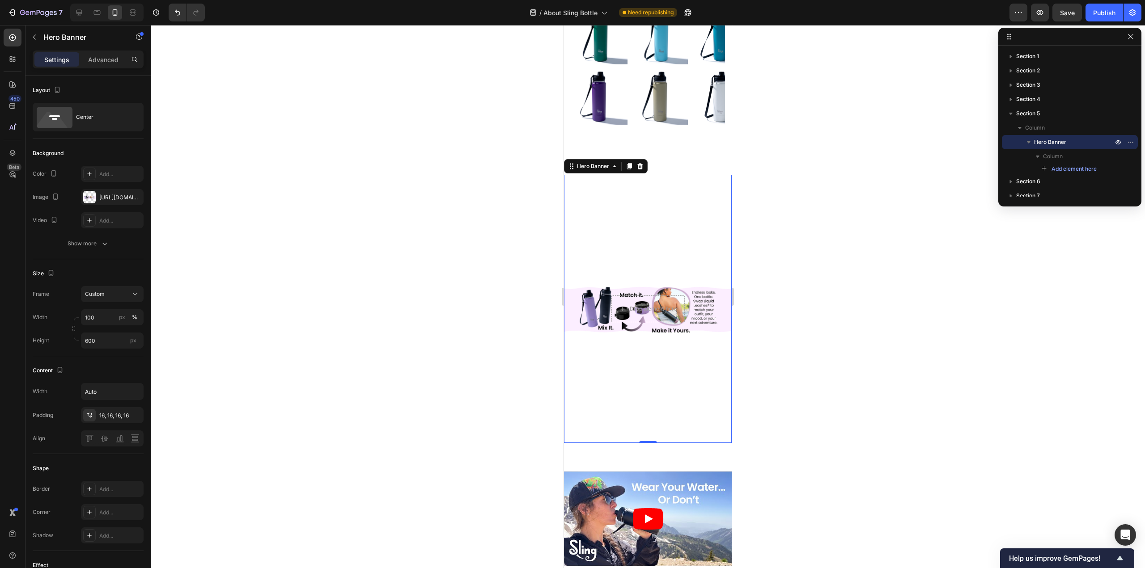
click at [223, 388] on div at bounding box center [648, 296] width 994 height 543
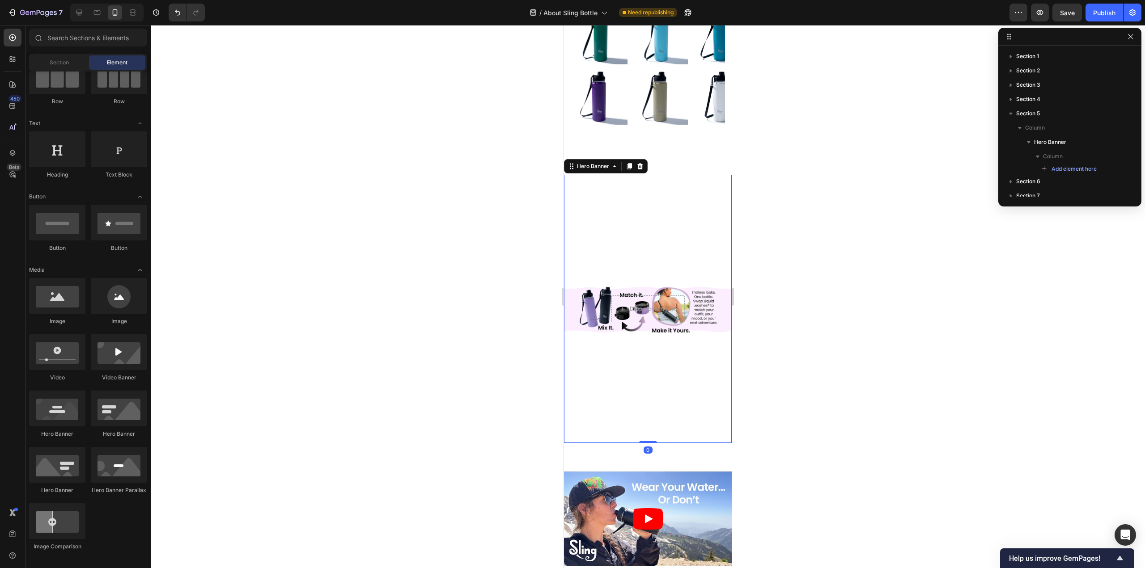
click at [572, 316] on div "Background Image" at bounding box center [648, 309] width 168 height 268
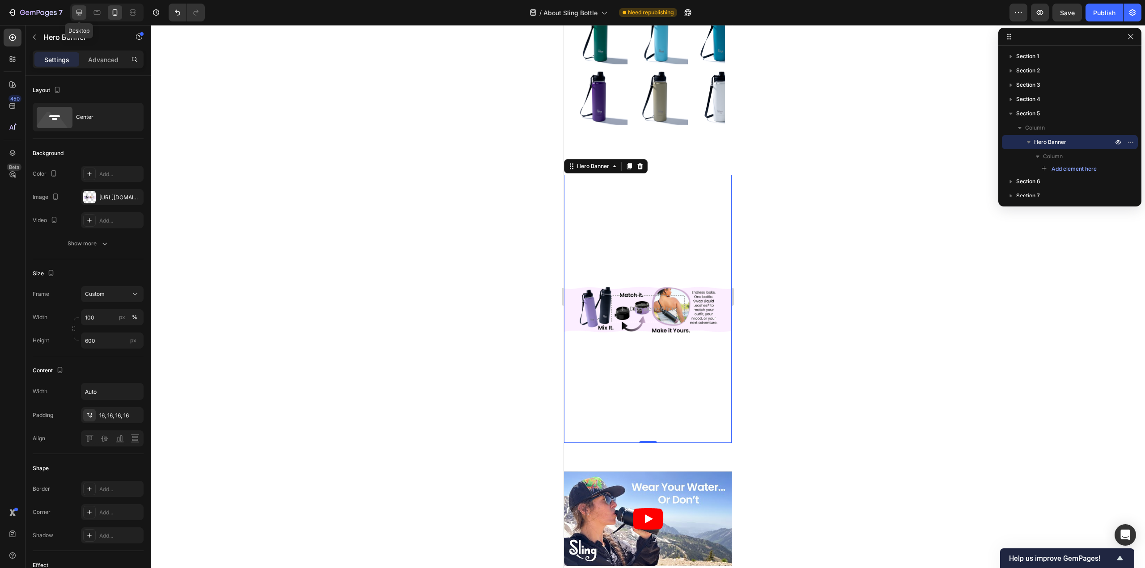
click at [82, 11] on icon at bounding box center [79, 12] width 9 height 9
type input "800"
type input "1200"
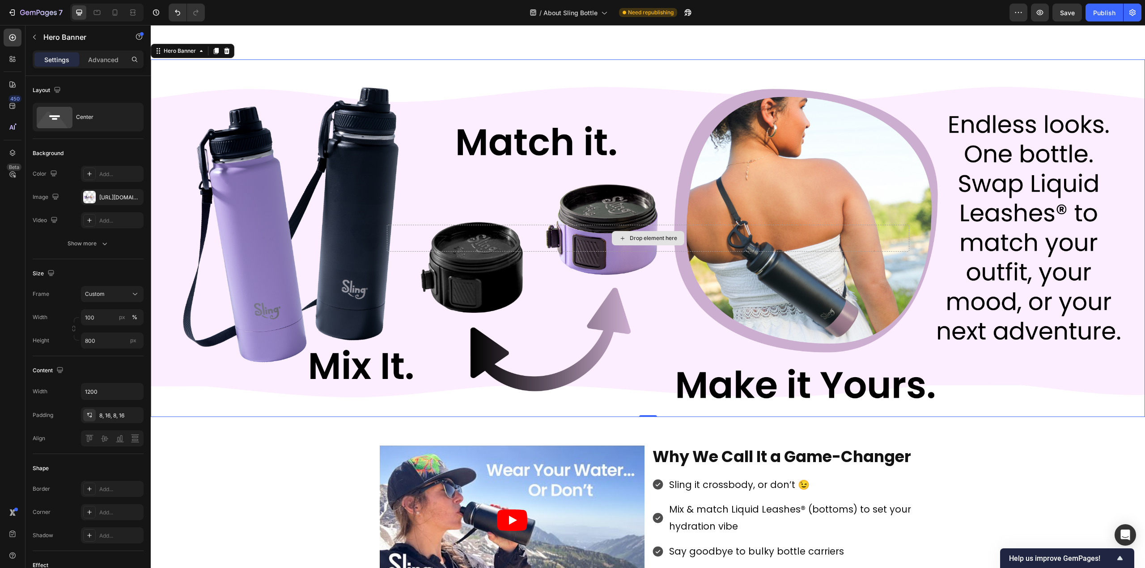
scroll to position [1283, 0]
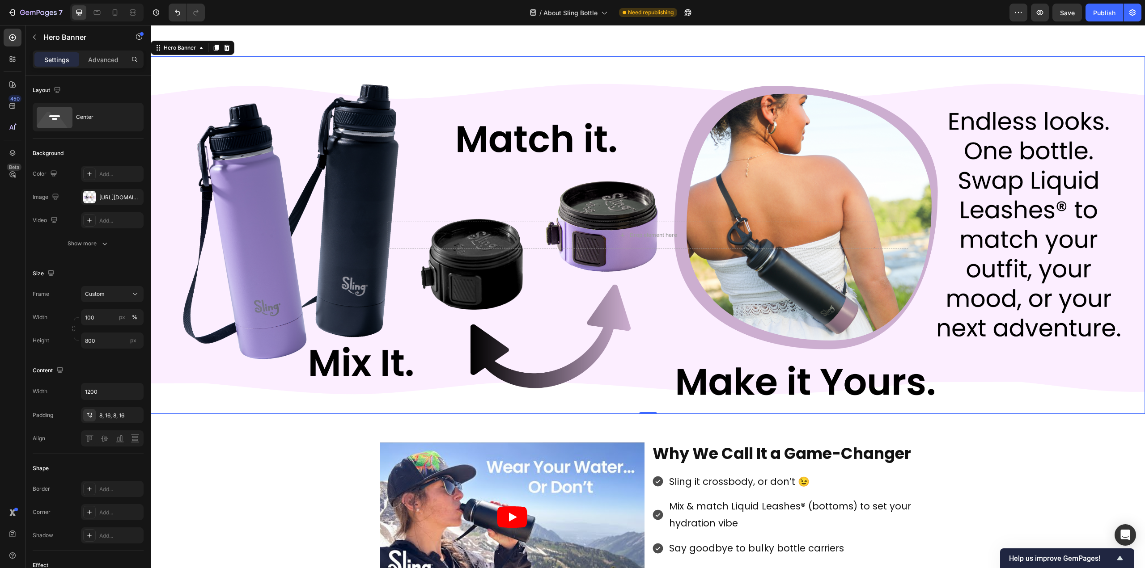
click at [293, 254] on div "Background Image" at bounding box center [648, 235] width 994 height 358
click at [112, 17] on icon at bounding box center [114, 12] width 9 height 9
type input "600"
type input "Auto"
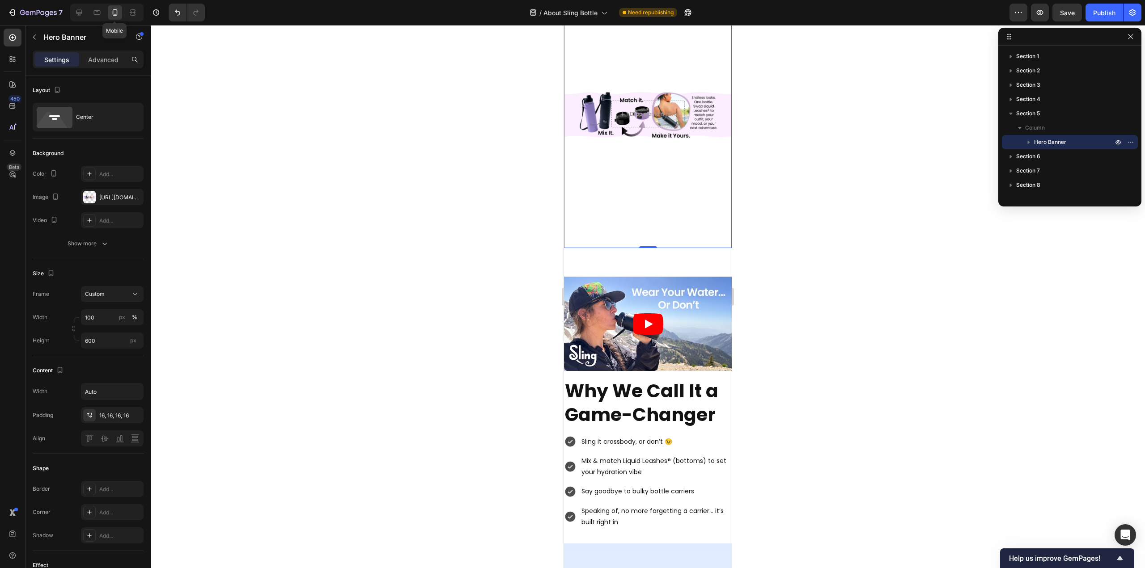
scroll to position [1206, 0]
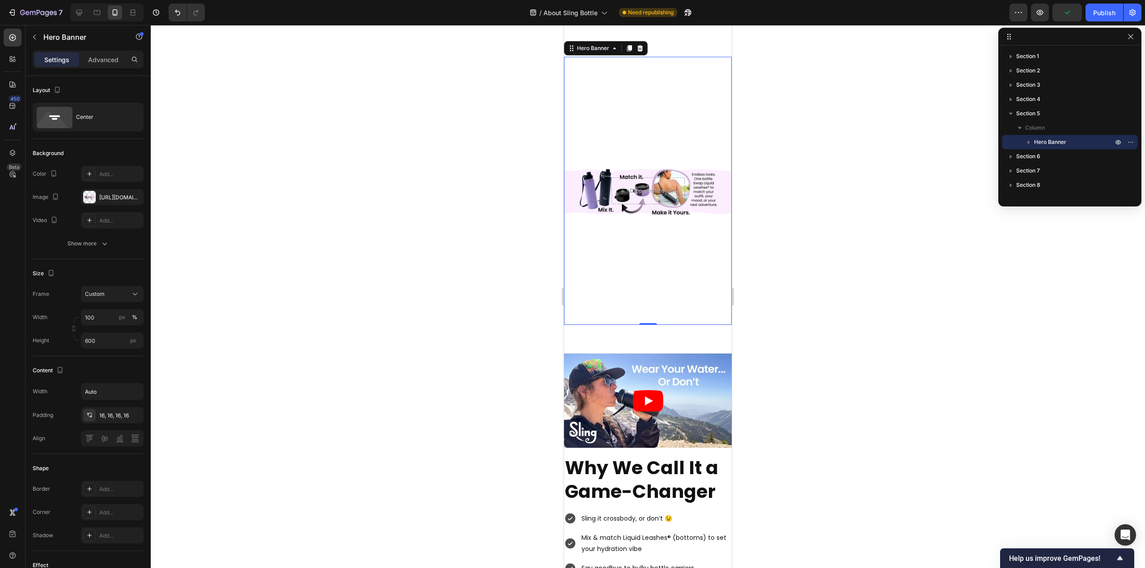
click at [576, 187] on div "Background Image" at bounding box center [648, 191] width 168 height 268
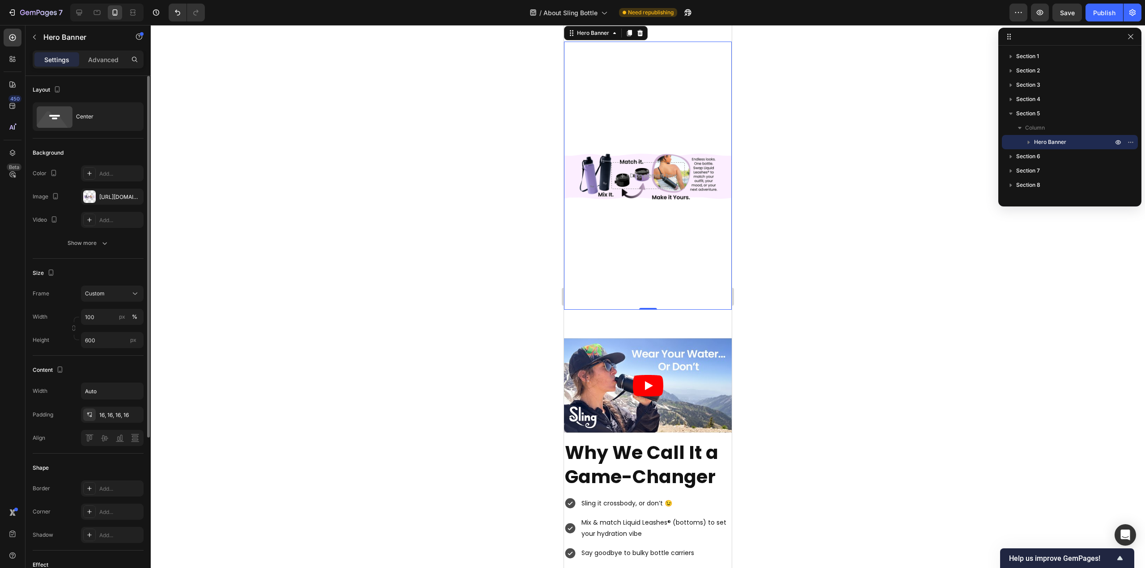
scroll to position [0, 0]
click at [580, 181] on div "Background Image" at bounding box center [648, 176] width 168 height 268
click at [693, 240] on div "Background Image" at bounding box center [648, 176] width 168 height 268
click at [692, 183] on div "Background Image" at bounding box center [648, 176] width 168 height 268
click at [696, 156] on div "Background Image" at bounding box center [648, 176] width 168 height 268
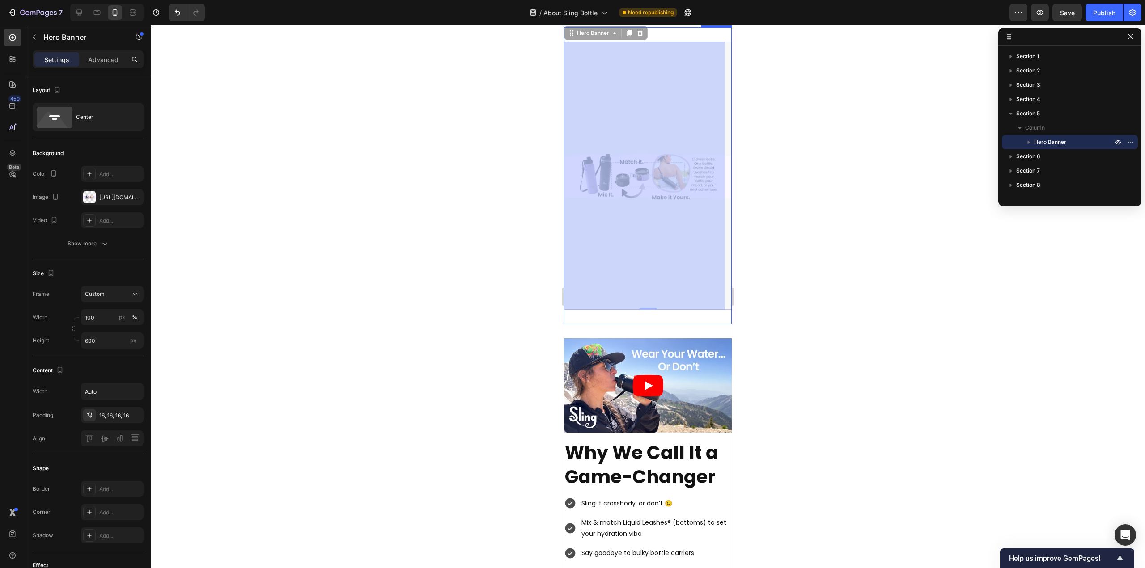
drag, startPoint x: 679, startPoint y: 154, endPoint x: 687, endPoint y: 176, distance: 23.2
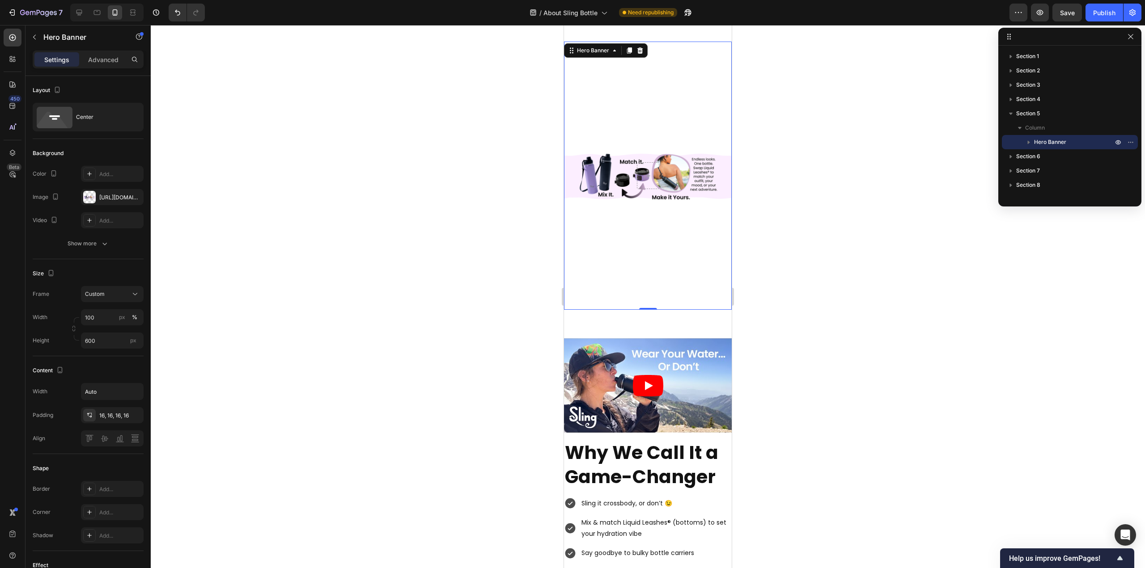
click at [688, 196] on div "Background Image" at bounding box center [648, 176] width 168 height 268
click at [111, 200] on div "[URL][DOMAIN_NAME]" at bounding box center [112, 198] width 26 height 8
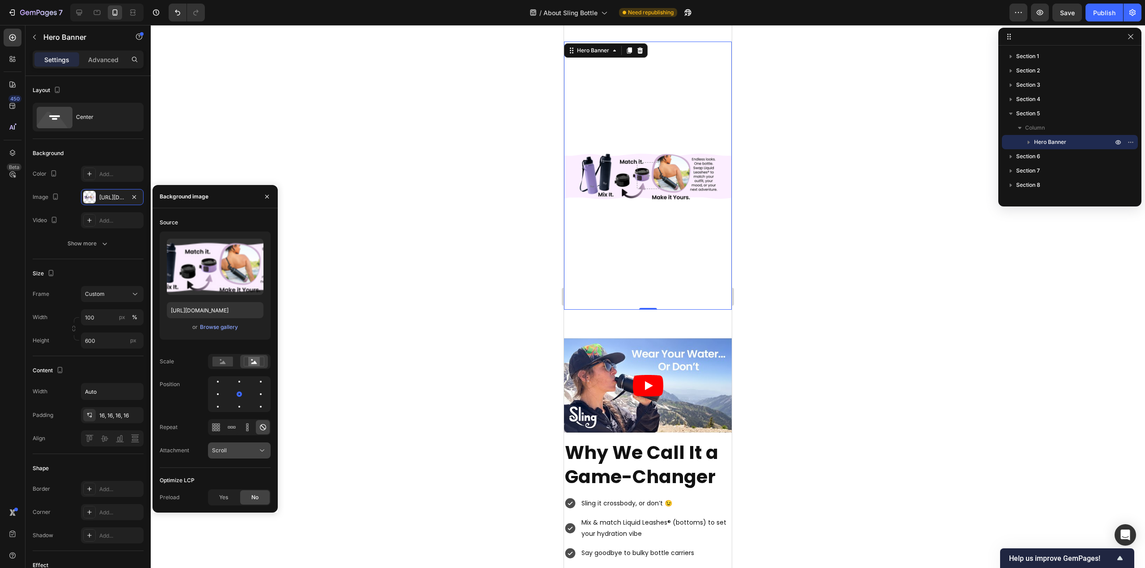
click at [263, 449] on icon at bounding box center [262, 450] width 9 height 9
click at [227, 363] on rect at bounding box center [222, 362] width 21 height 10
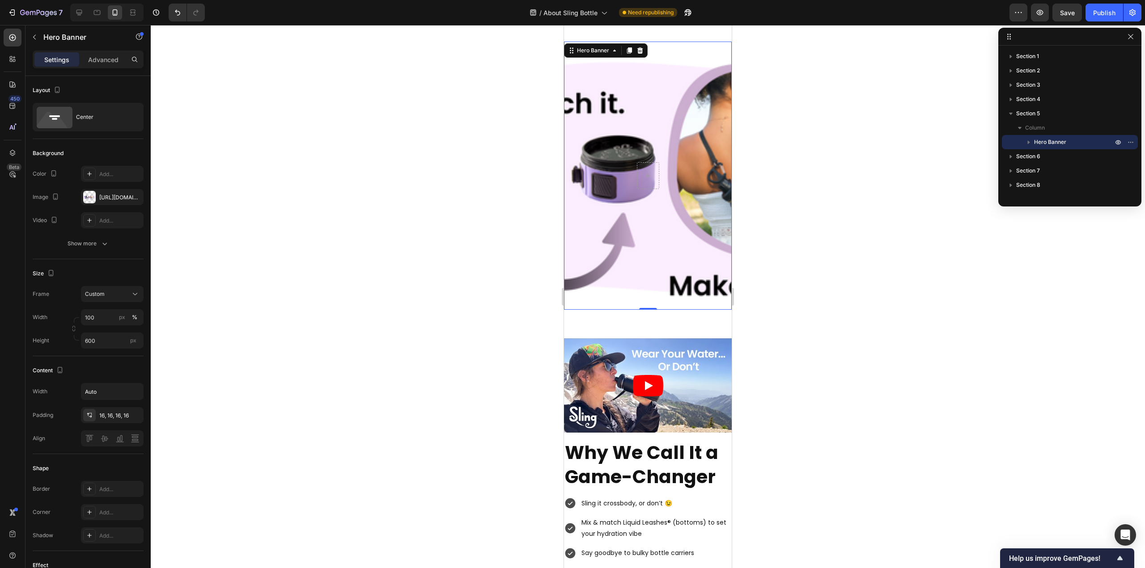
click at [627, 271] on div "Background Image" at bounding box center [648, 176] width 168 height 268
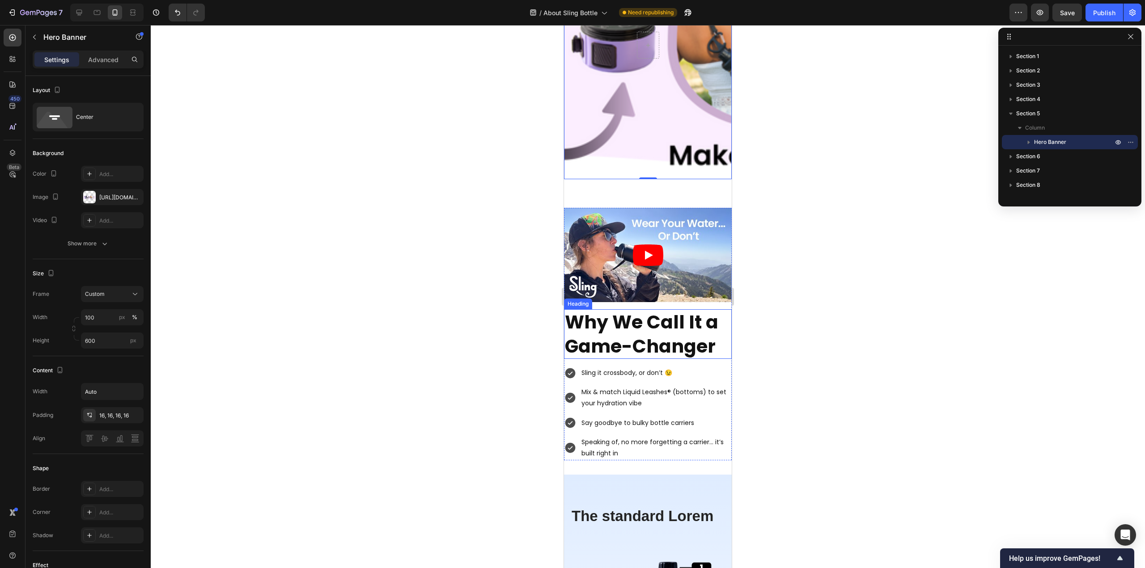
scroll to position [1340, 0]
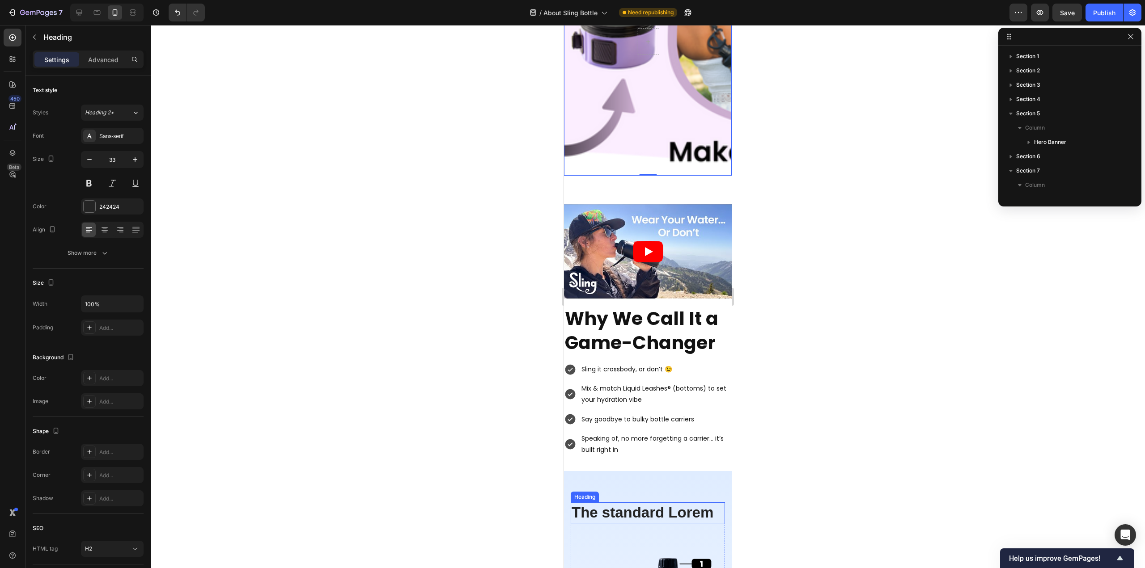
click at [658, 503] on h2 "The standard Lorem" at bounding box center [648, 513] width 154 height 21
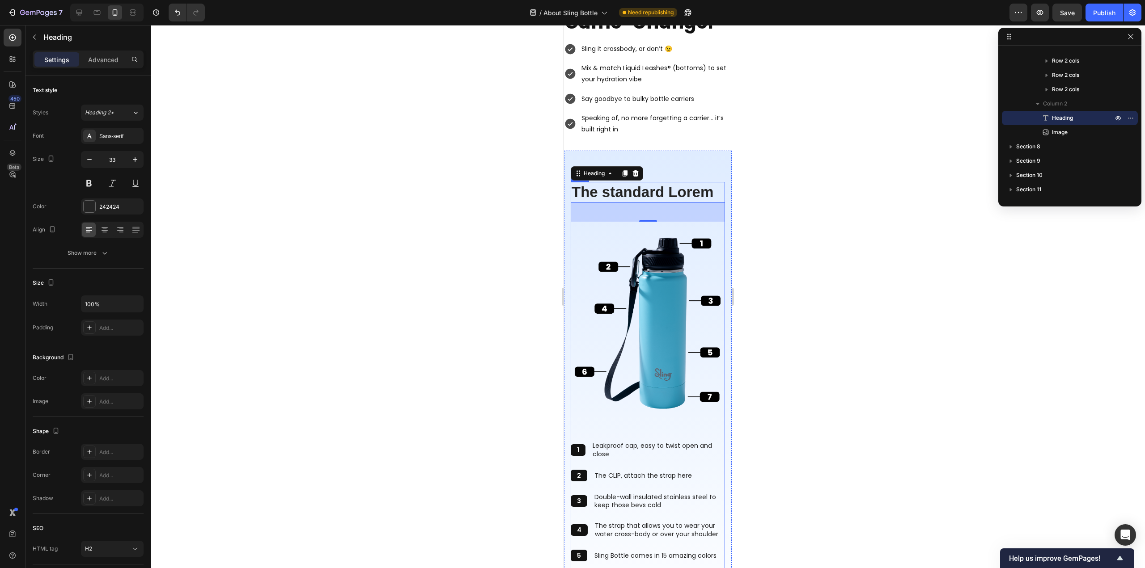
scroll to position [1608, 0]
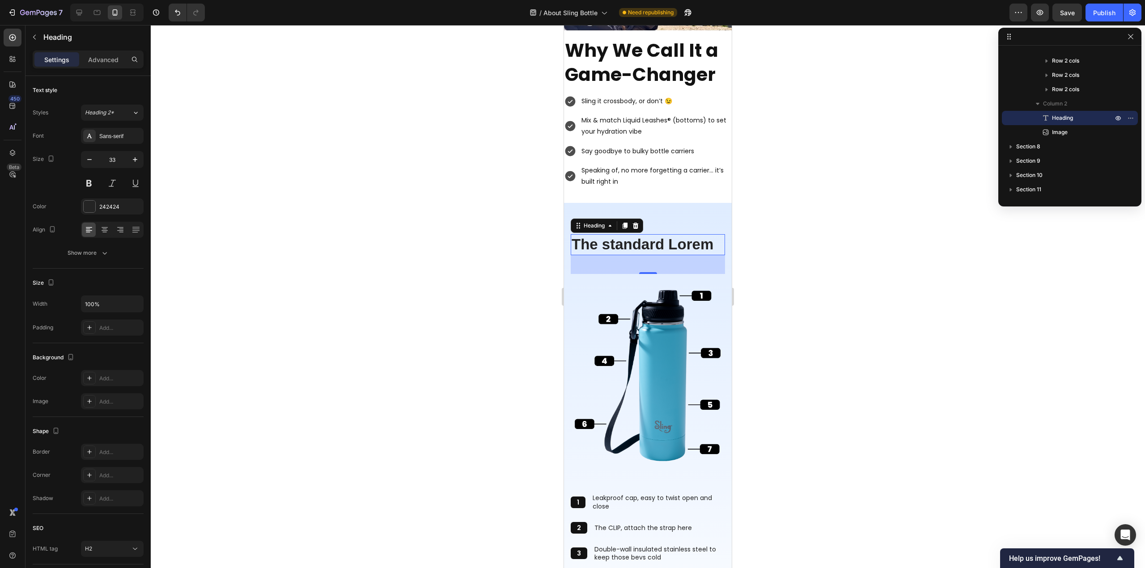
click at [620, 237] on h2 "The standard Lorem" at bounding box center [648, 244] width 154 height 21
click at [620, 237] on p "The standard Lorem" at bounding box center [648, 244] width 153 height 19
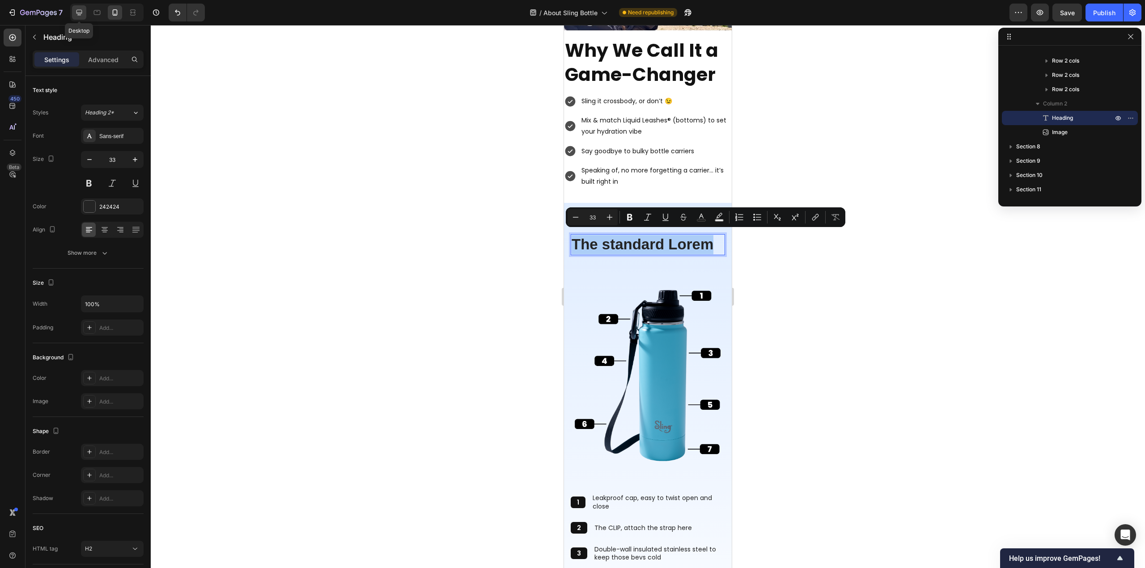
click at [80, 13] on icon at bounding box center [79, 13] width 6 height 6
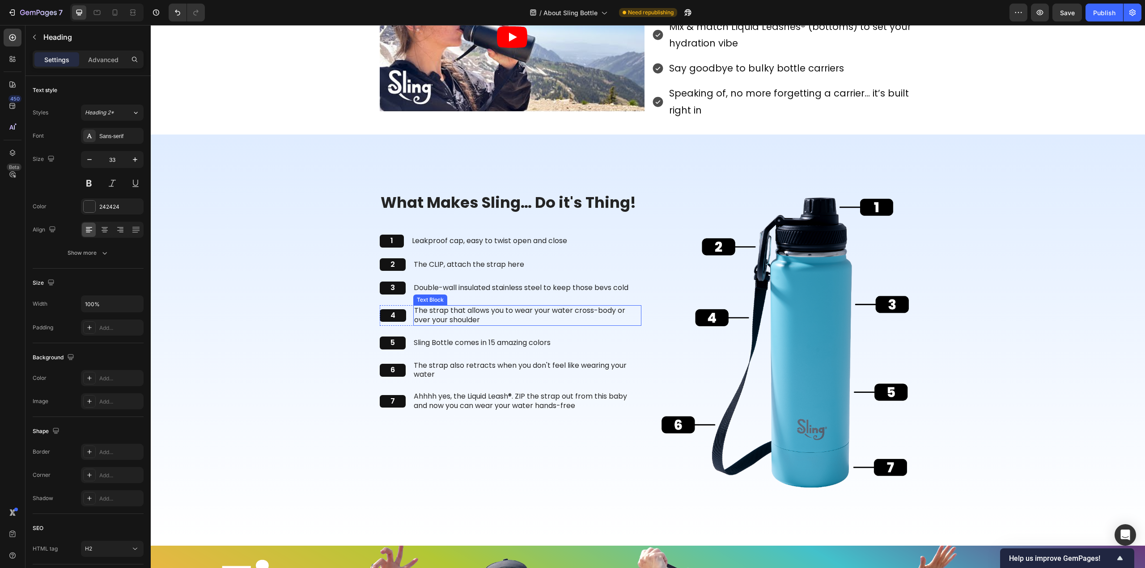
scroll to position [1577, 0]
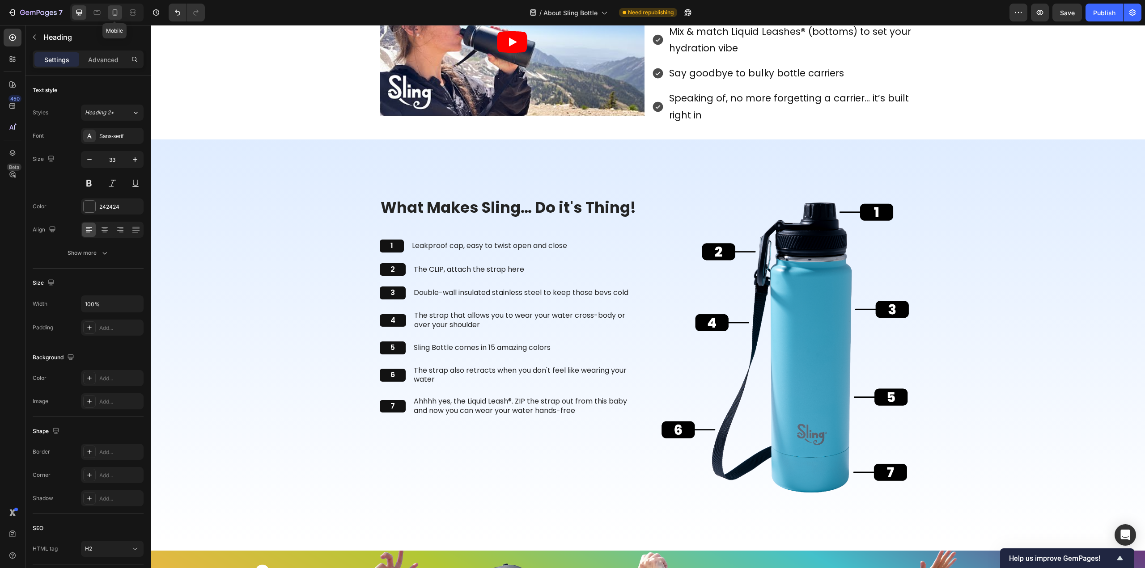
click at [120, 16] on div at bounding box center [115, 12] width 14 height 14
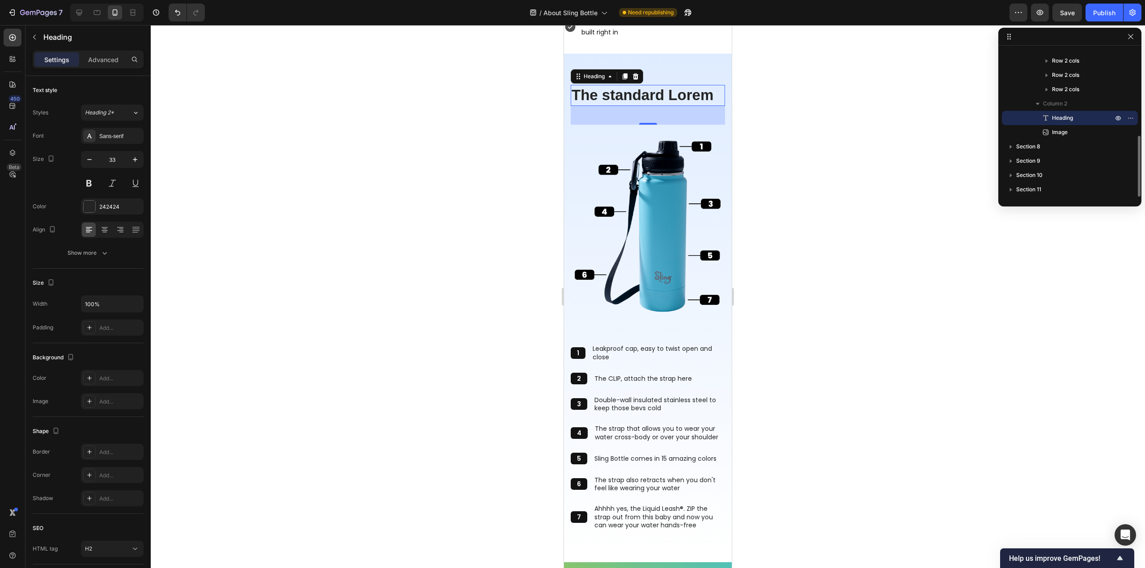
scroll to position [1781, 0]
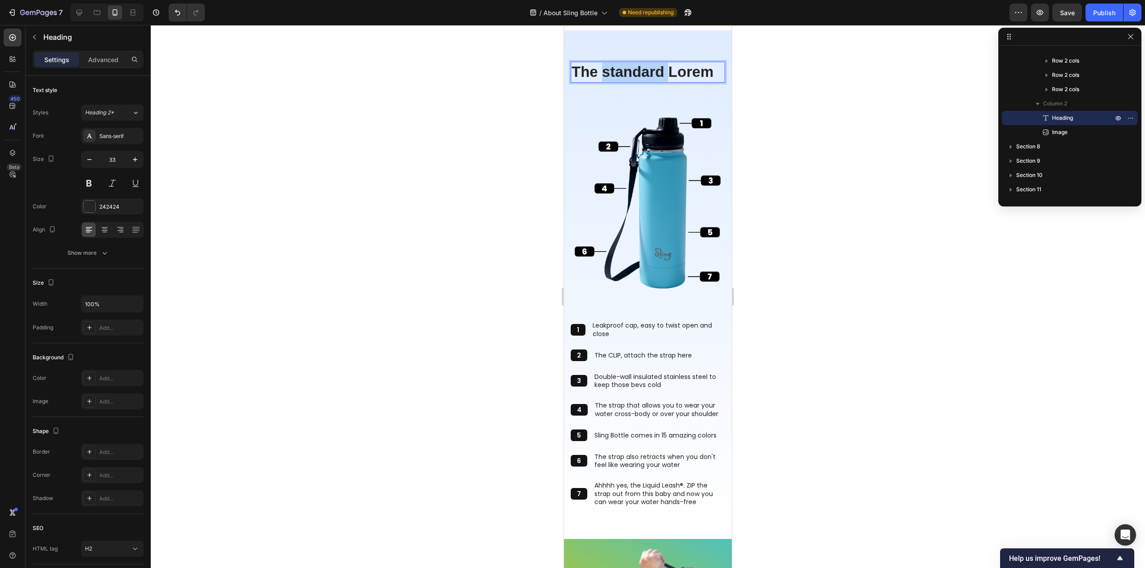
click at [625, 63] on p "The standard Lorem" at bounding box center [648, 72] width 153 height 19
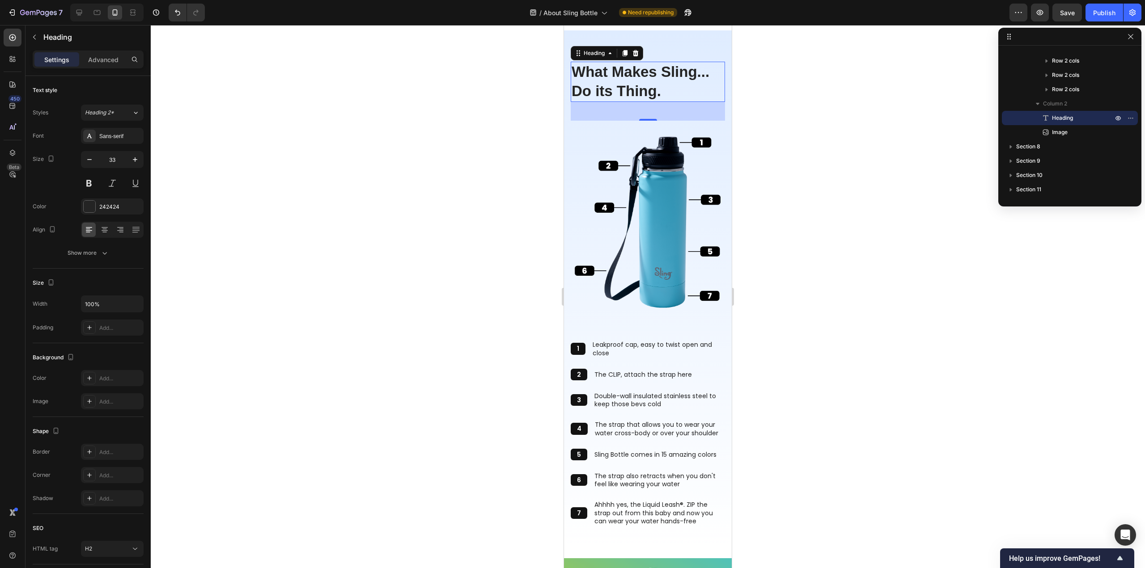
click at [810, 250] on div at bounding box center [648, 296] width 994 height 543
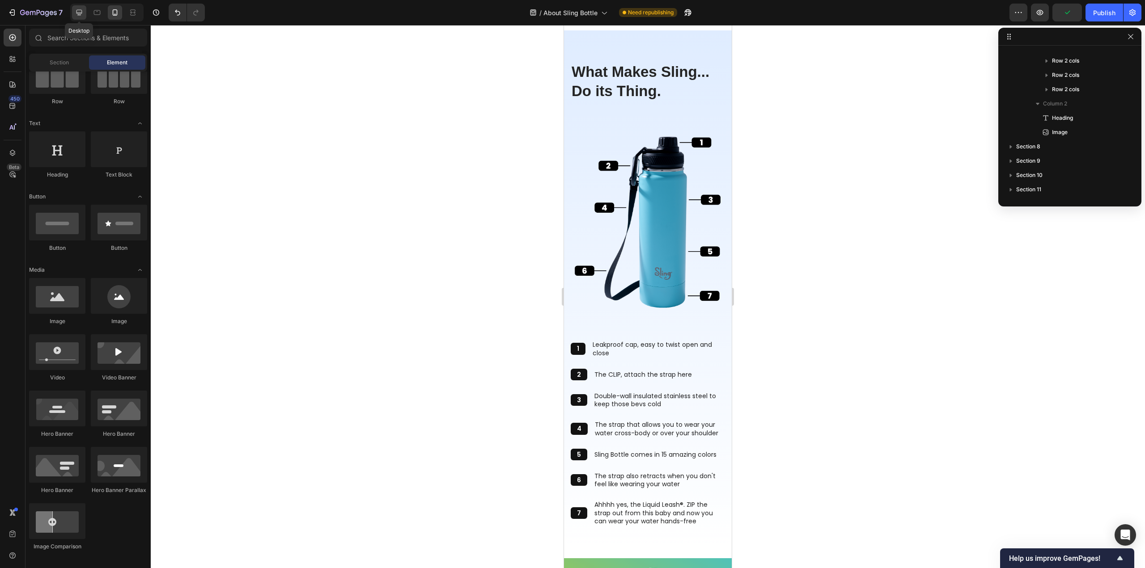
click at [79, 11] on icon at bounding box center [79, 12] width 9 height 9
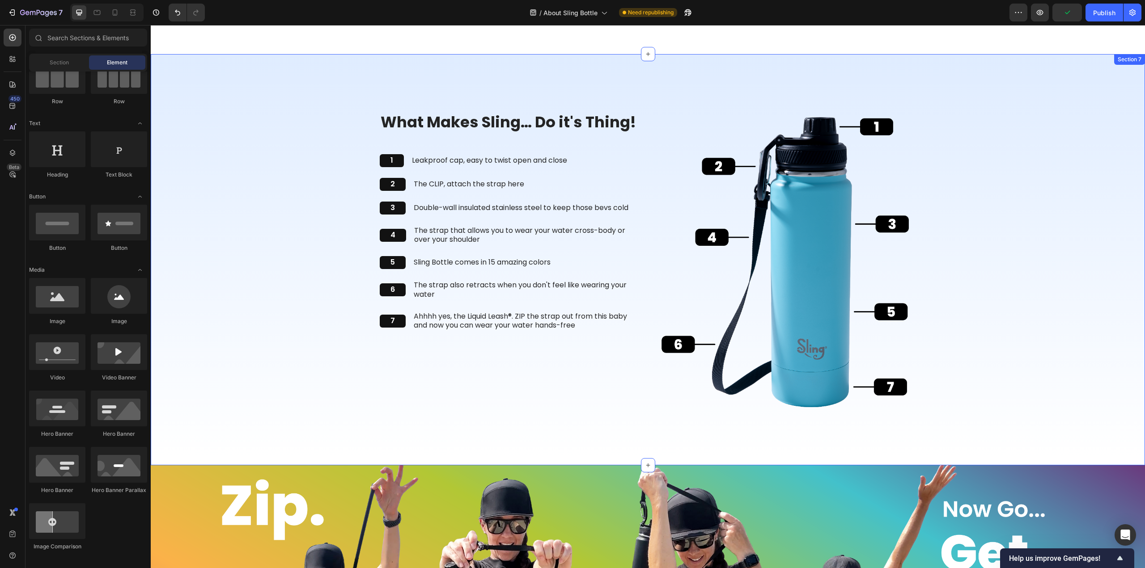
scroll to position [1602, 0]
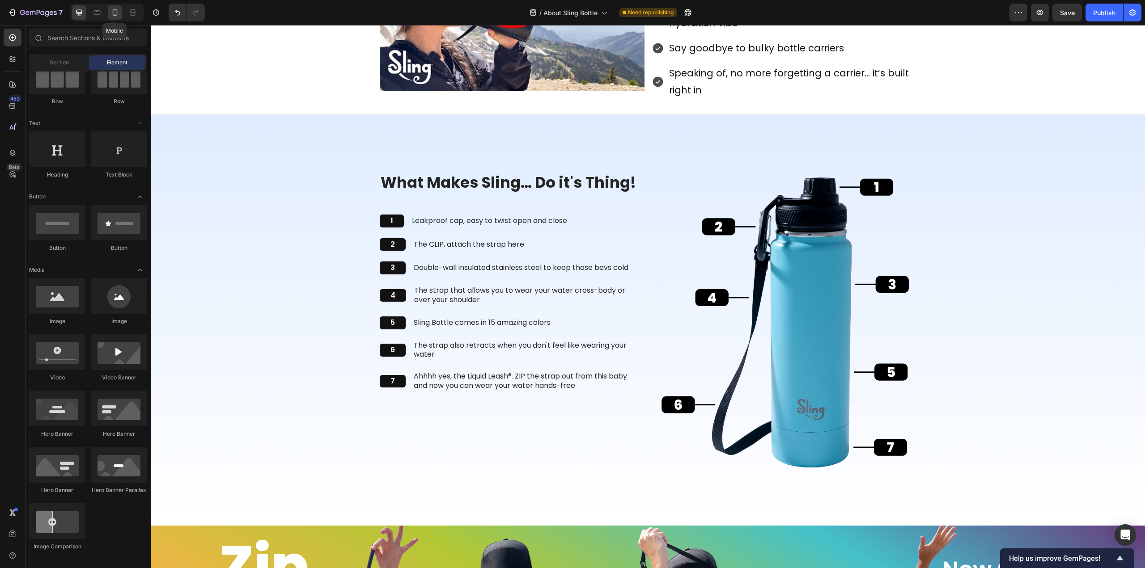
click at [110, 17] on div at bounding box center [115, 12] width 14 height 14
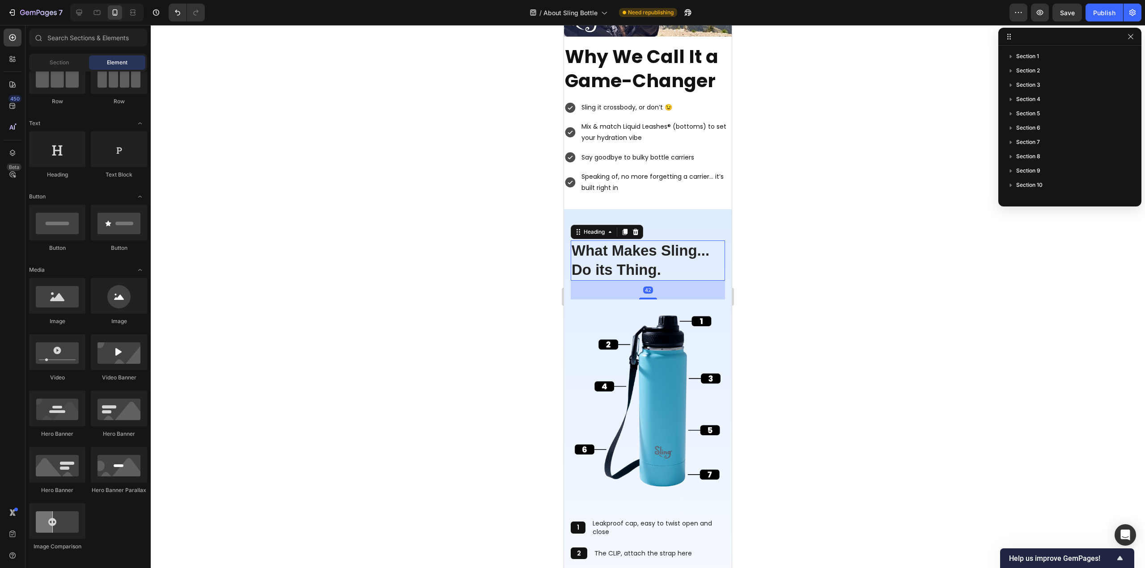
click at [657, 267] on p "What Makes Sling... Do its Thing." at bounding box center [648, 261] width 153 height 38
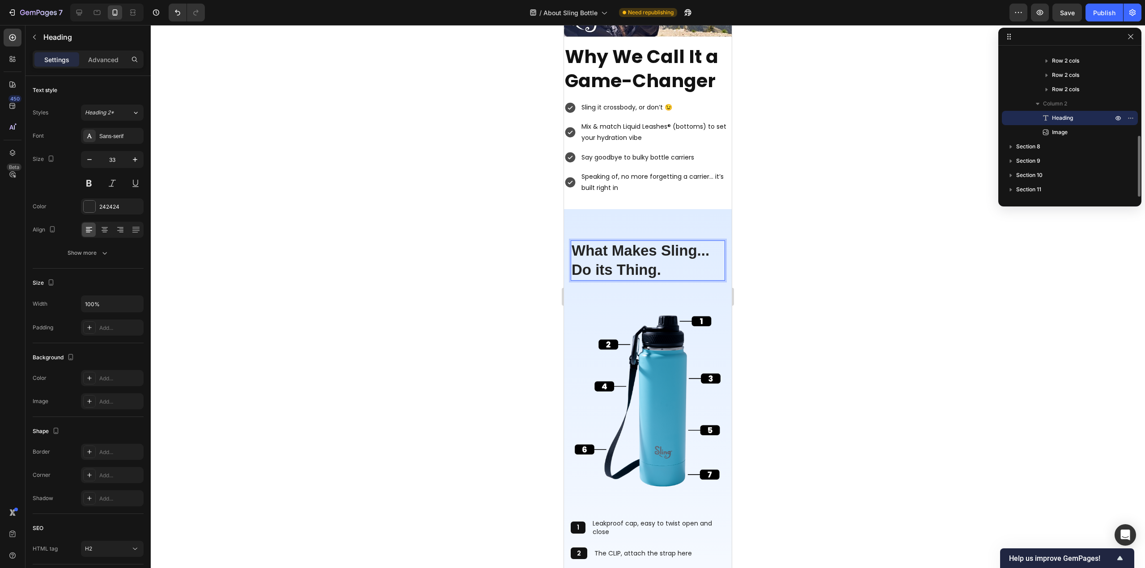
click at [660, 269] on p "What Makes Sling... Do its Thing." at bounding box center [648, 261] width 153 height 38
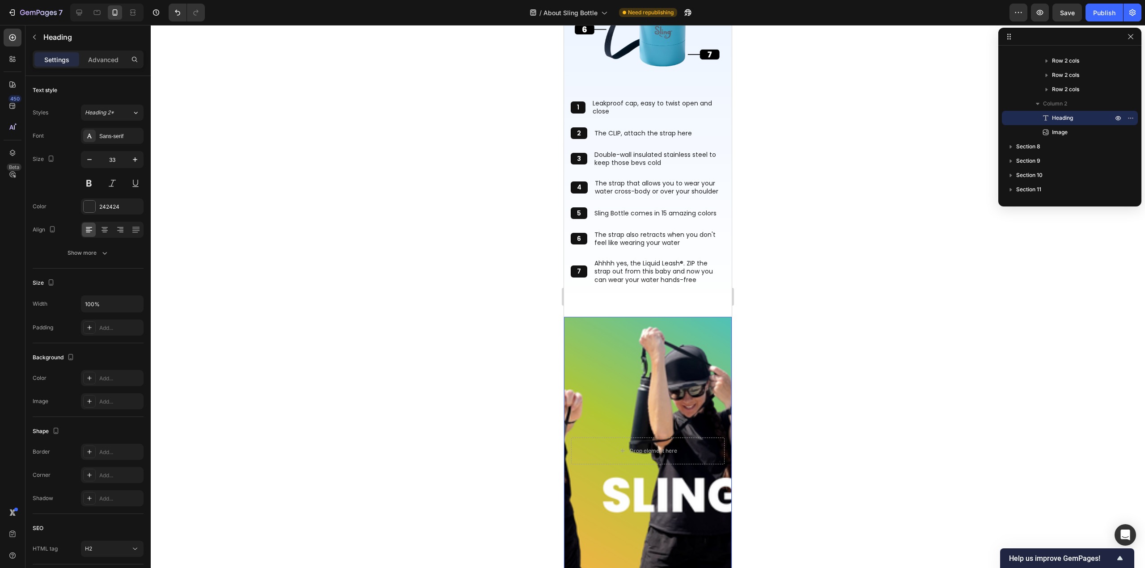
scroll to position [2139, 0]
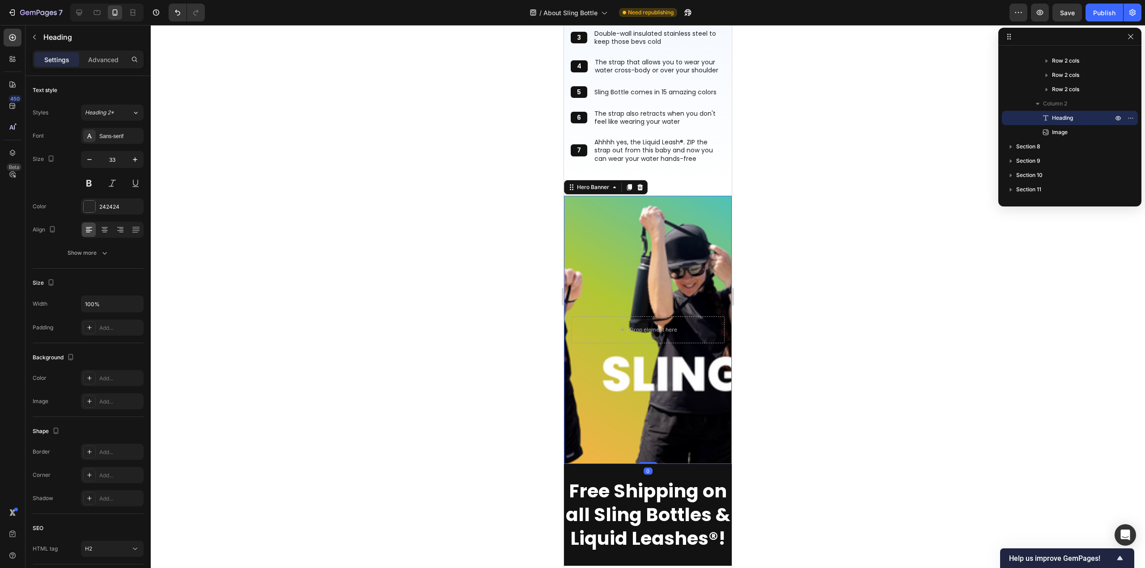
click at [654, 382] on div "Background Image" at bounding box center [648, 330] width 168 height 268
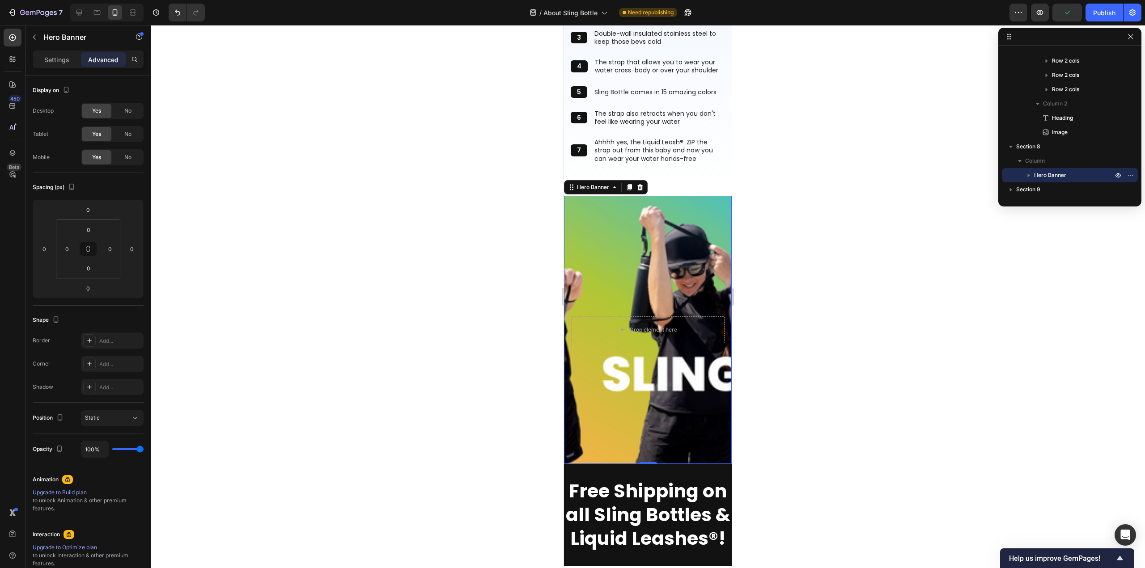
click at [108, 58] on p "Advanced" at bounding box center [103, 59] width 30 height 9
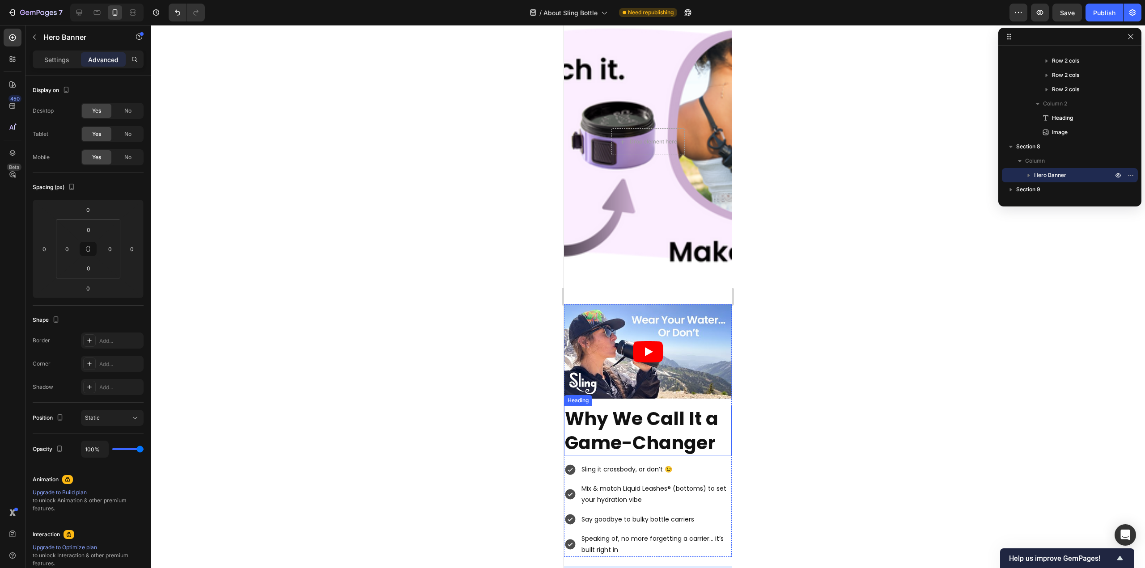
scroll to position [1155, 0]
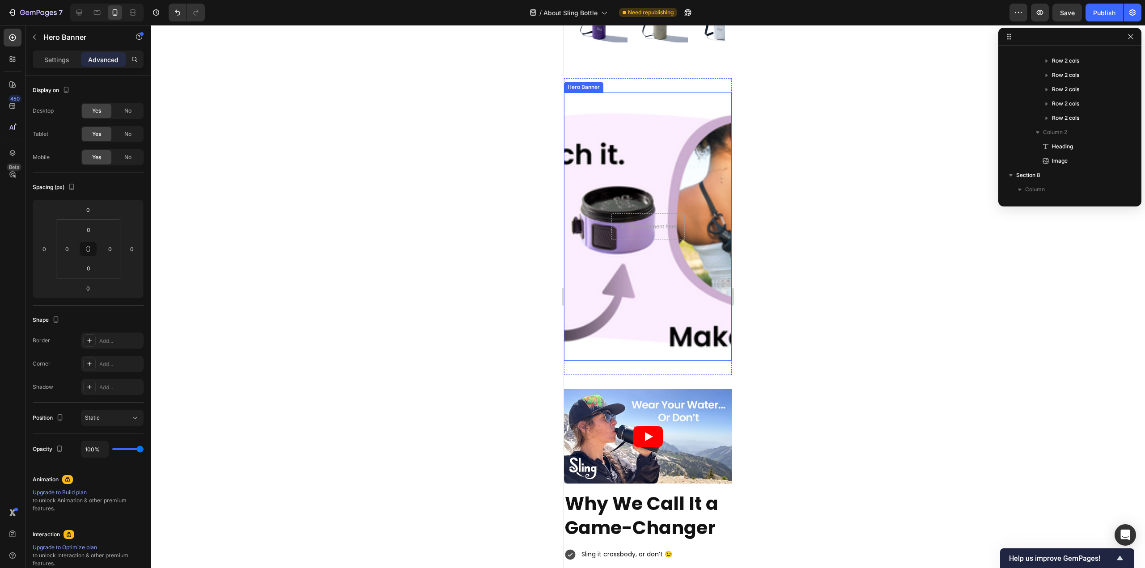
click at [632, 156] on div "Background Image" at bounding box center [648, 227] width 168 height 268
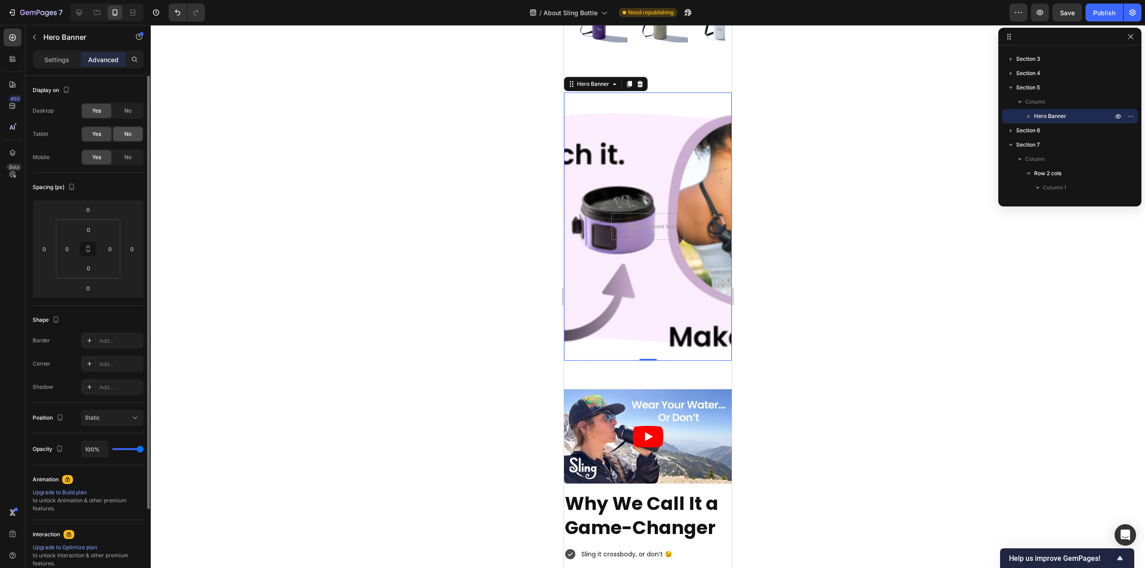
click at [134, 131] on div "No" at bounding box center [128, 134] width 30 height 14
click at [134, 158] on div "No" at bounding box center [128, 157] width 30 height 14
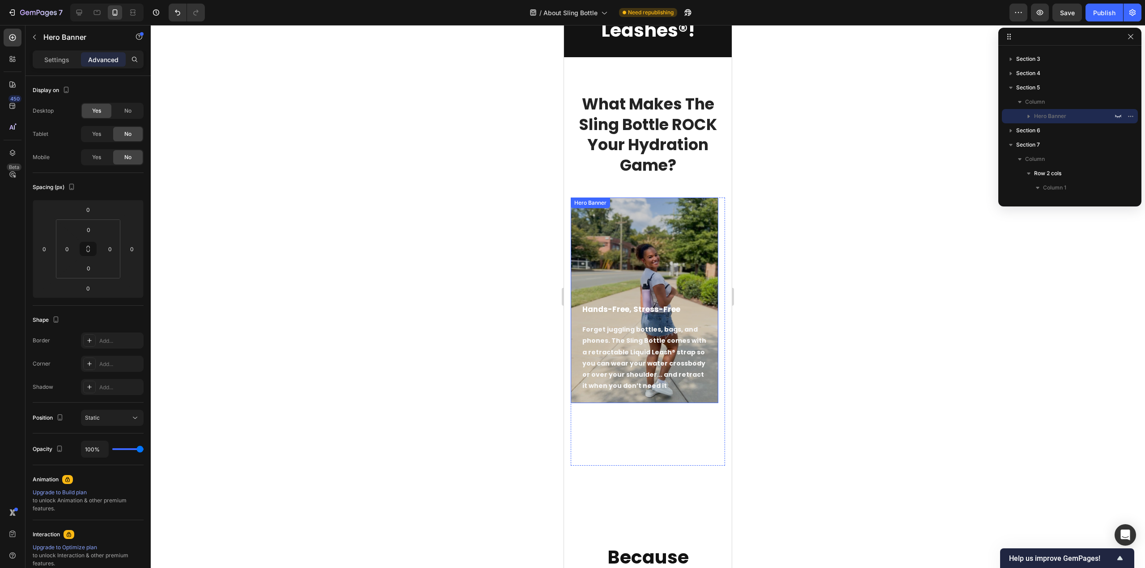
scroll to position [618, 0]
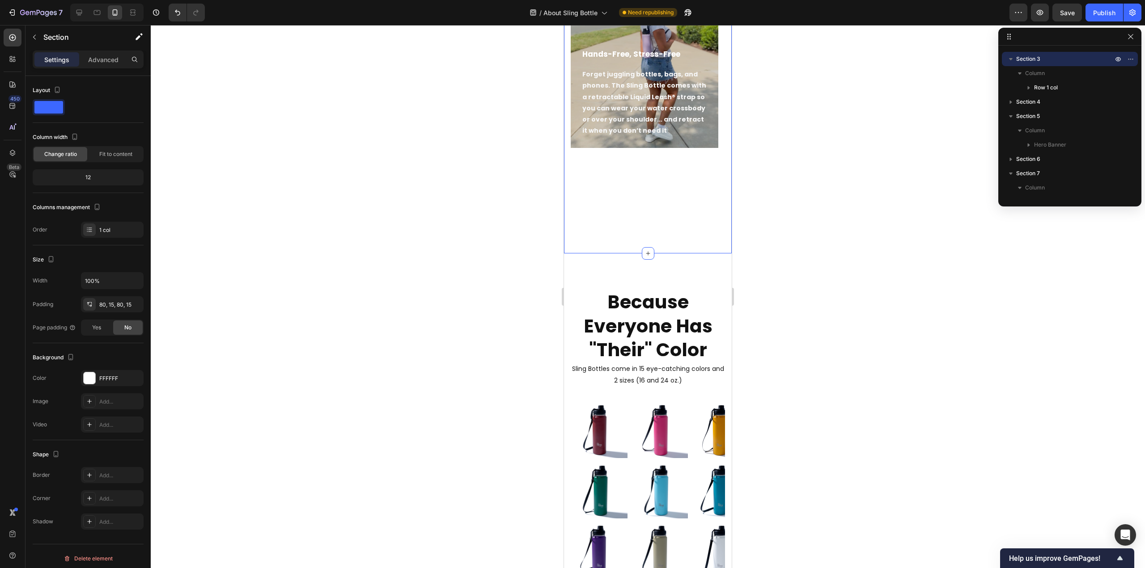
click at [640, 228] on div "What Makes The Sling Bottle ROCK Your Hydration Game? Heading Hands-Free, Stres…" at bounding box center [648, 28] width 168 height 452
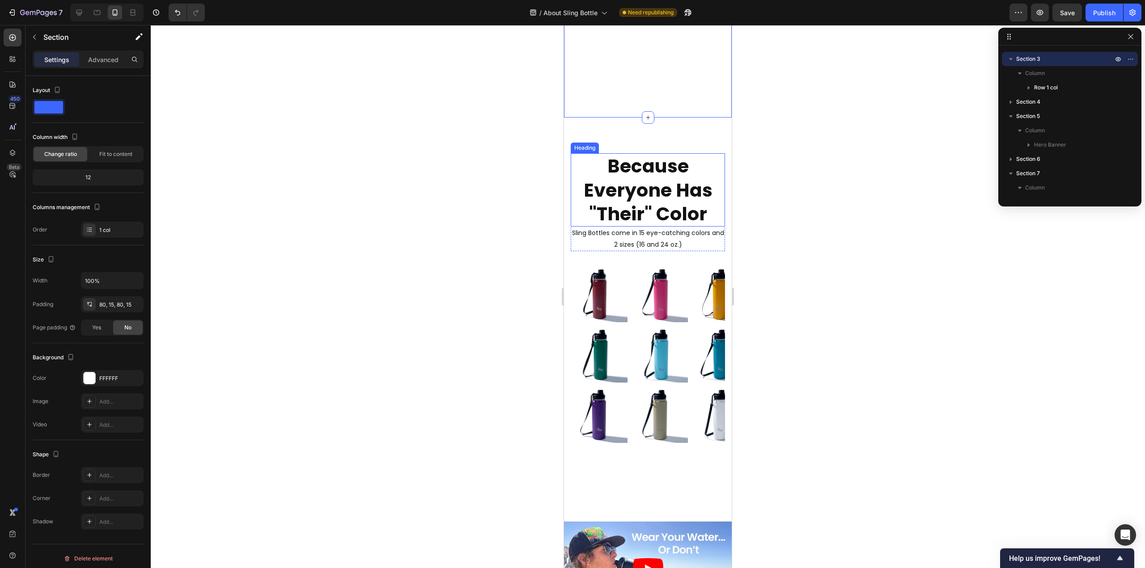
scroll to position [842, 0]
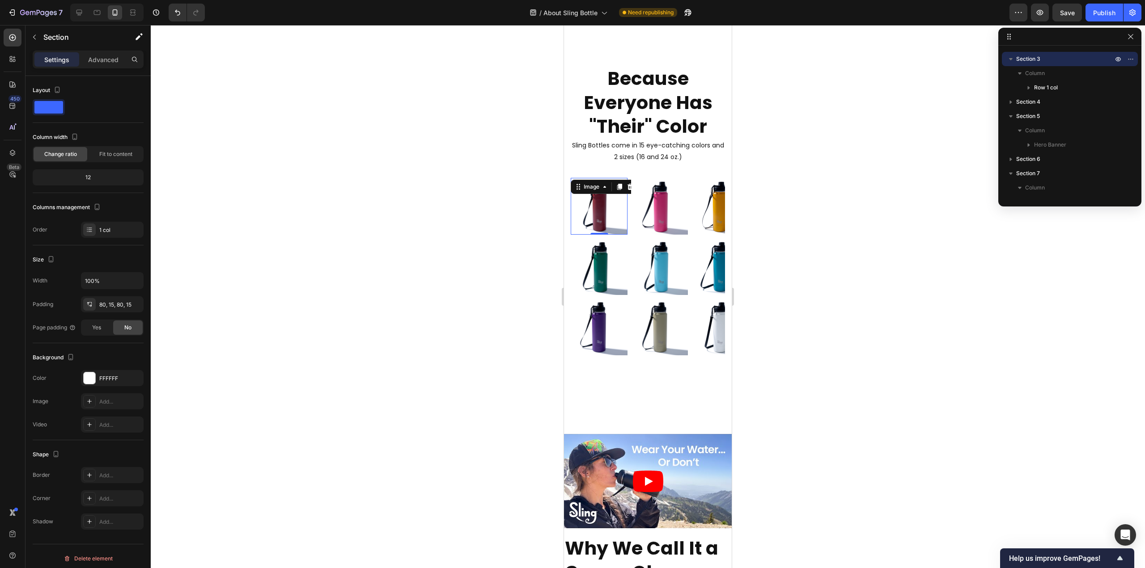
click at [623, 188] on div "Image 0" at bounding box center [599, 206] width 57 height 57
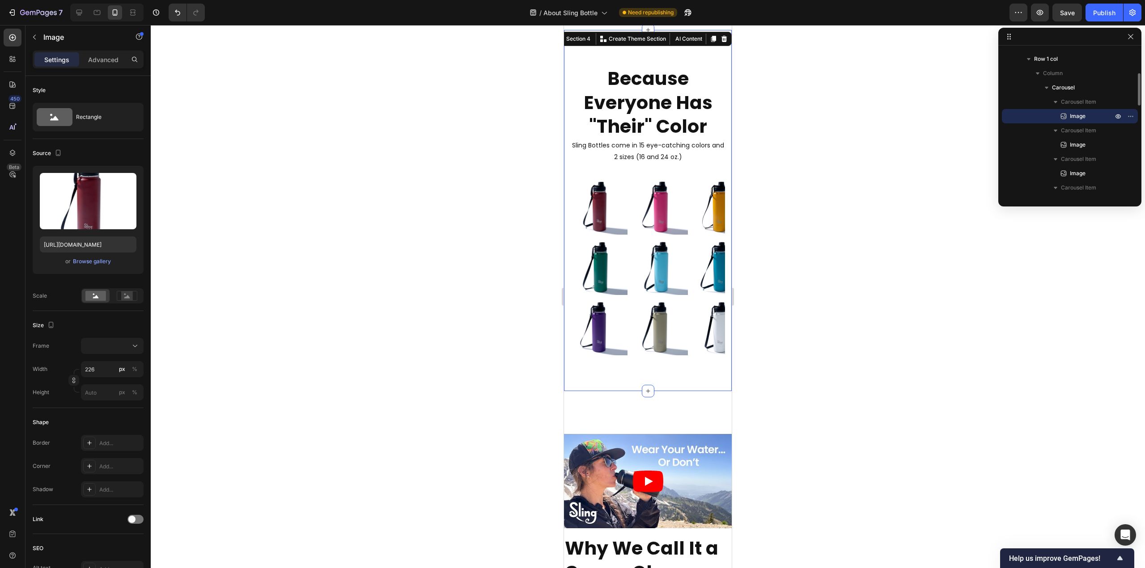
click at [593, 174] on div "Because Everyone Has "Their" Color Heading Sling Bottles come in 15 eye-catchin…" at bounding box center [648, 211] width 154 height 290
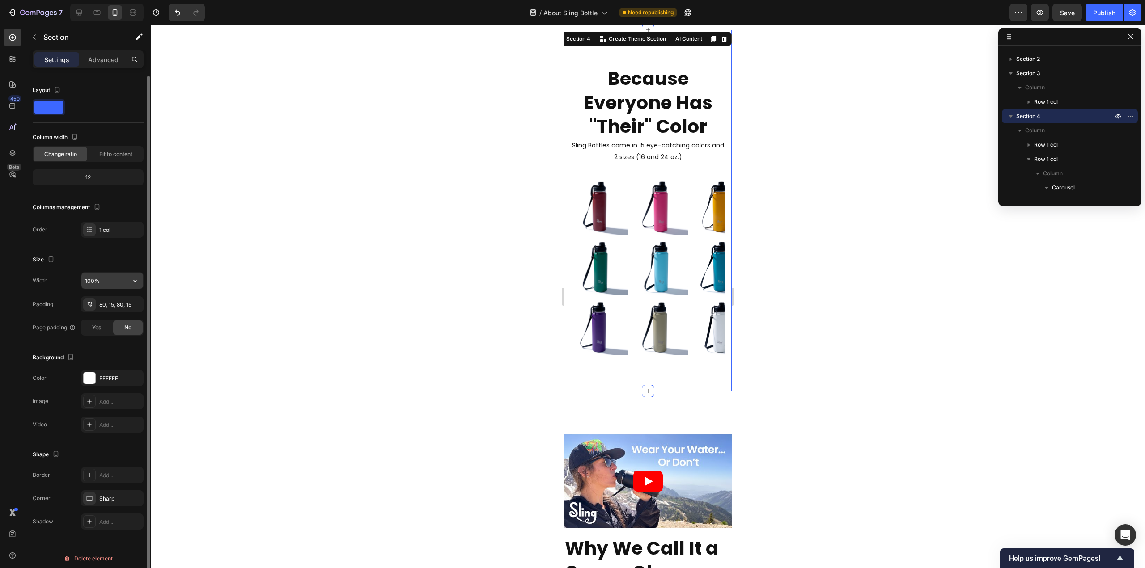
click at [128, 277] on button "button" at bounding box center [135, 281] width 16 height 16
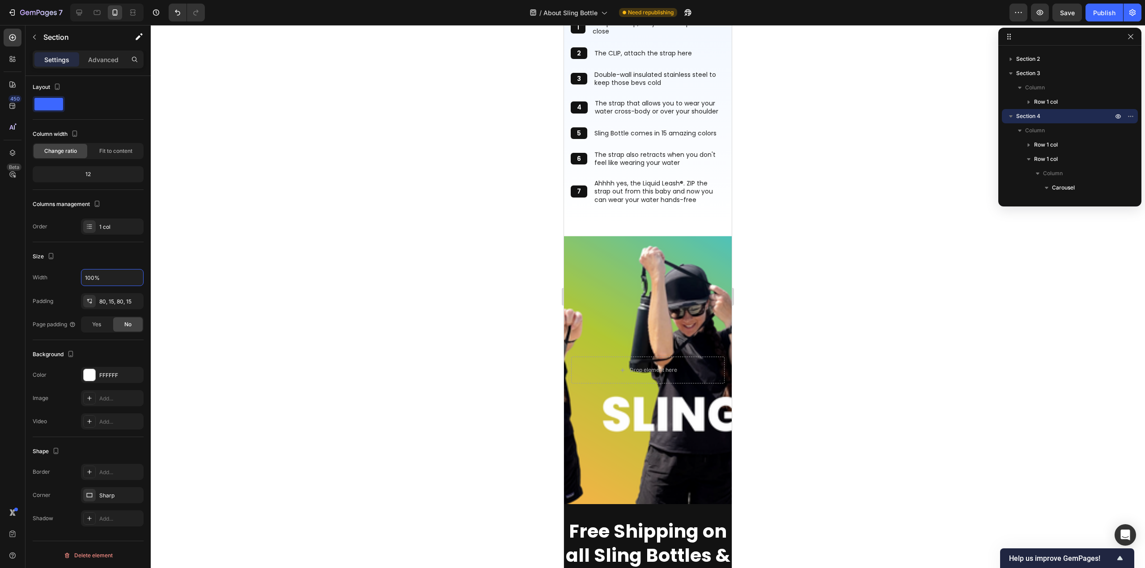
scroll to position [1826, 0]
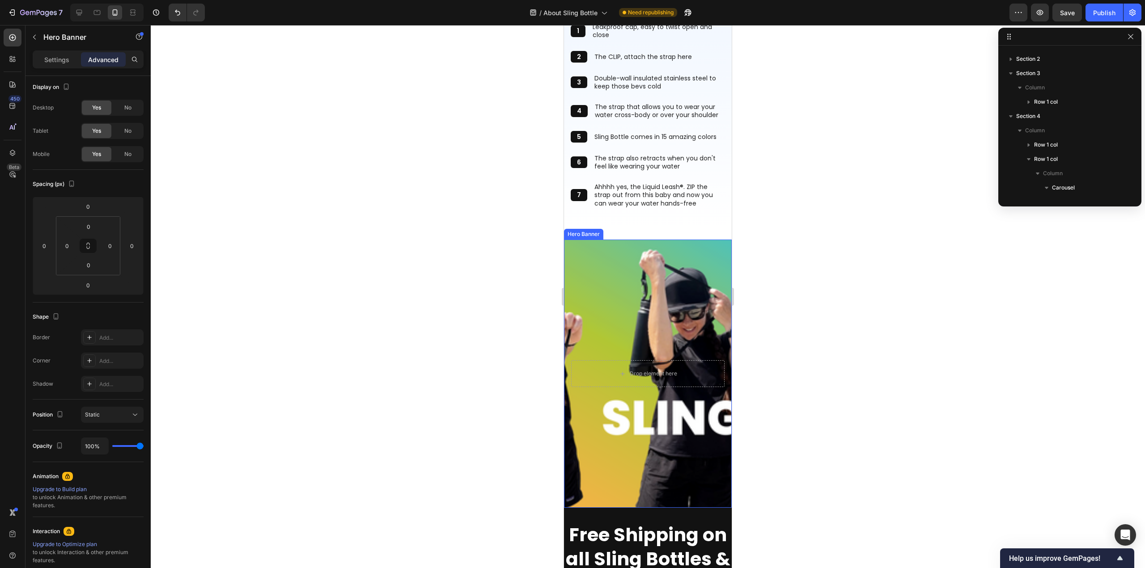
click at [640, 320] on div "Background Image" at bounding box center [648, 374] width 168 height 268
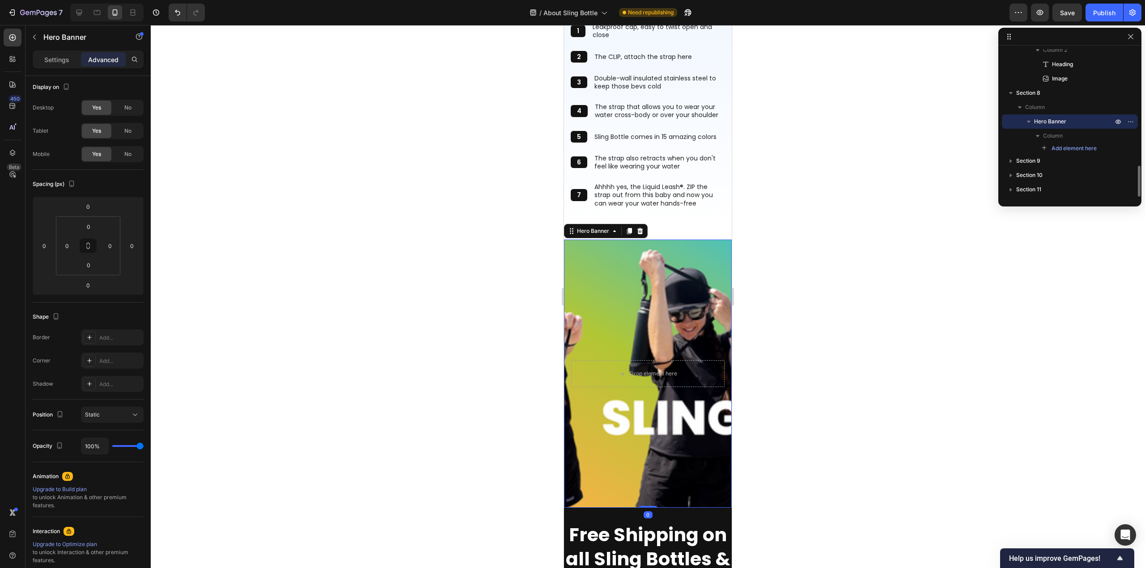
scroll to position [0, 0]
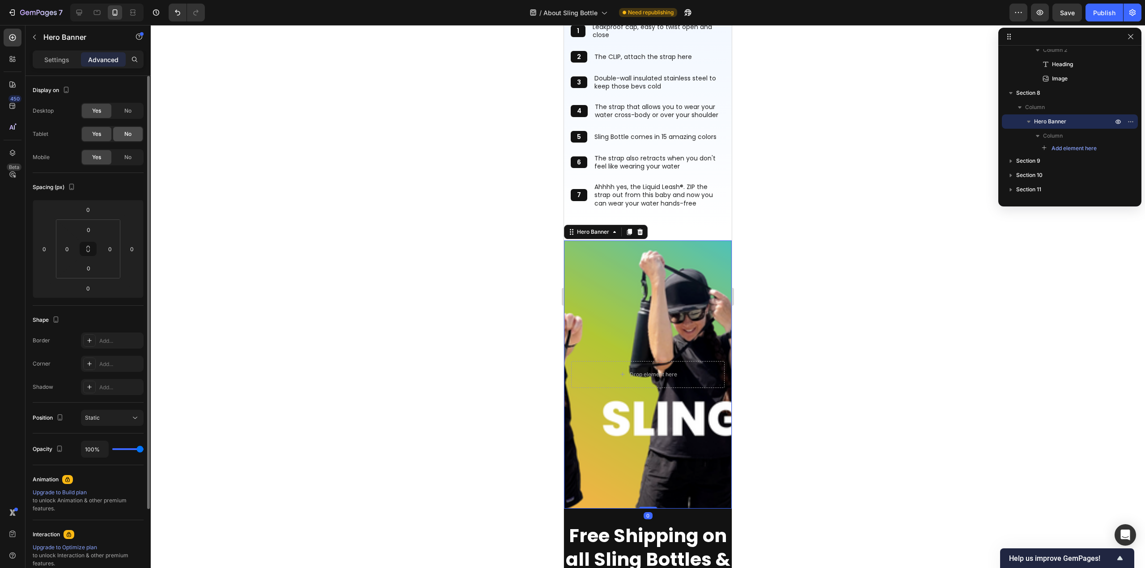
click at [126, 134] on span "No" at bounding box center [127, 134] width 7 height 8
click at [128, 155] on span "No" at bounding box center [127, 157] width 7 height 8
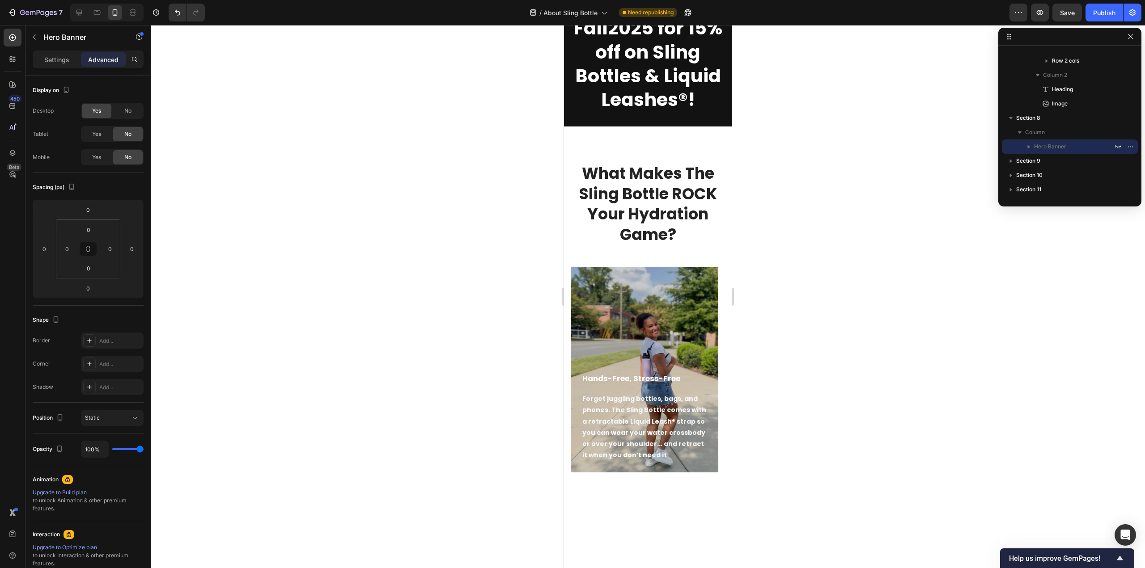
scroll to position [335, 0]
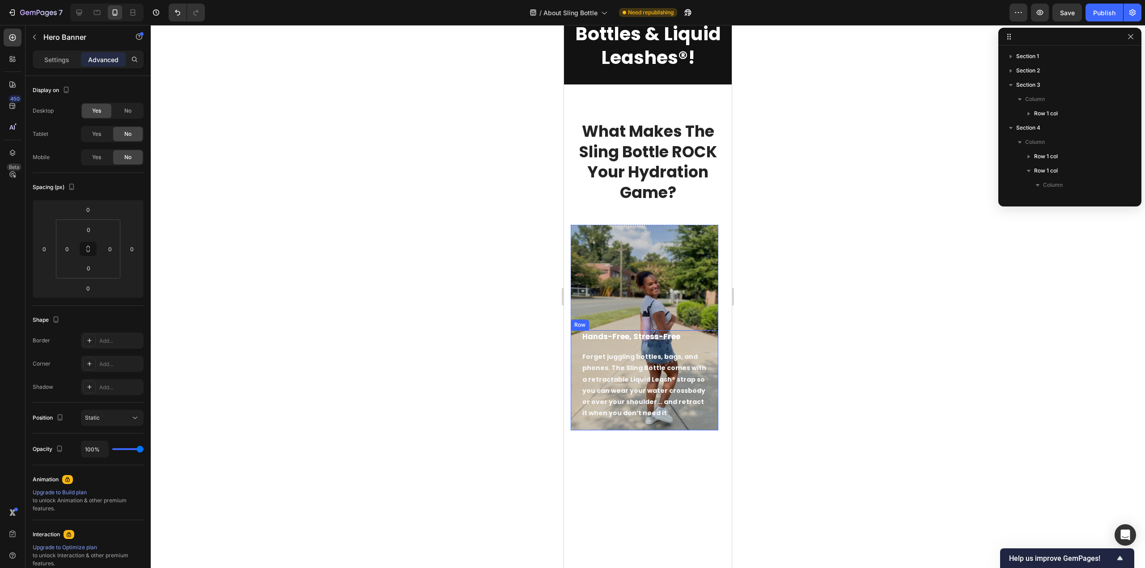
scroll to position [525, 0]
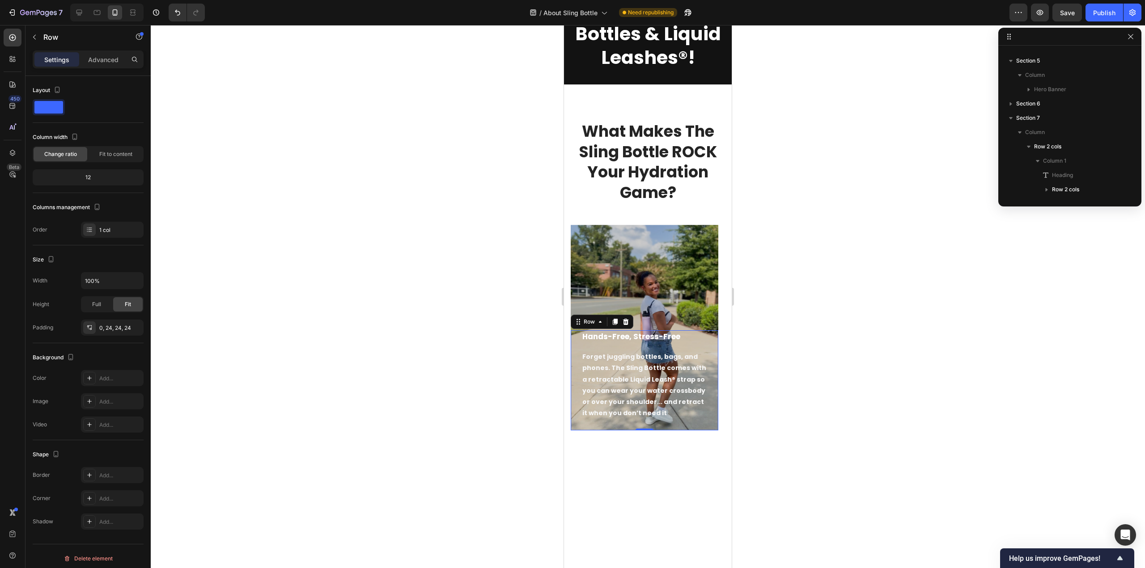
click at [664, 344] on div "Hands-Free, Stress-Free Text block Forget juggling bottles, bags, and phones. T…" at bounding box center [644, 376] width 126 height 90
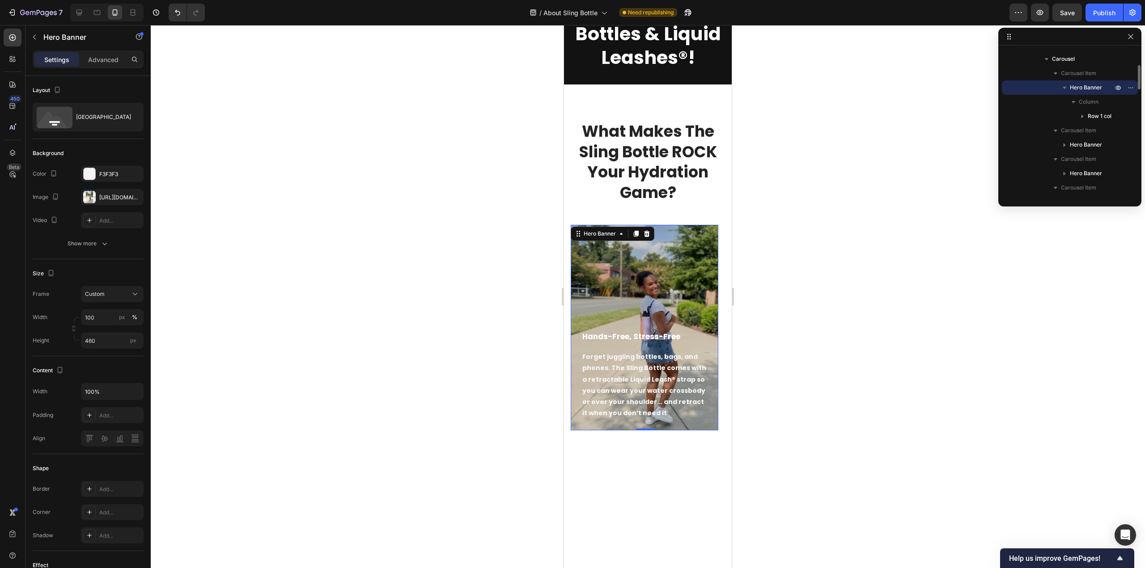
click at [686, 314] on div "Overlay" at bounding box center [645, 328] width 148 height 206
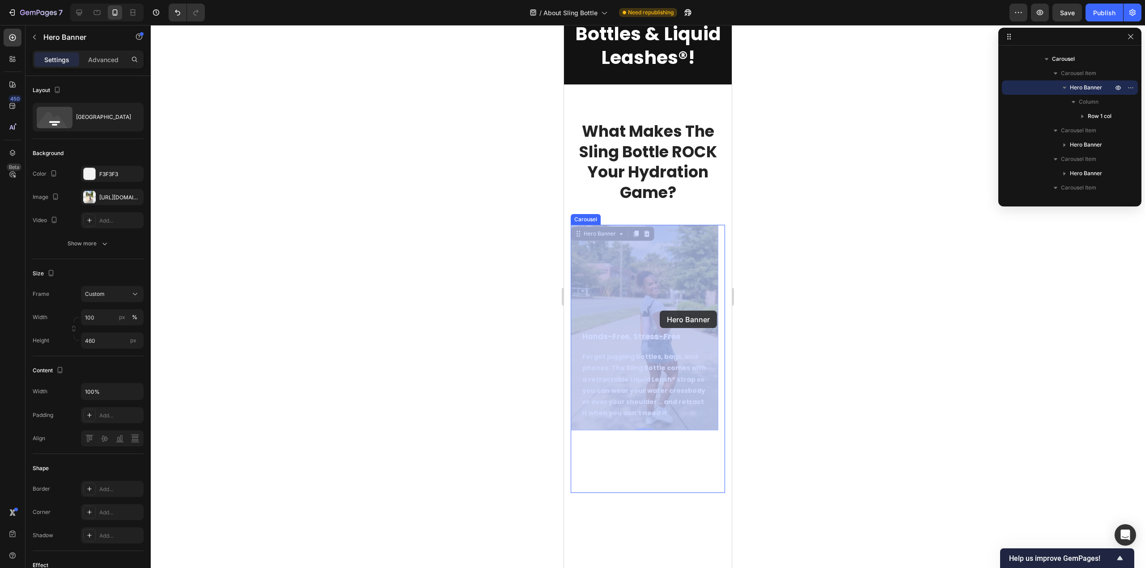
drag, startPoint x: 701, startPoint y: 315, endPoint x: 663, endPoint y: 316, distance: 38.0
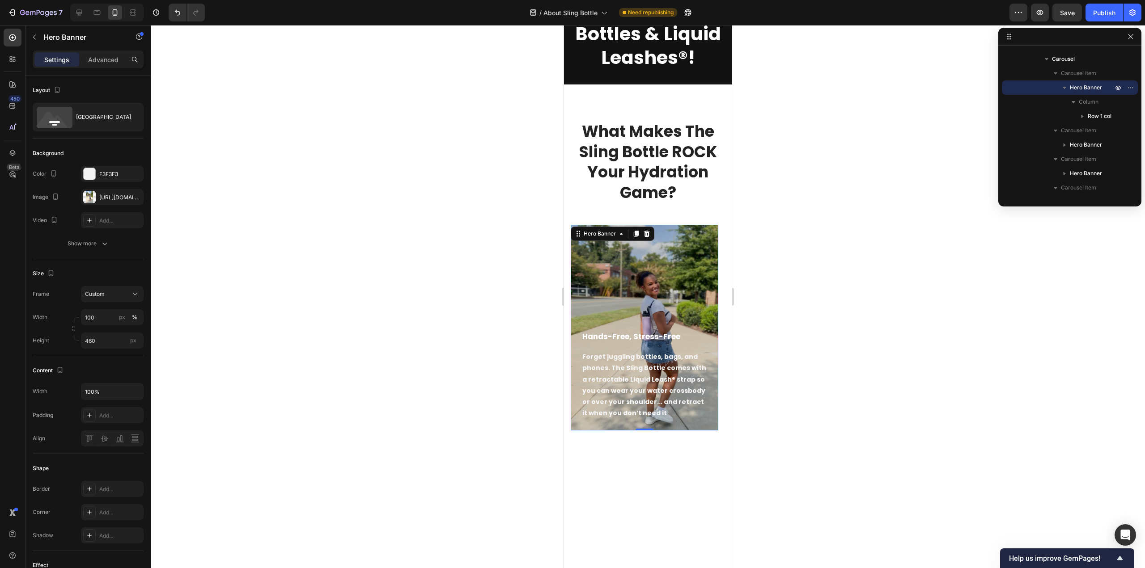
click at [789, 313] on div at bounding box center [648, 296] width 994 height 543
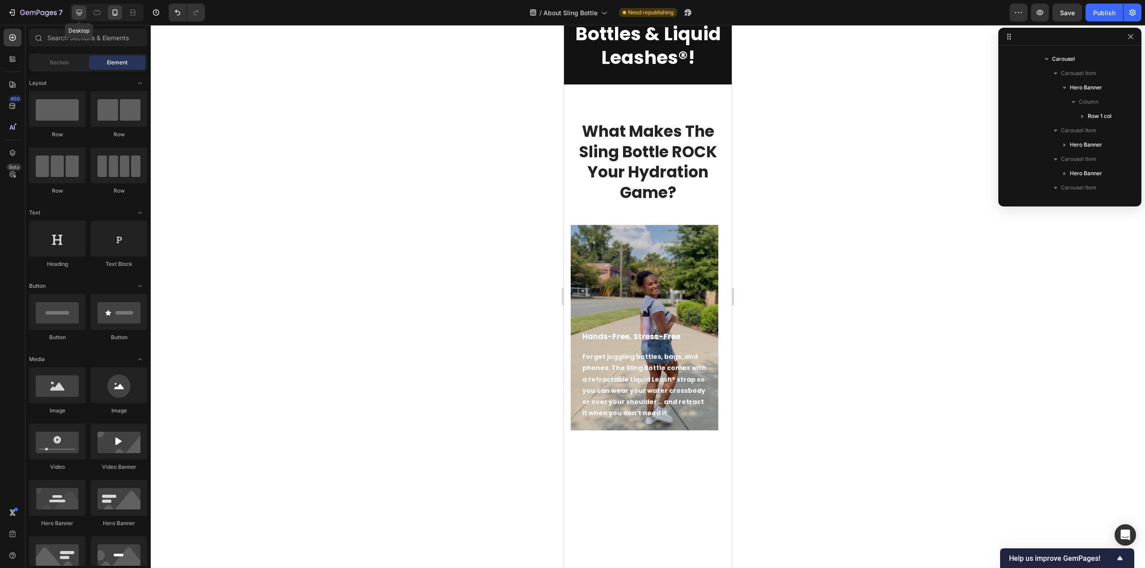
click at [78, 8] on icon at bounding box center [79, 12] width 9 height 9
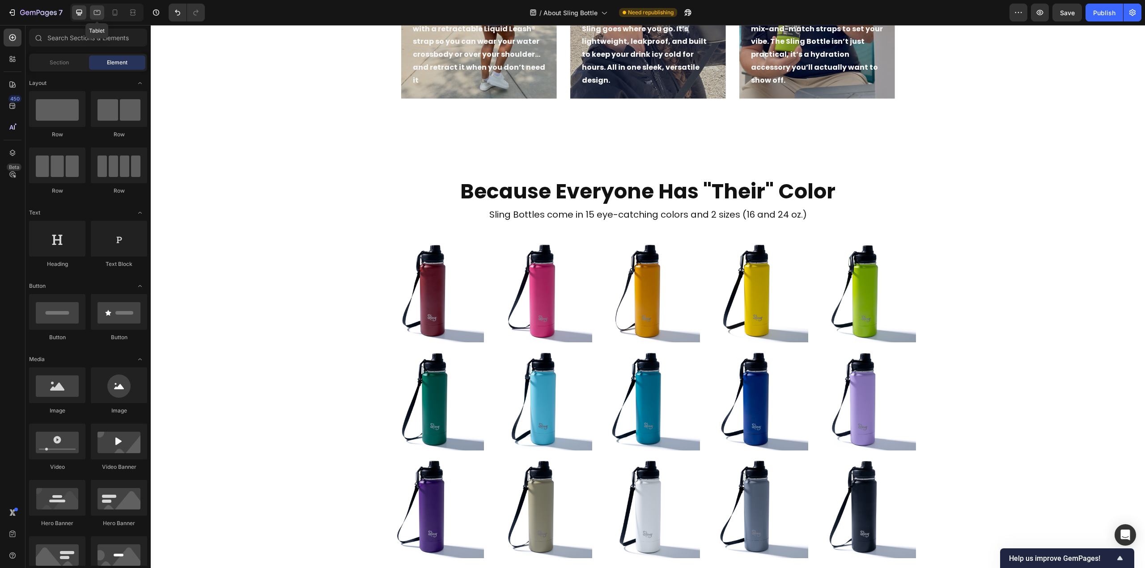
click at [100, 9] on icon at bounding box center [97, 12] width 9 height 9
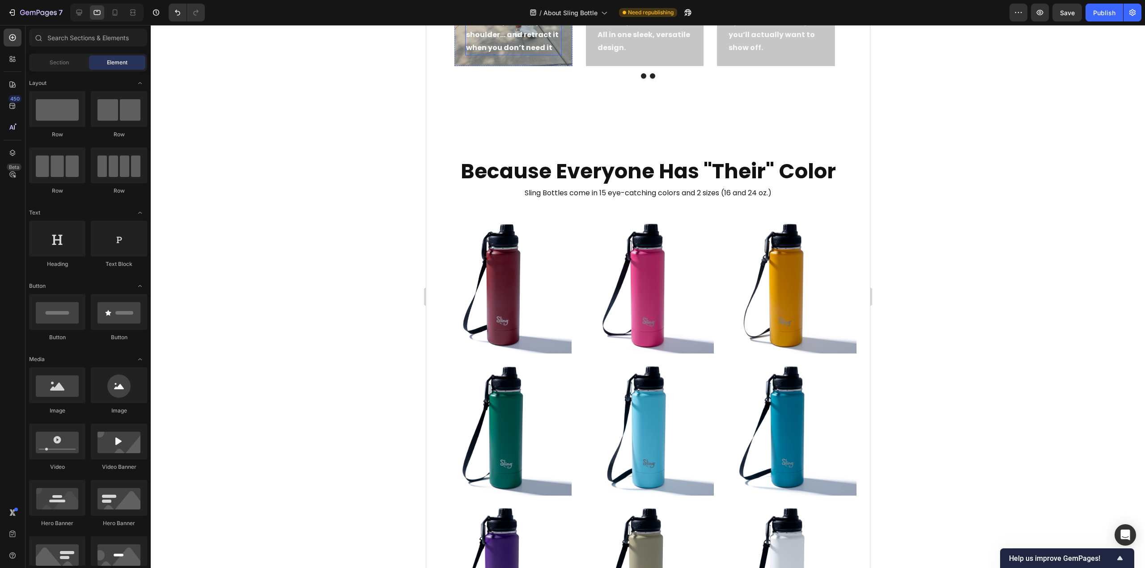
scroll to position [626, 0]
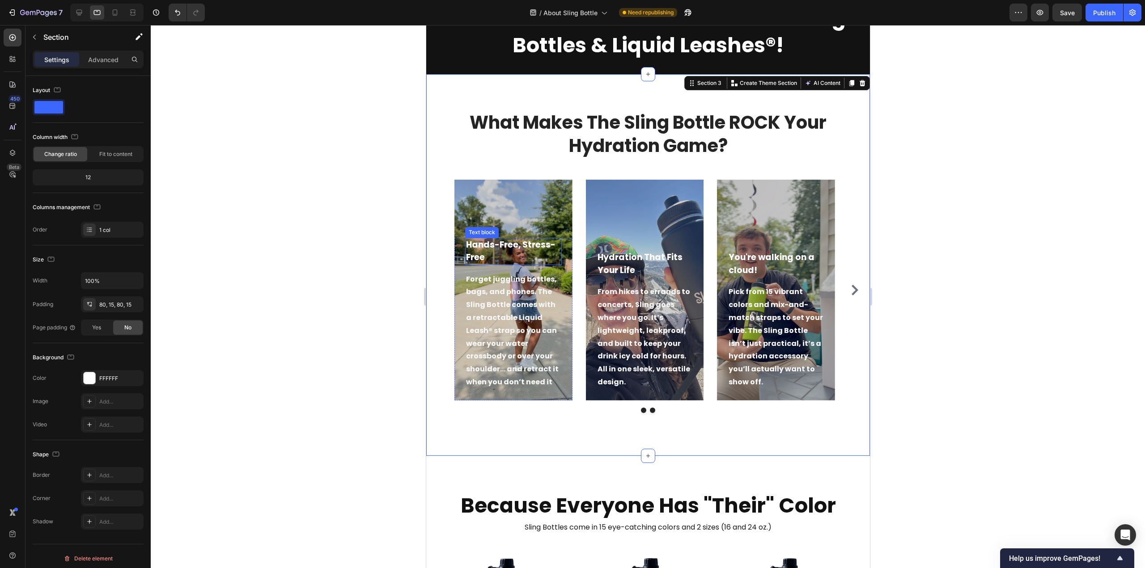
scroll to position [313, 0]
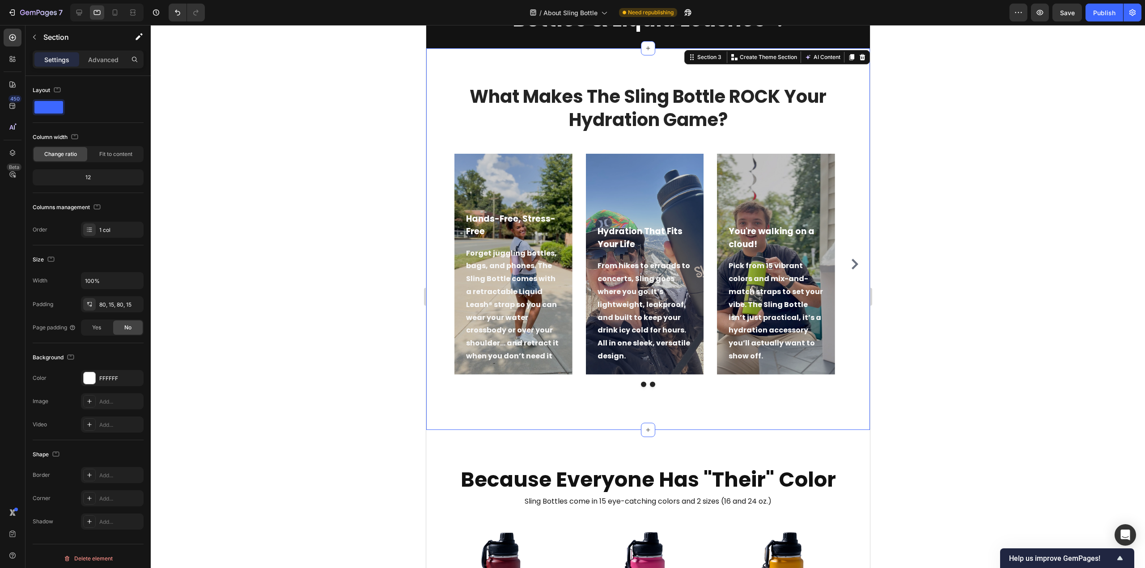
click at [524, 401] on div "What Makes The Sling Bottle ROCK Your Hydration Game? Heading Hands-Free, Stres…" at bounding box center [648, 239] width 444 height 382
click at [121, 307] on div "80, 15, 80, 15" at bounding box center [112, 305] width 26 height 8
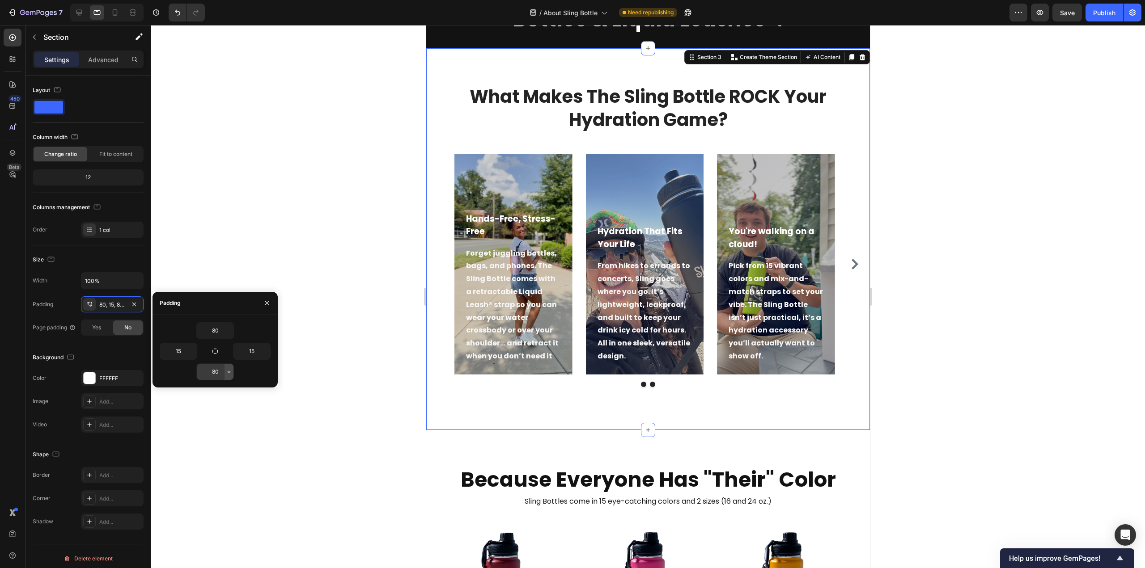
click at [230, 370] on icon "button" at bounding box center [228, 372] width 7 height 7
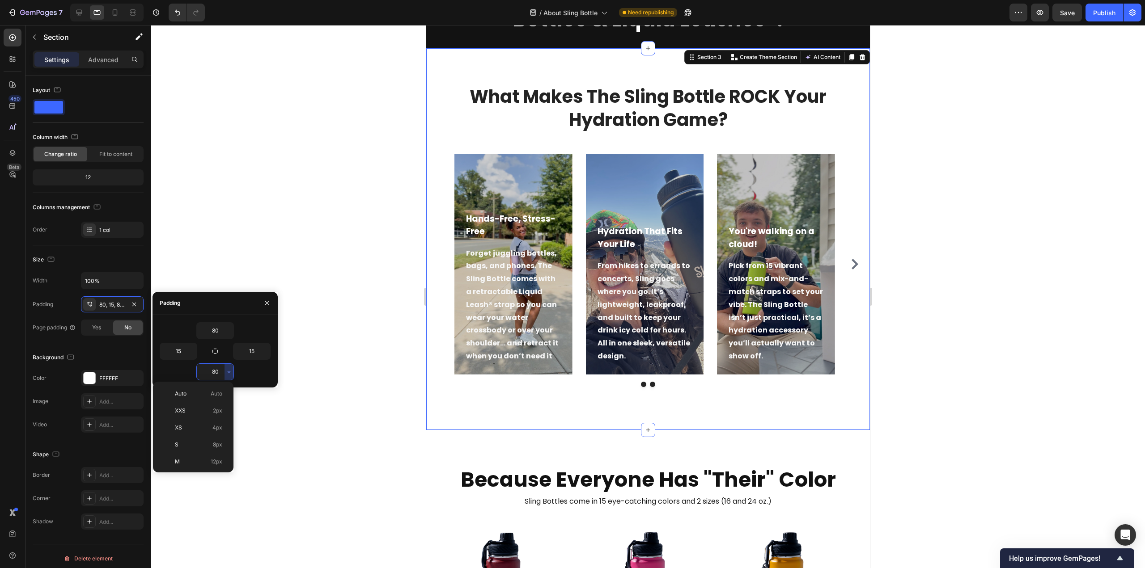
scroll to position [97, 0]
click at [216, 400] on span "24px" at bounding box center [215, 399] width 13 height 8
type input "24"
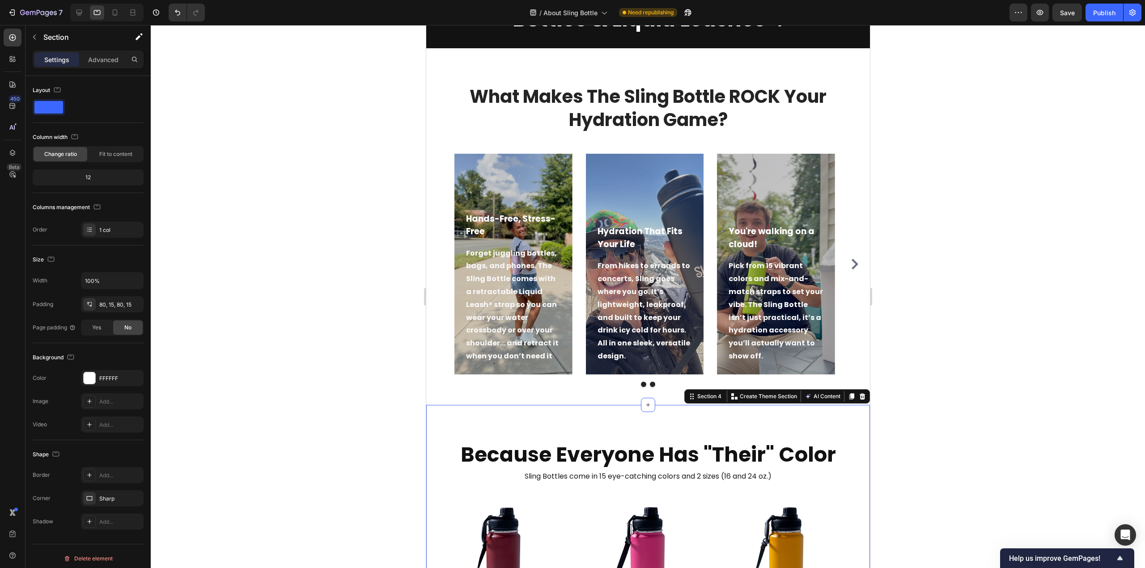
click at [119, 307] on div "80, 15, 80, 15" at bounding box center [112, 305] width 26 height 8
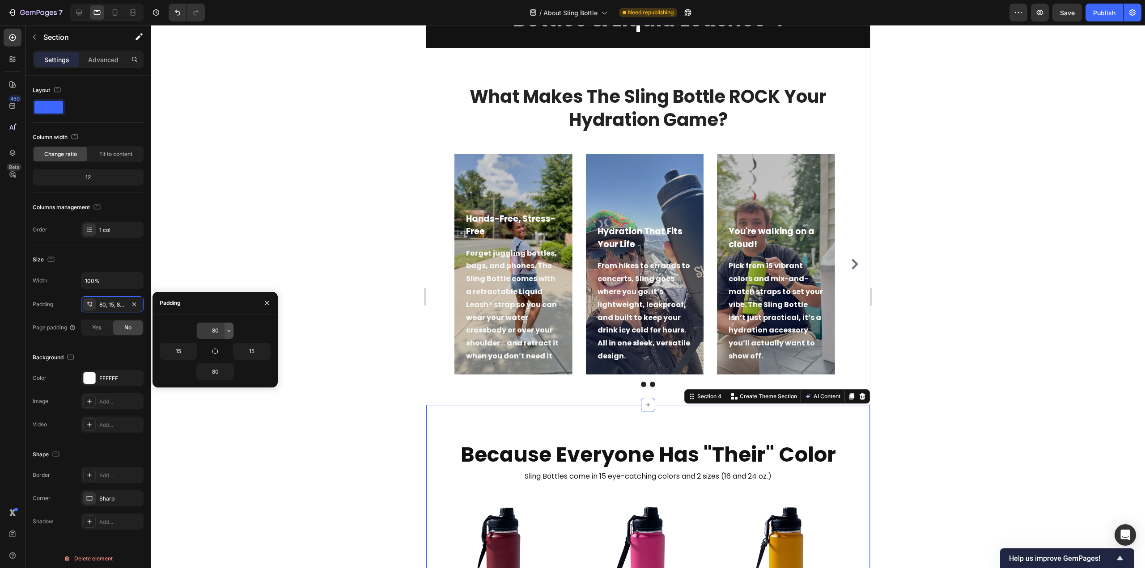
click at [227, 331] on icon "button" at bounding box center [228, 330] width 7 height 7
click at [218, 393] on span "48px" at bounding box center [215, 393] width 13 height 8
type input "48"
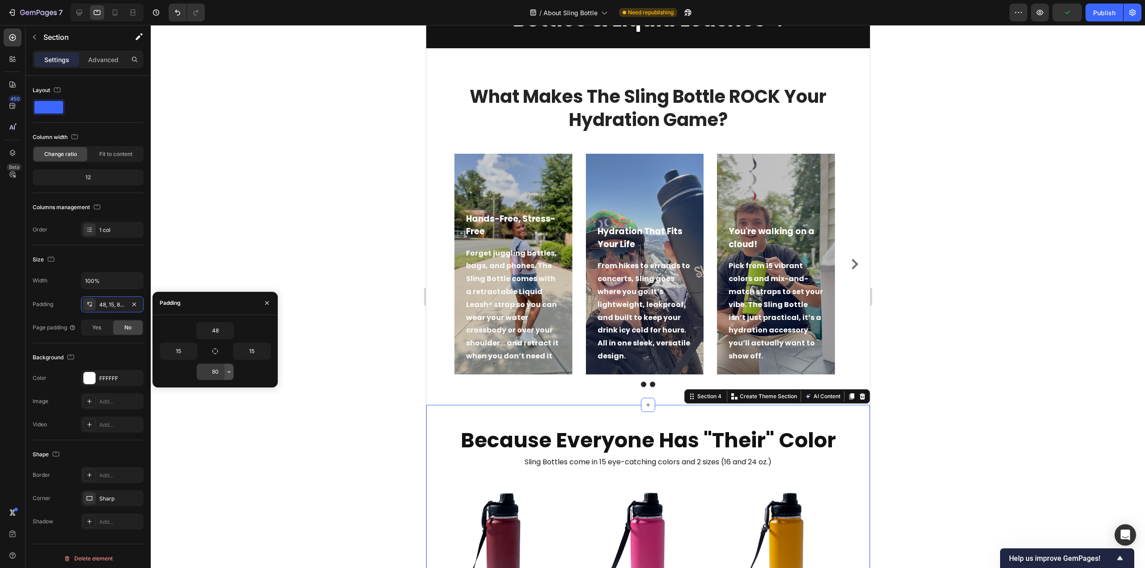
click at [227, 373] on icon "button" at bounding box center [228, 372] width 7 height 7
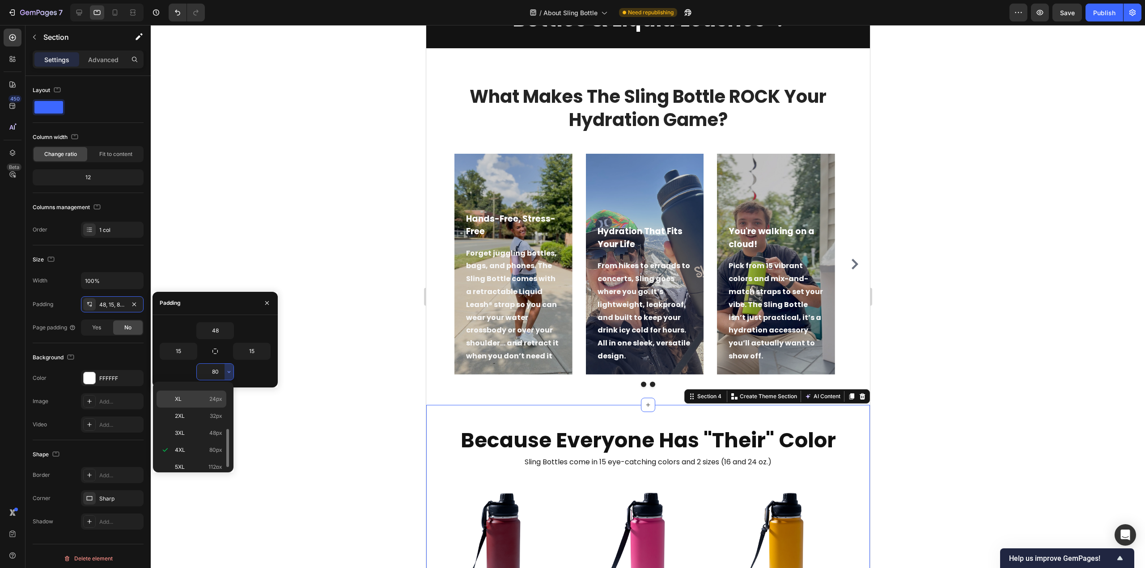
click at [215, 402] on div "XL 24px" at bounding box center [192, 399] width 70 height 17
type input "24"
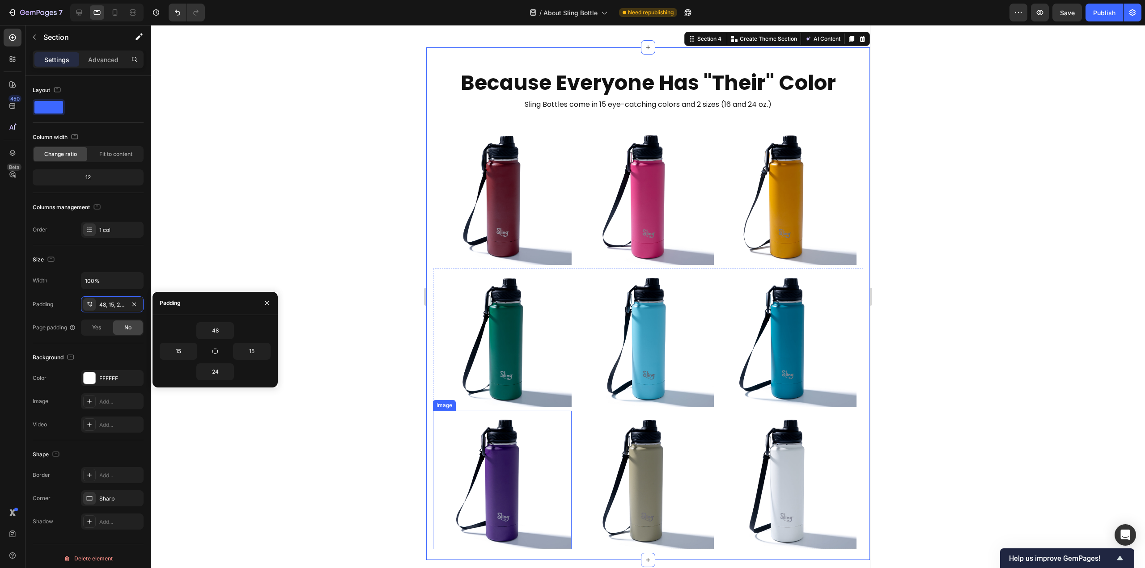
scroll to position [760, 0]
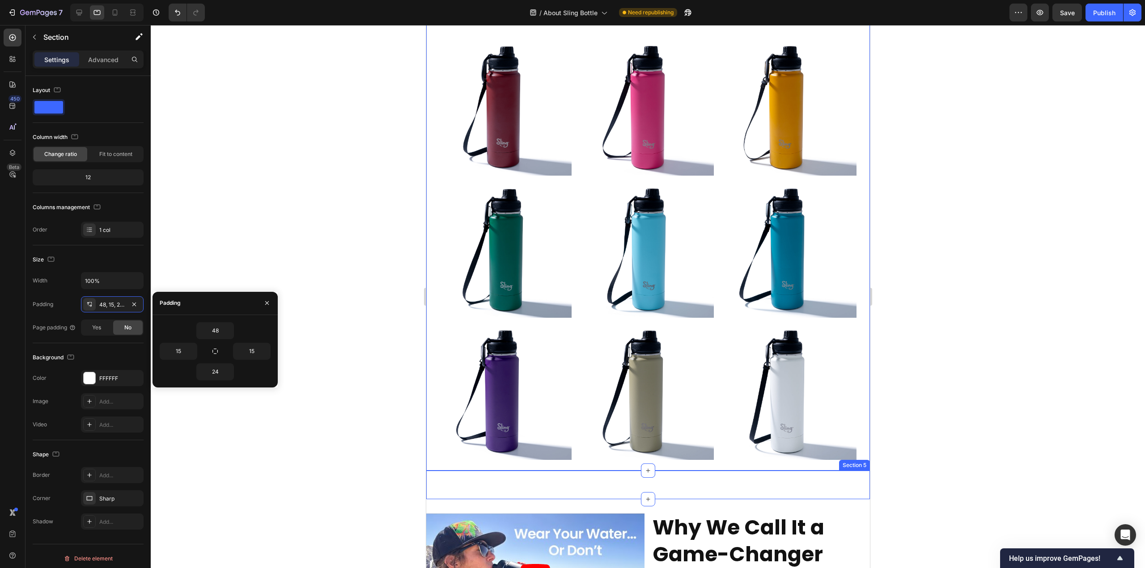
click at [495, 490] on div "Hero Banner Section 5" at bounding box center [648, 485] width 444 height 29
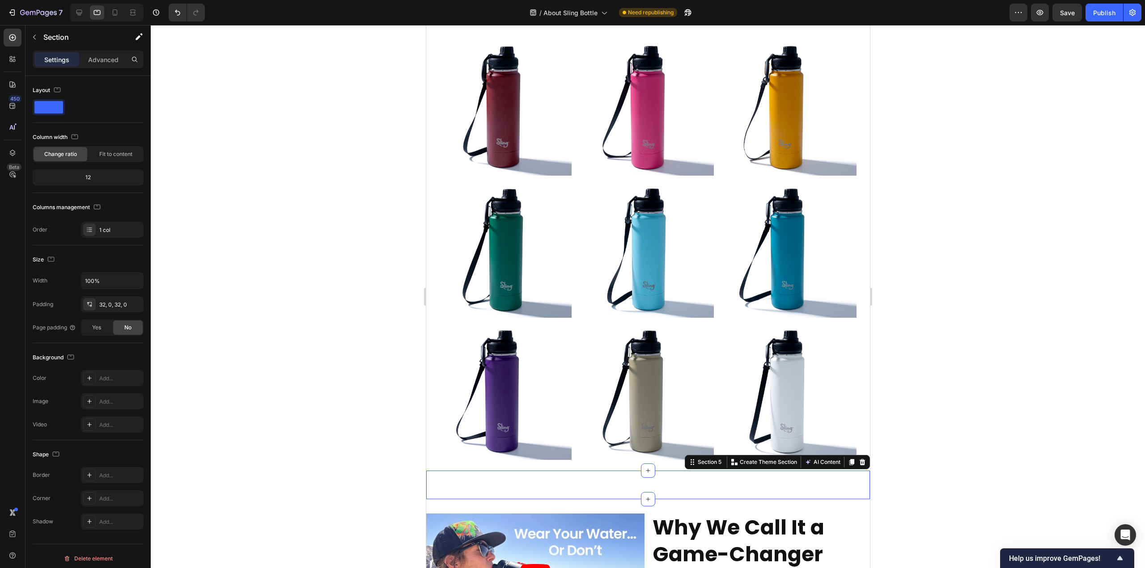
click at [757, 485] on div "Hero Banner Section 5 You can create reusable sections Create Theme Section AI …" at bounding box center [648, 485] width 444 height 29
click at [859, 465] on icon at bounding box center [862, 462] width 6 height 6
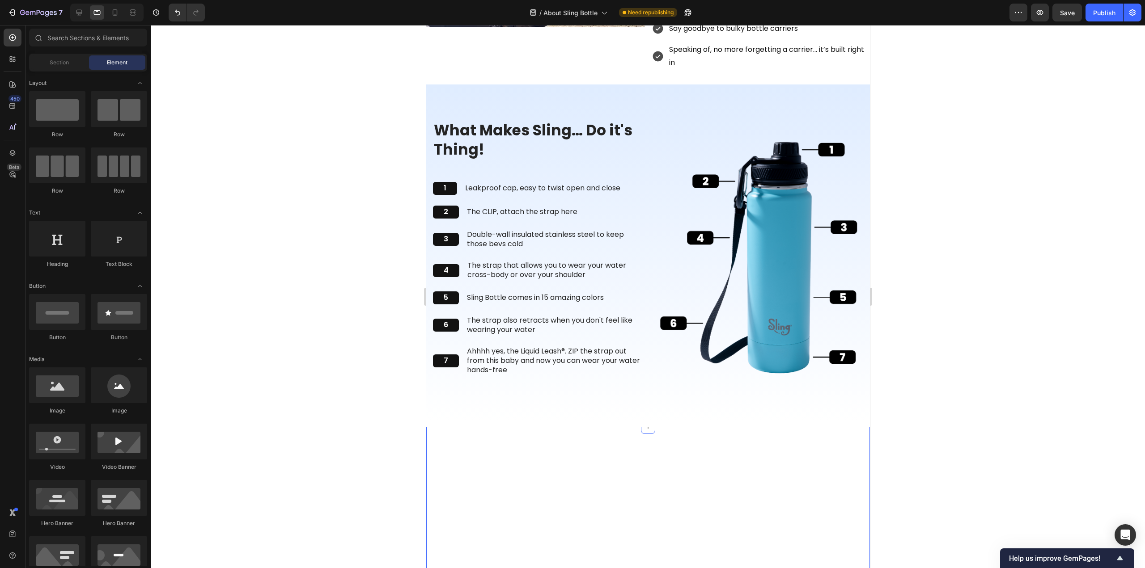
scroll to position [1386, 0]
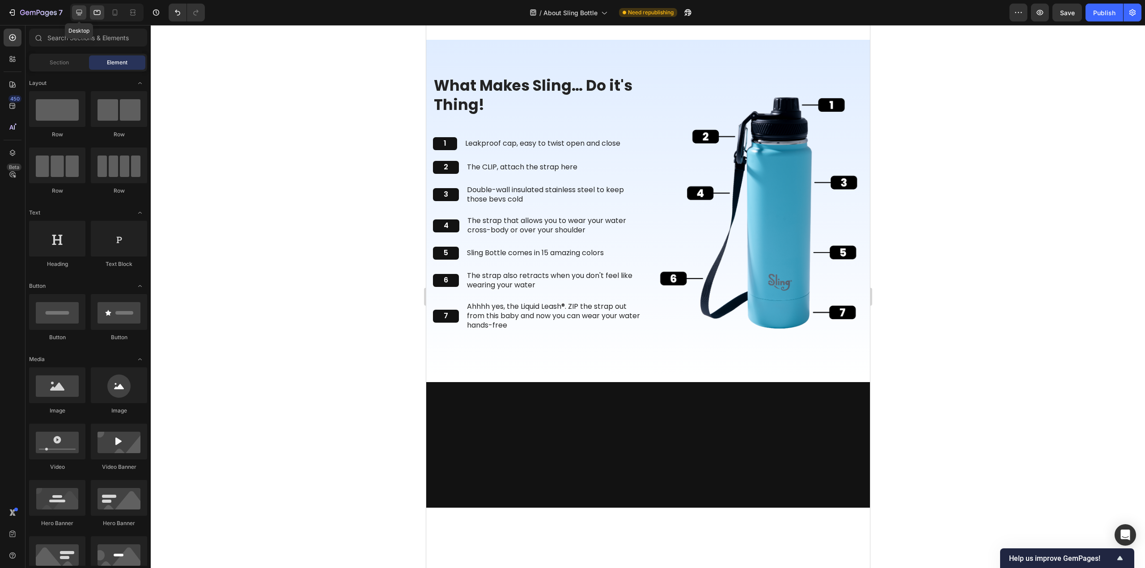
click at [79, 15] on icon at bounding box center [79, 13] width 6 height 6
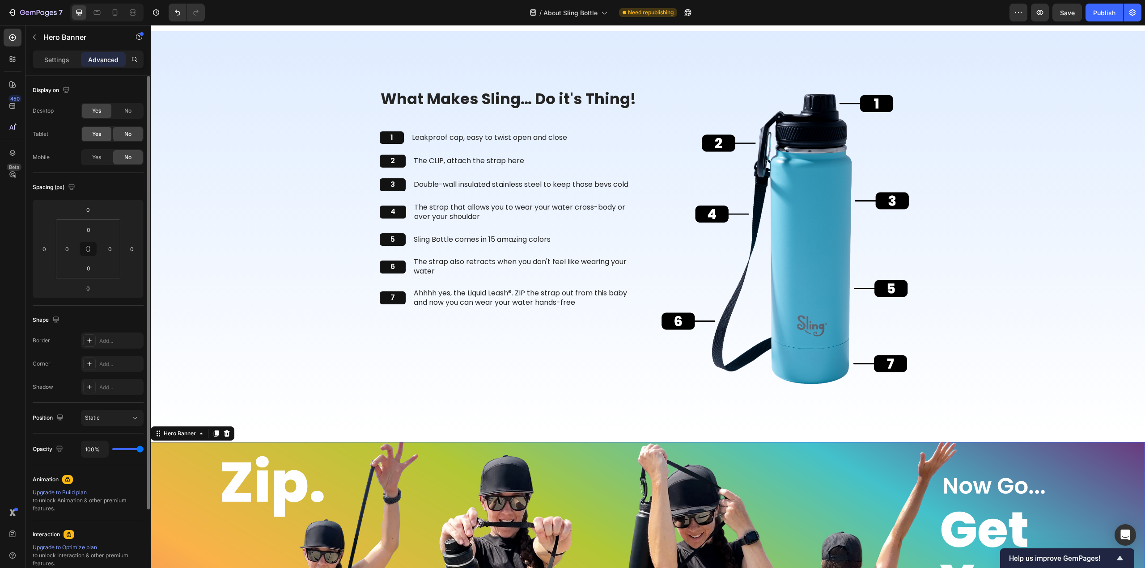
click at [105, 133] on div "Yes" at bounding box center [97, 134] width 30 height 14
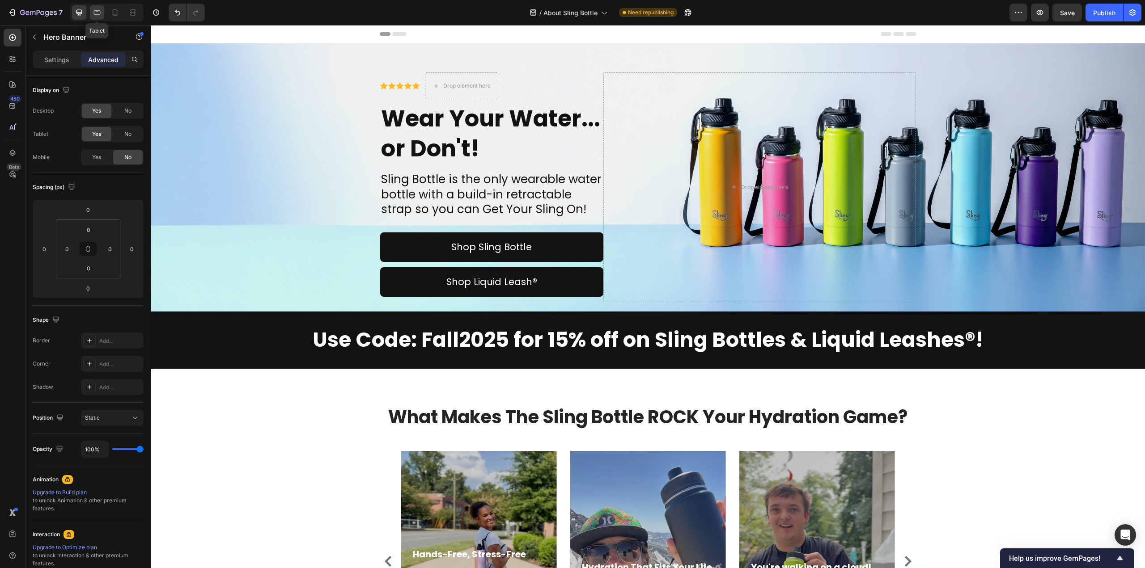
click at [99, 13] on icon at bounding box center [97, 12] width 9 height 9
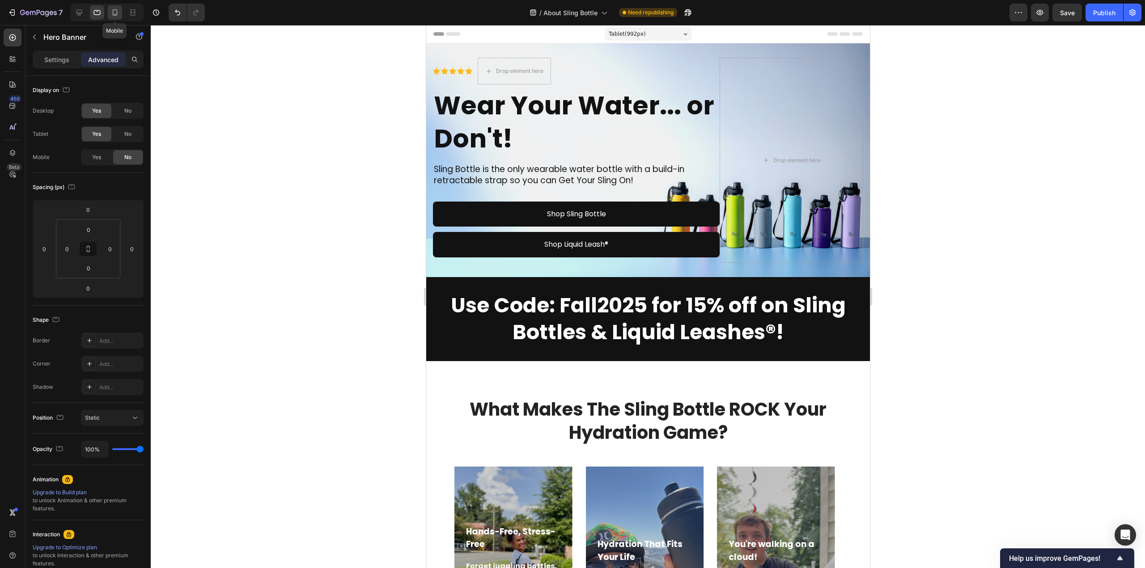
click at [109, 13] on div at bounding box center [115, 12] width 14 height 14
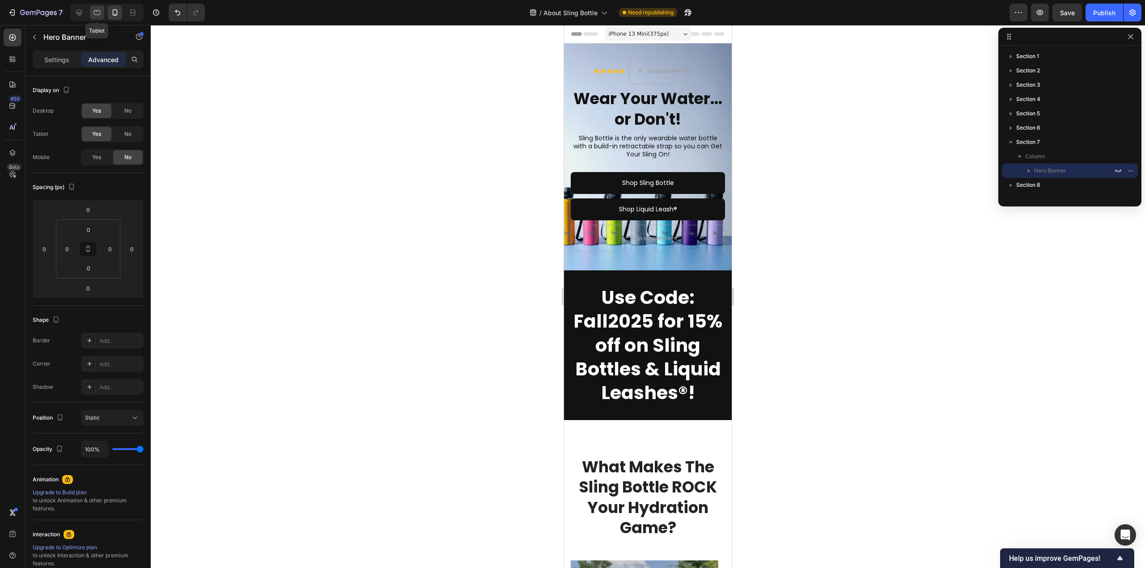
click at [95, 15] on icon at bounding box center [97, 12] width 9 height 9
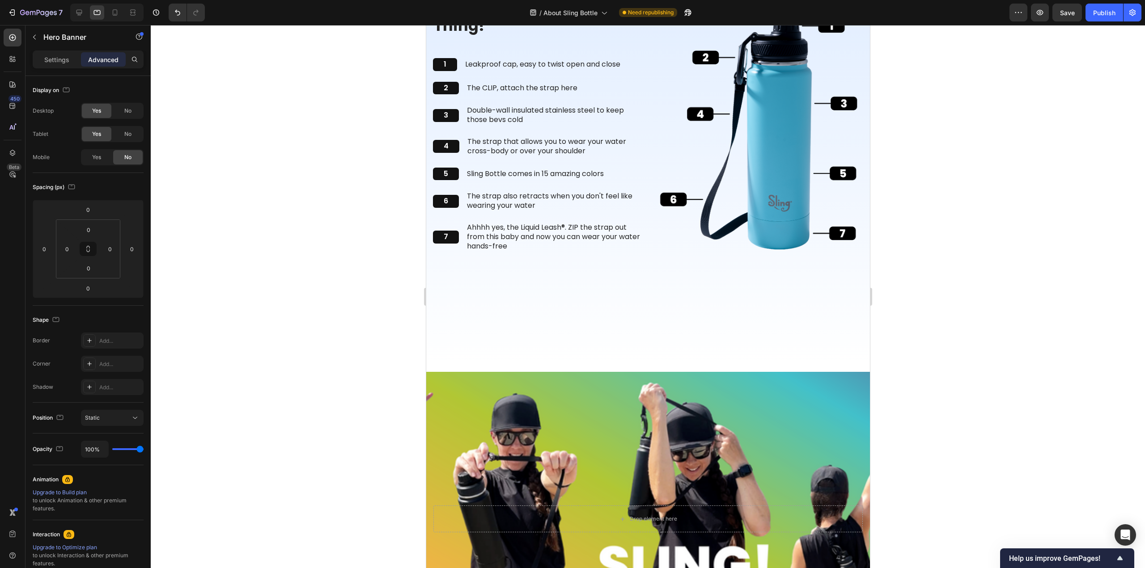
scroll to position [1521, 0]
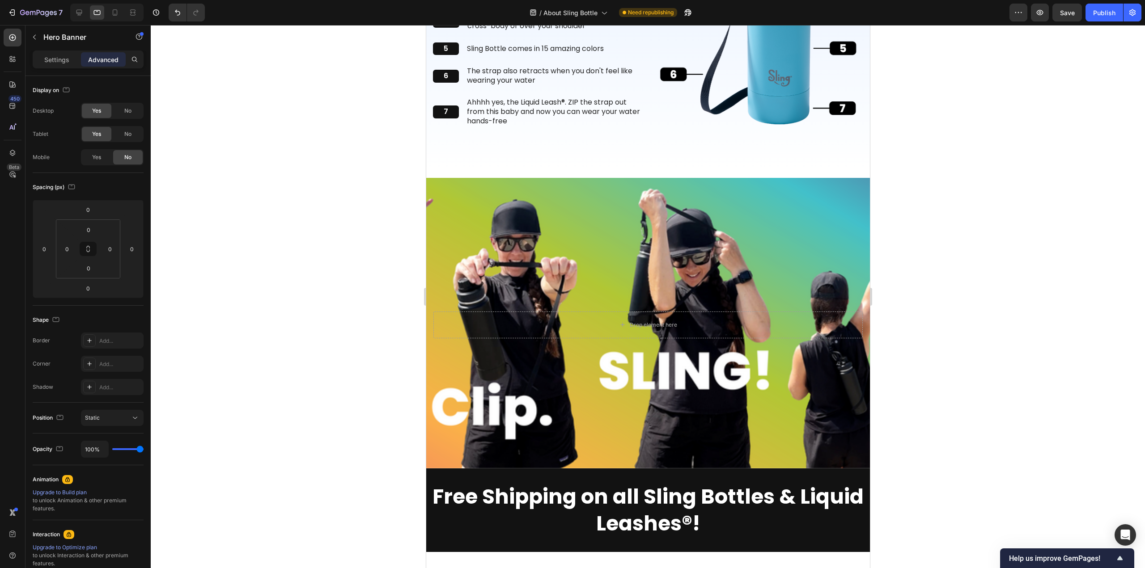
click at [471, 222] on div "Background Image" at bounding box center [648, 323] width 444 height 291
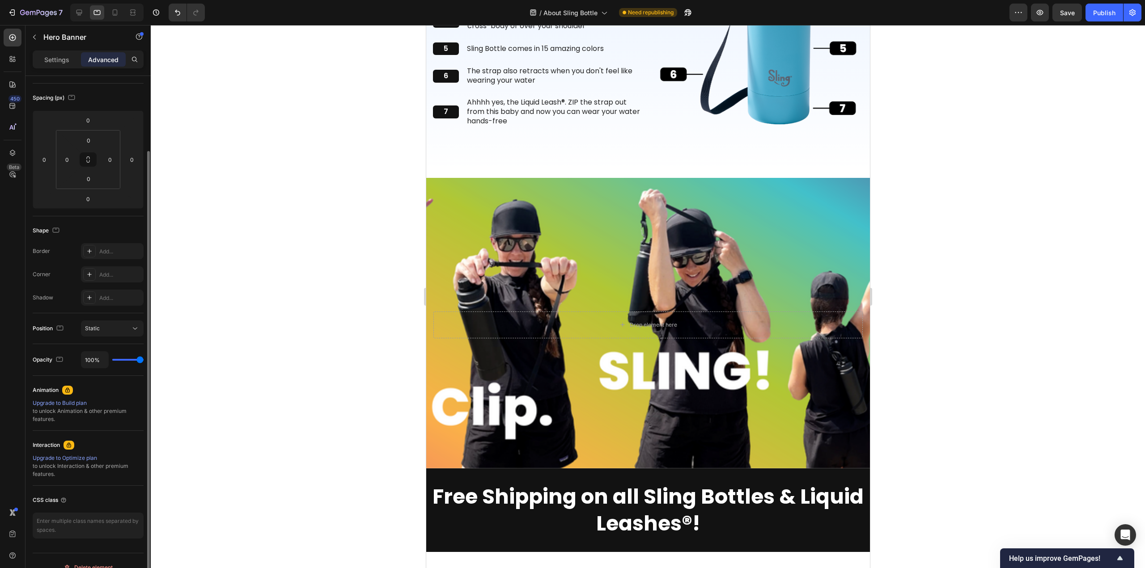
click at [507, 225] on div "Background Image" at bounding box center [648, 323] width 444 height 291
click at [469, 232] on div "Background Image" at bounding box center [648, 323] width 444 height 291
click at [487, 238] on div "Background Image" at bounding box center [648, 323] width 444 height 291
click at [60, 60] on p "Settings" at bounding box center [56, 59] width 25 height 9
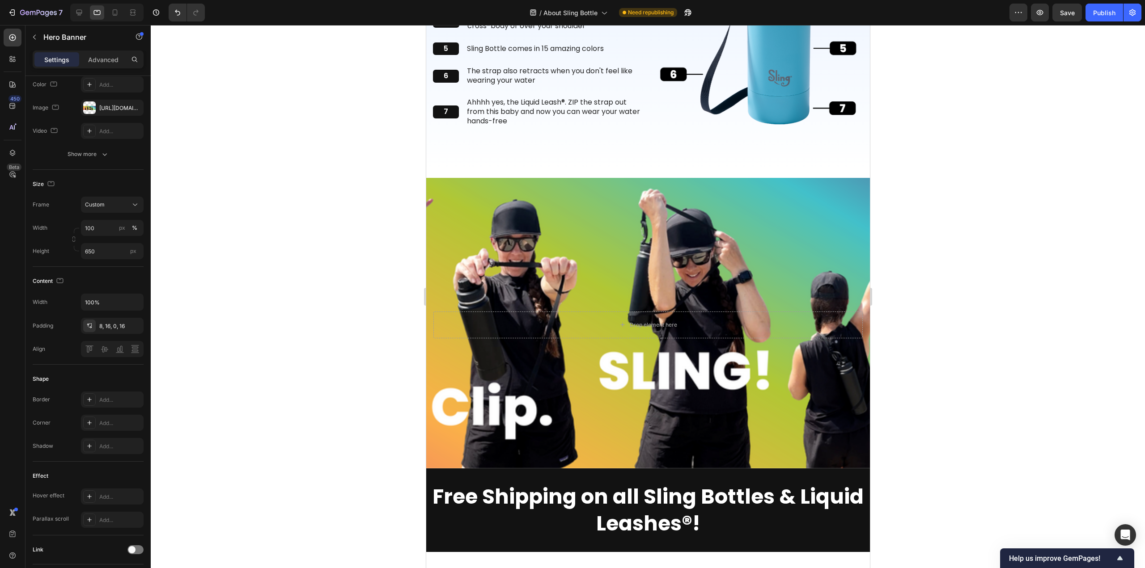
click at [461, 189] on div "Background Image" at bounding box center [648, 323] width 444 height 291
click at [505, 256] on div "Background Image" at bounding box center [648, 323] width 444 height 291
click at [617, 364] on div "Background Image" at bounding box center [648, 323] width 444 height 291
click at [694, 243] on div "Background Image" at bounding box center [648, 323] width 444 height 291
click at [476, 182] on div "Background Image" at bounding box center [648, 323] width 444 height 291
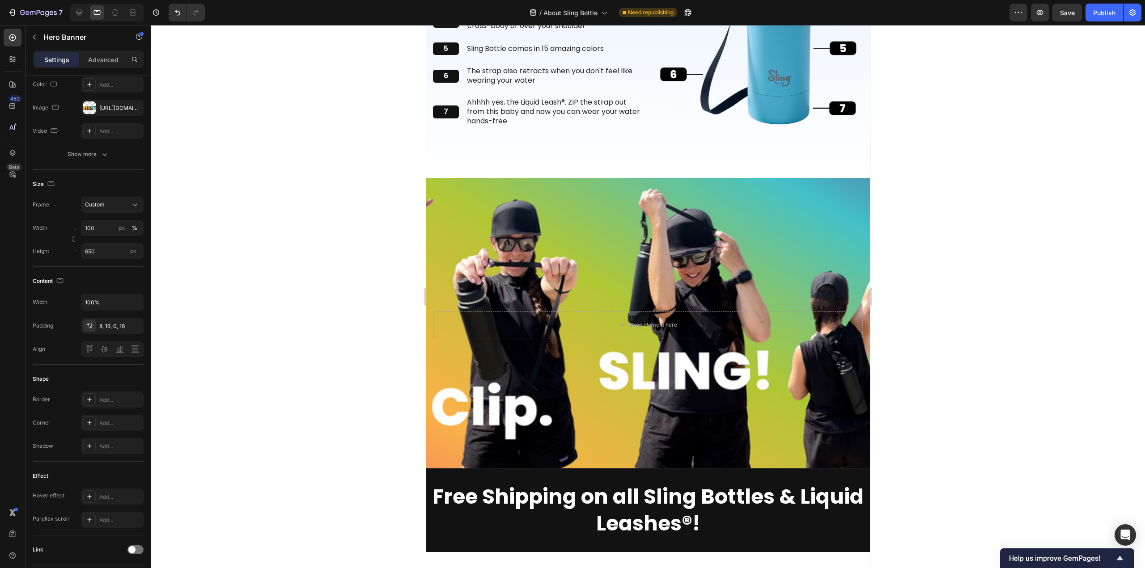
click at [459, 193] on div "Background Image" at bounding box center [648, 323] width 444 height 291
click at [73, 15] on div at bounding box center [79, 12] width 14 height 14
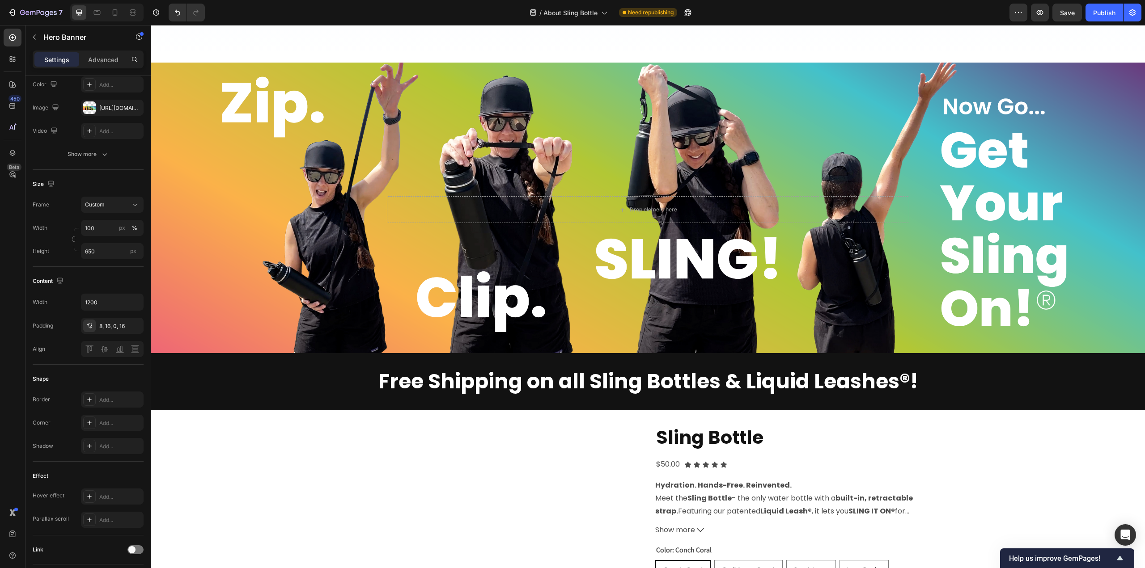
scroll to position [1711, 0]
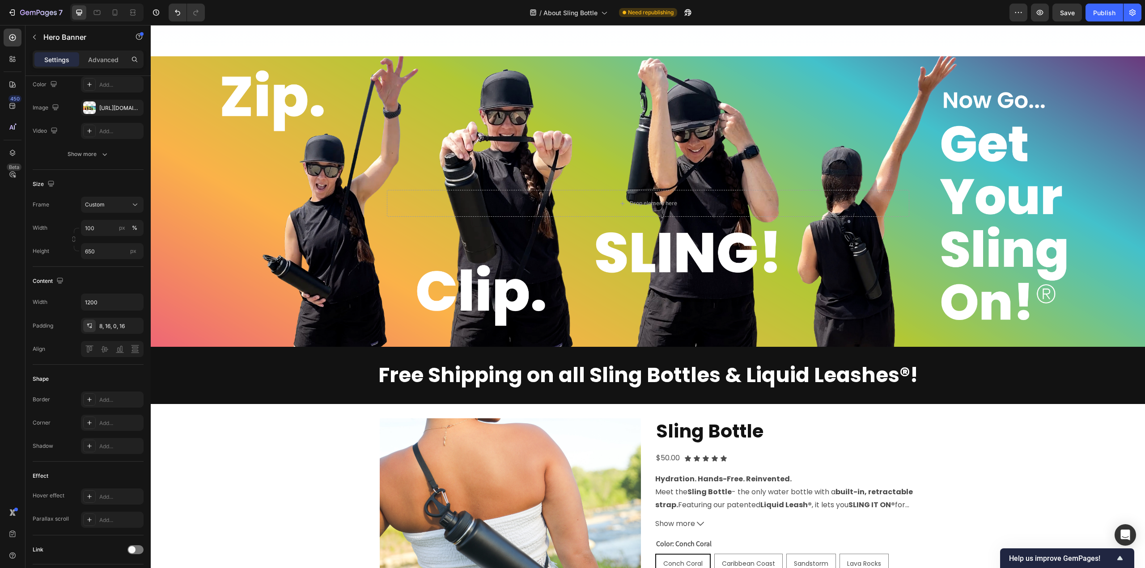
click at [335, 220] on div "Background Image" at bounding box center [648, 201] width 994 height 291
click at [269, 254] on div "Background Image" at bounding box center [648, 201] width 994 height 291
click at [210, 273] on div "Background Image" at bounding box center [648, 201] width 994 height 291
click at [136, 301] on icon "button" at bounding box center [135, 302] width 9 height 9
click at [110, 354] on span "Fit content" at bounding box center [98, 358] width 27 height 8
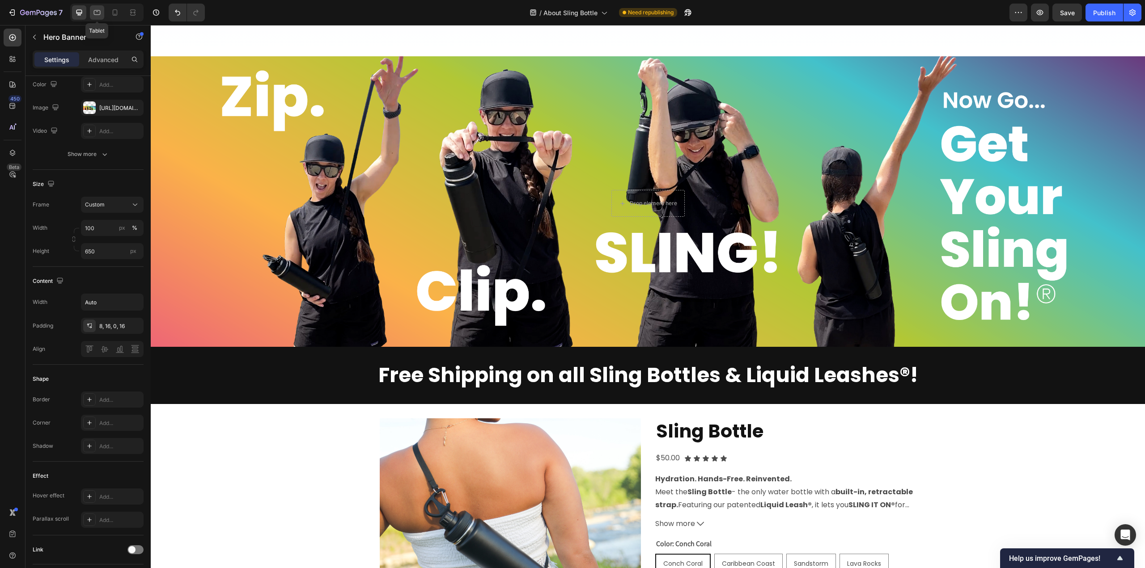
click at [95, 8] on div at bounding box center [97, 12] width 14 height 14
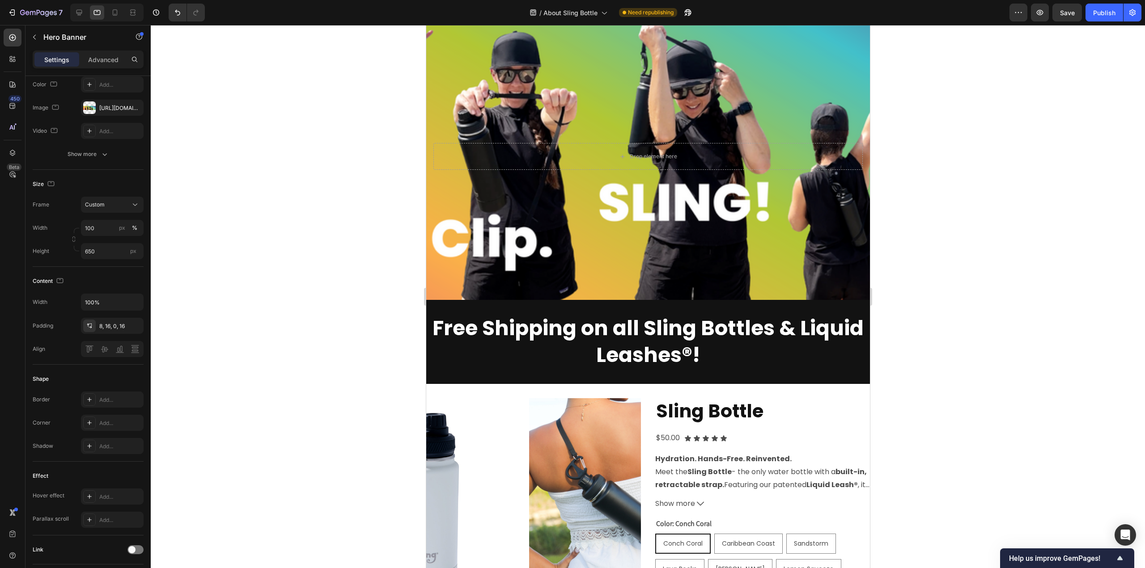
scroll to position [1664, 0]
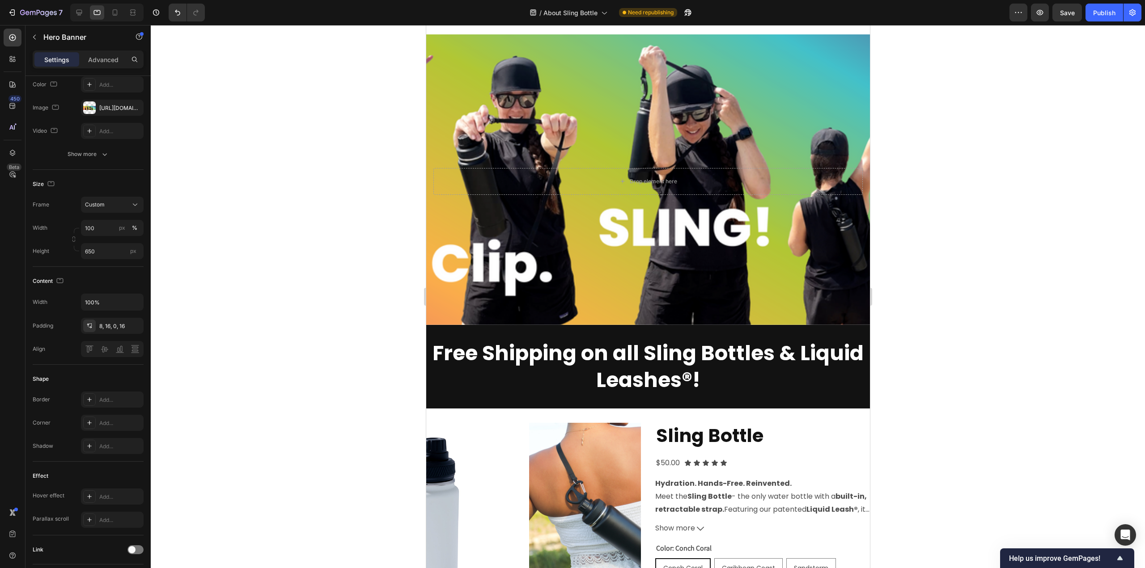
click at [461, 96] on div "Background Image" at bounding box center [648, 179] width 444 height 291
click at [135, 304] on icon "button" at bounding box center [135, 302] width 9 height 9
click at [111, 356] on p "Fit content Auto" at bounding box center [110, 358] width 51 height 8
type input "Auto"
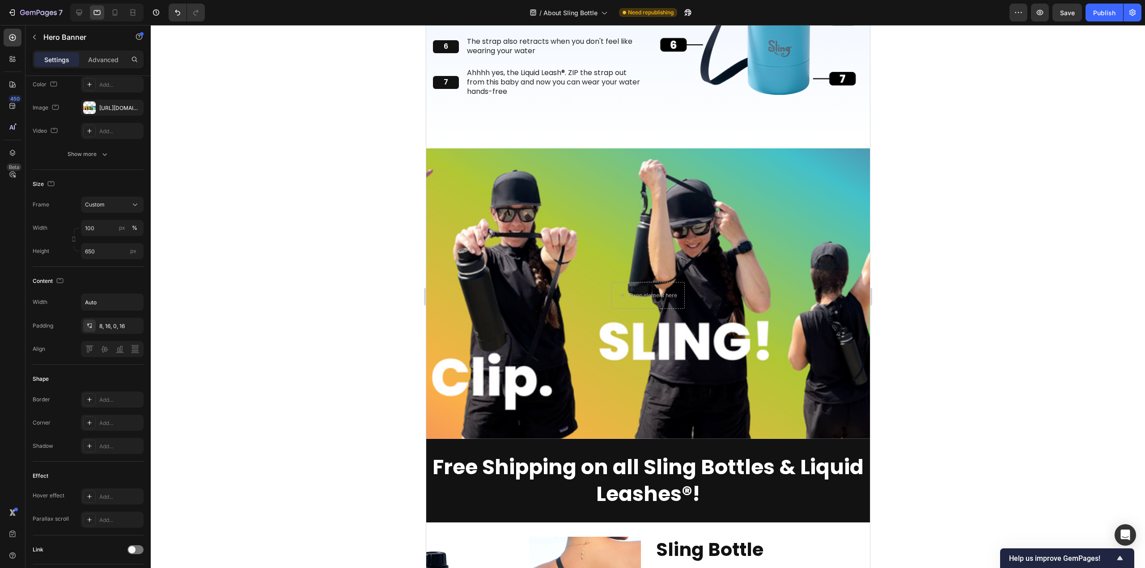
scroll to position [1530, 0]
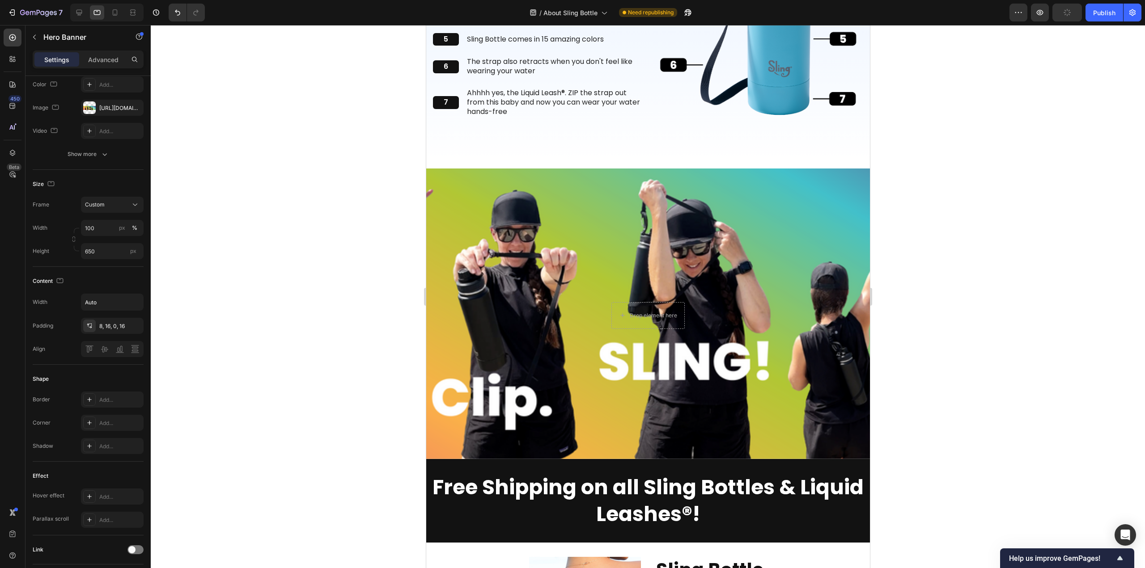
click at [465, 262] on div "Background Image" at bounding box center [648, 314] width 444 height 291
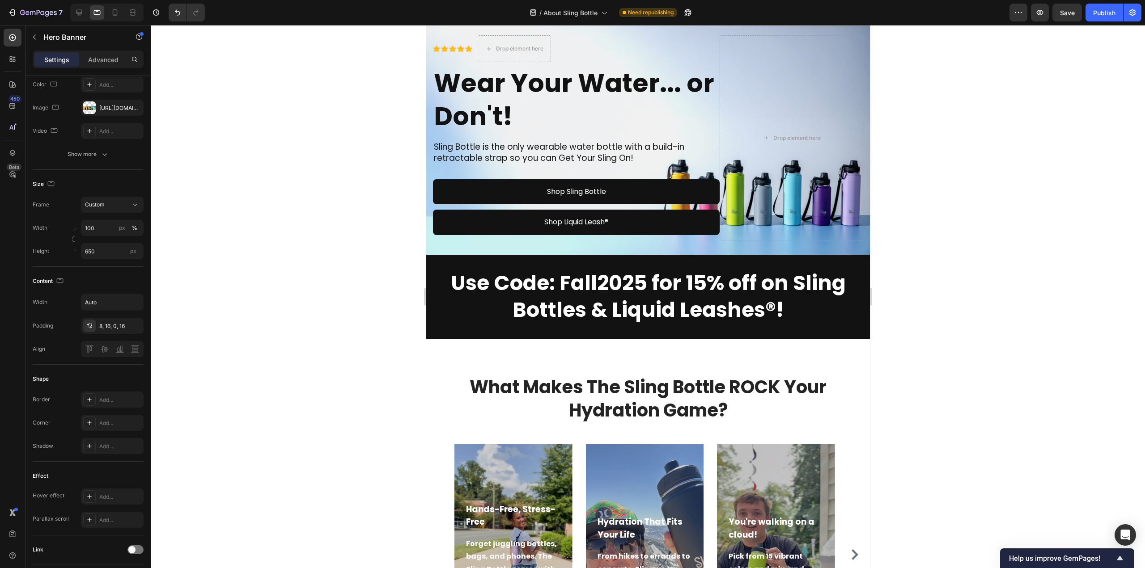
scroll to position [0, 0]
